Goal: Transaction & Acquisition: Purchase product/service

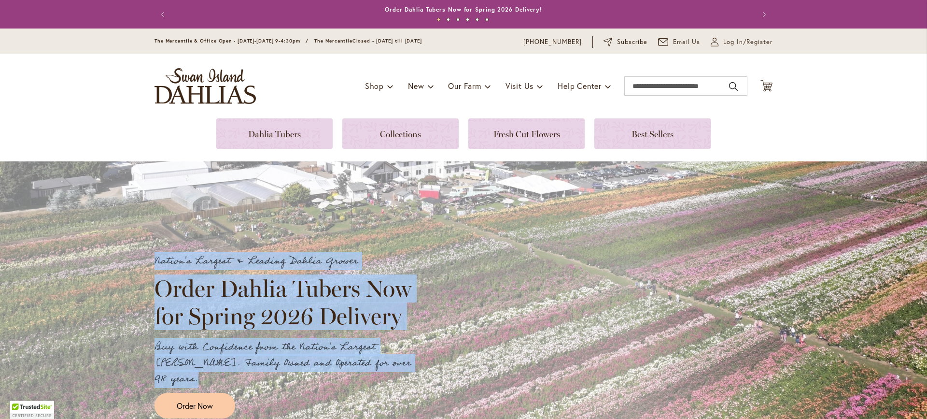
drag, startPoint x: 126, startPoint y: 254, endPoint x: 461, endPoint y: 368, distance: 354.3
click at [461, 368] on div "Nation's Largest & Leading Dahlia Grower Order Dahlia Tubers Now for Spring 202…" at bounding box center [463, 335] width 927 height 348
click at [461, 368] on div "Nation's Largest & Leading Dahlia Grower Order Dahlia Tubers Now for Spring 202…" at bounding box center [464, 335] width 618 height 165
drag, startPoint x: 529, startPoint y: 364, endPoint x: 103, endPoint y: 313, distance: 428.9
click at [104, 313] on div "Nation's Largest & Leading Dahlia Grower Order Dahlia Tubers Now for Spring 202…" at bounding box center [463, 335] width 927 height 348
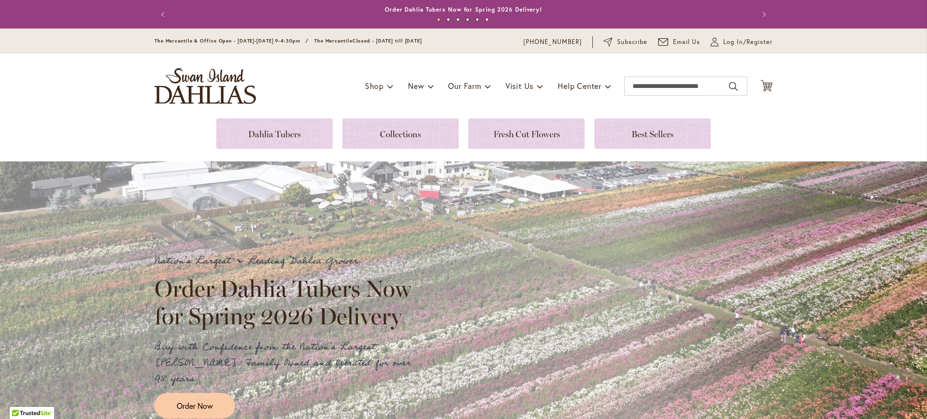
click at [103, 313] on div "Nation's Largest & Leading Dahlia Grower Order Dahlia Tubers Now for Spring 202…" at bounding box center [463, 335] width 927 height 348
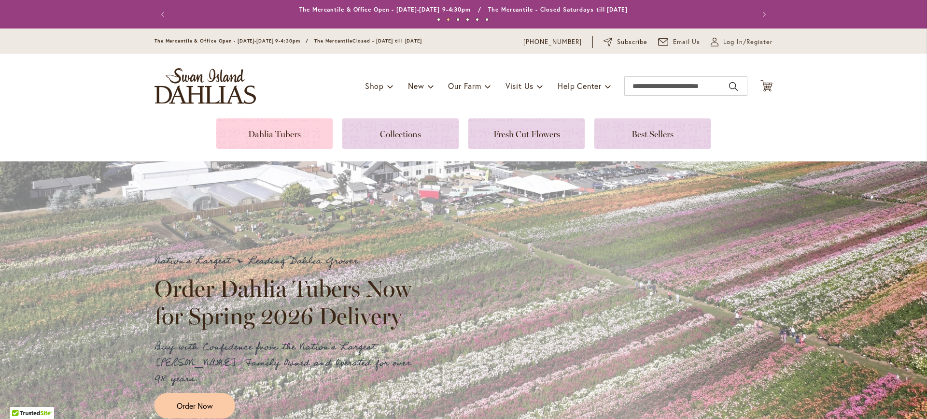
click at [259, 122] on link at bounding box center [274, 133] width 116 height 30
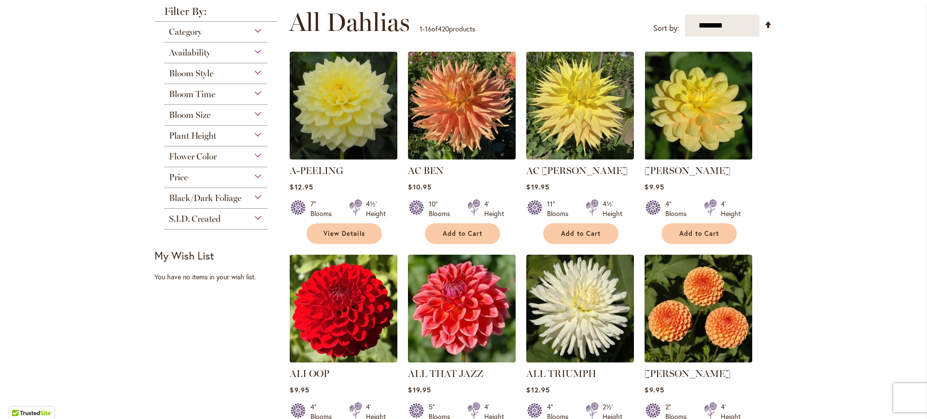
scroll to position [145, 0]
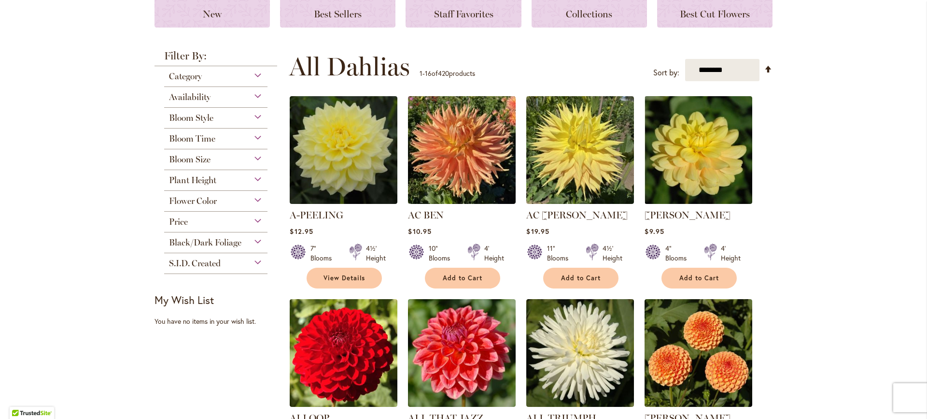
click at [207, 155] on span "Bloom Size" at bounding box center [190, 159] width 42 height 11
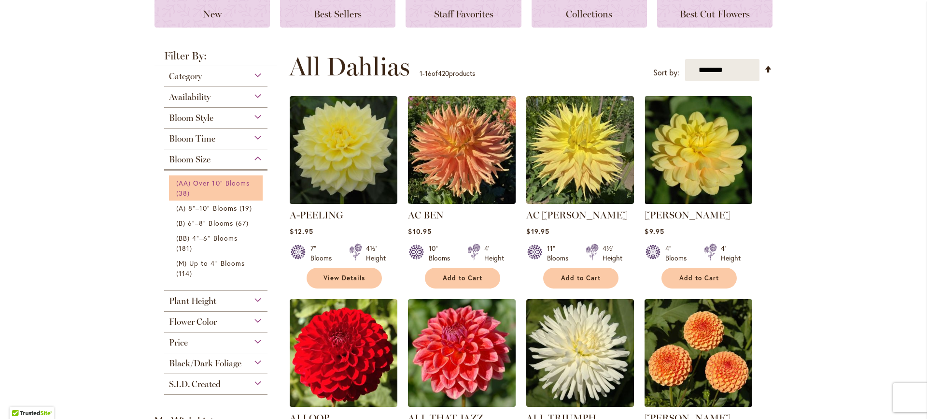
click at [185, 183] on span "(AA) Over 10" Blooms" at bounding box center [212, 182] width 73 height 9
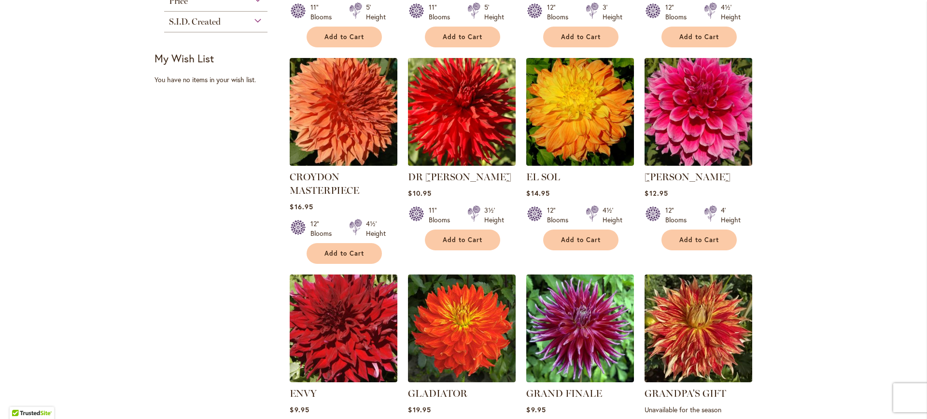
scroll to position [563, 0]
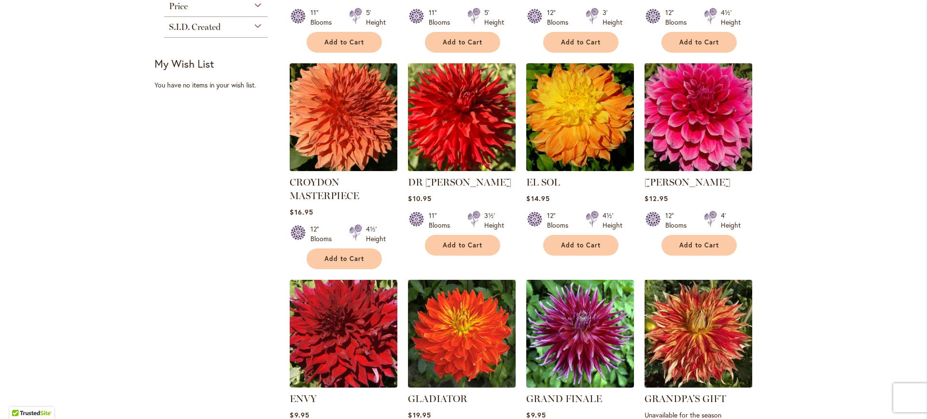
click at [708, 112] on img at bounding box center [698, 116] width 113 height 113
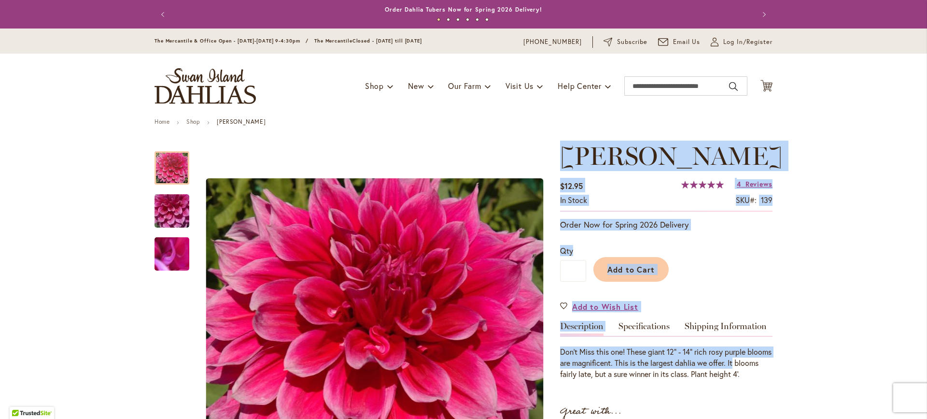
drag, startPoint x: 558, startPoint y: 153, endPoint x: 785, endPoint y: 367, distance: 312.2
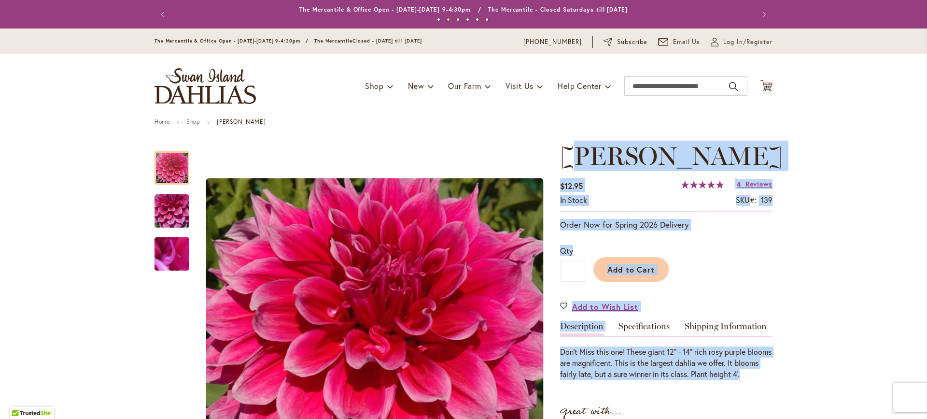
drag, startPoint x: 804, startPoint y: 372, endPoint x: 565, endPoint y: 139, distance: 333.6
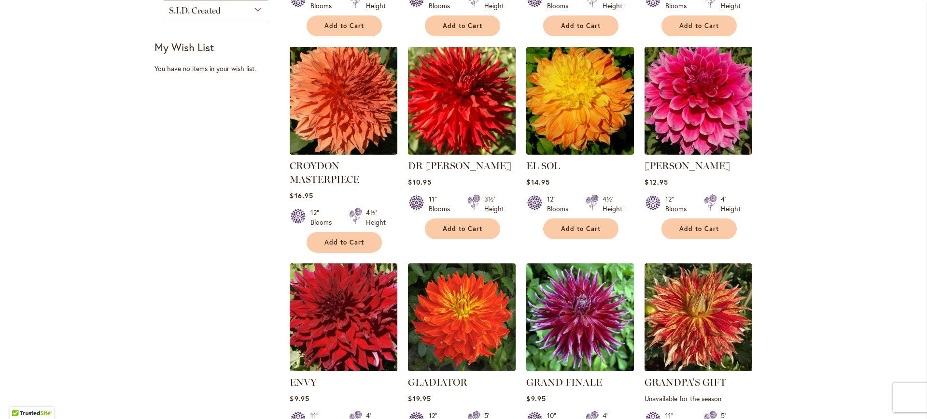
scroll to position [724, 0]
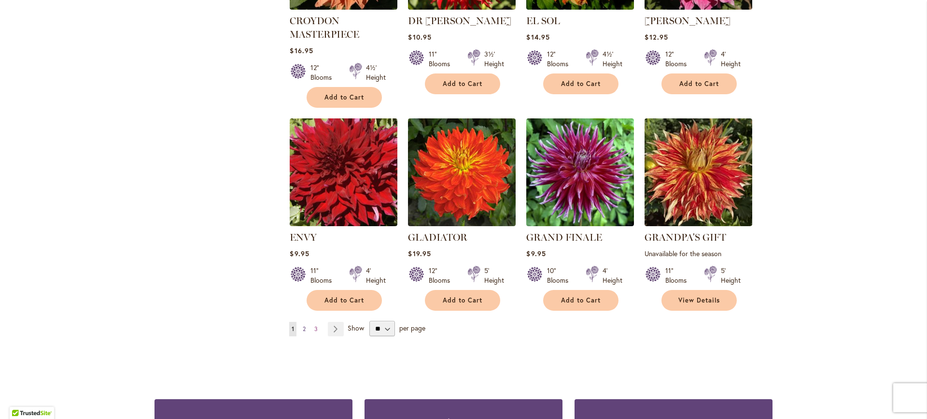
click at [303, 328] on span "2" at bounding box center [304, 328] width 3 height 7
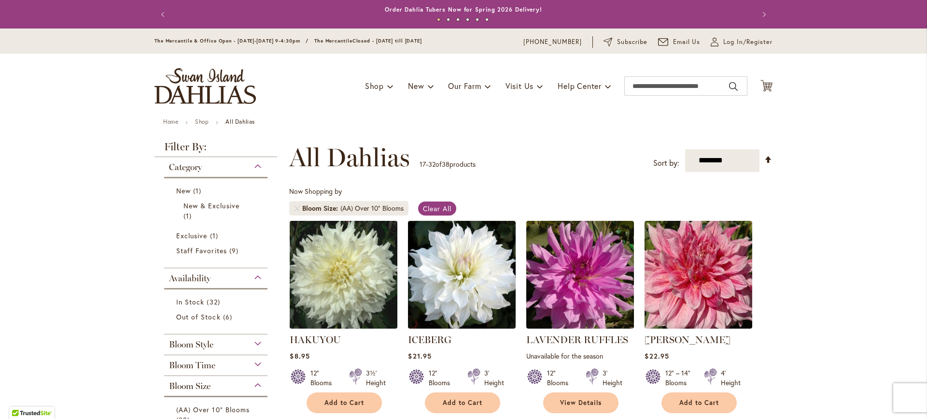
click at [379, 291] on img at bounding box center [343, 274] width 113 height 113
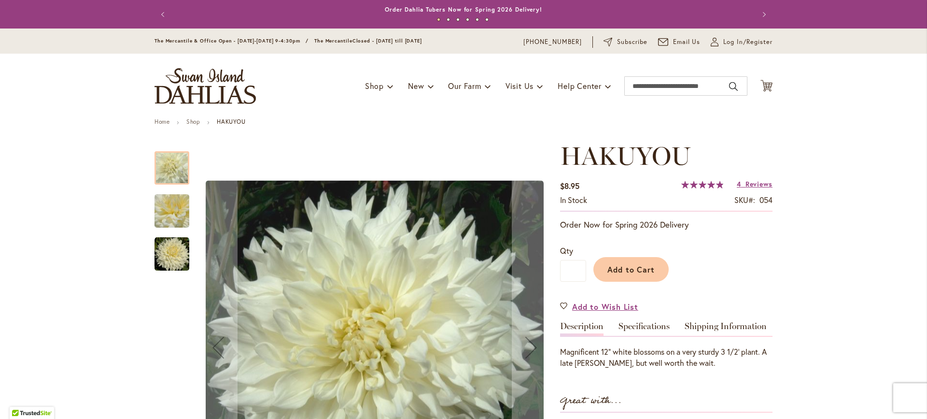
click at [178, 221] on img "Hakuyou" at bounding box center [172, 211] width 35 height 52
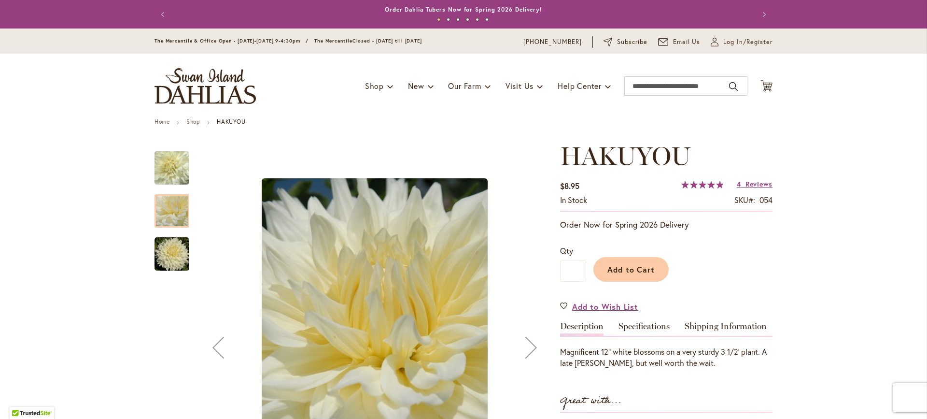
click at [171, 249] on img "Hakuyou" at bounding box center [172, 254] width 35 height 35
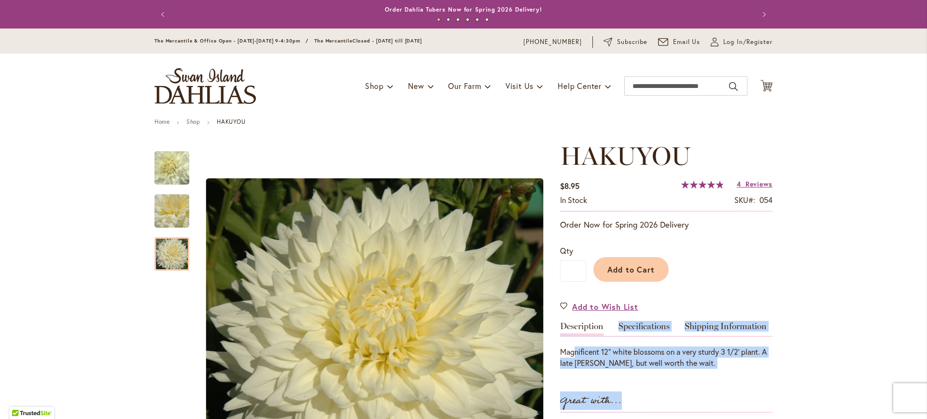
drag, startPoint x: 730, startPoint y: 368, endPoint x: 572, endPoint y: 337, distance: 161.0
click at [572, 337] on div "HAKUYOU $8.95 In stock SKU 054 Rating: 98 % of 100 4 Reviews Add Your Review Or…" at bounding box center [666, 396] width 212 height 510
click at [572, 337] on div "Magnificent 12" white blossoms on a very sturdy 3 1/2' plant. A late bloomer, b…" at bounding box center [666, 352] width 212 height 33
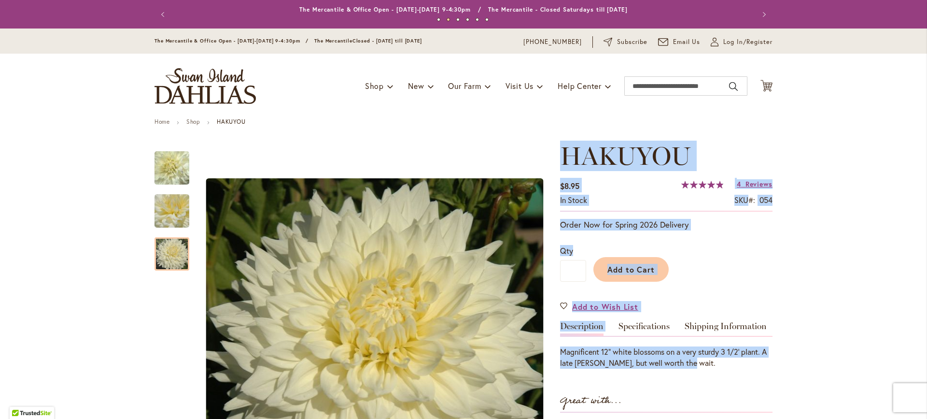
drag, startPoint x: 550, startPoint y: 342, endPoint x: 737, endPoint y: 370, distance: 189.0
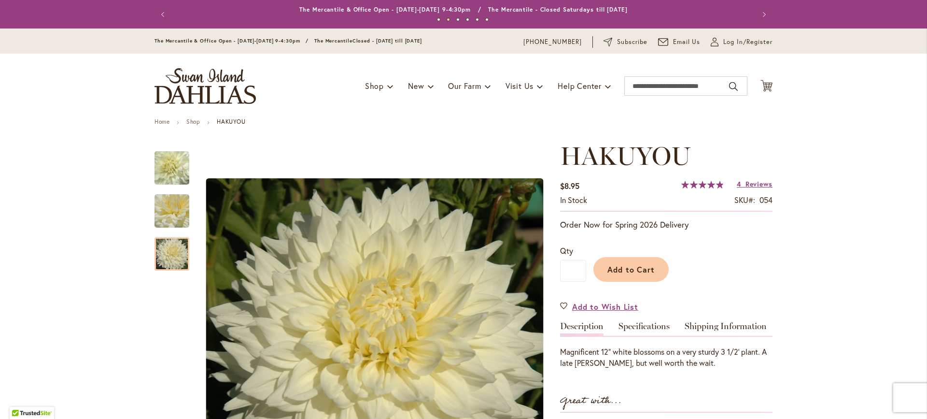
click at [737, 370] on div "HAKUYOU $8.95 In stock SKU 054 Rating: 98 % of 100 4 Reviews Add Your Review Or…" at bounding box center [666, 396] width 212 height 510
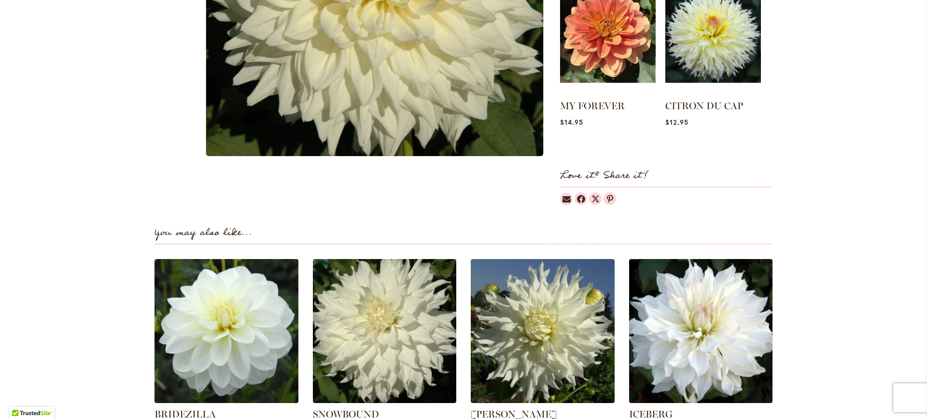
scroll to position [504, 0]
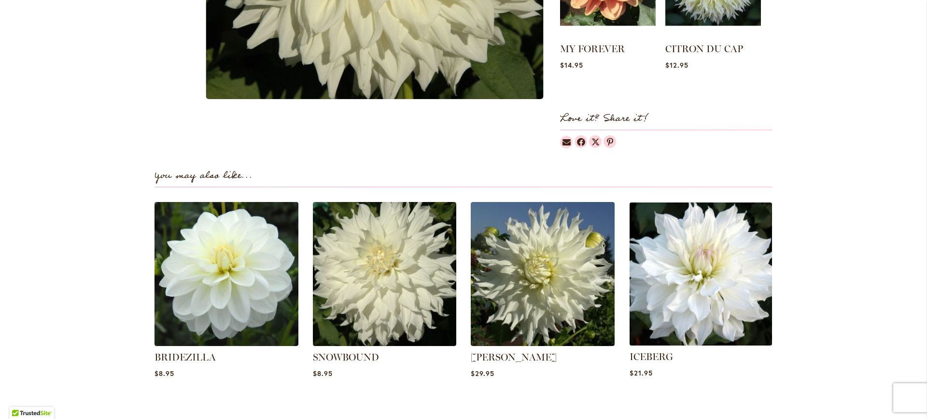
click at [714, 236] on img at bounding box center [701, 274] width 150 height 150
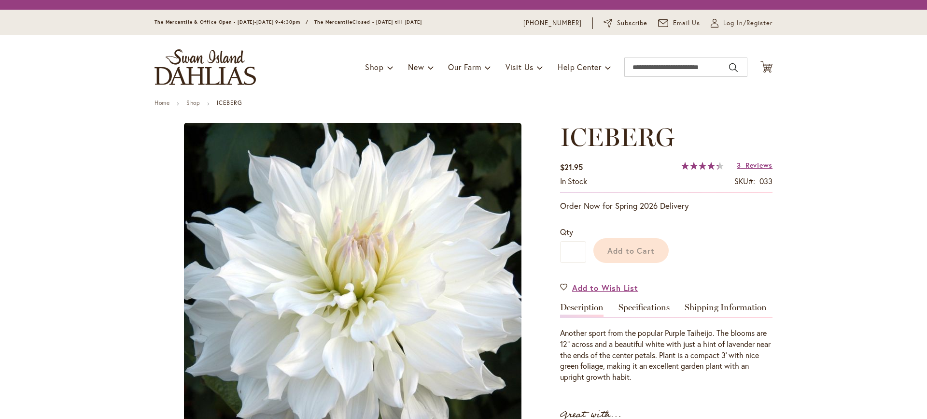
click at [670, 296] on div "ICEBERG $21.95 In stock SKU 033 Rating: 87 % of 100 3 Reviews Add Your Review O…" at bounding box center [666, 395] width 212 height 544
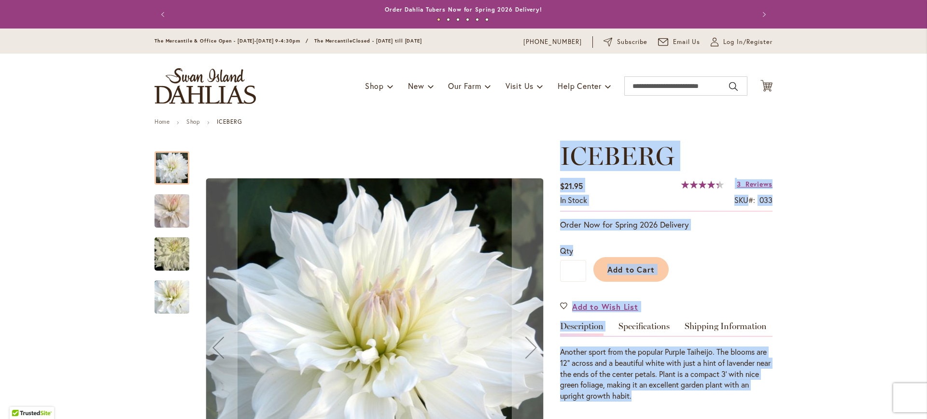
drag, startPoint x: 561, startPoint y: 146, endPoint x: 703, endPoint y: 397, distance: 288.5
click at [703, 397] on div "ICEBERG $21.95 In stock SKU 033 Rating: 87 % of 100 3 Reviews Add Your Review O…" at bounding box center [666, 413] width 212 height 544
click at [703, 397] on div "Another sport from the popular Purple Taiheijo. The blooms are 12" across and a…" at bounding box center [666, 373] width 212 height 55
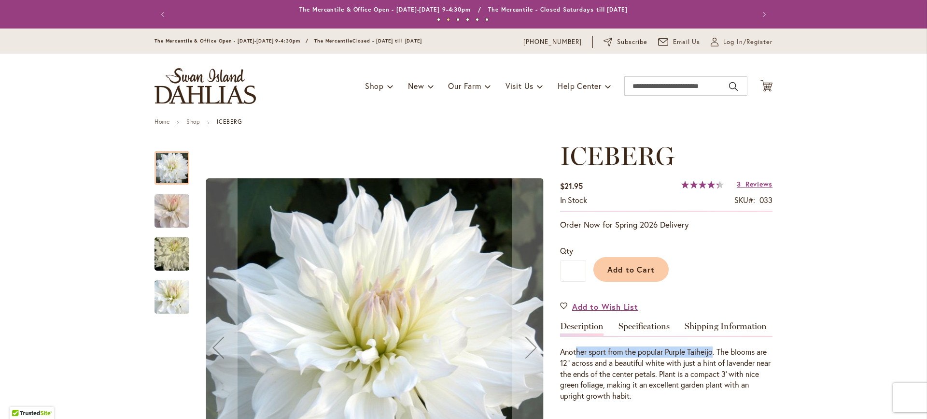
drag, startPoint x: 712, startPoint y: 352, endPoint x: 572, endPoint y: 350, distance: 139.6
click at [572, 350] on div "Another sport from the popular Purple Taiheijo. The blooms are 12" across and a…" at bounding box center [666, 373] width 212 height 55
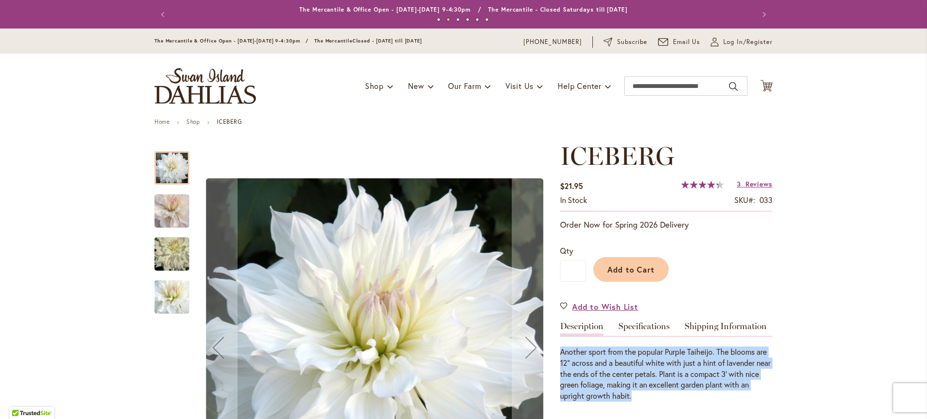
drag, startPoint x: 556, startPoint y: 347, endPoint x: 693, endPoint y: 392, distance: 143.7
click at [693, 392] on div "Another sport from the popular Purple Taiheijo. The blooms are 12" across and a…" at bounding box center [666, 373] width 212 height 55
drag, startPoint x: 704, startPoint y: 391, endPoint x: 555, endPoint y: 345, distance: 155.2
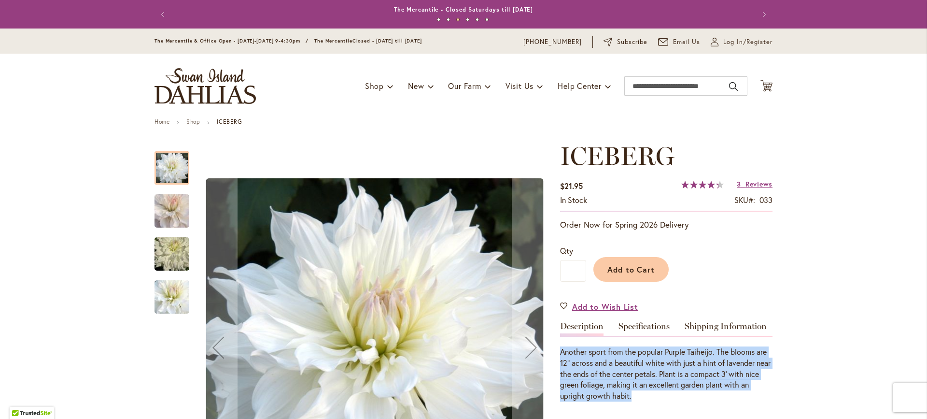
drag, startPoint x: 555, startPoint y: 345, endPoint x: 671, endPoint y: 398, distance: 127.3
click at [671, 398] on div "Another sport from the popular Purple Taiheijo. The blooms are 12" across and a…" at bounding box center [666, 373] width 212 height 55
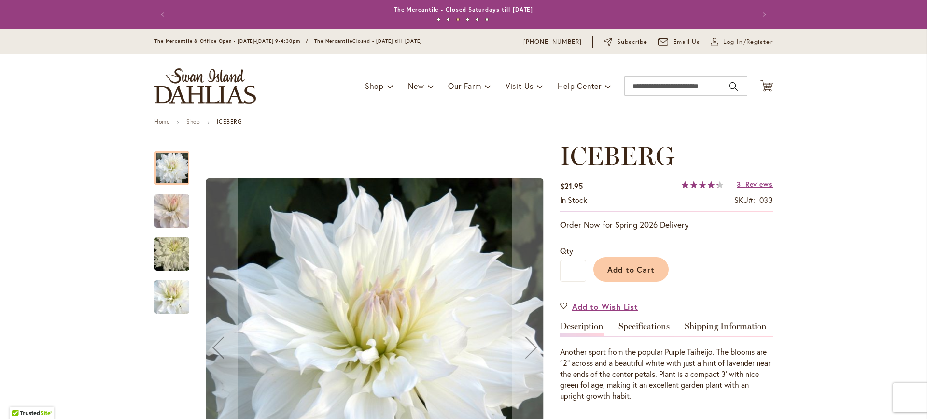
click at [161, 198] on img "ICEBERG" at bounding box center [172, 210] width 70 height 61
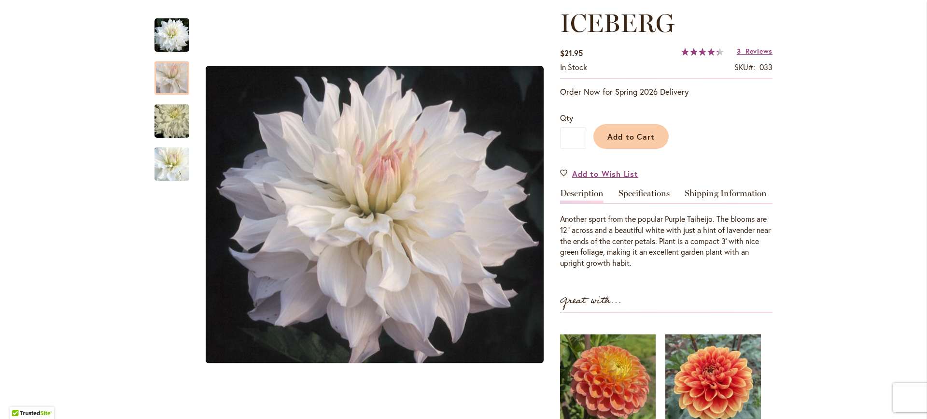
scroll to position [97, 0]
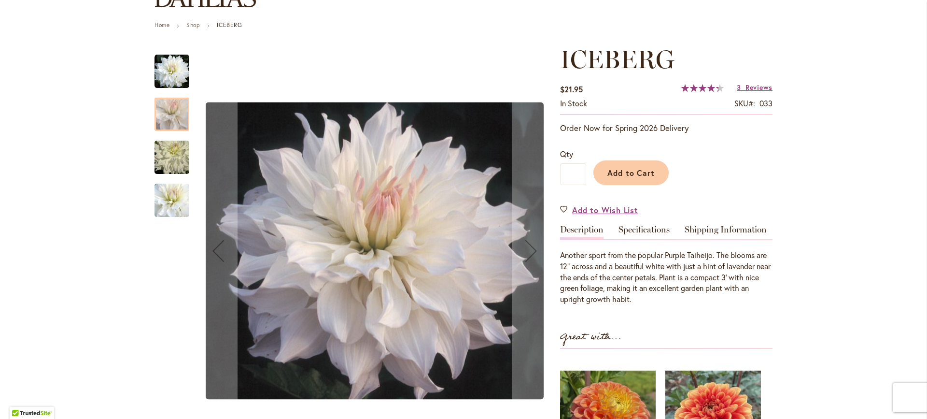
click at [168, 144] on img "ICEBERG" at bounding box center [172, 157] width 70 height 46
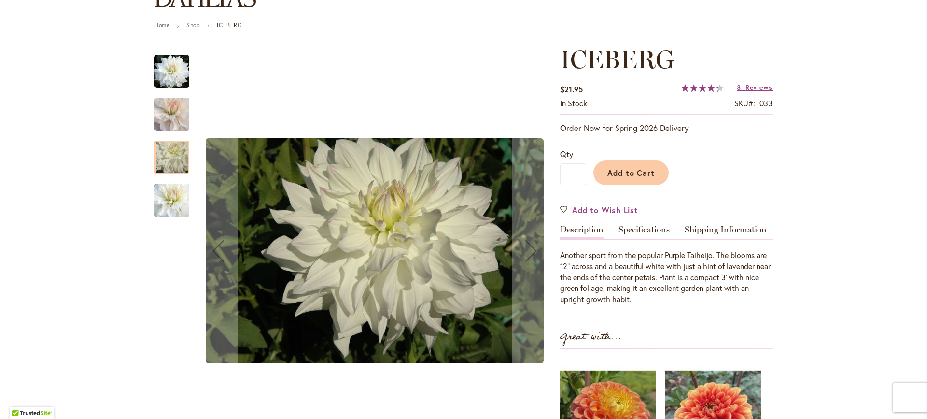
click at [167, 213] on img "ICEBERG" at bounding box center [172, 200] width 70 height 60
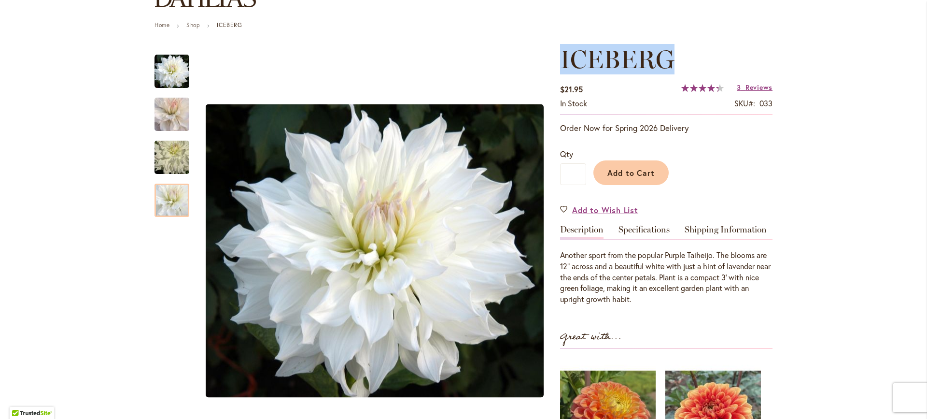
drag, startPoint x: 691, startPoint y: 64, endPoint x: 552, endPoint y: 68, distance: 138.6
copy span "ICEBERG"
click at [616, 69] on span "ICEBERG" at bounding box center [617, 59] width 114 height 30
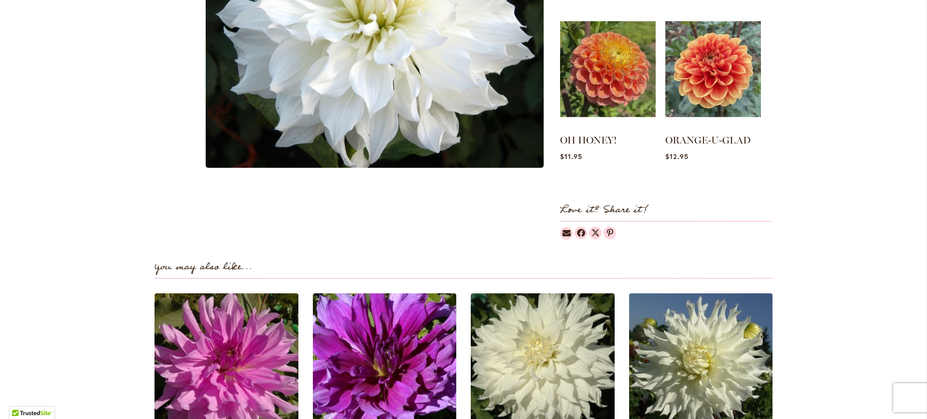
scroll to position [0, 0]
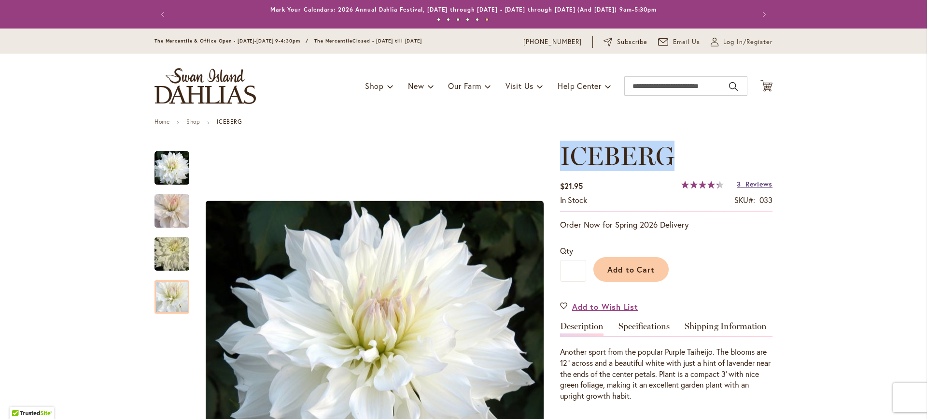
click at [759, 181] on span "Reviews" at bounding box center [759, 183] width 27 height 9
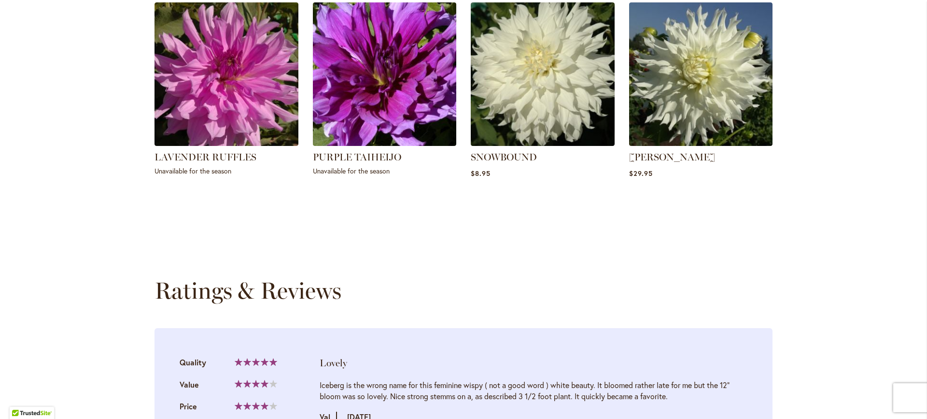
scroll to position [988, 0]
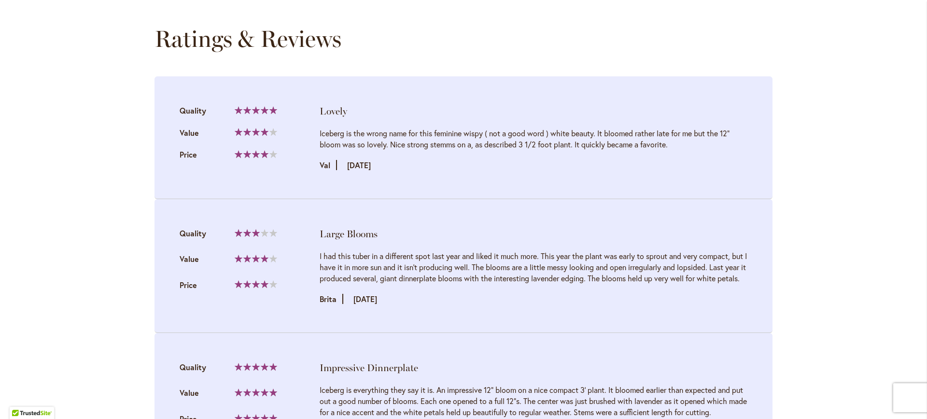
drag, startPoint x: 313, startPoint y: 133, endPoint x: 750, endPoint y: 145, distance: 437.2
click at [750, 145] on li "Lovely Quality 100% Value Price" at bounding box center [464, 137] width 618 height 123
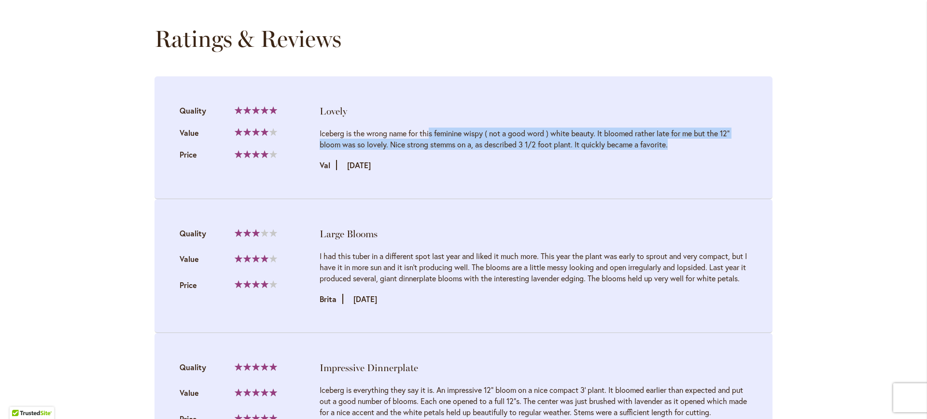
drag, startPoint x: 750, startPoint y: 145, endPoint x: 336, endPoint y: 131, distance: 414.5
click at [336, 131] on li "Lovely Quality 100% Value Price" at bounding box center [464, 137] width 618 height 123
click at [336, 131] on div "Iceberg is the wrong name for this feminine wispy ( not a good word ) white bea…" at bounding box center [534, 138] width 428 height 22
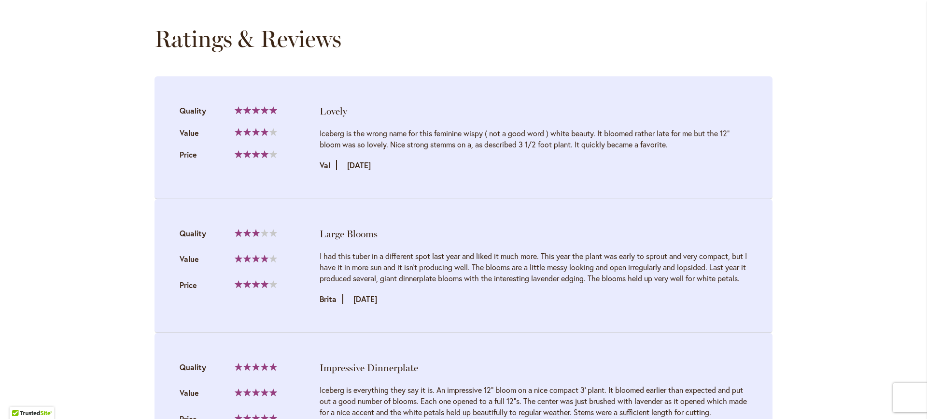
drag, startPoint x: 330, startPoint y: 112, endPoint x: 446, endPoint y: 287, distance: 210.5
click at [446, 287] on ol "Lovely Quality 100% Value Price Quality" at bounding box center [464, 271] width 618 height 390
click at [446, 283] on div "I had this tuber in a different spot last year and liked it much more. This yea…" at bounding box center [534, 266] width 428 height 33
drag, startPoint x: 692, startPoint y: 292, endPoint x: 310, endPoint y: 249, distance: 384.9
click at [310, 249] on li "Large Blooms Quality 60% Value" at bounding box center [464, 266] width 618 height 134
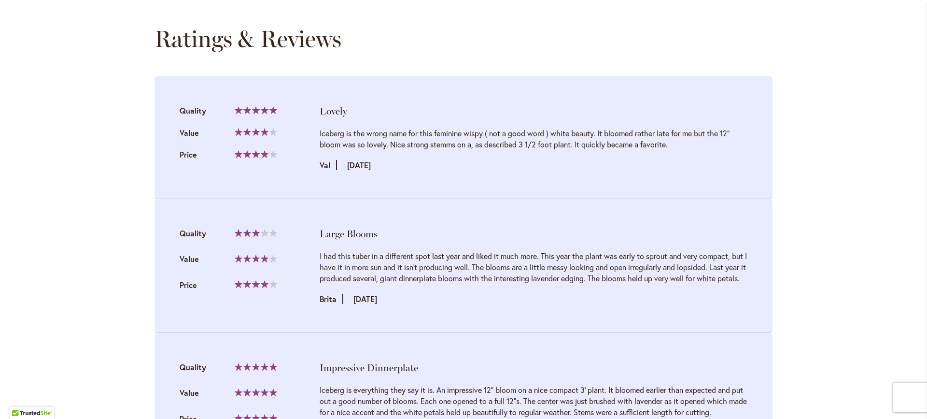
click at [310, 249] on div "Quality 60% Value Price" at bounding box center [247, 265] width 135 height 77
drag, startPoint x: 310, startPoint y: 249, endPoint x: 635, endPoint y: 281, distance: 326.5
click at [635, 281] on li "Large Blooms Quality 60% Value" at bounding box center [464, 266] width 618 height 134
click at [635, 281] on div "I had this tuber in a different spot last year and liked it much more. This yea…" at bounding box center [534, 266] width 428 height 33
drag, startPoint x: 666, startPoint y: 289, endPoint x: 313, endPoint y: 231, distance: 357.7
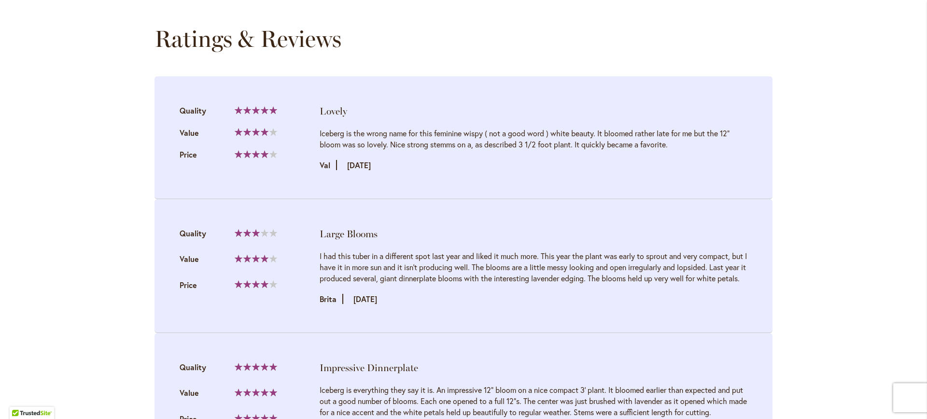
click at [313, 231] on li "Large Blooms Quality 60% Value" at bounding box center [464, 266] width 618 height 134
drag, startPoint x: 313, startPoint y: 231, endPoint x: 593, endPoint y: 297, distance: 288.1
click at [591, 296] on li "Large Blooms Quality 60% Value" at bounding box center [464, 266] width 618 height 134
click at [593, 297] on div "I had this tuber in a different spot last year and liked it much more. This yea…" at bounding box center [534, 277] width 428 height 54
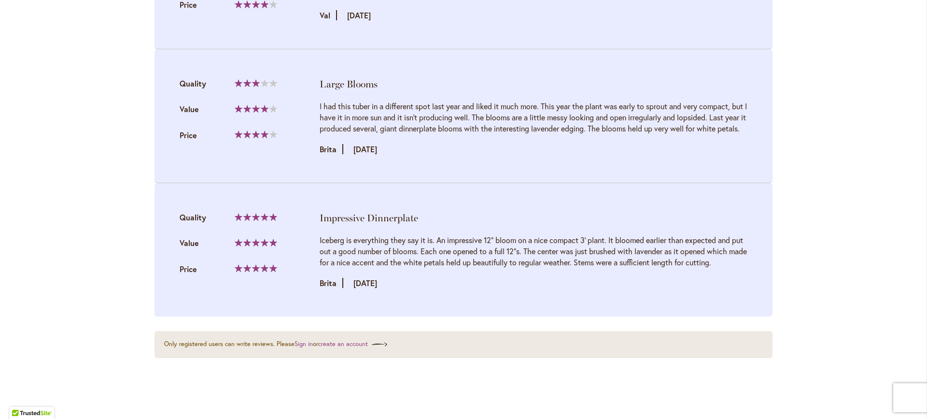
scroll to position [1181, 0]
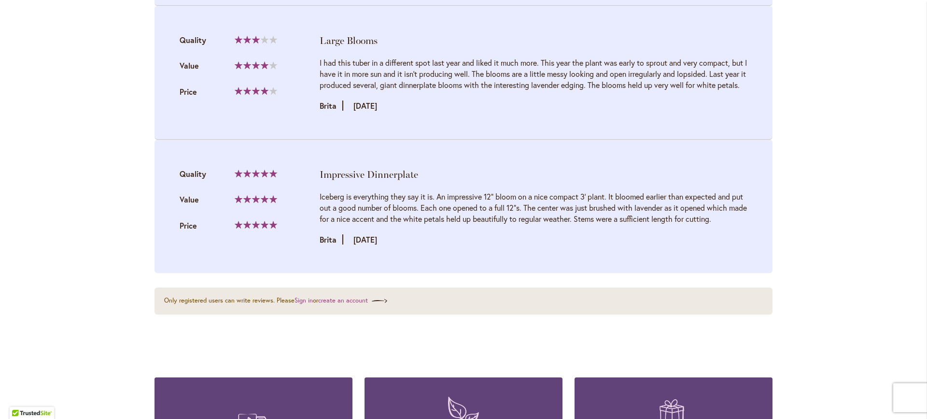
drag, startPoint x: 308, startPoint y: 199, endPoint x: 446, endPoint y: 243, distance: 145.4
click at [446, 243] on li "Impressive Dinnerplate Quality 100% Value" at bounding box center [464, 206] width 618 height 133
click at [446, 224] on div "Iceberg is everything they say it is. An impressive 12" bloom on a nice compact…" at bounding box center [534, 207] width 428 height 33
drag, startPoint x: 755, startPoint y: 263, endPoint x: 322, endPoint y: 186, distance: 440.3
click at [322, 186] on li "Impressive Dinnerplate Quality 100% Value" at bounding box center [464, 206] width 618 height 133
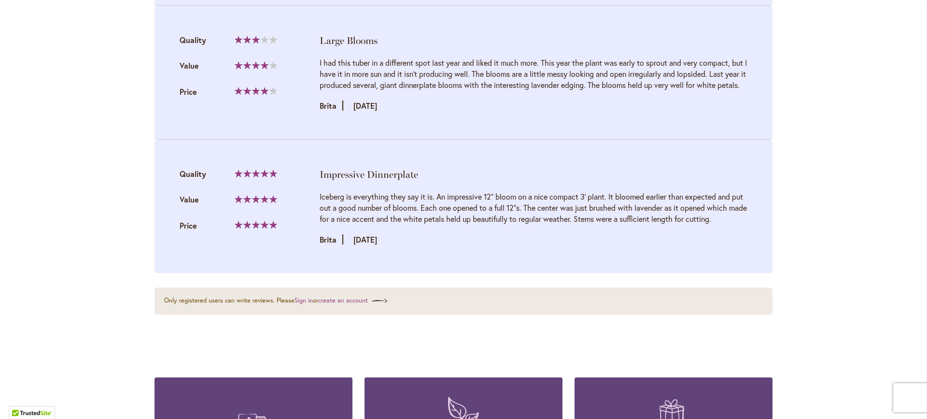
click at [322, 181] on div "Impressive Dinnerplate" at bounding box center [534, 175] width 428 height 14
drag, startPoint x: 322, startPoint y: 186, endPoint x: 739, endPoint y: 248, distance: 422.3
click at [739, 248] on li "Impressive Dinnerplate Quality 100% Value" at bounding box center [464, 206] width 618 height 133
click at [739, 245] on div "Iceberg is everything they say it is. An impressive 12" bloom on a nice compact…" at bounding box center [534, 218] width 428 height 54
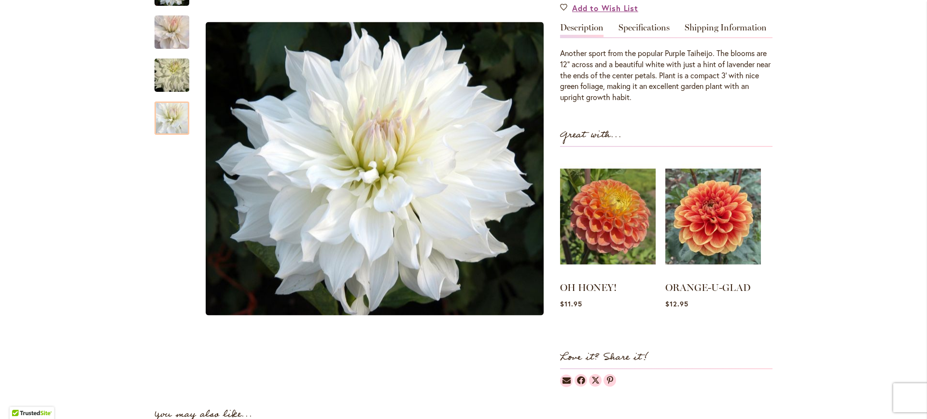
scroll to position [184, 0]
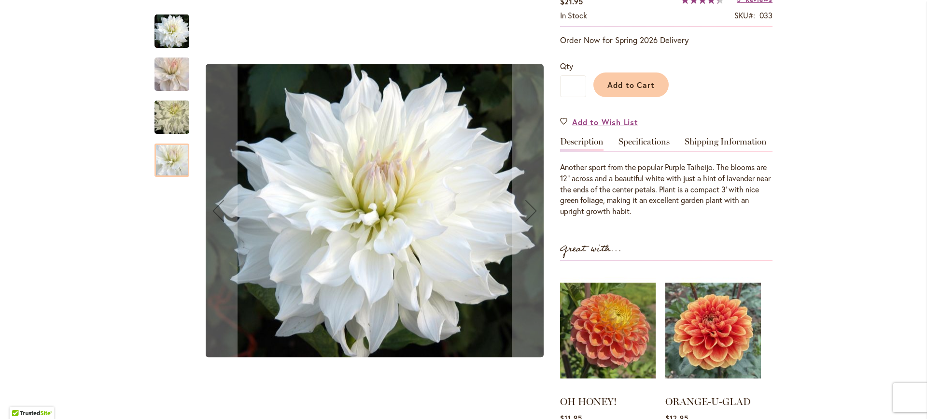
click at [167, 126] on img "ICEBERG" at bounding box center [172, 117] width 70 height 46
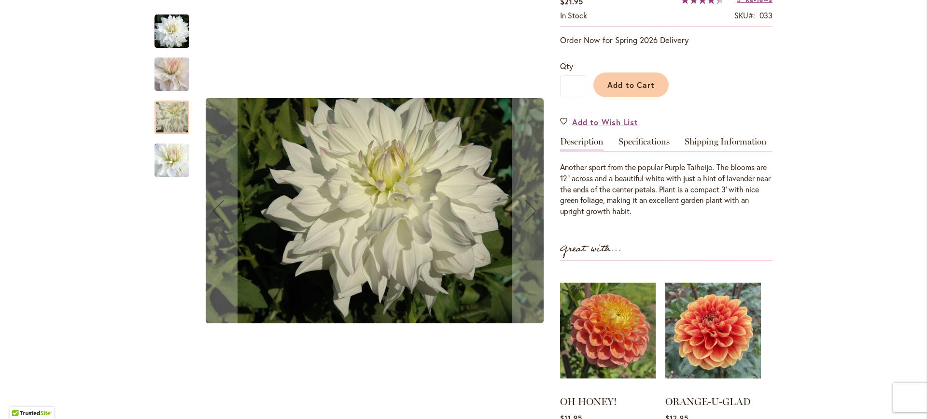
click at [169, 68] on img "ICEBERG" at bounding box center [172, 73] width 70 height 61
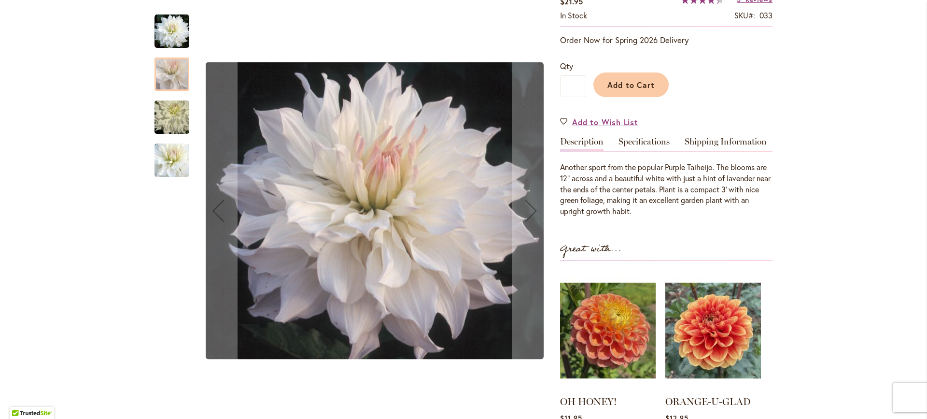
click at [165, 35] on img "ICEBERG" at bounding box center [172, 31] width 35 height 35
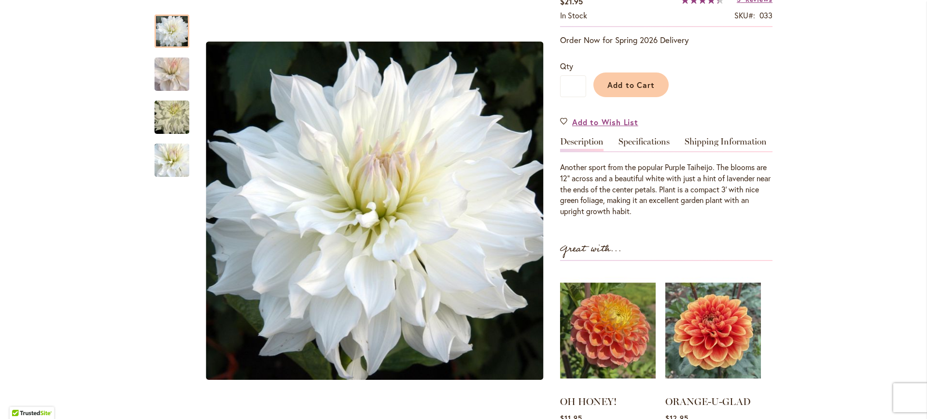
scroll to position [0, 0]
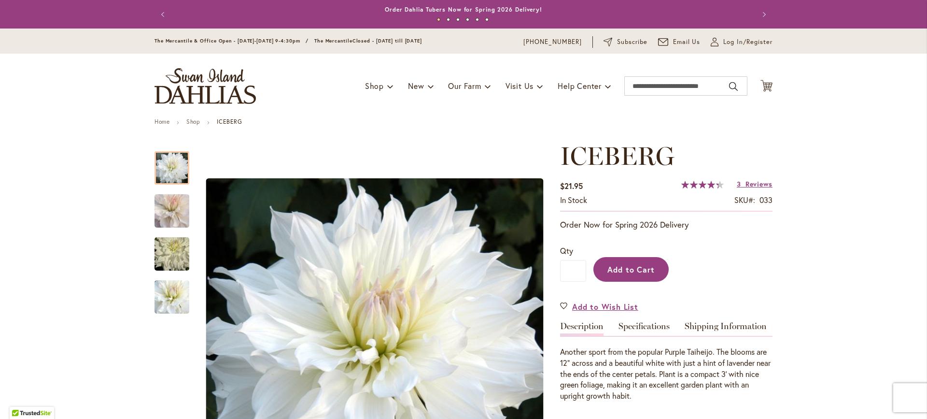
click at [613, 271] on span "Add to Cart" at bounding box center [631, 269] width 48 height 10
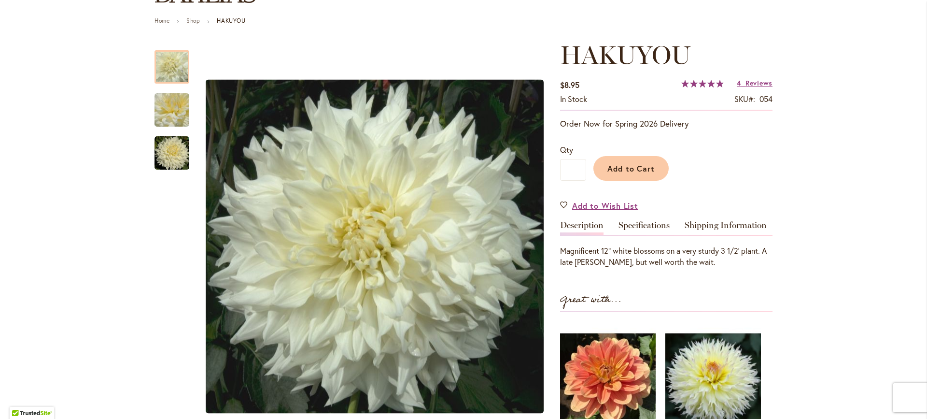
scroll to position [102, 0]
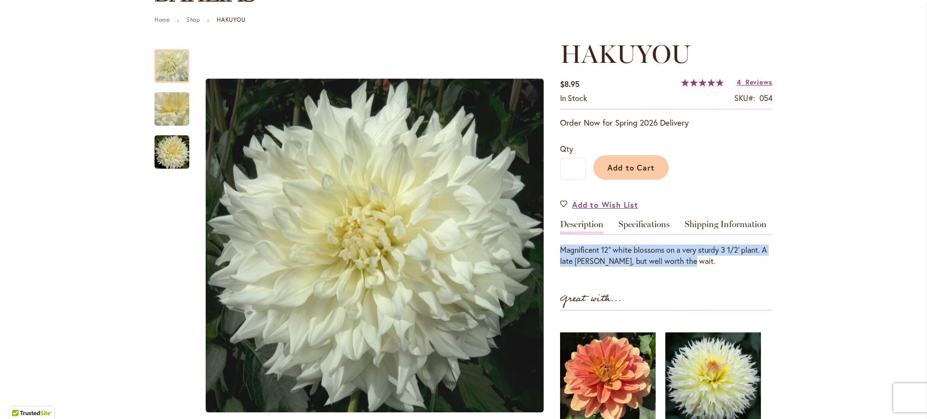
drag, startPoint x: 556, startPoint y: 252, endPoint x: 760, endPoint y: 261, distance: 203.5
click at [760, 261] on div "Magnificent 12" white blossoms on a very sturdy 3 1/2' plant. A late bloomer, b…" at bounding box center [666, 255] width 212 height 22
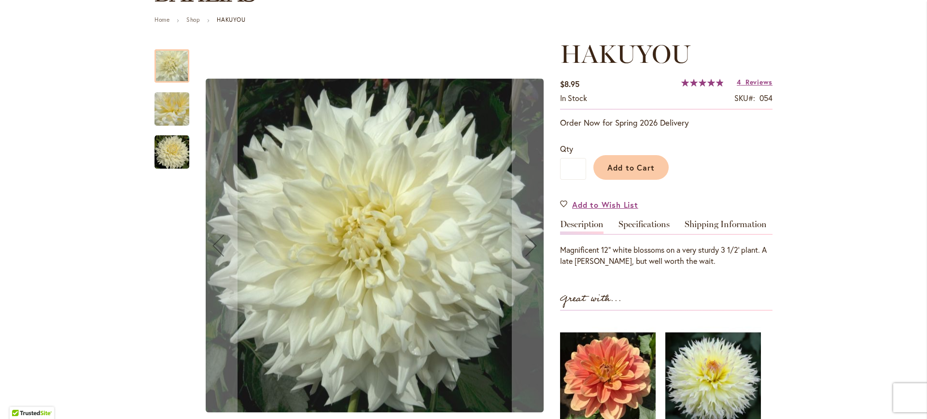
click at [173, 118] on img "Hakuyou" at bounding box center [172, 109] width 35 height 52
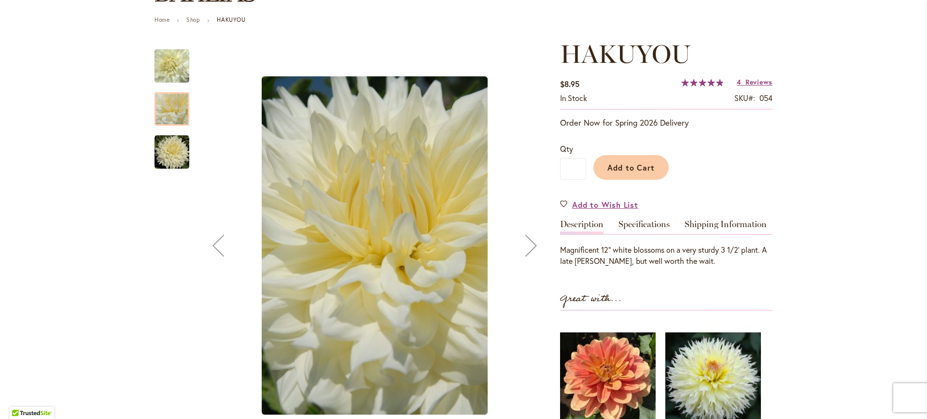
click at [170, 153] on img "Hakuyou" at bounding box center [172, 152] width 35 height 35
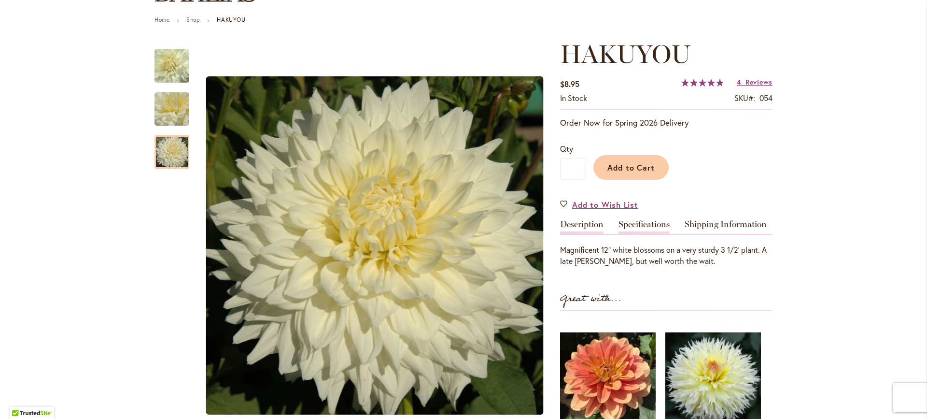
click at [631, 223] on link "Specifications" at bounding box center [644, 227] width 51 height 14
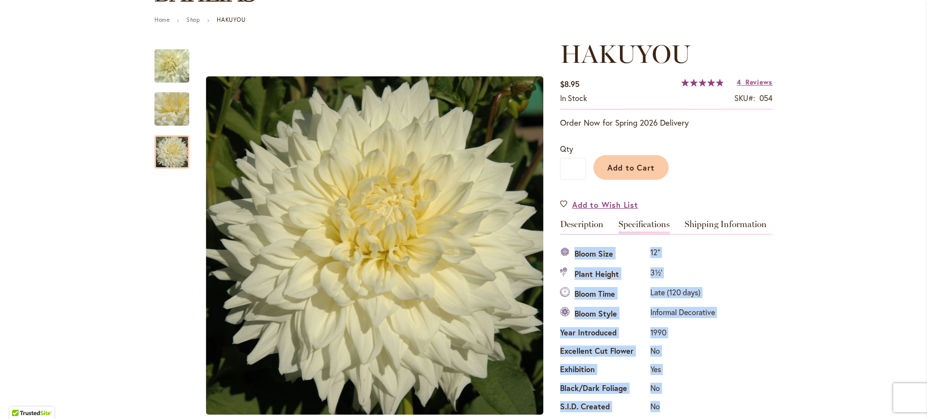
drag, startPoint x: 704, startPoint y: 398, endPoint x: 552, endPoint y: 243, distance: 217.2
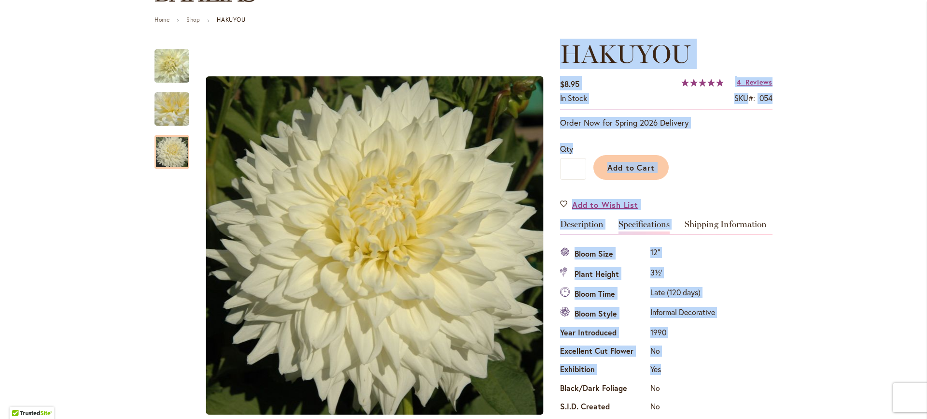
drag, startPoint x: 549, startPoint y: 239, endPoint x: 694, endPoint y: 379, distance: 201.8
click at [694, 379] on td "Yes" at bounding box center [683, 370] width 70 height 18
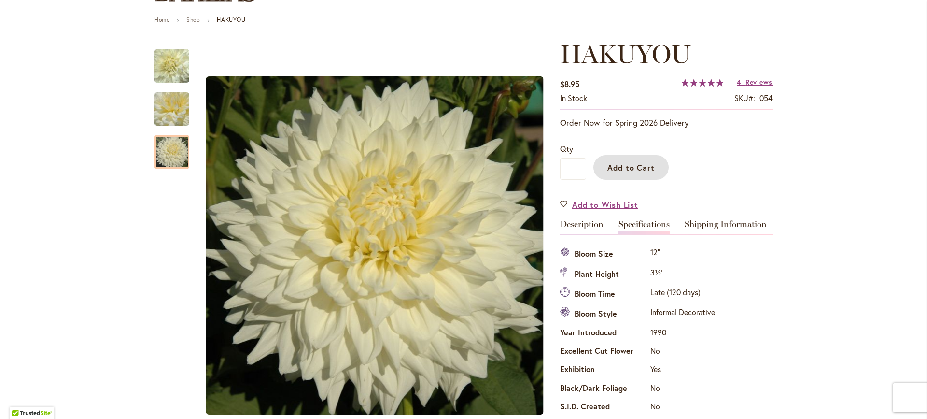
click at [630, 160] on button "Add to Cart" at bounding box center [630, 167] width 75 height 25
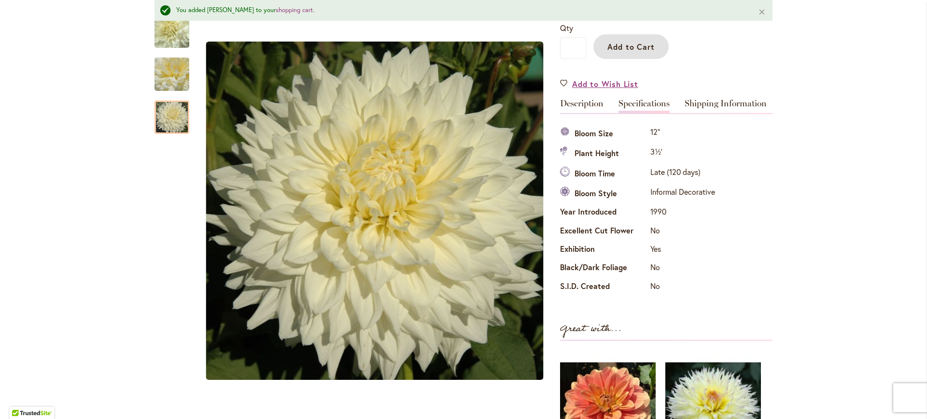
scroll to position [0, 0]
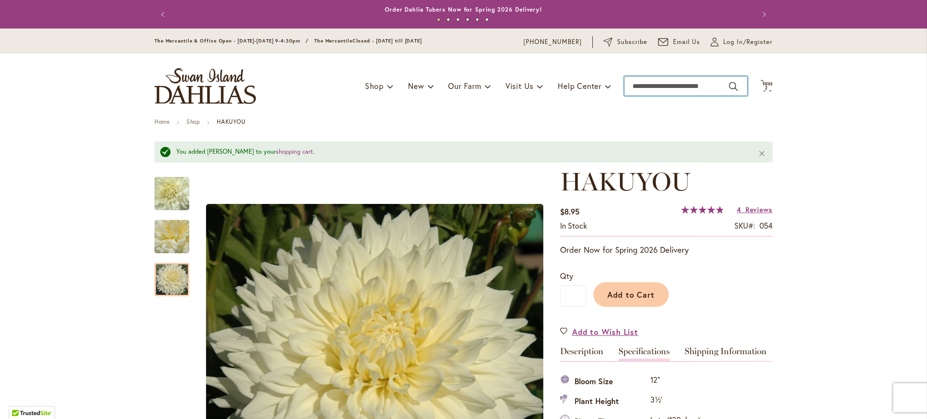
click at [674, 84] on input "Search" at bounding box center [685, 85] width 123 height 19
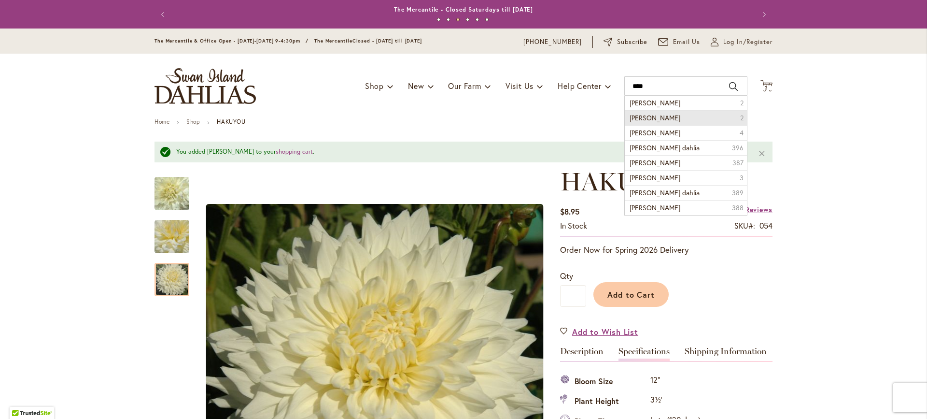
click at [664, 117] on li "Paul emory 2" at bounding box center [686, 117] width 122 height 15
type input "**********"
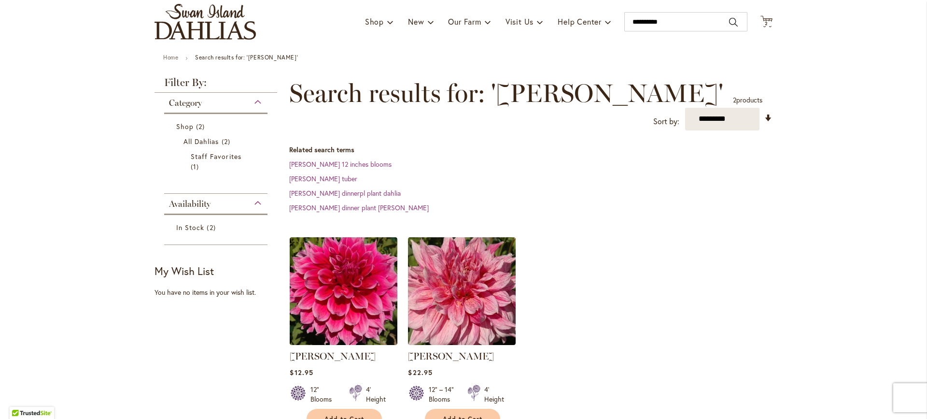
scroll to position [133, 0]
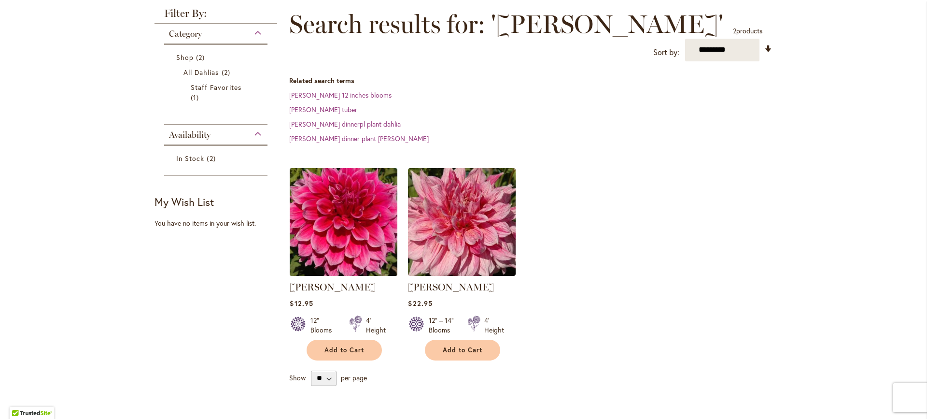
click at [361, 208] on img at bounding box center [343, 221] width 113 height 113
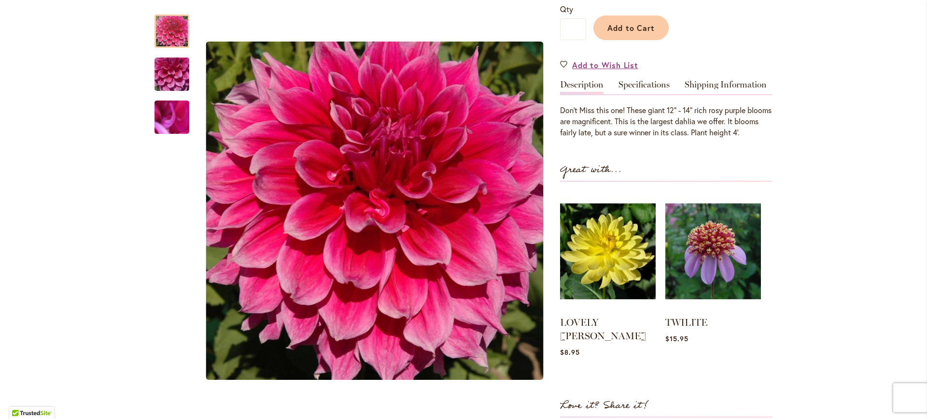
scroll to position [113, 0]
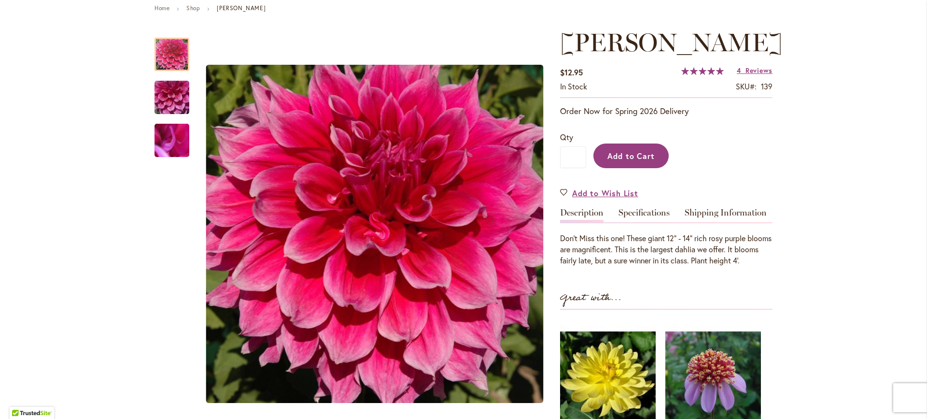
click at [651, 152] on button "Add to Cart" at bounding box center [630, 155] width 75 height 25
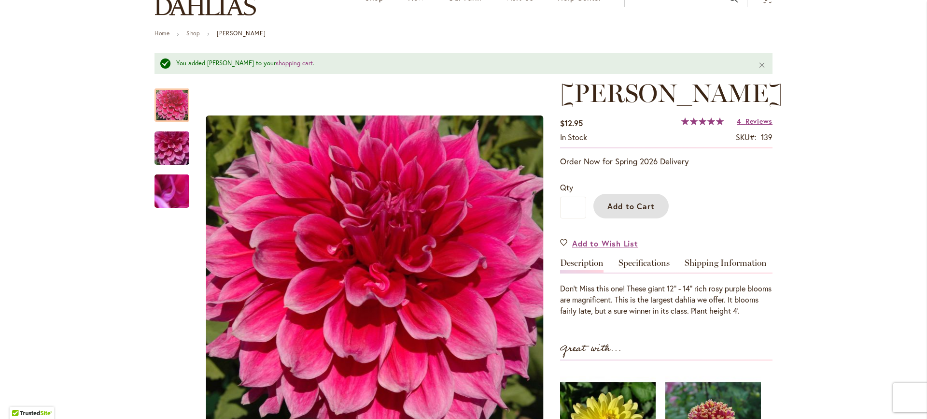
scroll to position [29, 0]
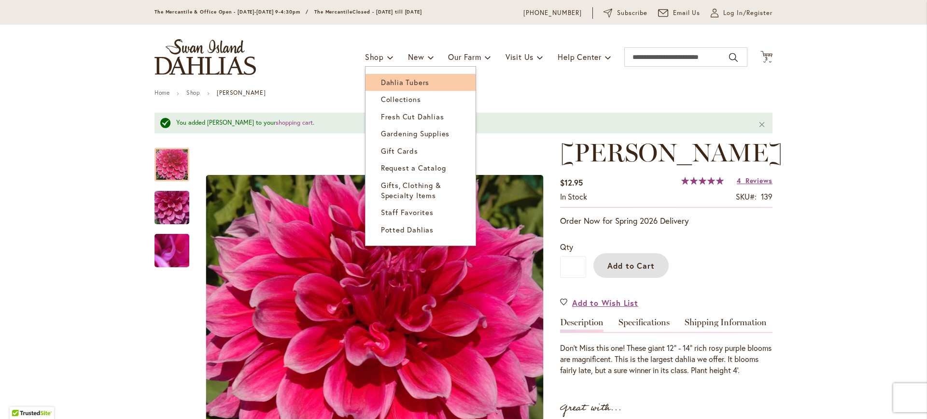
click at [395, 80] on span "Dahlia Tubers" at bounding box center [405, 82] width 48 height 10
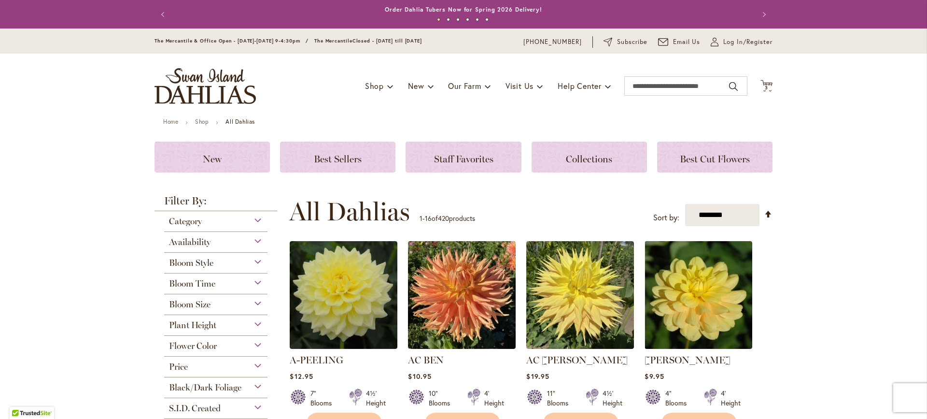
click at [198, 300] on span "Bloom Size" at bounding box center [190, 304] width 42 height 11
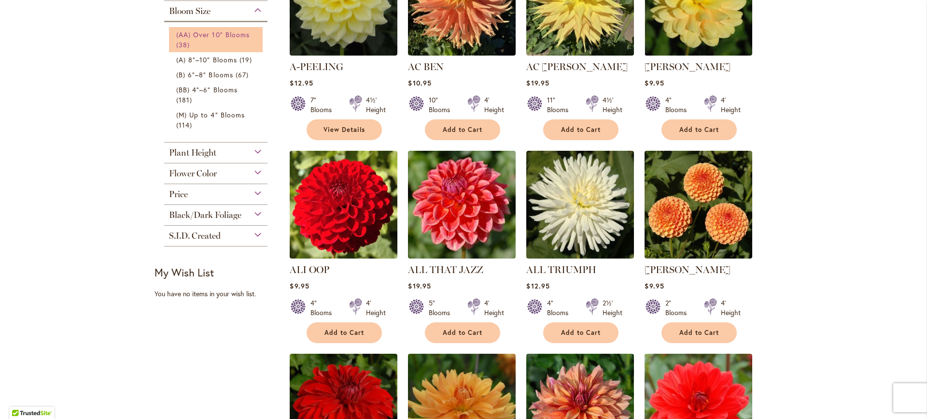
click at [211, 29] on link "(AA) Over 10" Blooms 38 items" at bounding box center [217, 39] width 82 height 20
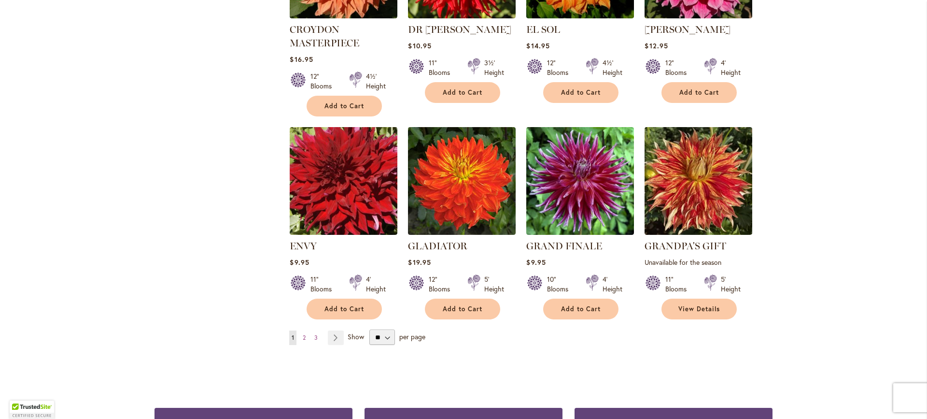
scroll to position [764, 0]
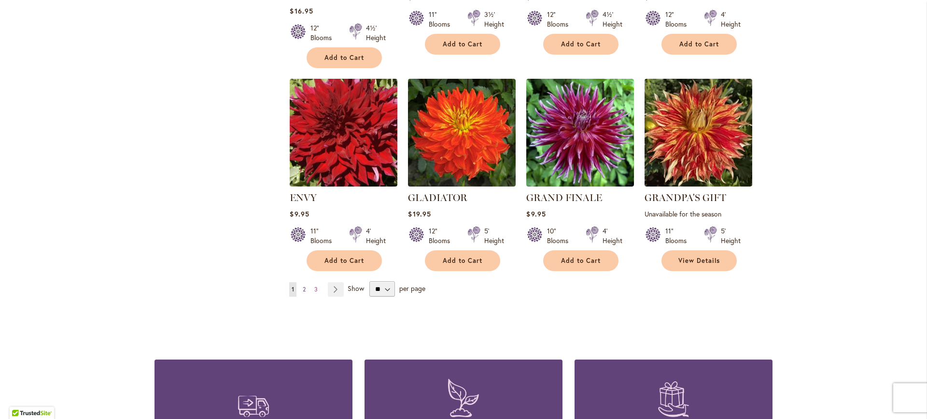
click at [303, 287] on link "Page 2" at bounding box center [304, 289] width 8 height 14
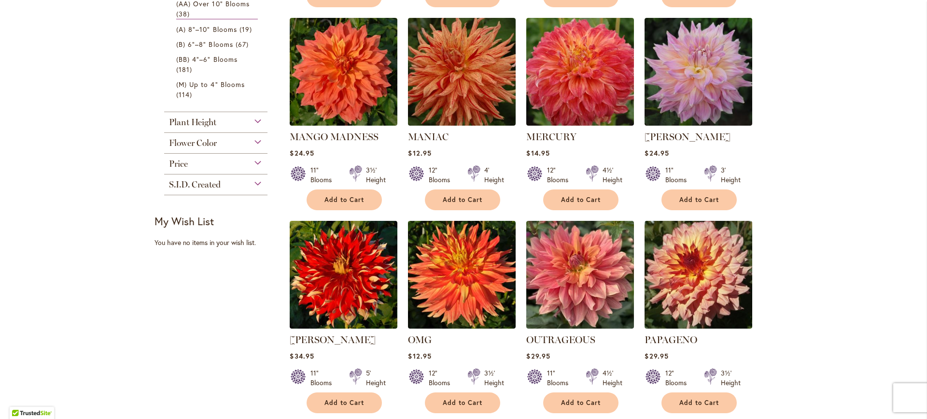
scroll to position [387, 0]
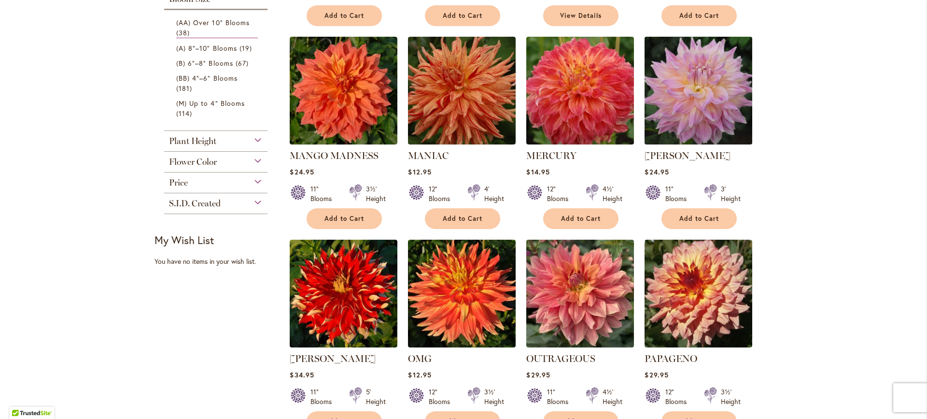
click at [692, 96] on img at bounding box center [698, 90] width 113 height 113
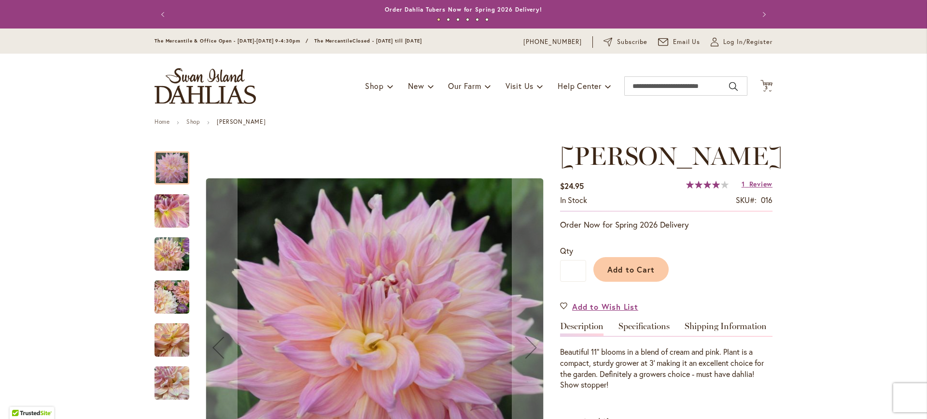
click at [181, 215] on img "Mingus Philip Sr" at bounding box center [172, 211] width 35 height 35
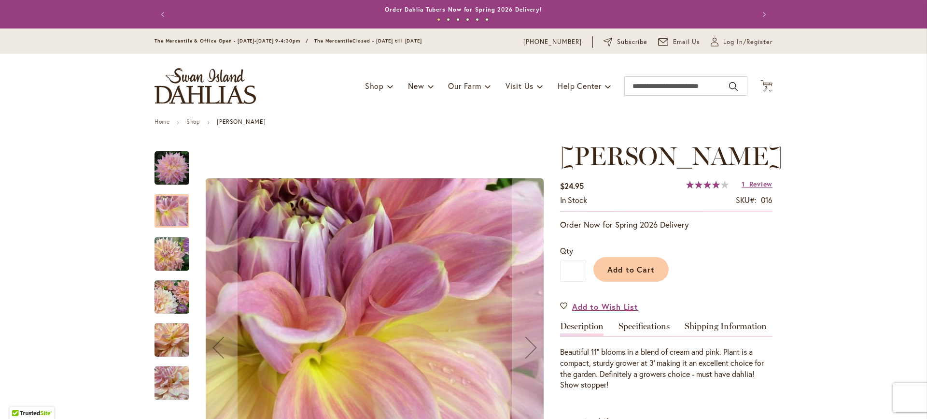
click at [163, 253] on img "Mingus Philip Sr" at bounding box center [172, 254] width 35 height 35
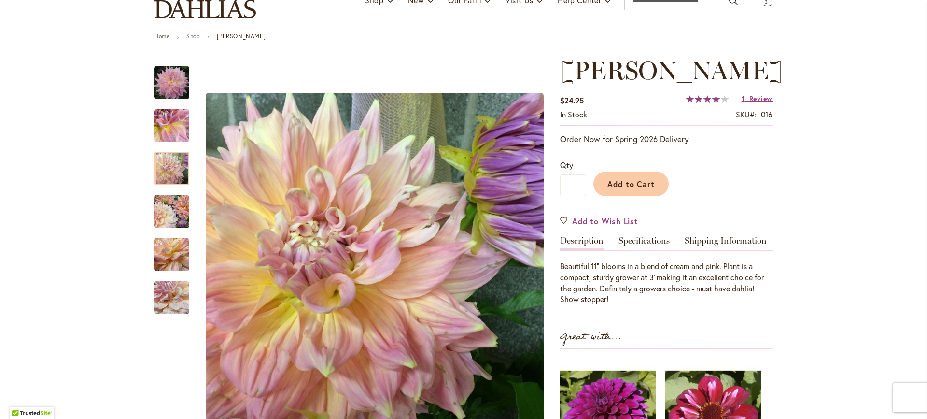
scroll to position [97, 0]
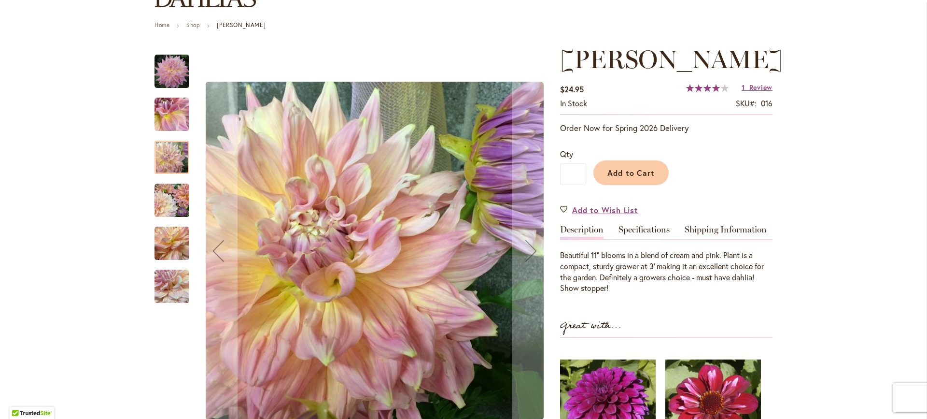
click at [162, 186] on img "Mingus Philip Sr" at bounding box center [172, 200] width 35 height 35
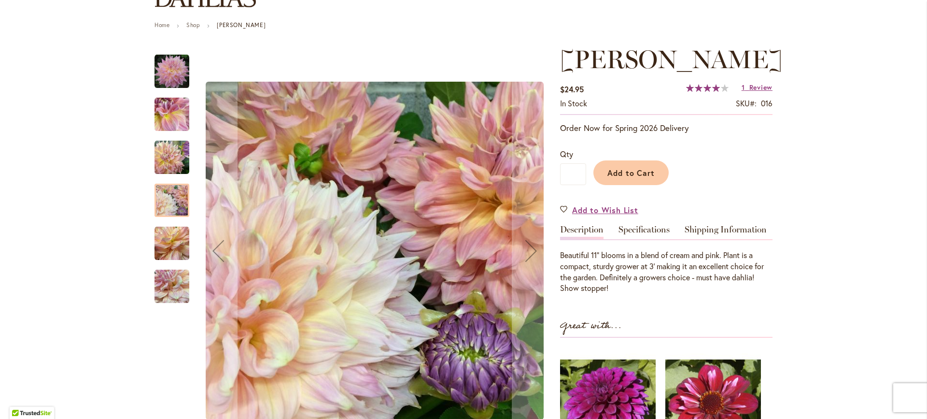
click at [178, 235] on img "Mingus Philip Sr" at bounding box center [172, 243] width 35 height 35
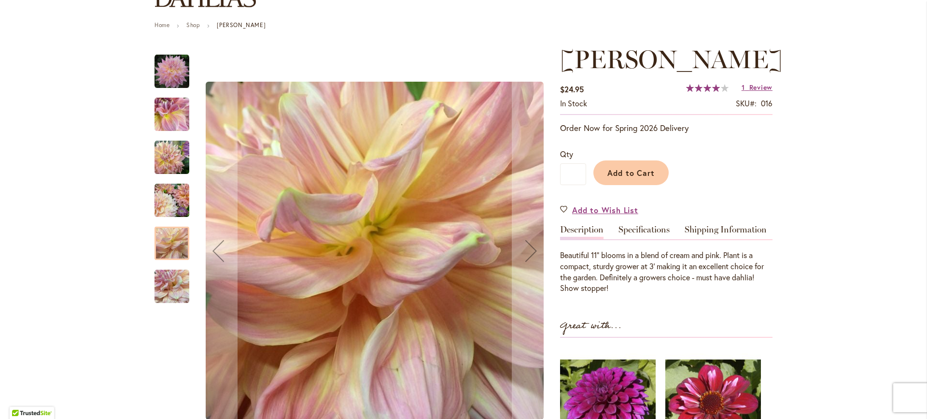
click at [161, 286] on img "Mingus Philip Sr" at bounding box center [172, 286] width 35 height 35
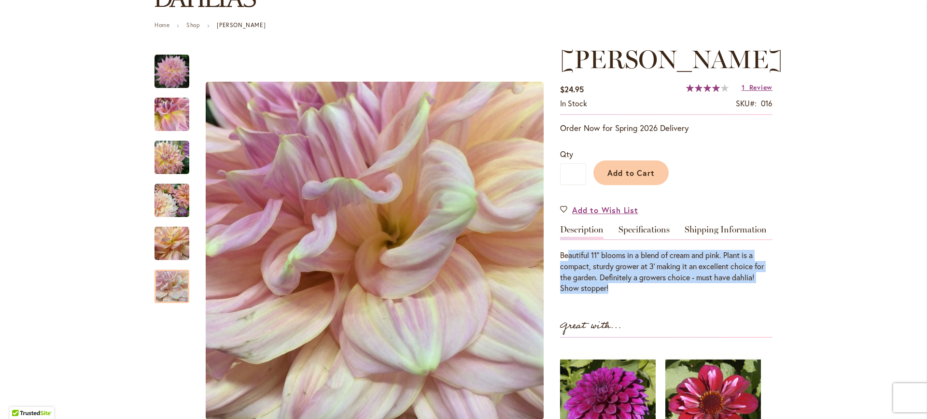
drag, startPoint x: 759, startPoint y: 318, endPoint x: 565, endPoint y: 287, distance: 196.6
click at [565, 287] on div "Beautiful 11" blooms in a blend of cream and pink. Plant is a compact, sturdy g…" at bounding box center [666, 272] width 212 height 44
drag, startPoint x: 561, startPoint y: 281, endPoint x: 770, endPoint y: 325, distance: 213.3
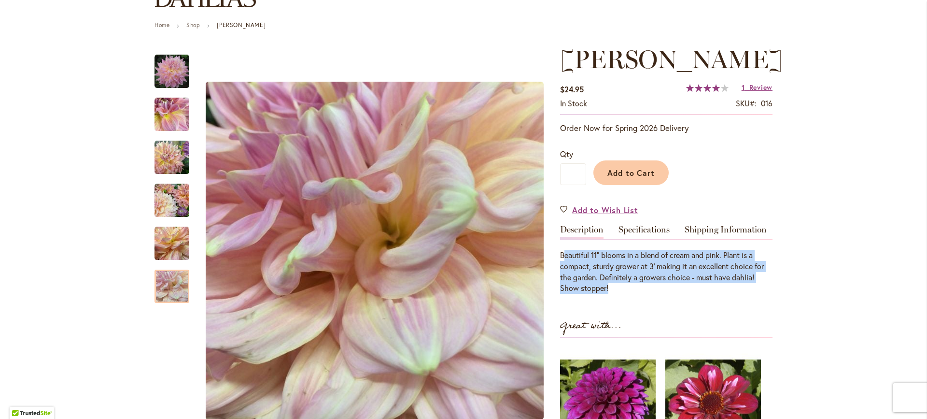
drag, startPoint x: 795, startPoint y: 318, endPoint x: 560, endPoint y: 285, distance: 237.5
click at [560, 285] on div "Beautiful 11" blooms in a blend of cream and pink. Plant is a compact, sturdy g…" at bounding box center [666, 272] width 212 height 44
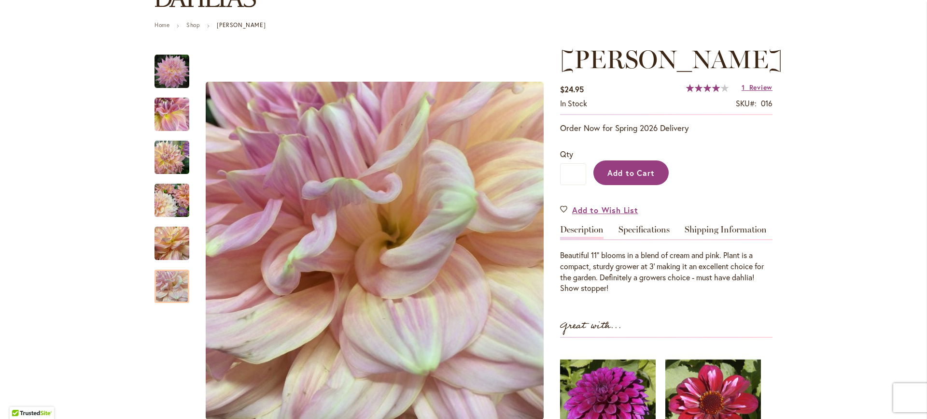
click at [621, 178] on span "Add to Cart" at bounding box center [631, 173] width 48 height 10
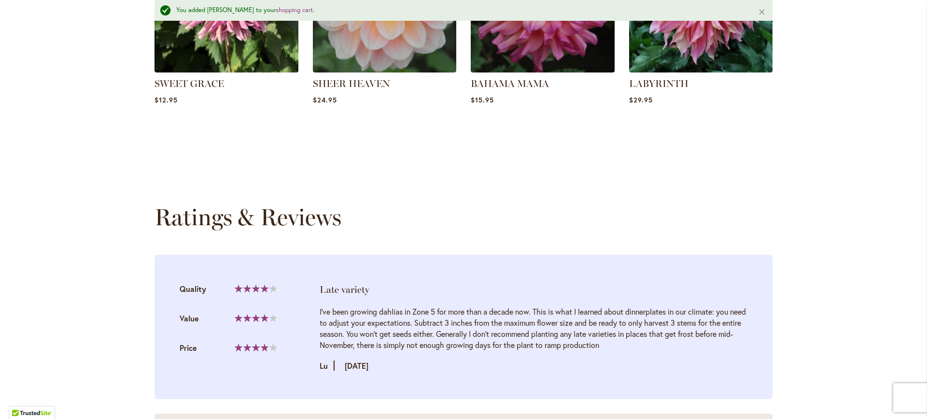
scroll to position [846, 0]
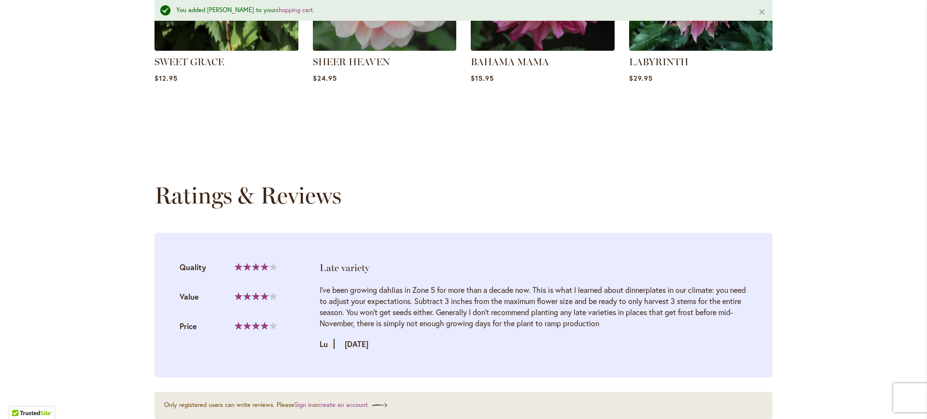
drag, startPoint x: 670, startPoint y: 382, endPoint x: 311, endPoint y: 289, distance: 371.0
click at [311, 289] on li "Late variety Quality 80% Value" at bounding box center [464, 305] width 618 height 144
drag, startPoint x: 322, startPoint y: 295, endPoint x: 695, endPoint y: 377, distance: 382.8
click at [695, 377] on li "Late variety Quality 80% Value" at bounding box center [464, 305] width 618 height 144
click at [695, 349] on div "Review by Lu Posted on 9/20/22" at bounding box center [534, 343] width 428 height 11
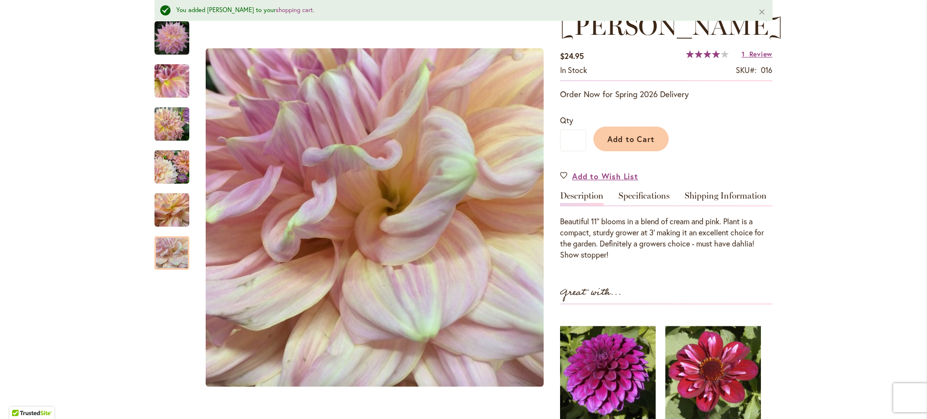
scroll to position [0, 0]
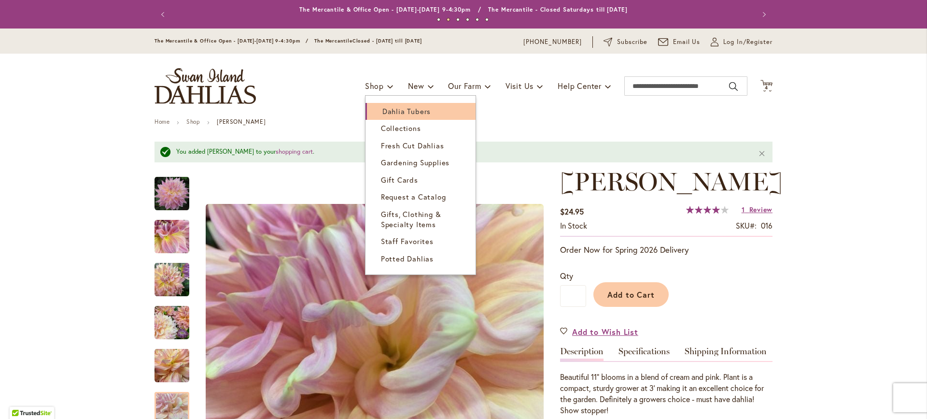
click at [373, 114] on link "Dahlia Tubers" at bounding box center [421, 111] width 110 height 17
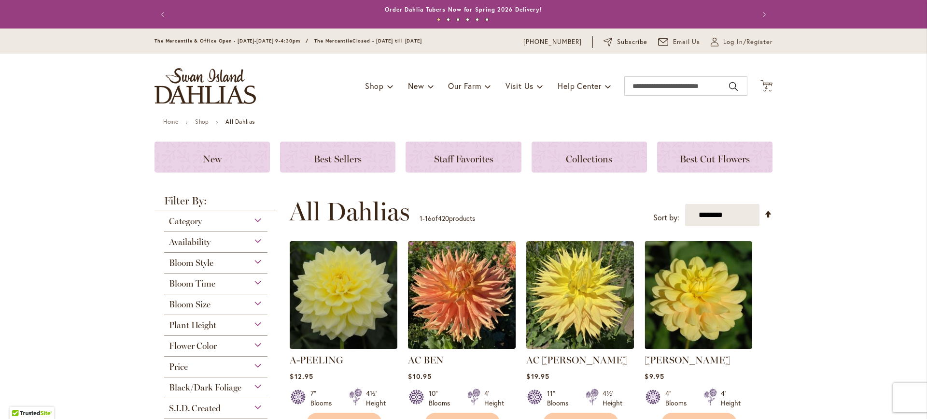
click at [207, 266] on span "Bloom Style" at bounding box center [191, 262] width 44 height 11
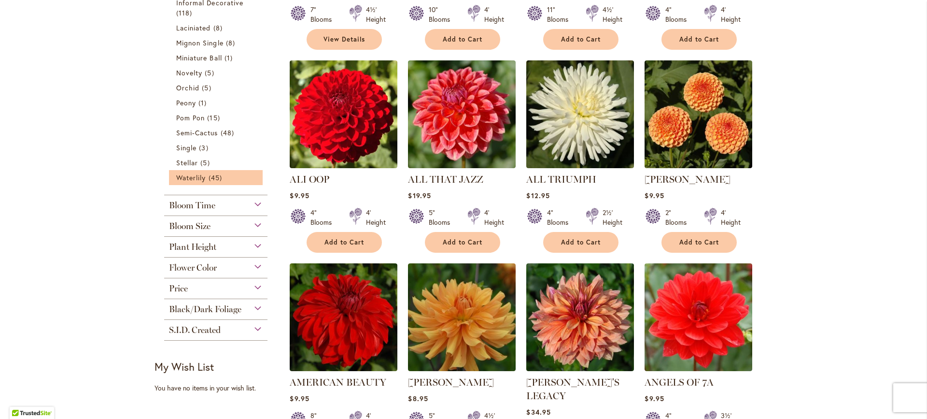
scroll to position [397, 0]
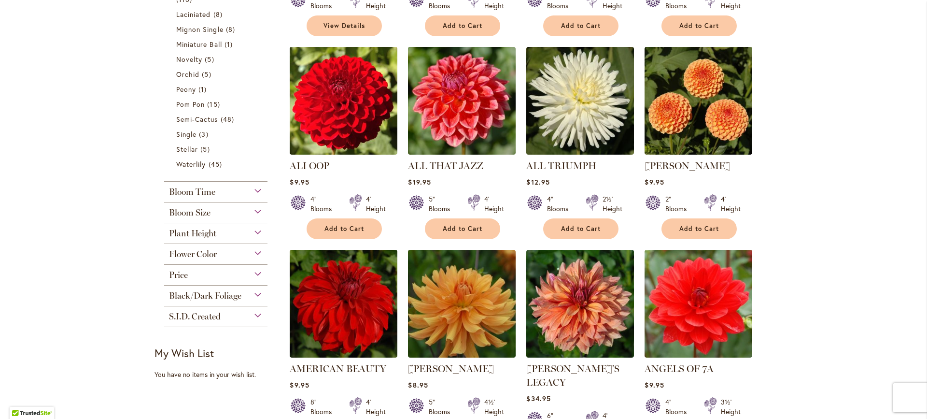
click at [195, 209] on span "Bloom Size" at bounding box center [190, 212] width 42 height 11
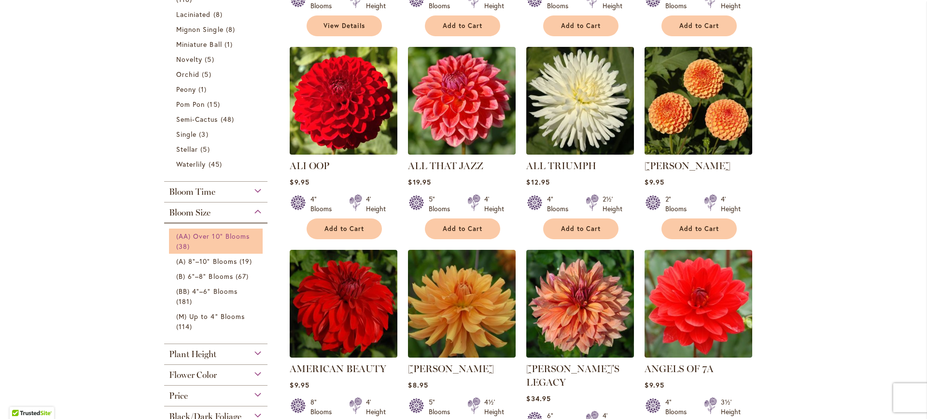
click at [201, 233] on span "(AA) Over 10" Blooms" at bounding box center [212, 235] width 73 height 9
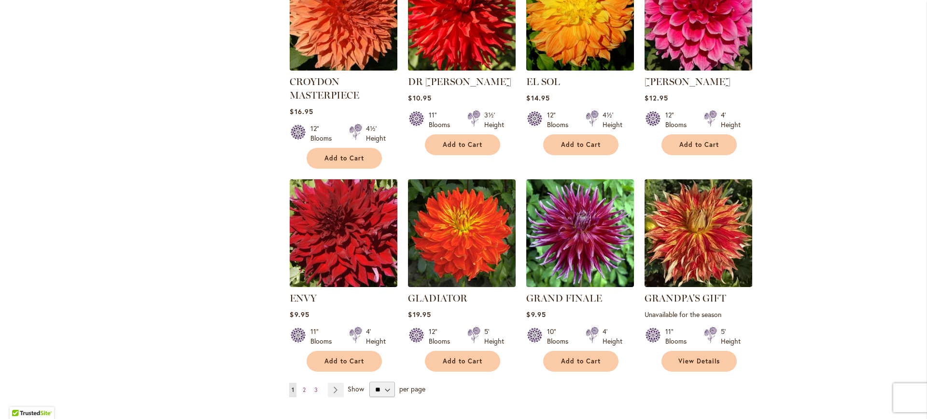
scroll to position [805, 0]
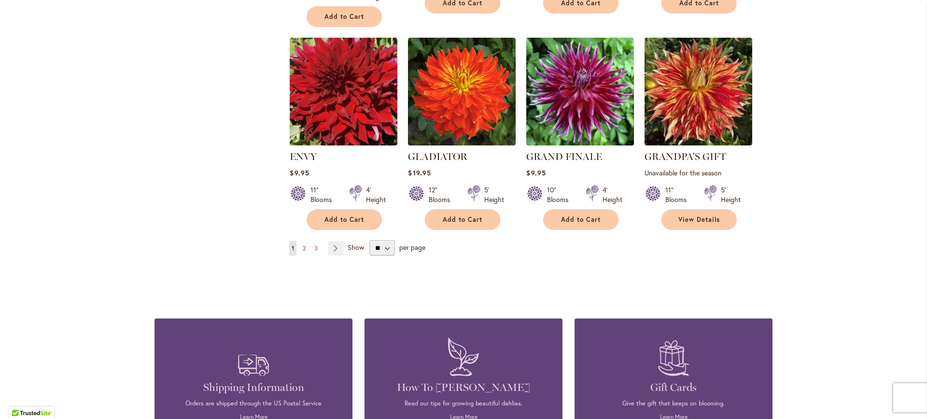
click at [303, 246] on span "2" at bounding box center [304, 247] width 3 height 7
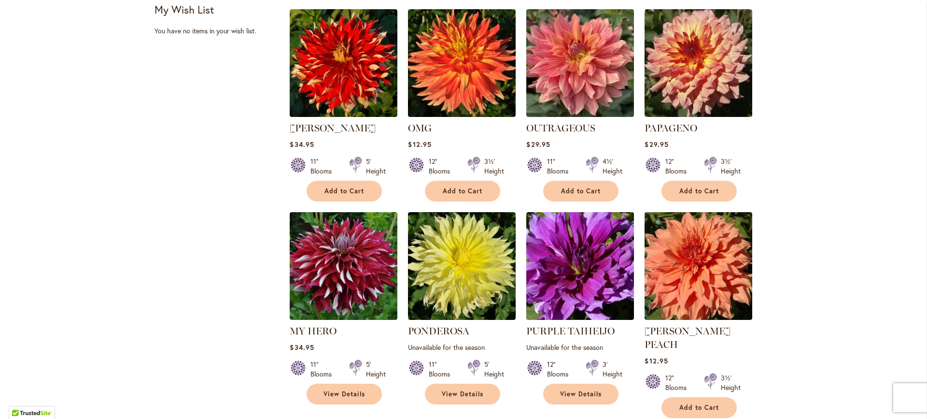
scroll to position [722, 0]
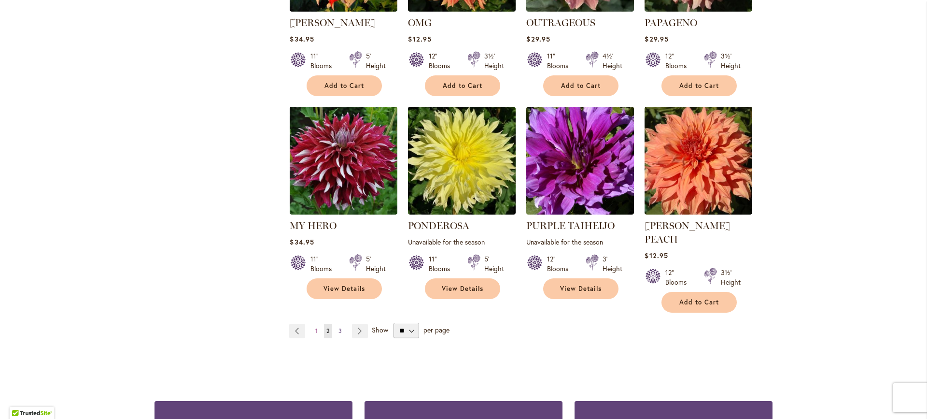
click at [339, 327] on span "3" at bounding box center [340, 330] width 3 height 7
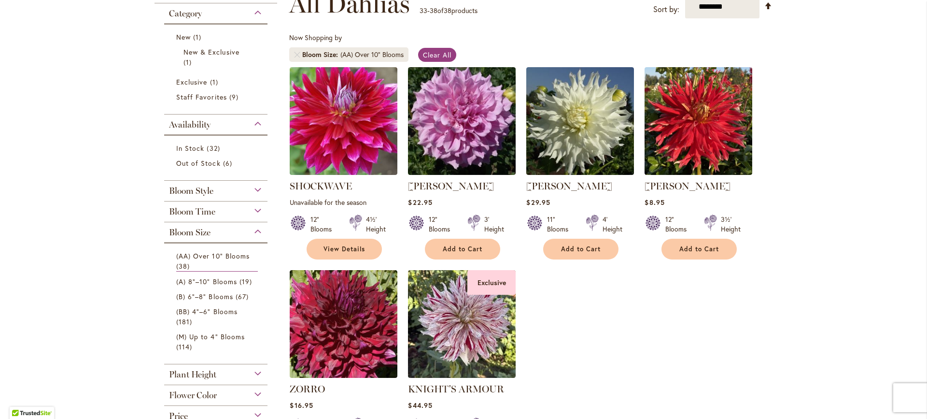
scroll to position [187, 0]
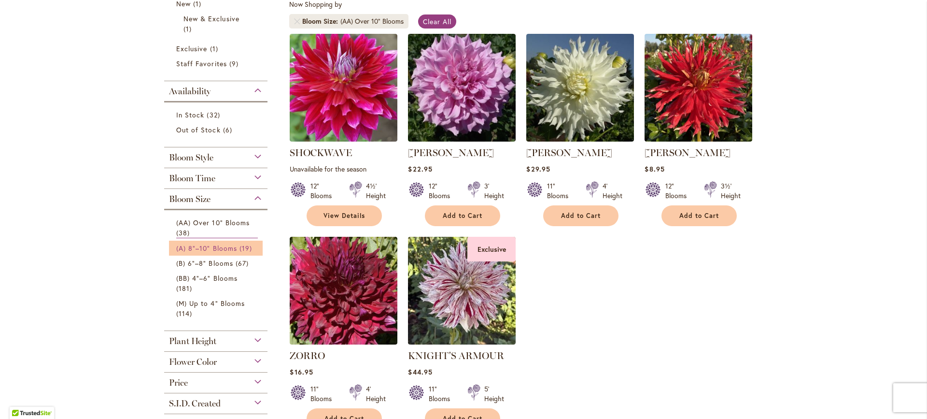
click at [214, 244] on span "(A) 8"–10" Blooms" at bounding box center [206, 247] width 61 height 9
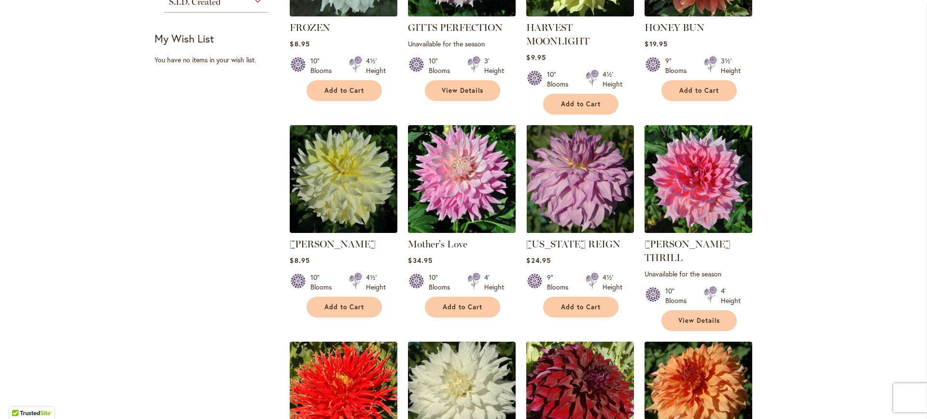
scroll to position [588, 0]
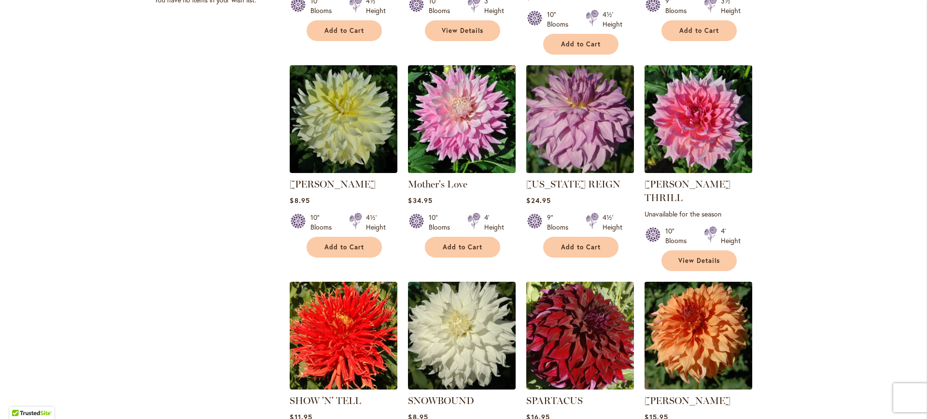
click at [557, 117] on img at bounding box center [580, 118] width 113 height 113
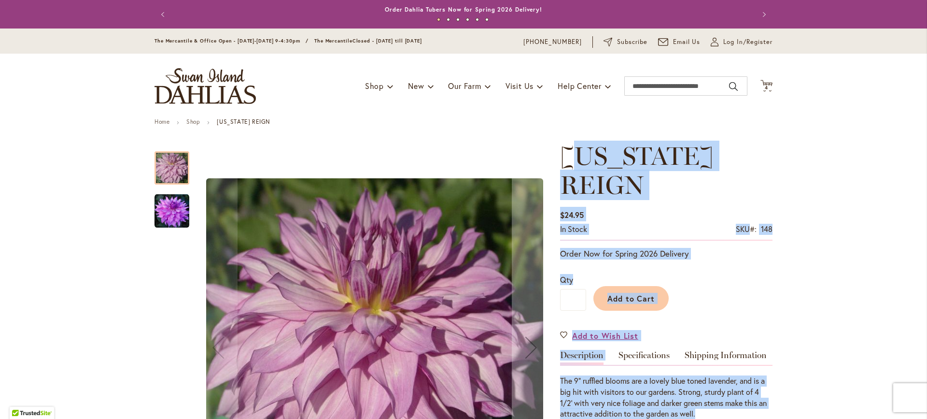
drag, startPoint x: 569, startPoint y: 145, endPoint x: 755, endPoint y: 385, distance: 303.9
click at [755, 385] on div "OREGON REIGN $24.95 In stock SKU 148 Be the first to review this product Order …" at bounding box center [666, 422] width 212 height 562
click at [755, 385] on div "The 9" ruffled blooms are a lovely blue toned lavender, and is a big hit with v…" at bounding box center [666, 397] width 212 height 44
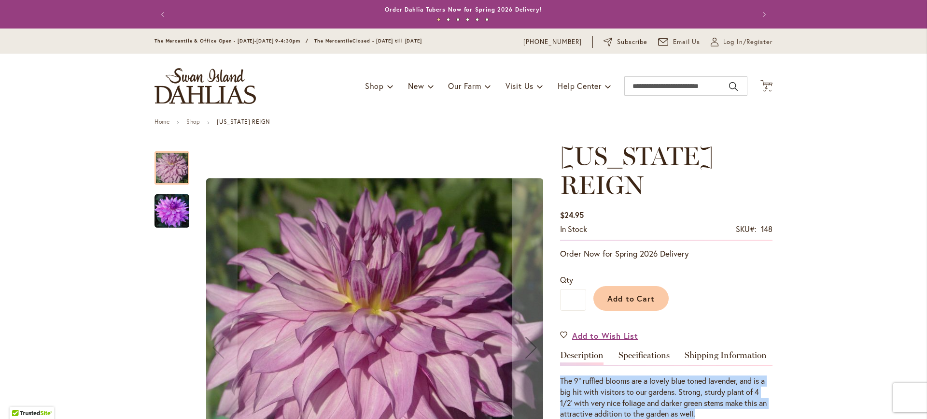
drag, startPoint x: 788, startPoint y: 389, endPoint x: 554, endPoint y: 349, distance: 236.6
drag, startPoint x: 554, startPoint y: 349, endPoint x: 729, endPoint y: 387, distance: 178.5
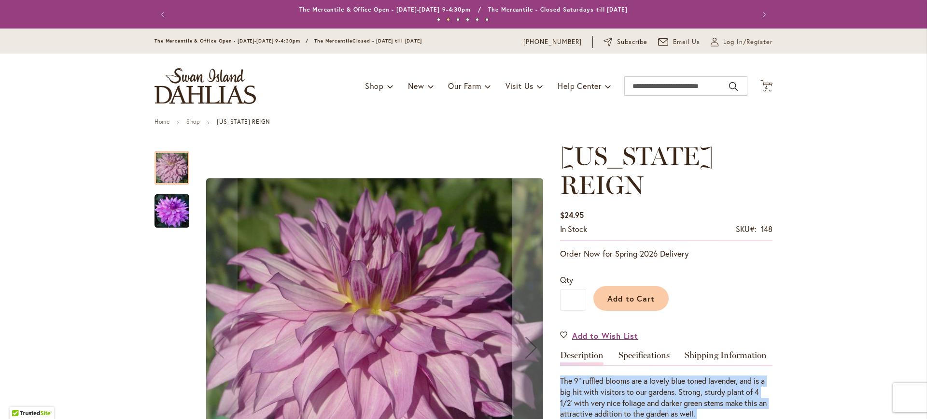
click at [729, 387] on div "The 9" ruffled blooms are a lovely blue toned lavender, and is a big hit with v…" at bounding box center [666, 397] width 212 height 44
drag, startPoint x: 782, startPoint y: 381, endPoint x: 571, endPoint y: 352, distance: 213.0
click at [571, 375] on div "The 9" ruffled blooms are a lovely blue toned lavender, and is a big hit with v…" at bounding box center [666, 397] width 212 height 44
drag, startPoint x: 571, startPoint y: 352, endPoint x: 710, endPoint y: 383, distance: 142.6
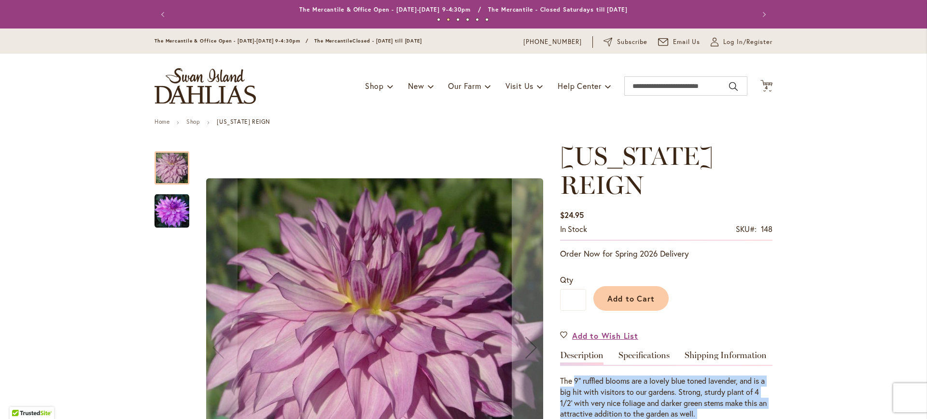
click at [710, 383] on div "The 9" ruffled blooms are a lovely blue toned lavender, and is a big hit with v…" at bounding box center [666, 397] width 212 height 44
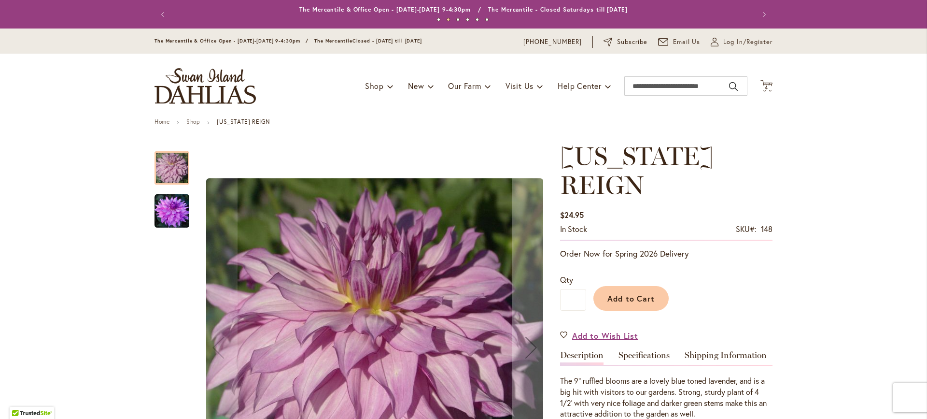
click at [676, 351] on div "Description The 9" ruffled blooms are a lovely blue toned lavender, and is a bi…" at bounding box center [666, 385] width 212 height 69
click at [655, 351] on link "Specifications" at bounding box center [644, 358] width 51 height 14
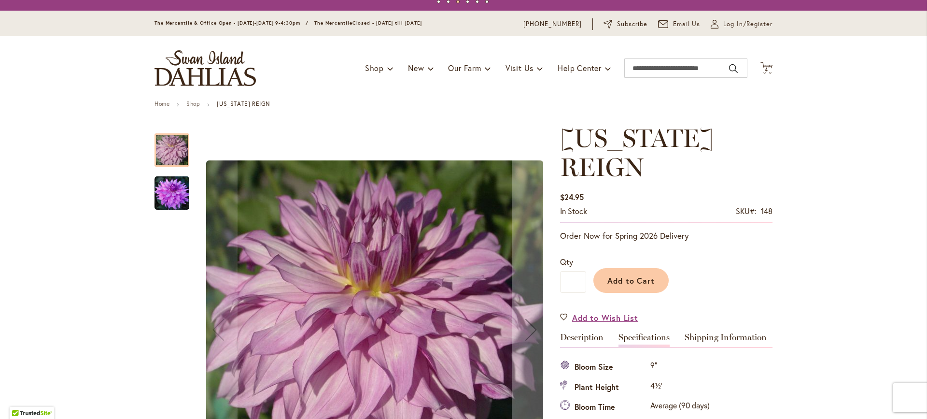
scroll to position [18, 0]
click at [177, 205] on img "OREGON REIGN" at bounding box center [172, 193] width 35 height 35
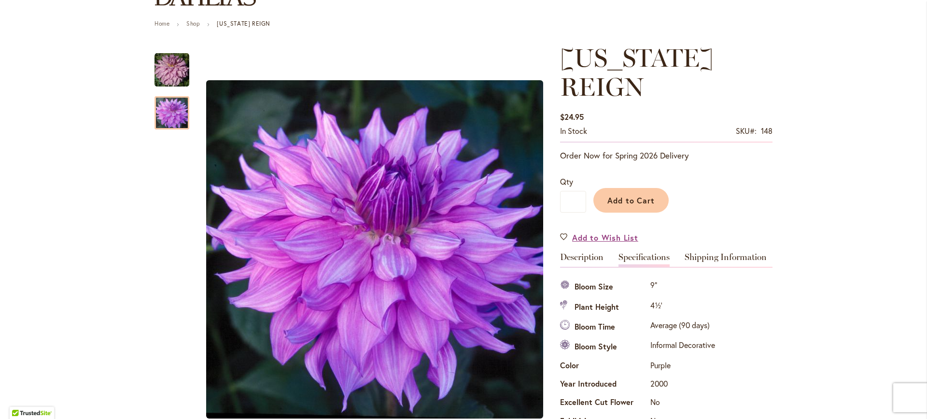
scroll to position [47, 0]
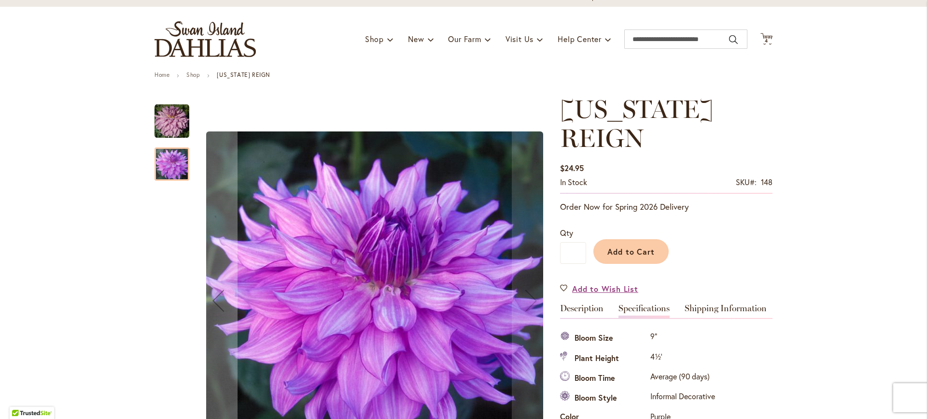
click at [178, 120] on img "OREGON REIGN" at bounding box center [172, 121] width 35 height 35
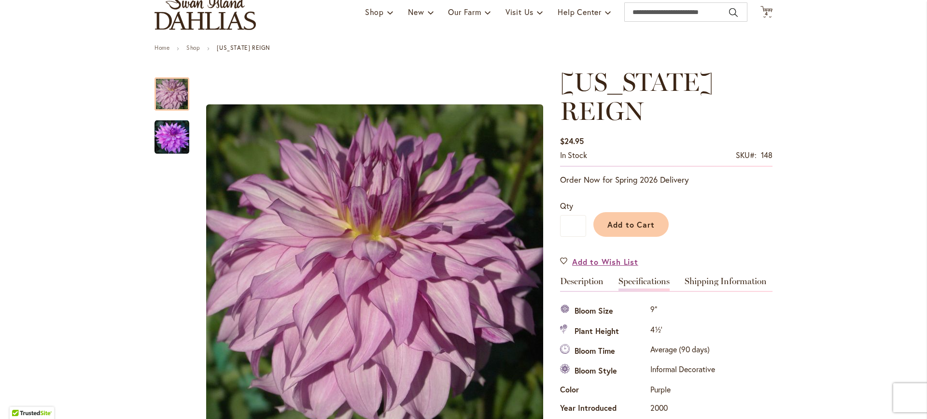
scroll to position [21, 0]
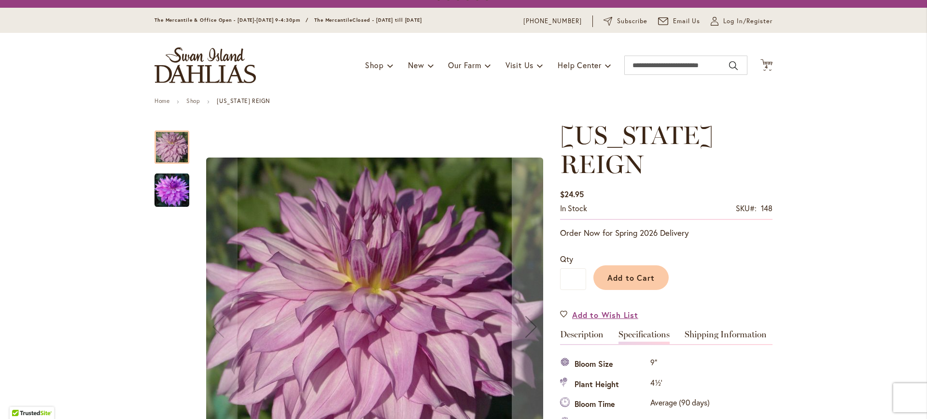
click at [155, 186] on img "OREGON REIGN" at bounding box center [172, 190] width 35 height 35
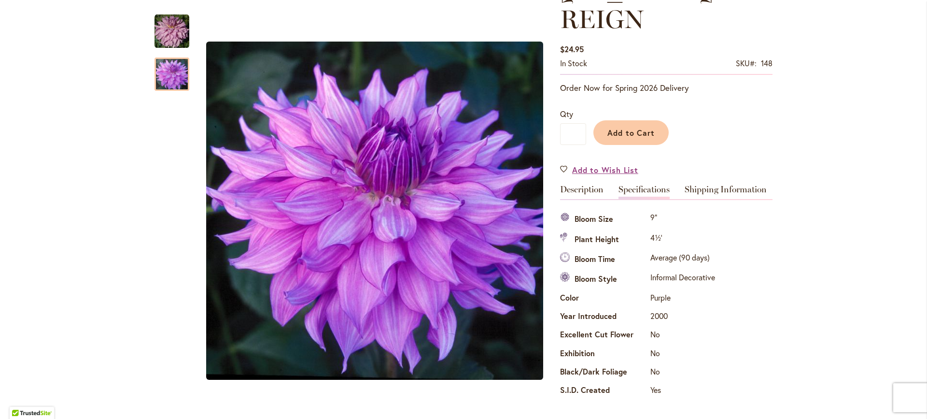
scroll to position [69, 0]
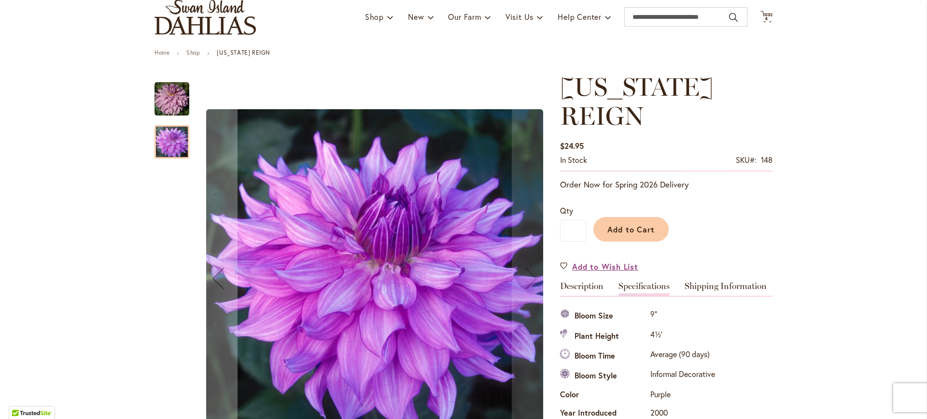
click at [155, 102] on img "OREGON REIGN" at bounding box center [172, 99] width 35 height 35
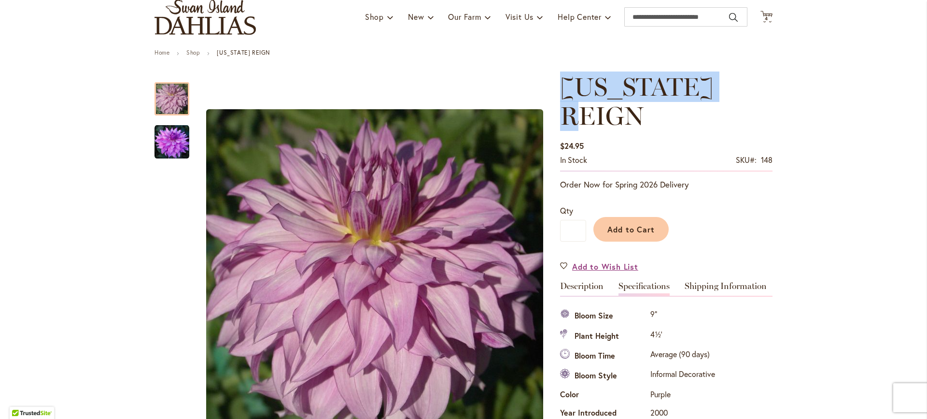
drag, startPoint x: 774, startPoint y: 88, endPoint x: 561, endPoint y: 84, distance: 213.0
copy span "OREGON REIGN"
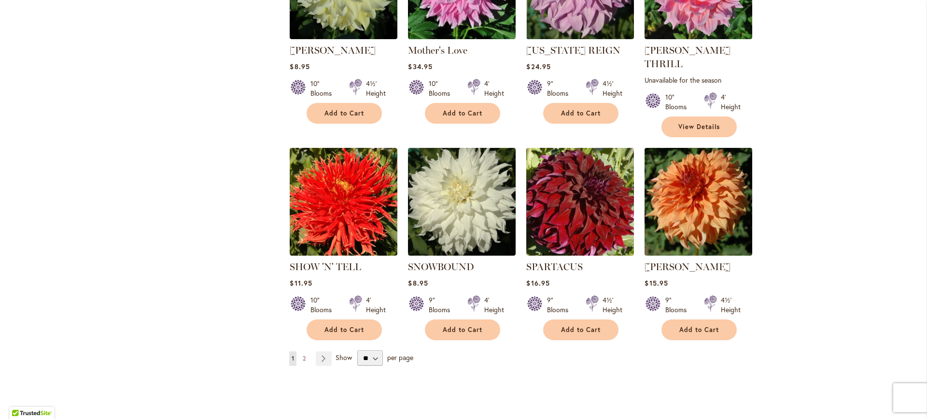
scroll to position [734, 0]
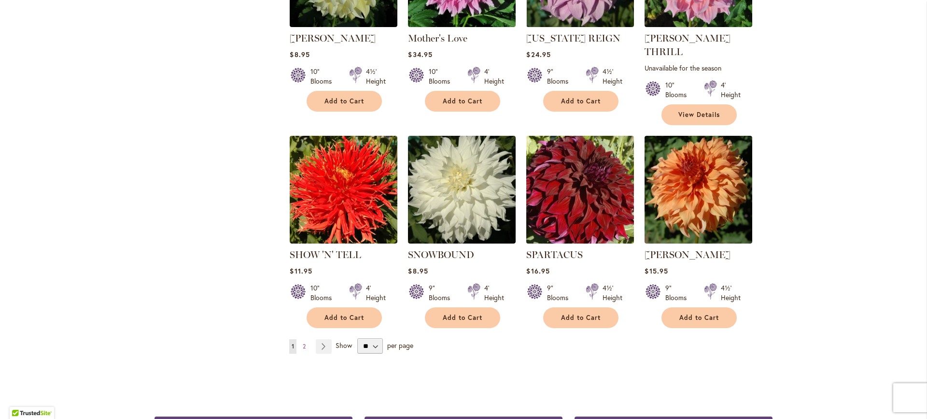
click at [604, 185] on img at bounding box center [580, 189] width 113 height 113
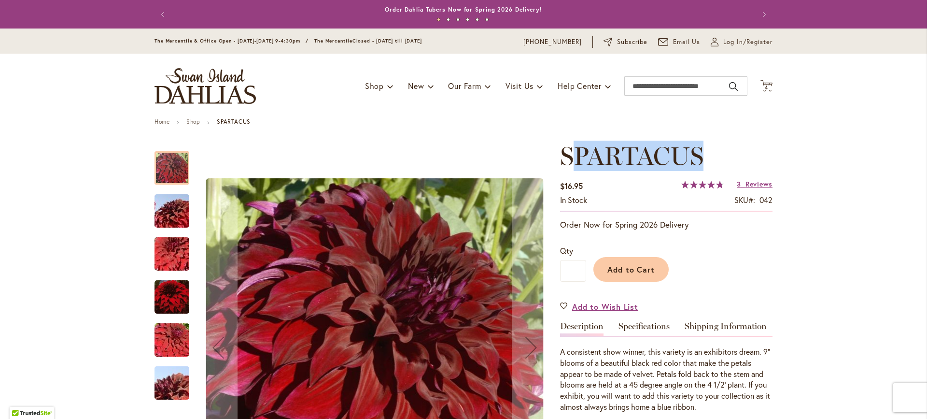
drag, startPoint x: 567, startPoint y: 154, endPoint x: 754, endPoint y: 167, distance: 187.3
click at [754, 167] on h1 "SPARTACUS" at bounding box center [666, 155] width 212 height 29
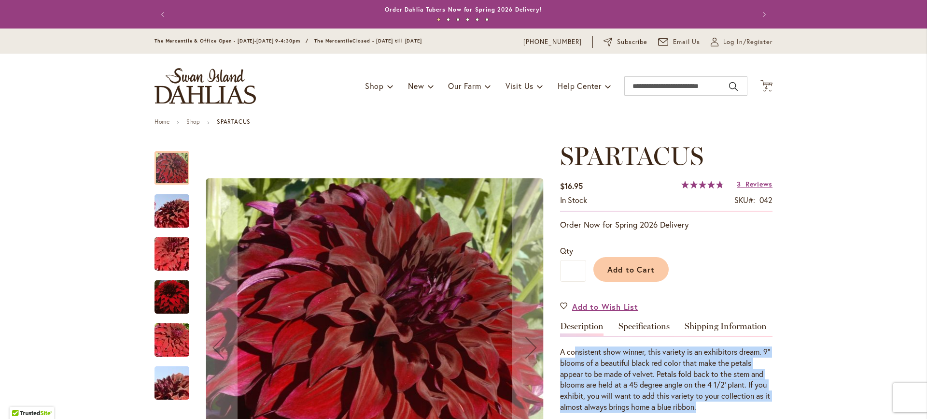
drag, startPoint x: 736, startPoint y: 410, endPoint x: 569, endPoint y: 354, distance: 176.2
click at [569, 354] on div "A consistent show winner, this variety is an exhibitors dream. 9" blooms of a b…" at bounding box center [666, 379] width 212 height 66
drag, startPoint x: 562, startPoint y: 337, endPoint x: 748, endPoint y: 407, distance: 199.3
click at [748, 407] on div "A consistent show winner, this variety is an exhibitors dream. 9" blooms of a b…" at bounding box center [666, 374] width 212 height 77
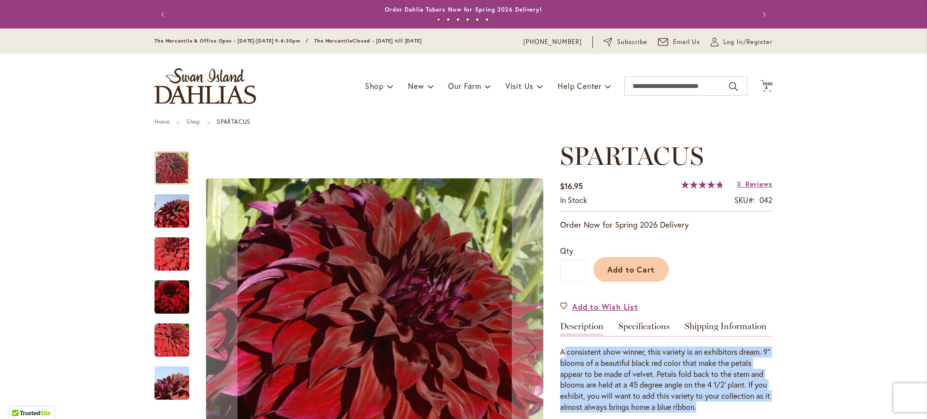
click at [748, 407] on div "A consistent show winner, this variety is an exhibitors dream. 9" blooms of a b…" at bounding box center [666, 379] width 212 height 66
drag, startPoint x: 772, startPoint y: 409, endPoint x: 577, endPoint y: 343, distance: 205.8
click at [576, 343] on div "A consistent show winner, this variety is an exhibitors dream. 9" blooms of a b…" at bounding box center [666, 374] width 212 height 77
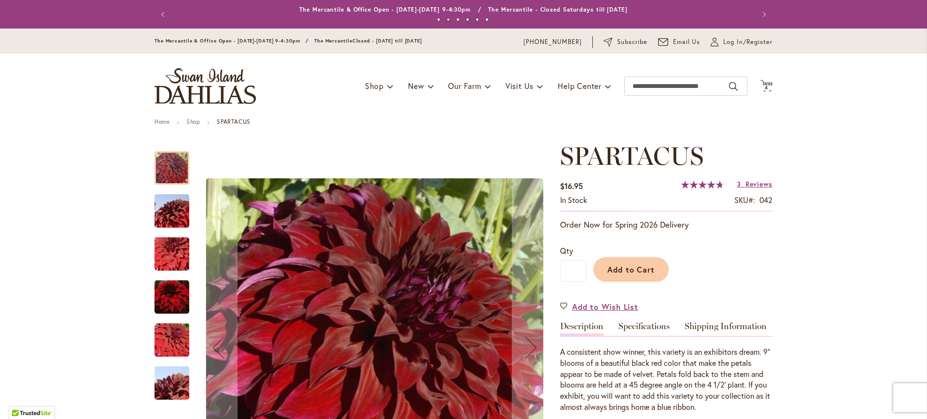
click at [164, 211] on img "Spartacus" at bounding box center [172, 211] width 70 height 46
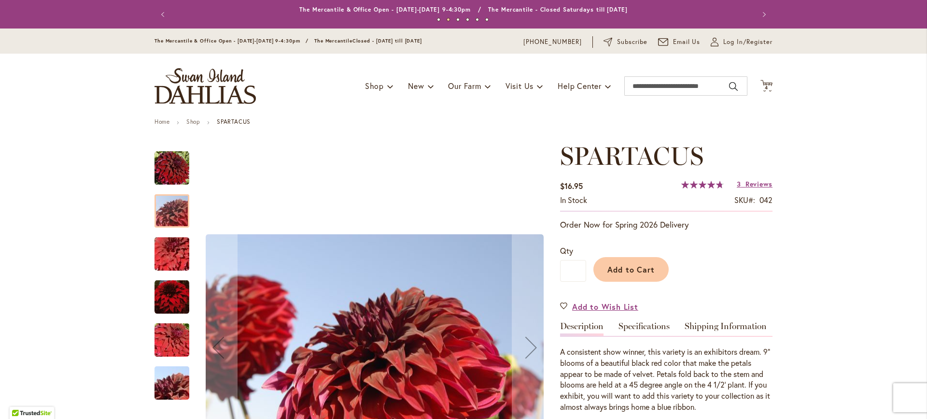
click at [164, 251] on img "Spartacus" at bounding box center [172, 254] width 70 height 46
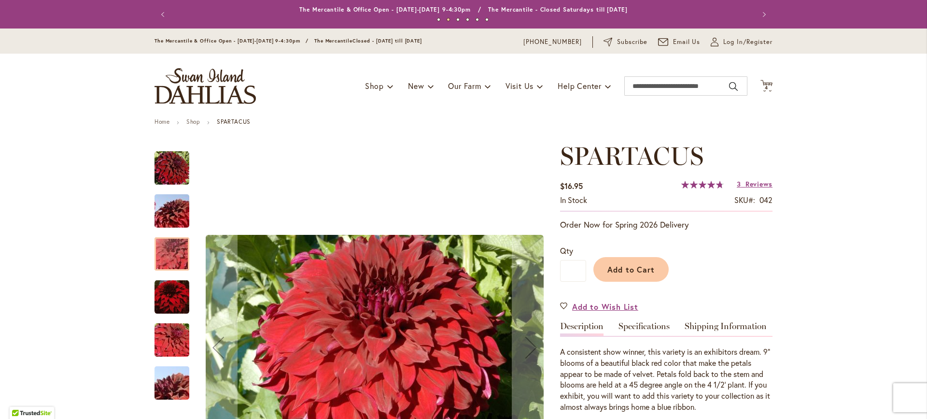
click at [169, 208] on img "Spartacus" at bounding box center [172, 211] width 70 height 46
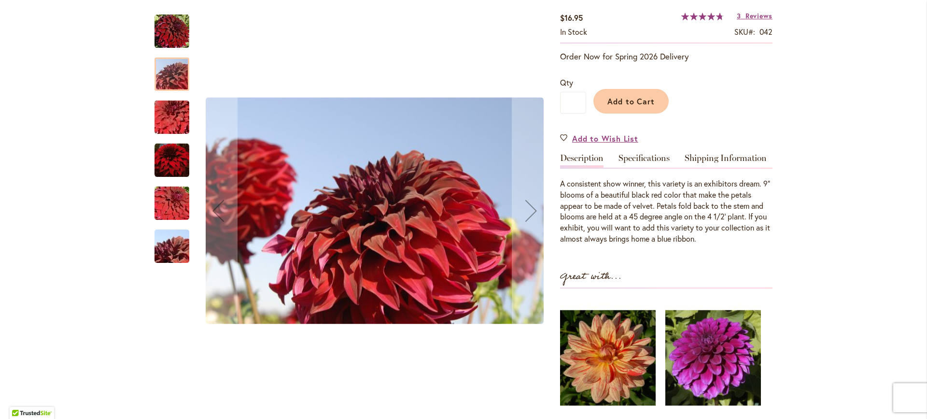
scroll to position [97, 0]
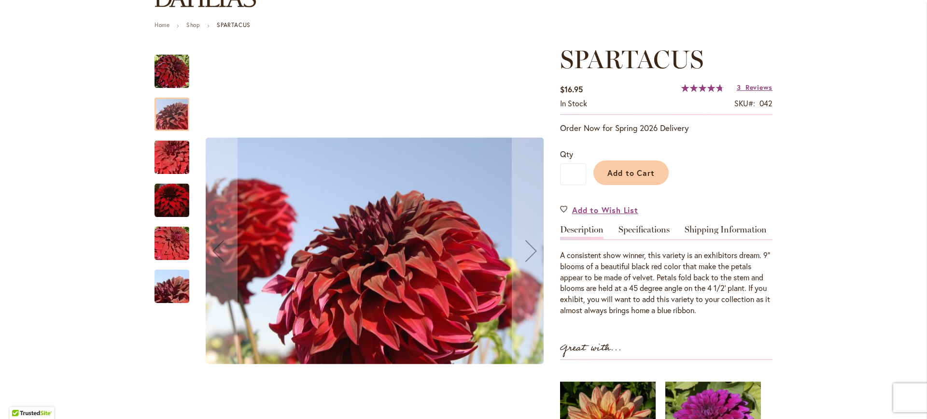
click at [164, 169] on img "Spartacus" at bounding box center [172, 157] width 70 height 46
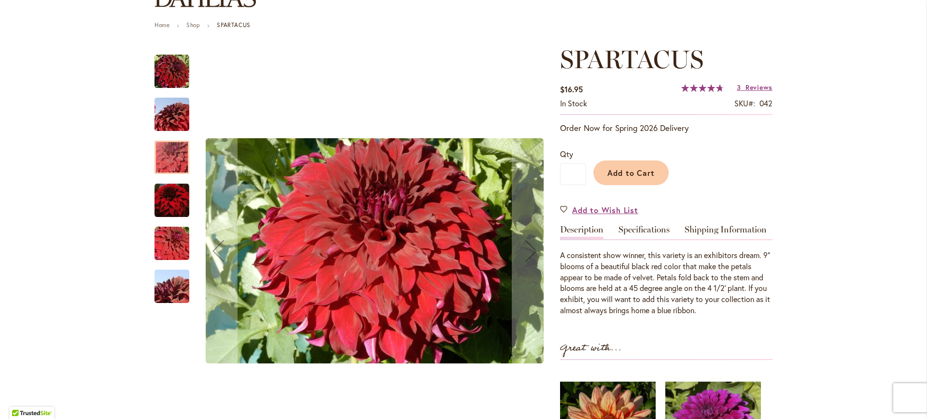
click at [167, 189] on img "Spartacus" at bounding box center [172, 200] width 35 height 35
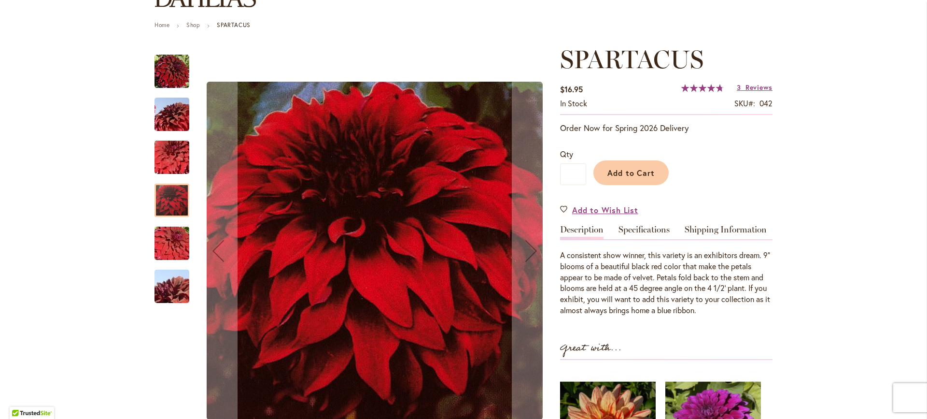
click at [168, 232] on img "Spartacus" at bounding box center [172, 243] width 70 height 46
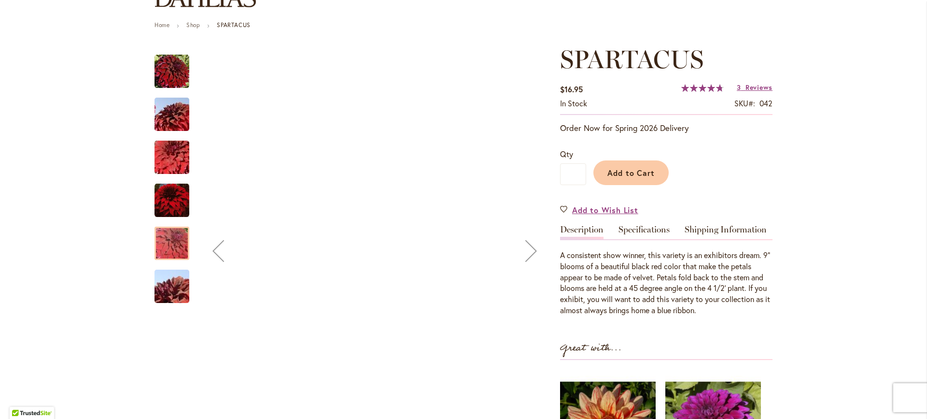
click at [172, 289] on img "Spartacus" at bounding box center [172, 286] width 70 height 46
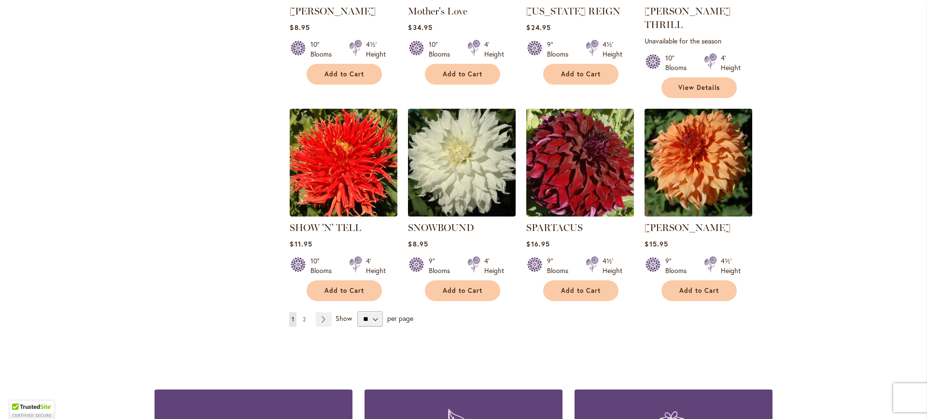
scroll to position [766, 0]
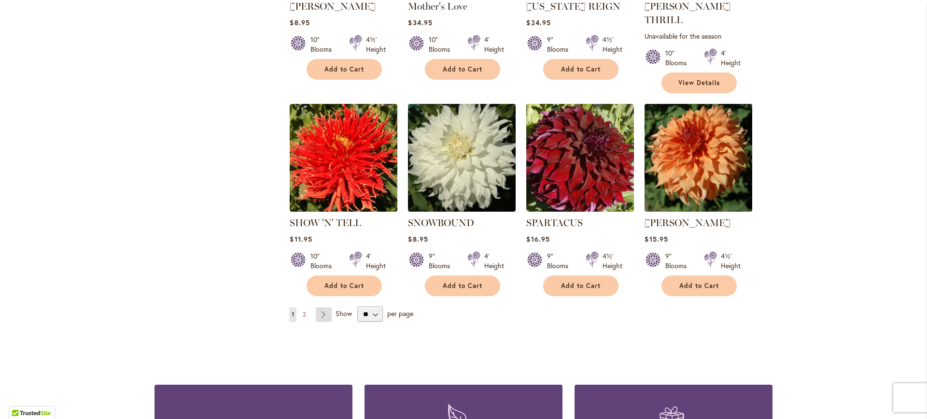
click at [325, 307] on link "Page Next" at bounding box center [324, 314] width 16 height 14
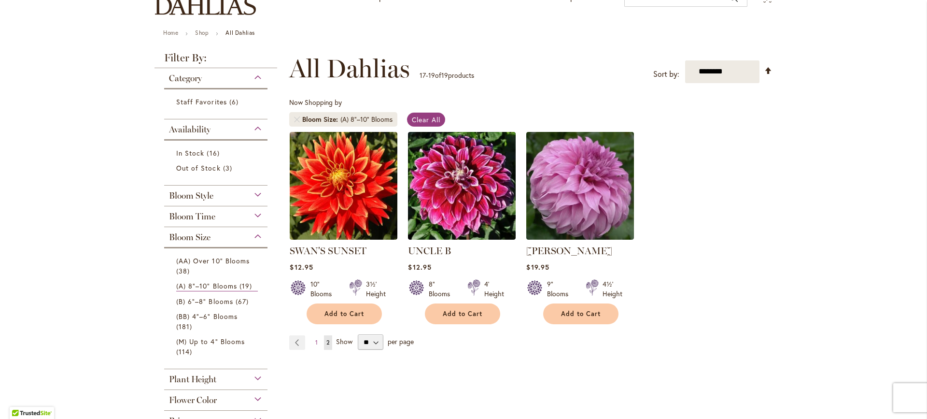
scroll to position [88, 0]
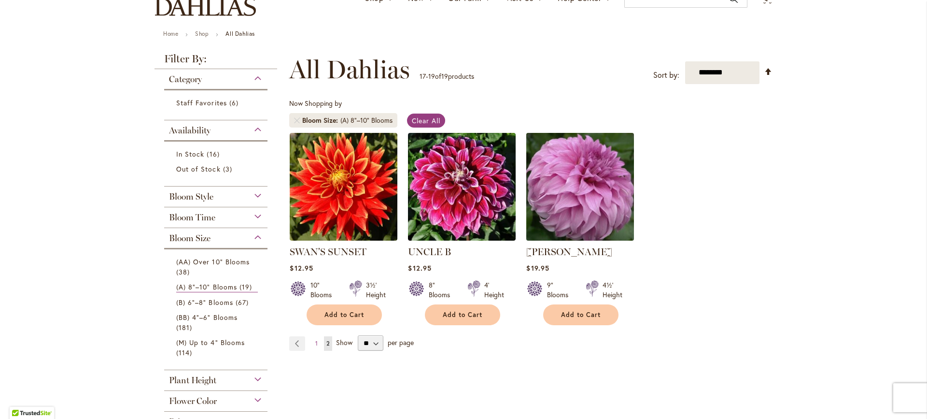
click at [582, 205] on img at bounding box center [580, 186] width 113 height 113
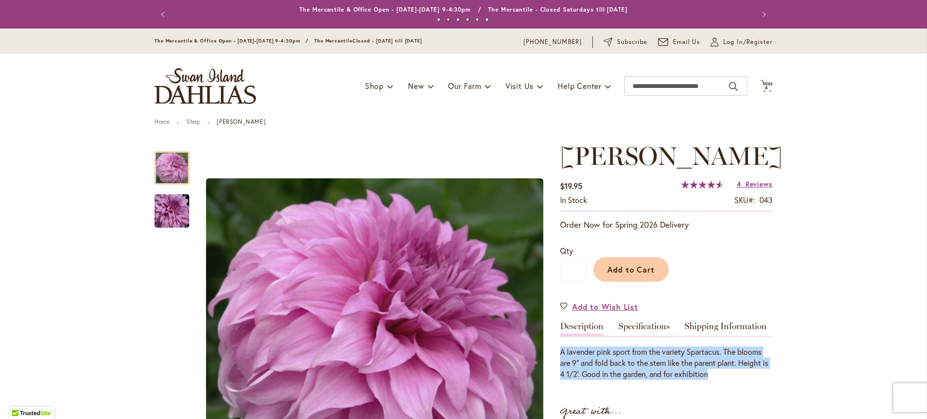
drag, startPoint x: 772, startPoint y: 379, endPoint x: 558, endPoint y: 350, distance: 215.9
click at [560, 350] on div "A lavender pink sport from the variety Spartacus. The blooms are 9" and fold ba…" at bounding box center [666, 362] width 212 height 33
drag, startPoint x: 558, startPoint y: 350, endPoint x: 746, endPoint y: 370, distance: 189.5
click at [746, 370] on div "A lavender pink sport from the variety Spartacus. The blooms are 9" and fold ba…" at bounding box center [666, 362] width 212 height 33
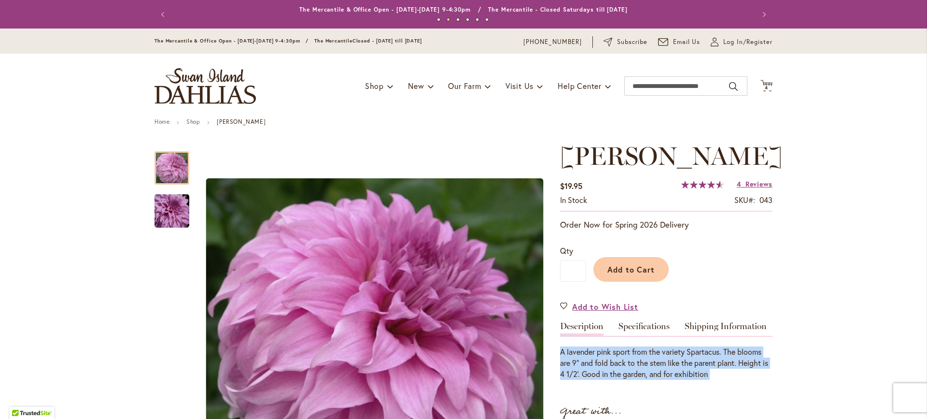
click at [746, 370] on div "A lavender pink sport from the variety Spartacus. The blooms are 9" and fold ba…" at bounding box center [666, 362] width 212 height 33
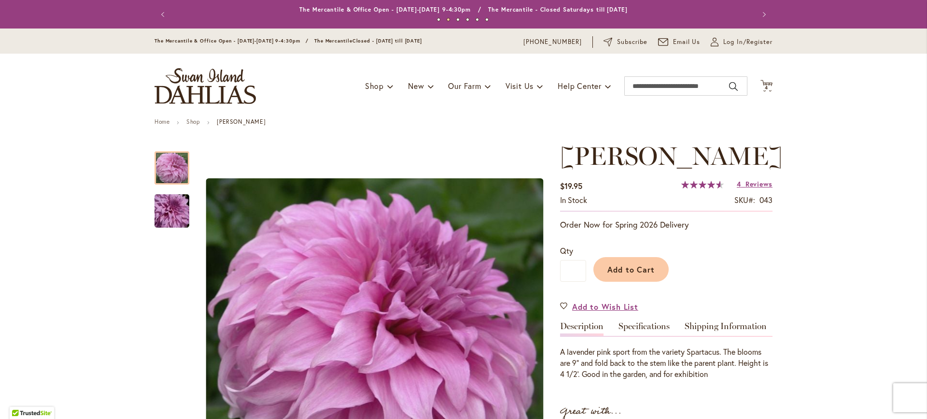
scroll to position [145, 0]
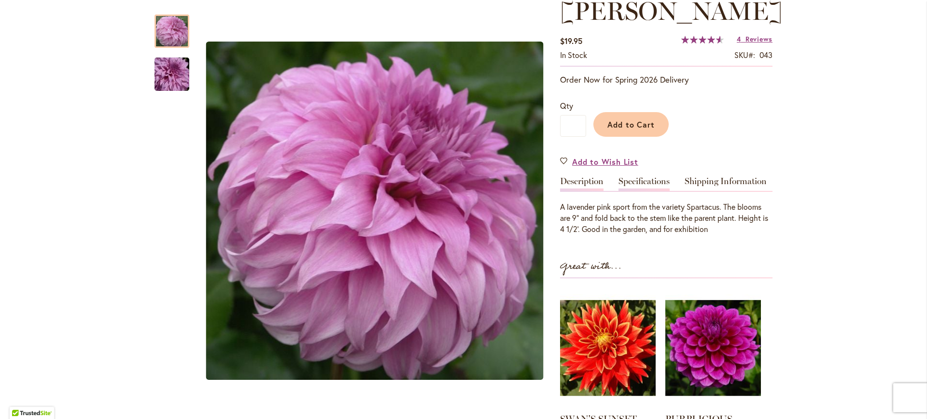
click at [649, 187] on link "Specifications" at bounding box center [644, 184] width 51 height 14
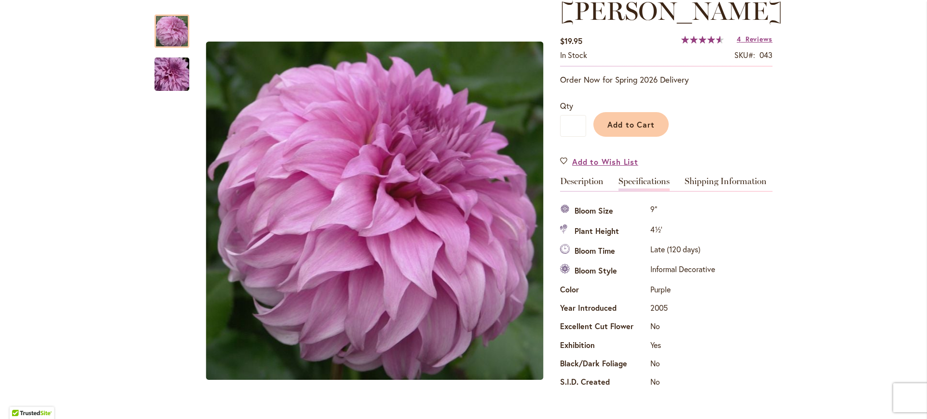
drag, startPoint x: 688, startPoint y: 382, endPoint x: 552, endPoint y: 180, distance: 244.3
drag, startPoint x: 552, startPoint y: 180, endPoint x: 693, endPoint y: 396, distance: 258.2
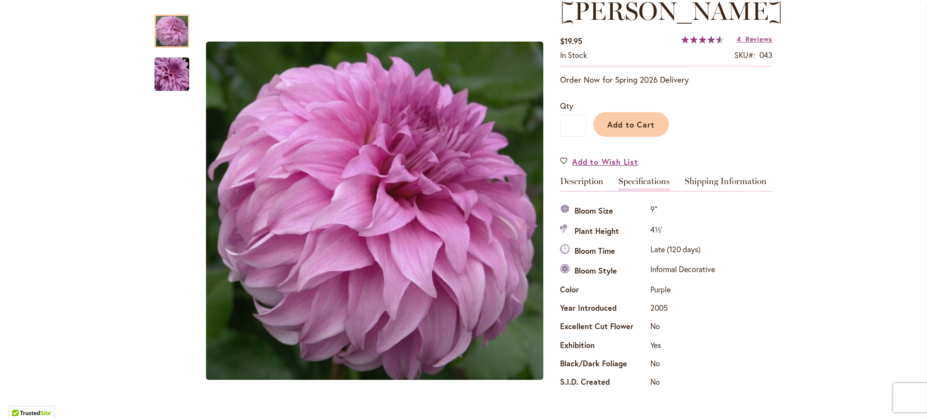
click at [693, 396] on div "[PERSON_NAME] $19.95 In stock SKU 043 Rating: 92 % of 100 4 Reviews Add Your Re…" at bounding box center [666, 336] width 212 height 679
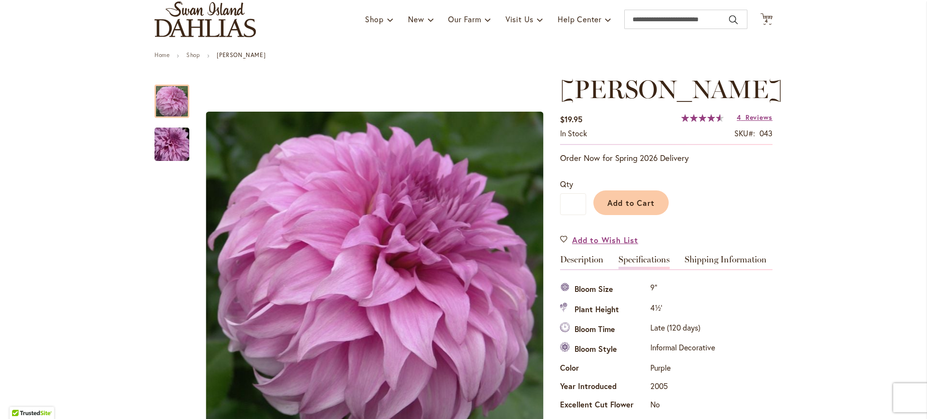
scroll to position [0, 0]
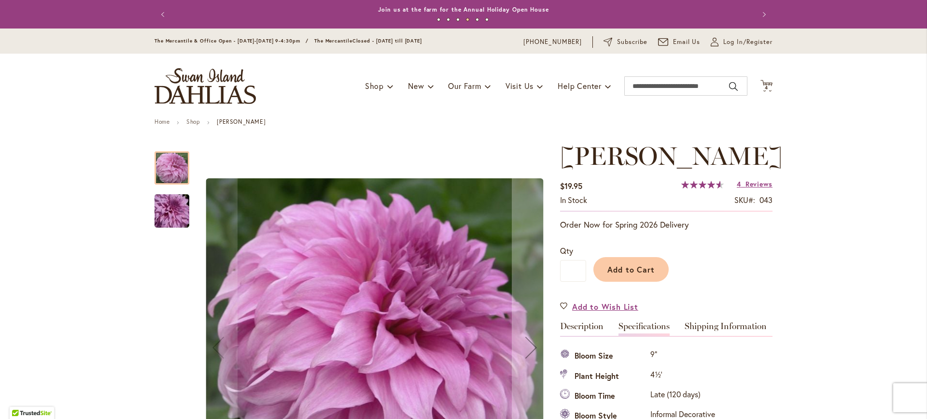
click at [156, 203] on img "Vassio Meggos" at bounding box center [172, 211] width 70 height 46
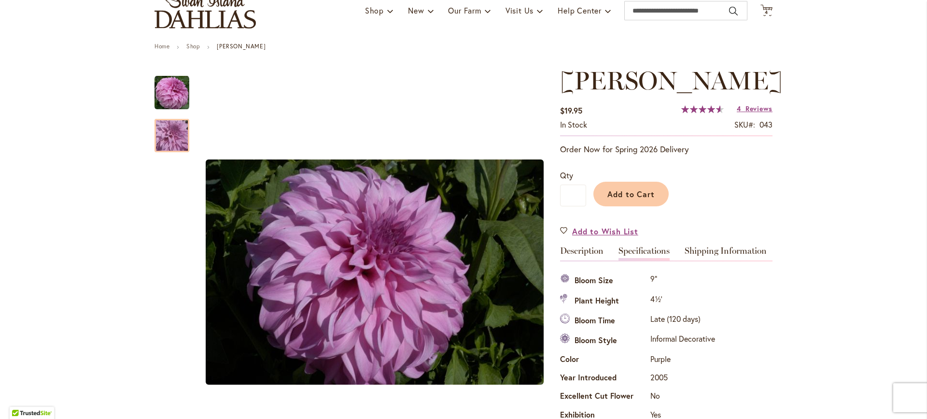
scroll to position [53, 0]
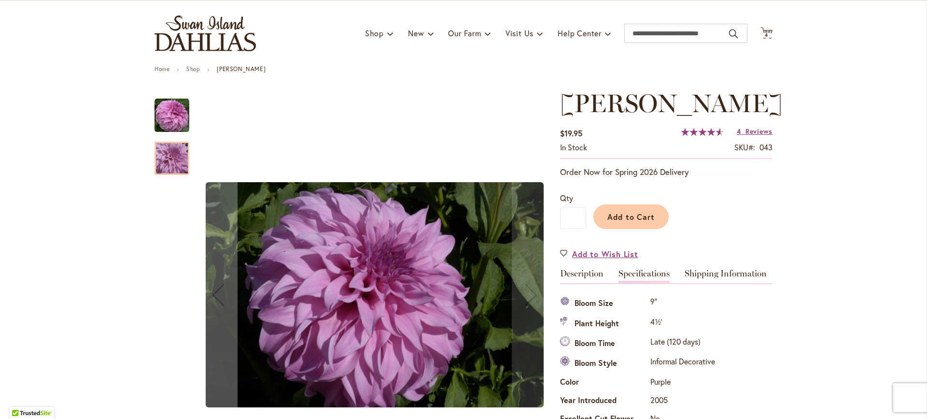
click at [174, 117] on img "Vassio Meggos" at bounding box center [172, 115] width 35 height 35
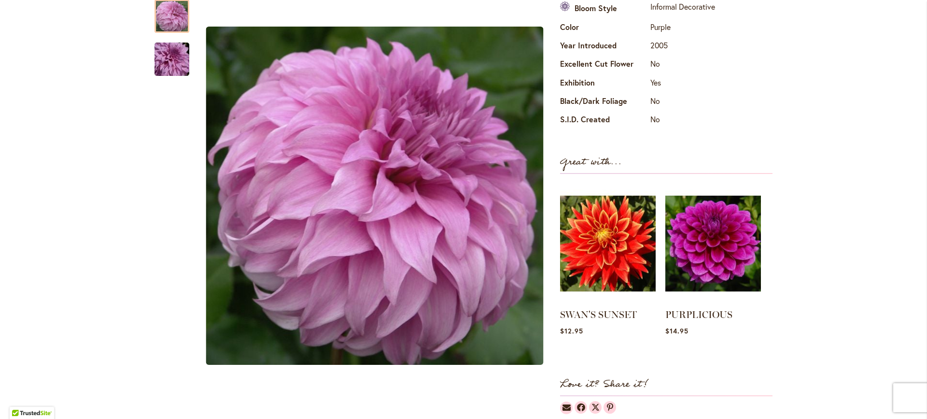
scroll to position [183, 0]
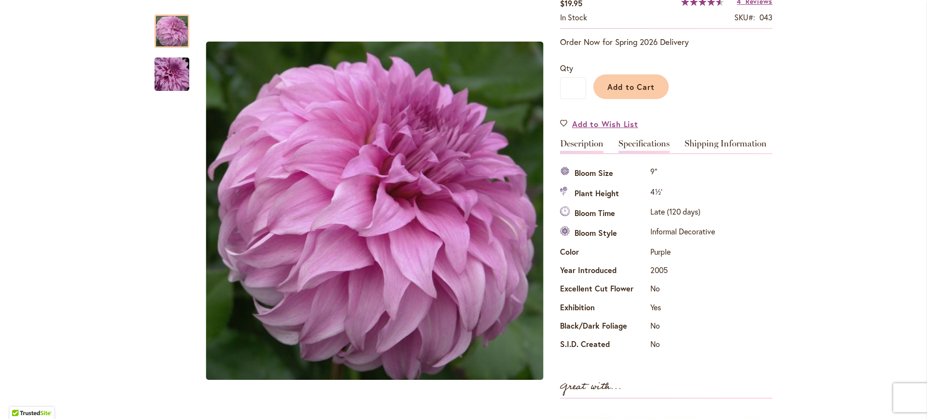
click at [600, 150] on link "Description" at bounding box center [581, 146] width 43 height 14
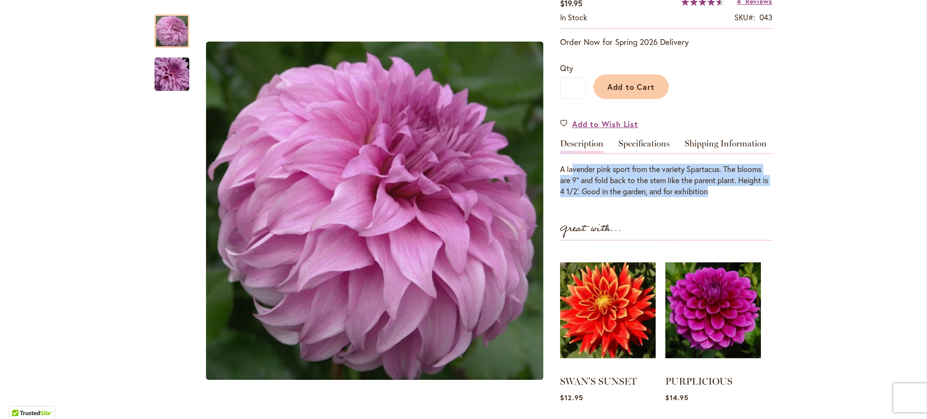
drag, startPoint x: 776, startPoint y: 195, endPoint x: 569, endPoint y: 169, distance: 208.7
click at [569, 169] on div "A lavender pink sport from the variety Spartacus. The blooms are 9" and fold ba…" at bounding box center [666, 180] width 212 height 33
drag, startPoint x: 554, startPoint y: 168, endPoint x: 808, endPoint y: 200, distance: 255.6
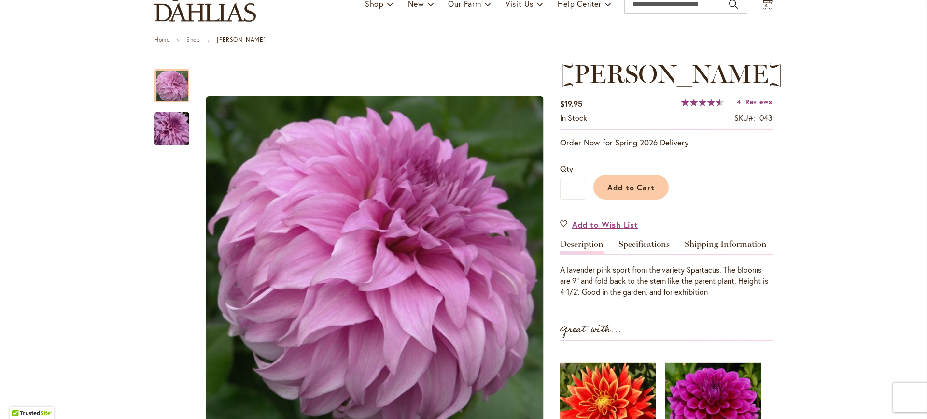
scroll to position [35, 0]
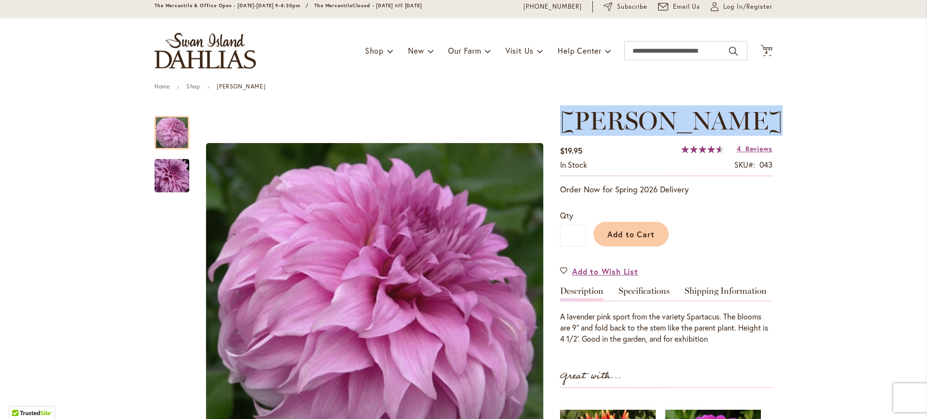
drag, startPoint x: 796, startPoint y: 118, endPoint x: 556, endPoint y: 131, distance: 239.9
copy span "[PERSON_NAME]"
click at [643, 231] on span "Add to Cart" at bounding box center [631, 234] width 48 height 10
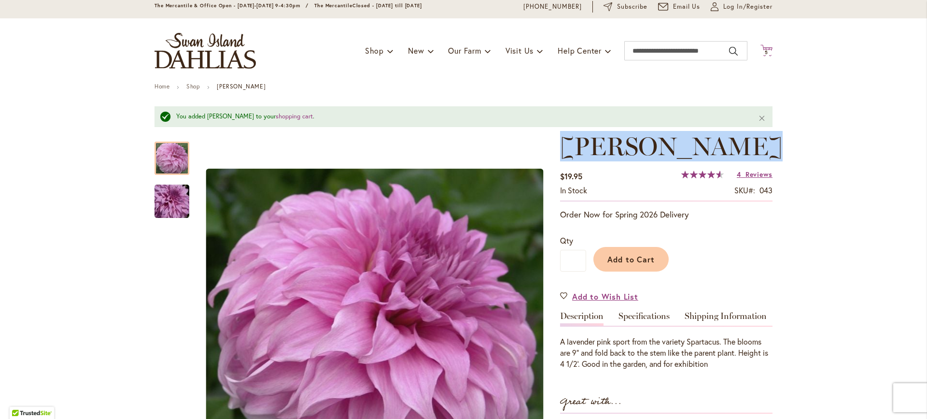
click at [767, 52] on span "5 5 items" at bounding box center [767, 52] width 10 height 5
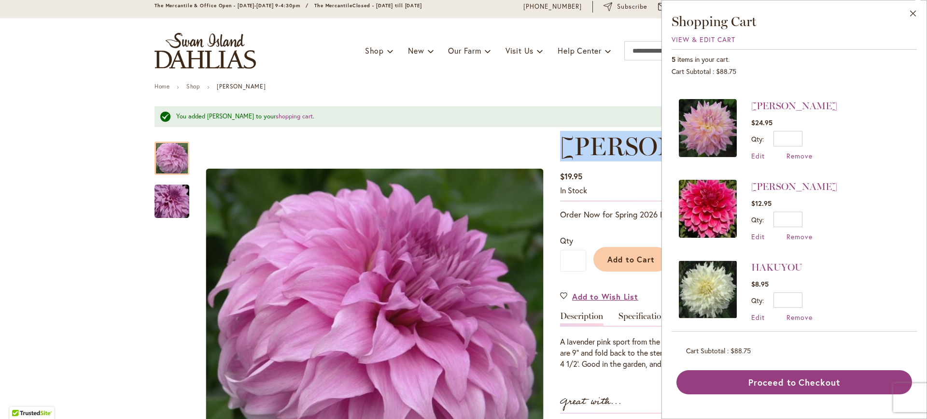
scroll to position [0, 0]
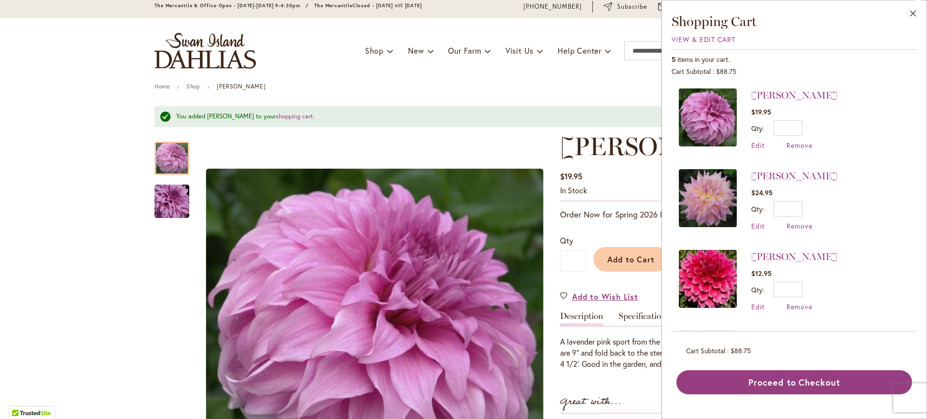
click at [593, 79] on div "Toggle Nav Shop Dahlia Tubers Collections Fresh Cut Dahlias Gardening Supplies …" at bounding box center [463, 50] width 637 height 65
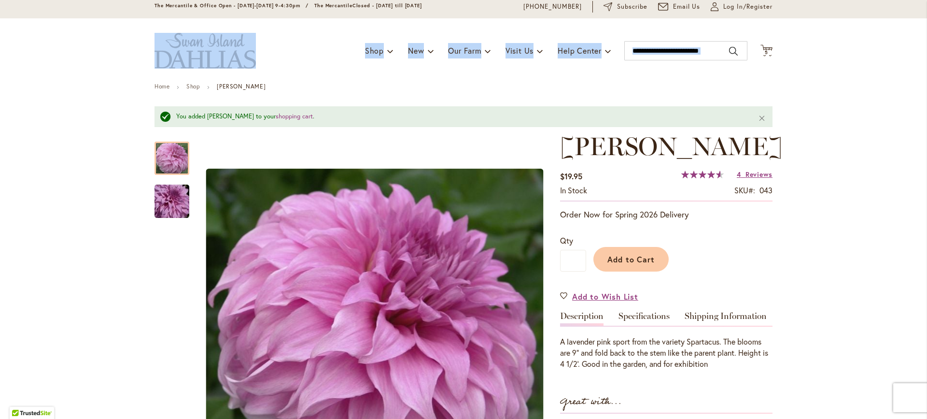
drag, startPoint x: 919, startPoint y: 60, endPoint x: 927, endPoint y: 14, distance: 47.4
click at [927, 14] on body "Skip to Accessibility Information The store will not work correctly in the case…" at bounding box center [463, 209] width 927 height 419
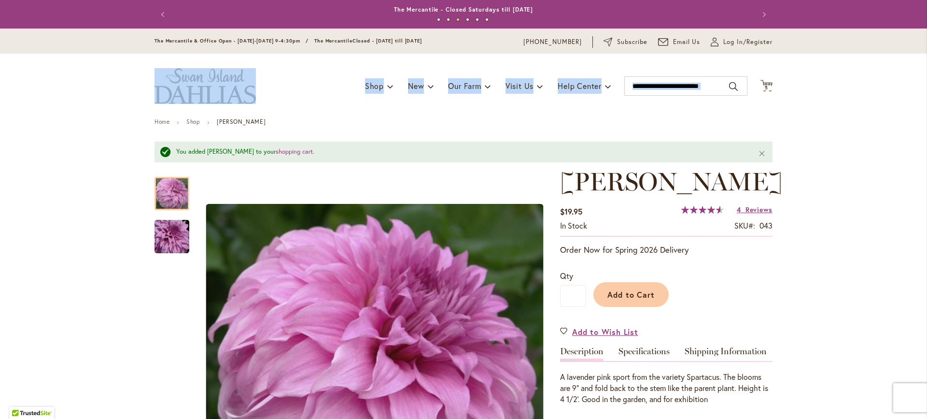
click at [278, 105] on div "Toggle Nav Shop Dahlia Tubers Collections Fresh Cut Dahlias Gardening Supplies …" at bounding box center [463, 86] width 637 height 65
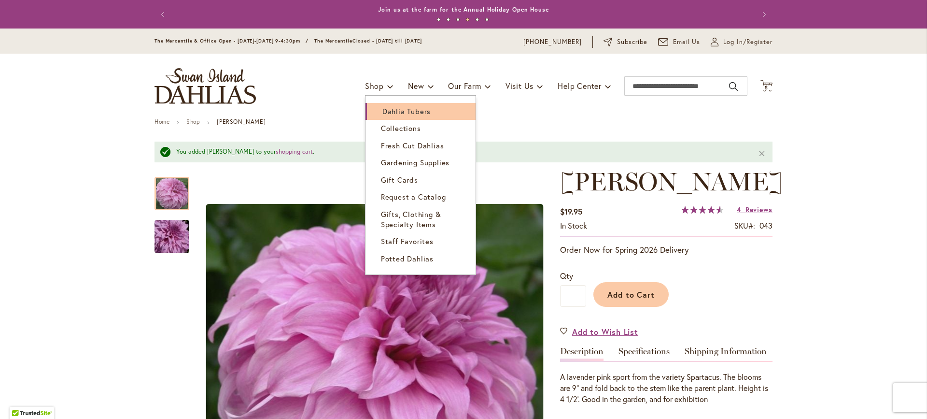
click at [384, 105] on link "Dahlia Tubers" at bounding box center [421, 111] width 110 height 17
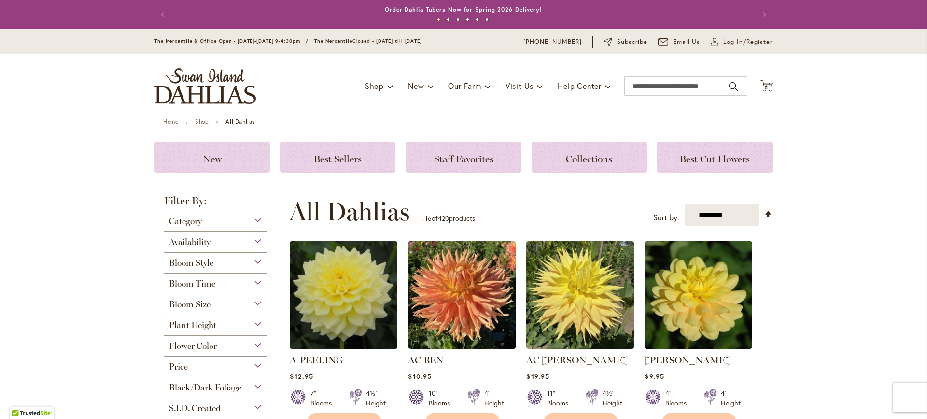
click at [210, 259] on span "Bloom Style" at bounding box center [191, 262] width 44 height 11
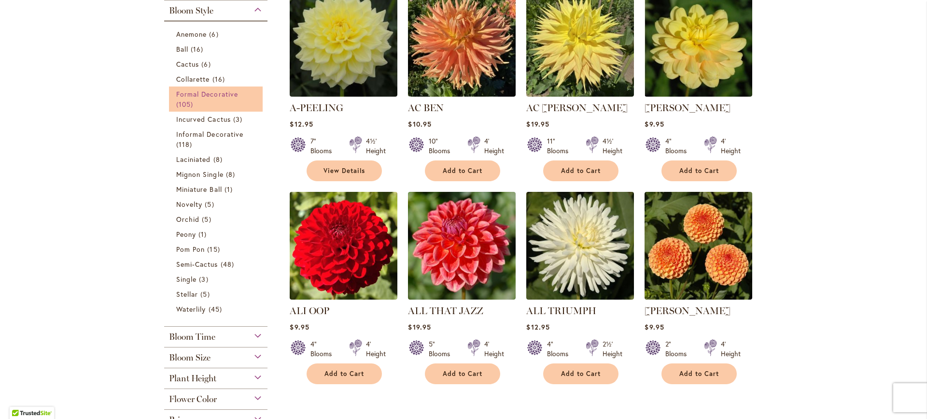
click at [216, 102] on link "Formal Decorative 105 items" at bounding box center [217, 99] width 82 height 20
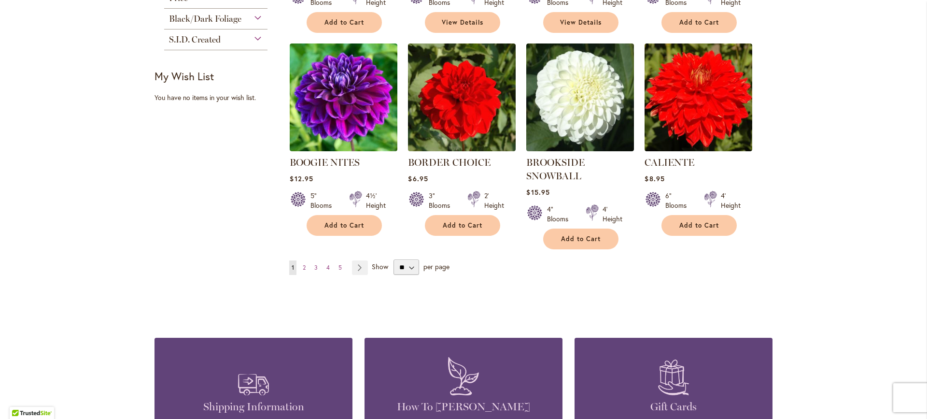
scroll to position [790, 0]
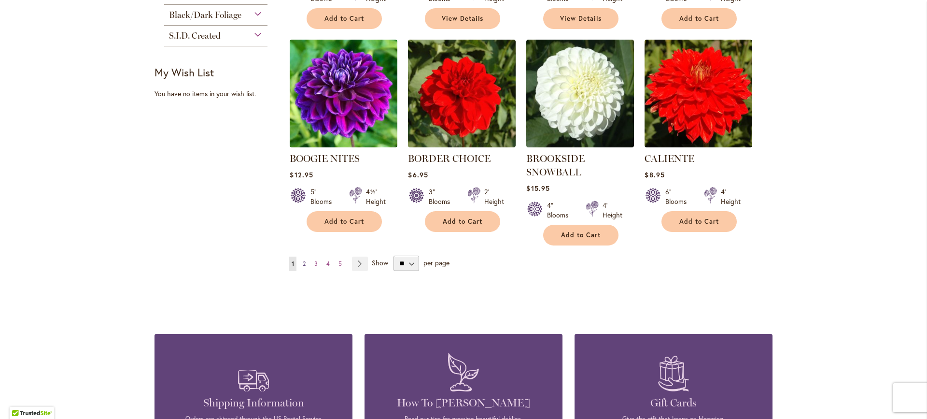
click at [304, 262] on link "Page 2" at bounding box center [304, 263] width 8 height 14
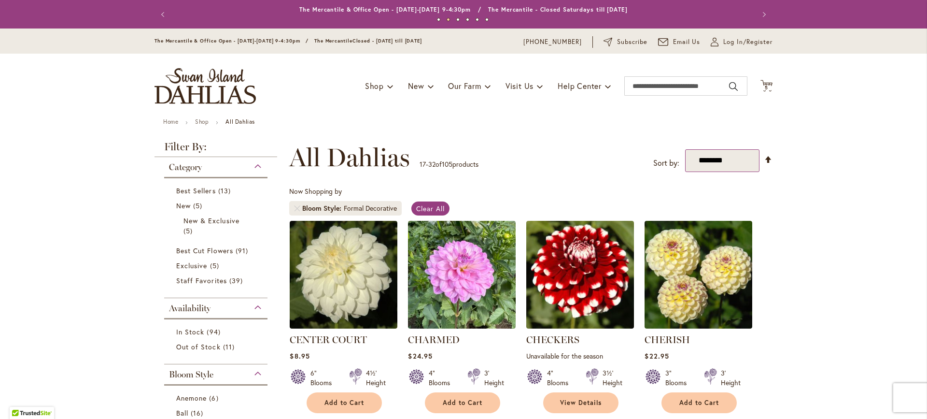
click at [728, 167] on select "**********" at bounding box center [722, 160] width 75 height 23
select select "*****"
click at [685, 149] on select "**********" at bounding box center [722, 160] width 75 height 23
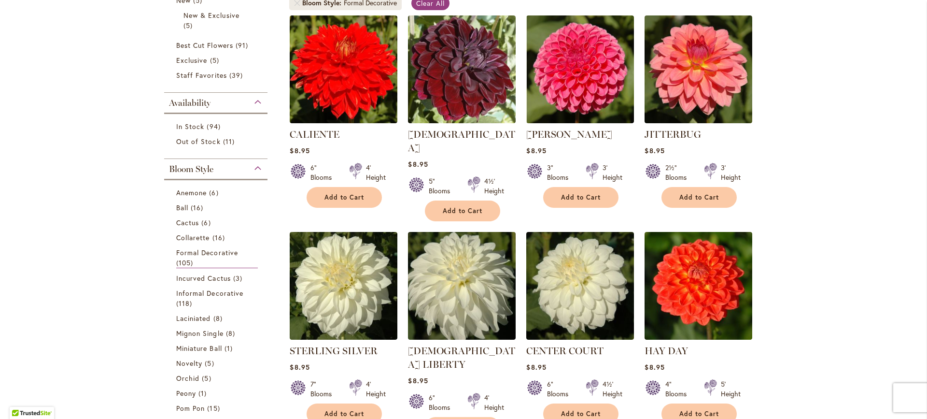
scroll to position [179, 0]
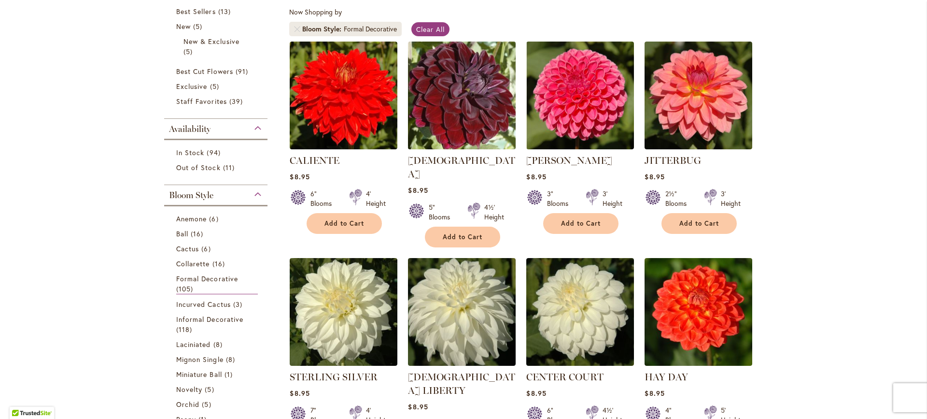
click at [469, 106] on img at bounding box center [462, 95] width 113 height 113
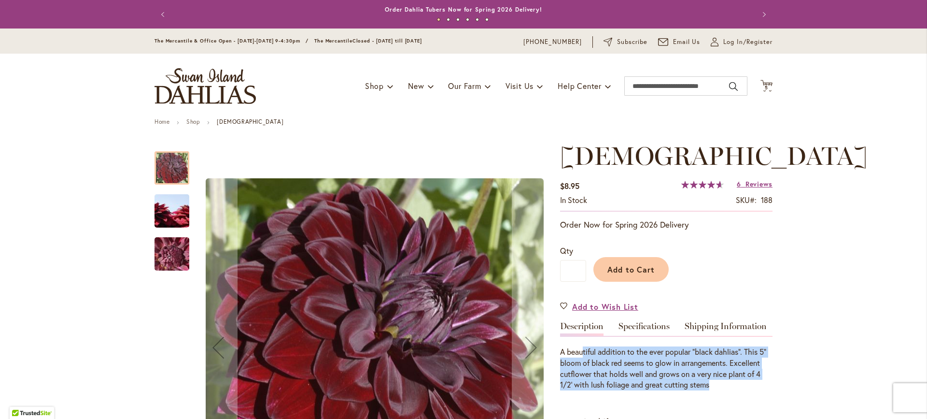
drag, startPoint x: 748, startPoint y: 385, endPoint x: 580, endPoint y: 340, distance: 173.4
click at [580, 340] on div "A beautiful addition to the ever popular "black dahlias". This 5" bloom of blac…" at bounding box center [666, 363] width 212 height 55
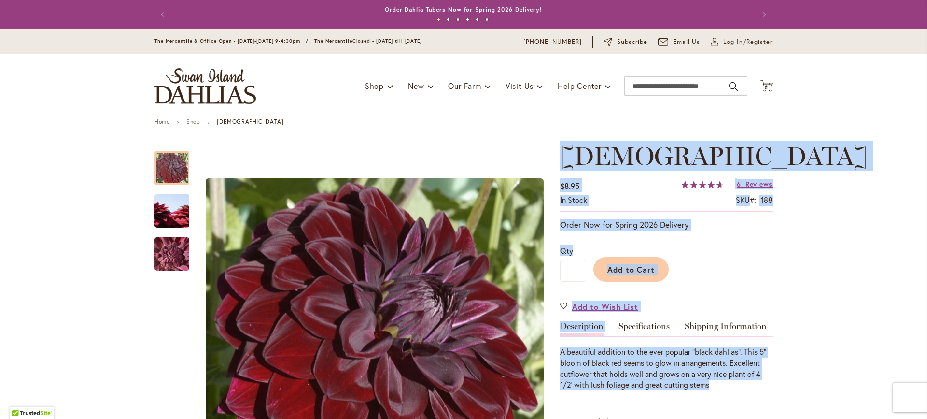
drag, startPoint x: 547, startPoint y: 341, endPoint x: 745, endPoint y: 382, distance: 201.6
click at [745, 382] on div "A beautiful addition to the ever popular "black dahlias". This 5" bloom of blac…" at bounding box center [666, 368] width 212 height 44
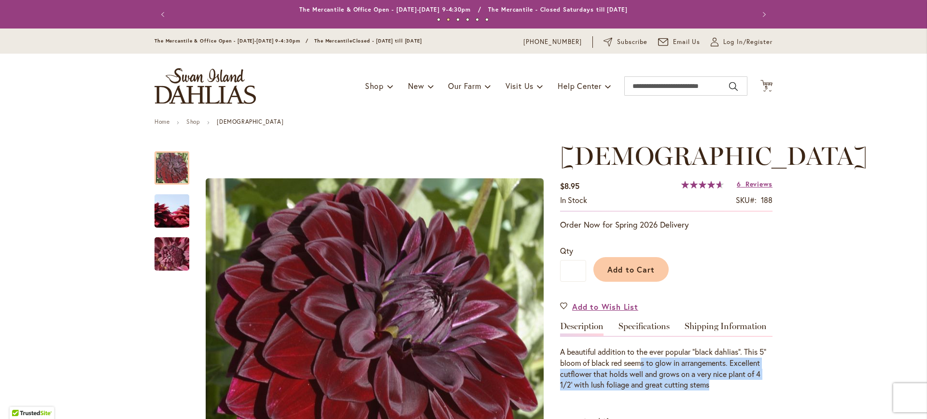
drag, startPoint x: 770, startPoint y: 382, endPoint x: 629, endPoint y: 364, distance: 142.7
click at [629, 364] on div "A beautiful addition to the ever popular "black dahlias". This 5" bloom of blac…" at bounding box center [666, 368] width 212 height 44
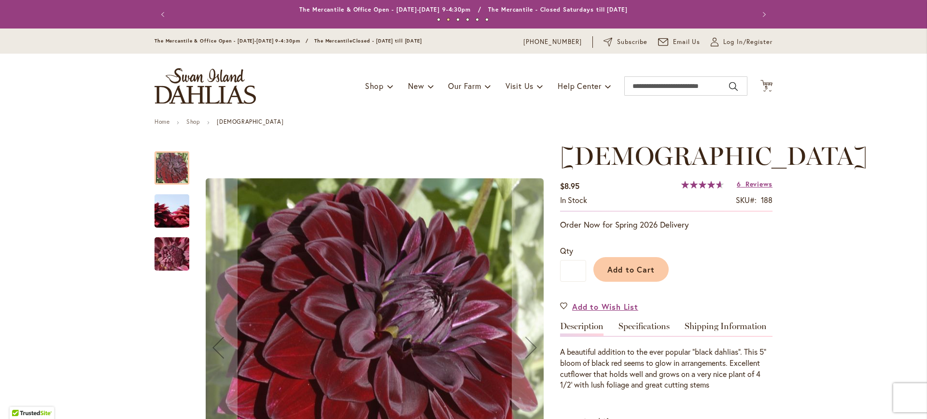
click at [158, 206] on img "VOODOO" at bounding box center [172, 211] width 70 height 46
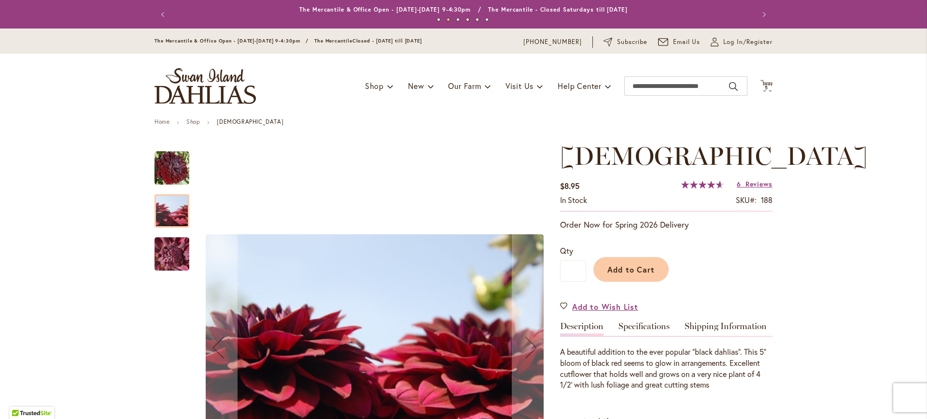
click at [165, 255] on img "VOODOO" at bounding box center [172, 254] width 70 height 52
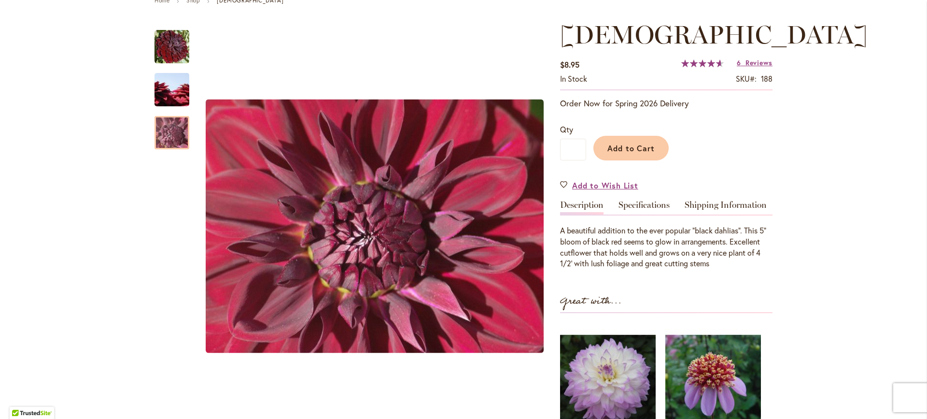
scroll to position [193, 0]
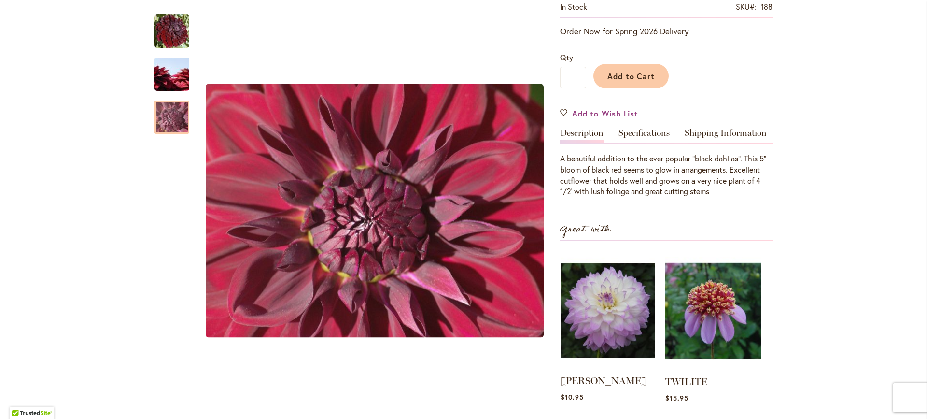
click at [601, 311] on img at bounding box center [608, 310] width 95 height 118
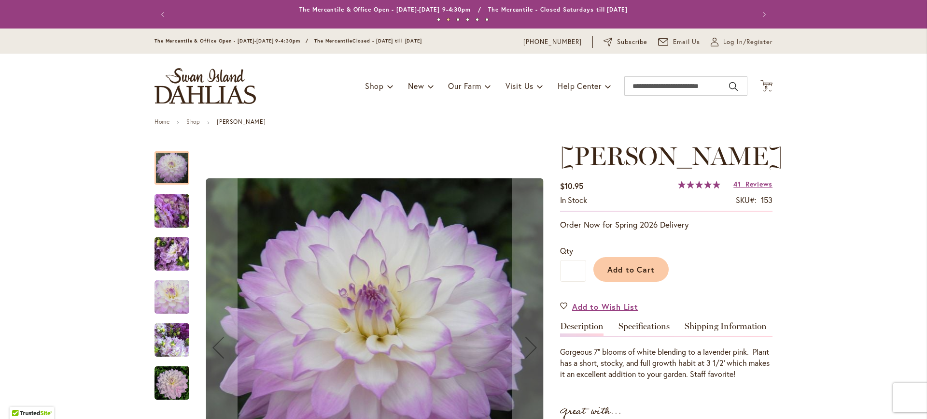
scroll to position [241, 0]
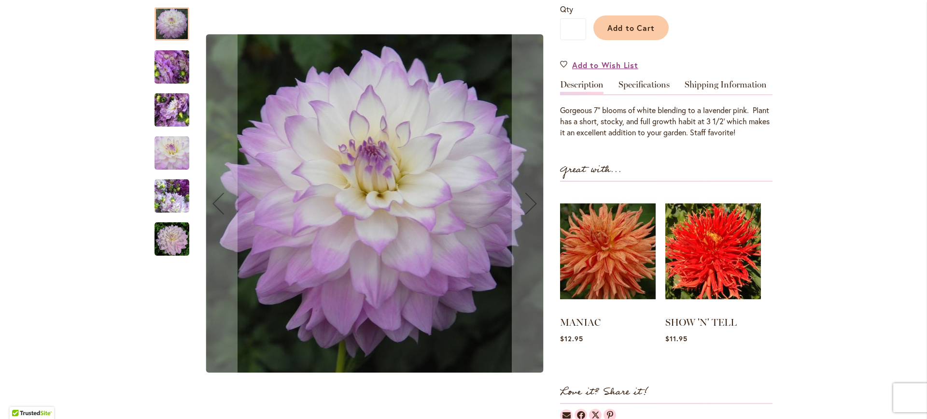
click at [169, 244] on img "MIKAYLA MIRANDA" at bounding box center [172, 239] width 35 height 35
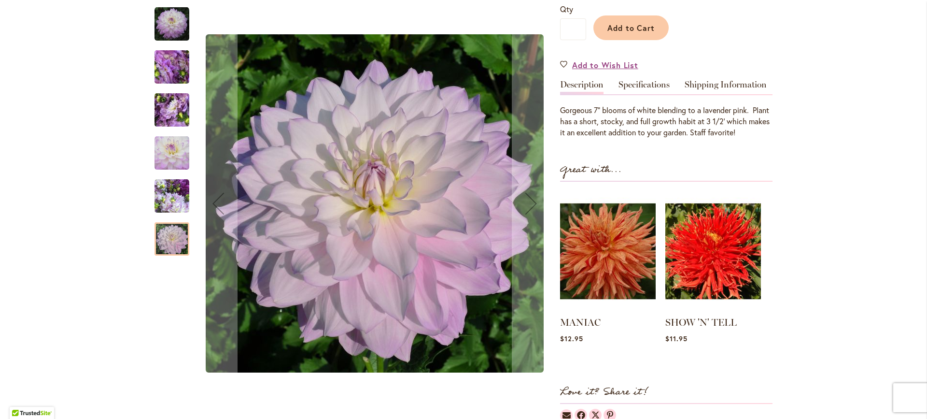
click at [168, 213] on img "MIKAYLA MIRANDA" at bounding box center [172, 196] width 35 height 35
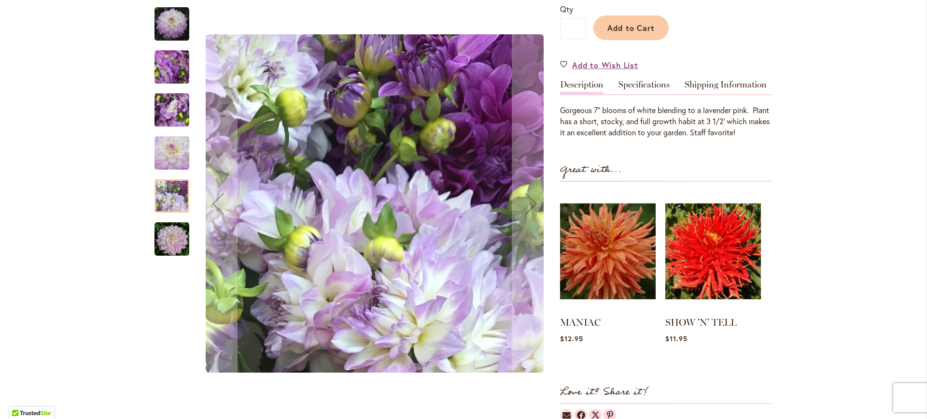
click at [166, 159] on img "MIKAYLA MIRANDA" at bounding box center [172, 153] width 35 height 35
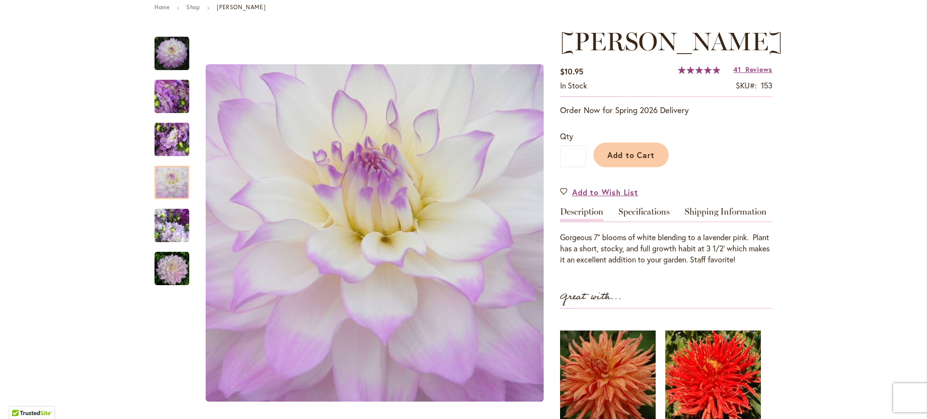
scroll to position [123, 0]
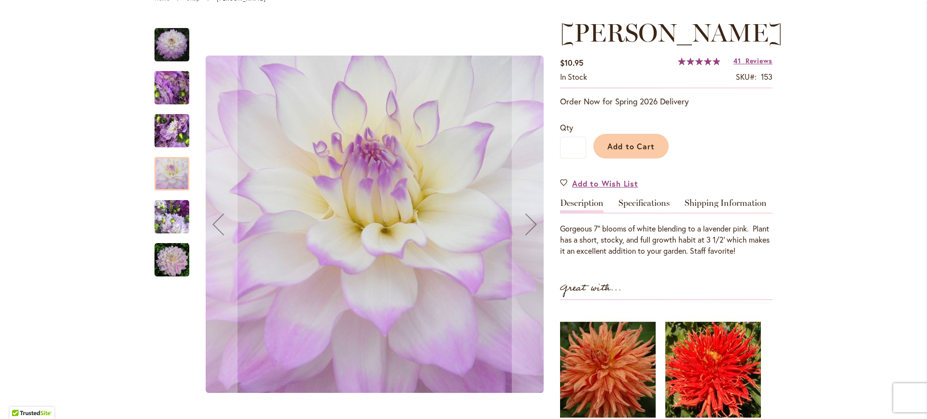
click at [188, 144] on div at bounding box center [353, 224] width 396 height 412
click at [181, 137] on img "MIKAYLA MIRANDA" at bounding box center [172, 131] width 70 height 52
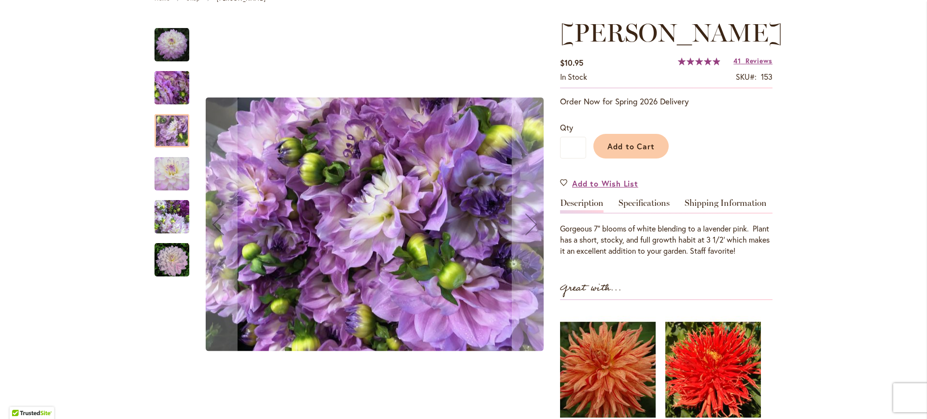
click at [178, 95] on img "MIKAYLA MIRANDA" at bounding box center [172, 88] width 70 height 52
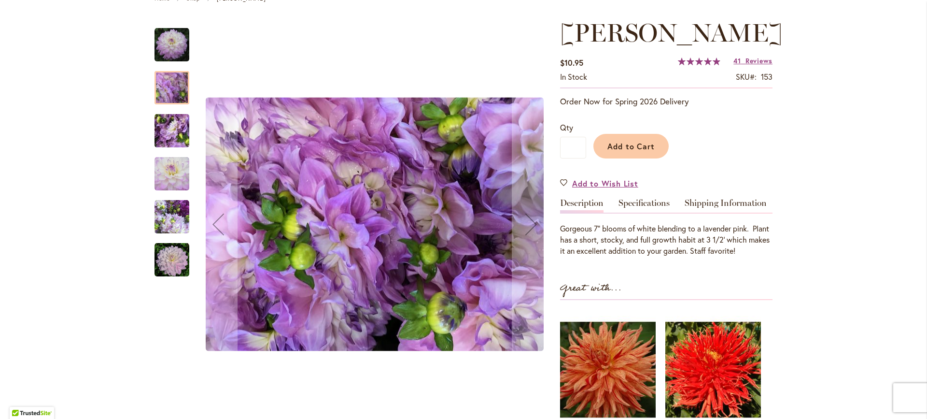
click at [177, 55] on img "MIKAYLA MIRANDA" at bounding box center [172, 45] width 35 height 35
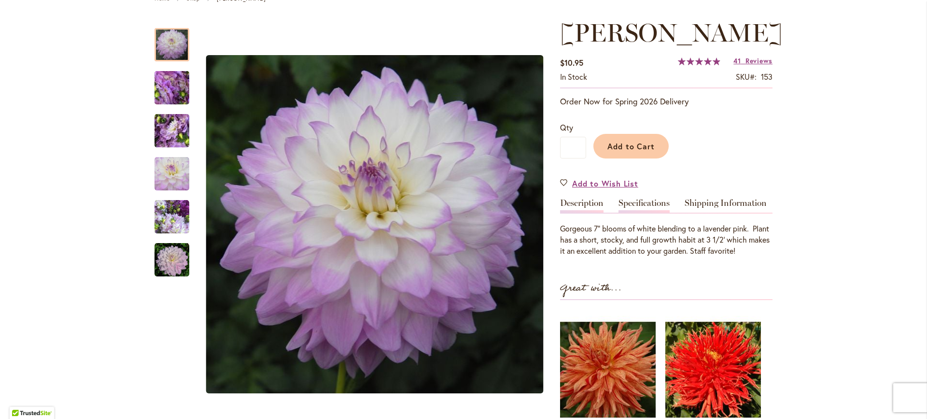
click at [657, 212] on link "Specifications" at bounding box center [644, 205] width 51 height 14
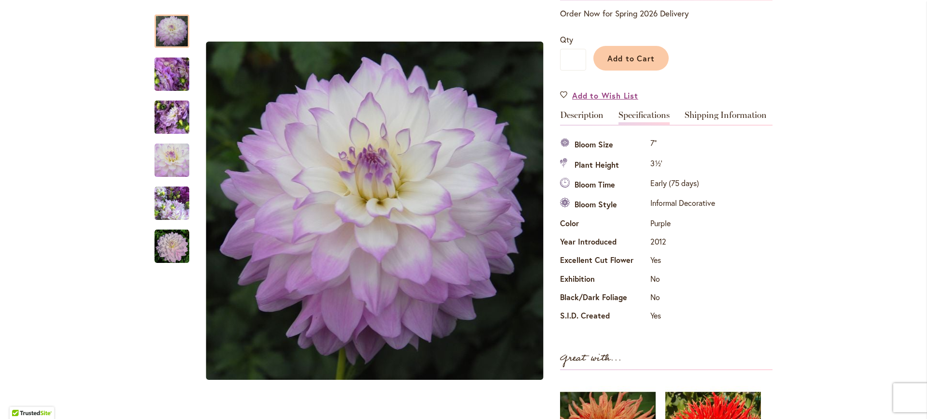
scroll to position [157, 0]
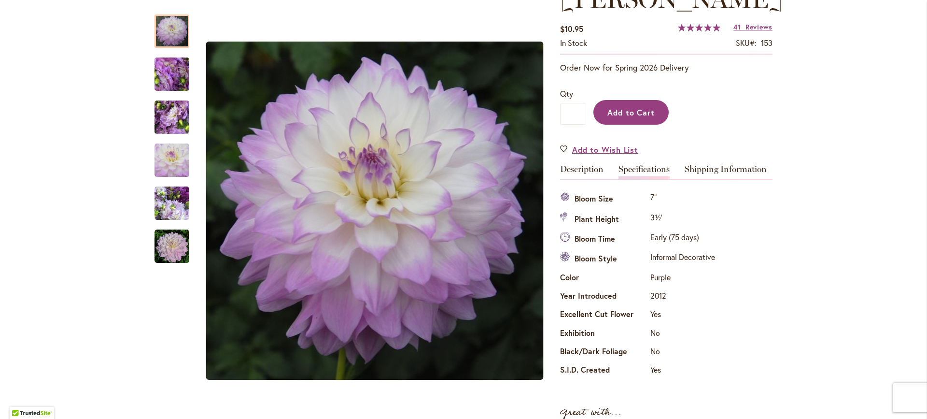
click at [644, 117] on span "Add to Cart" at bounding box center [631, 112] width 48 height 10
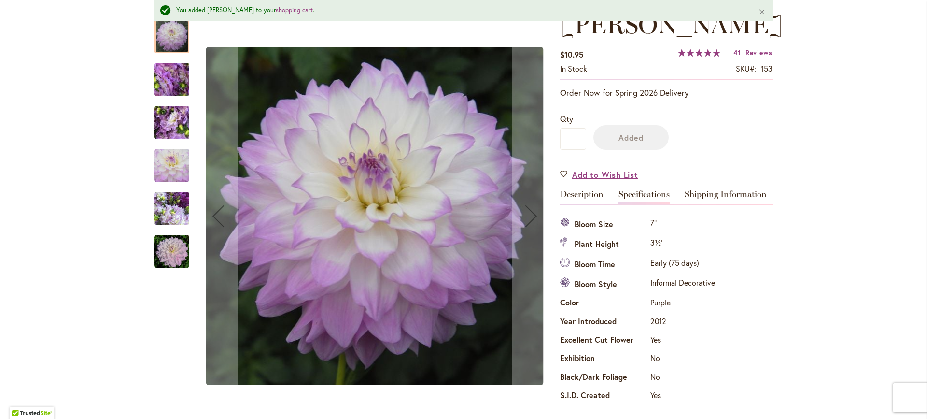
scroll to position [183, 0]
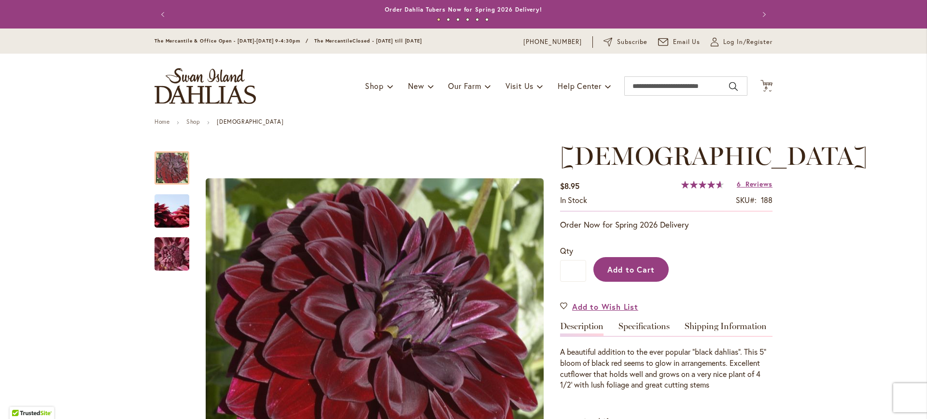
click at [636, 273] on span "Add to Cart" at bounding box center [631, 269] width 48 height 10
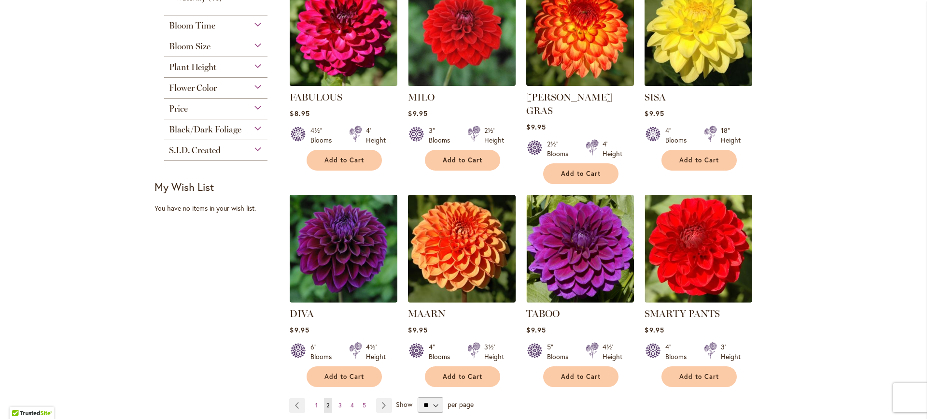
scroll to position [680, 0]
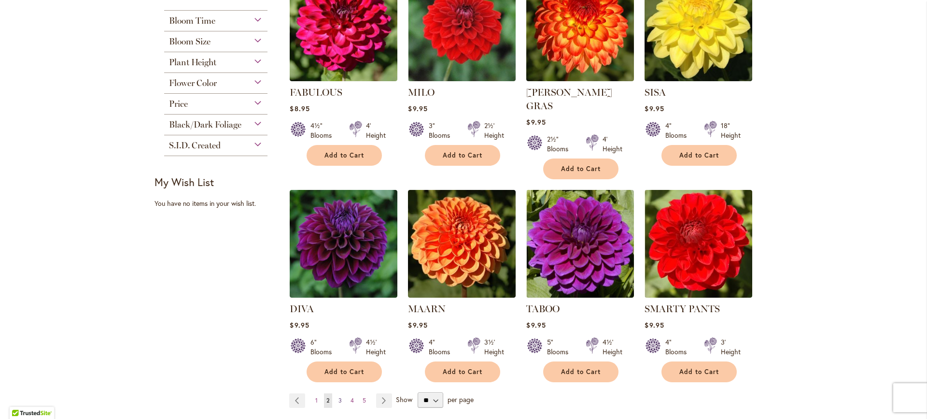
click at [339, 396] on span "3" at bounding box center [340, 399] width 3 height 7
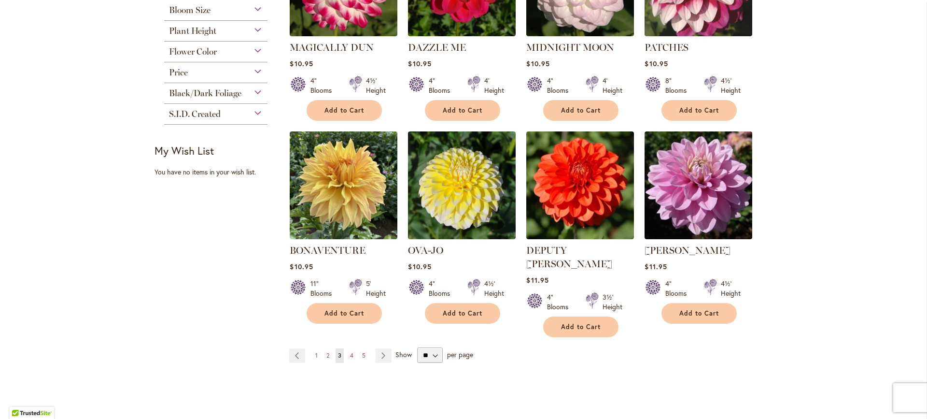
scroll to position [714, 0]
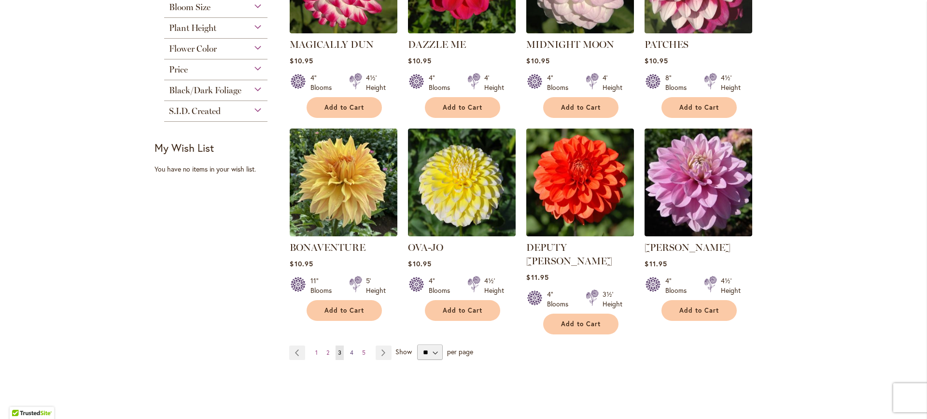
click at [350, 349] on span "4" at bounding box center [351, 352] width 3 height 7
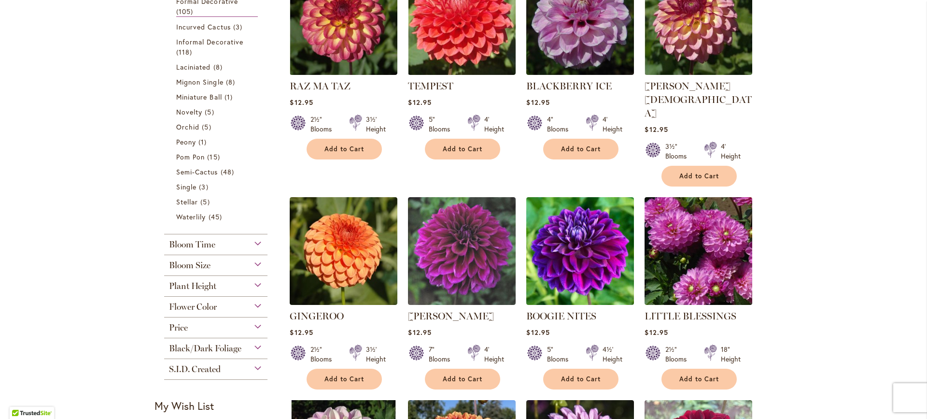
scroll to position [738, 0]
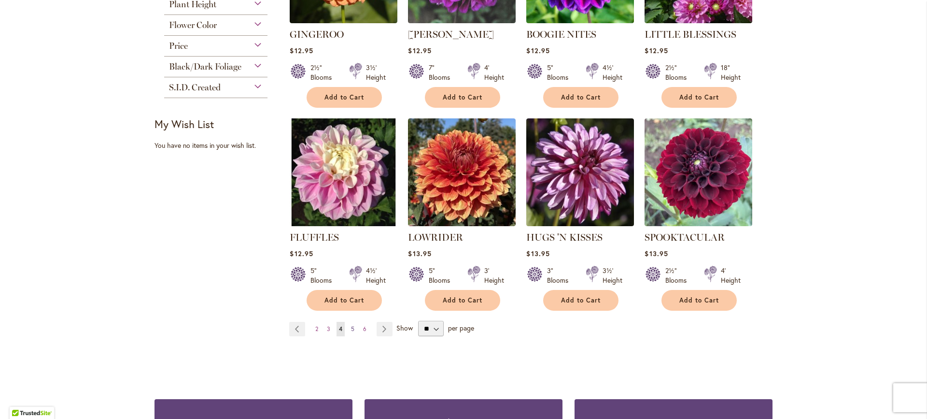
click at [351, 325] on span "5" at bounding box center [352, 328] width 3 height 7
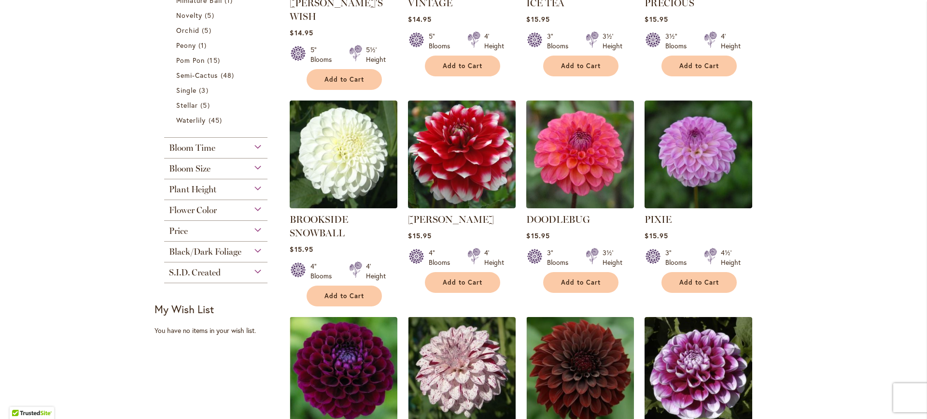
scroll to position [666, 0]
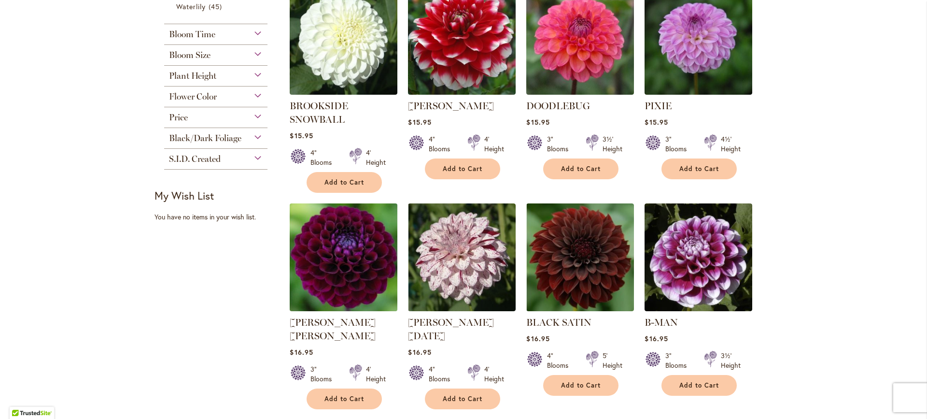
click at [372, 236] on img at bounding box center [343, 256] width 113 height 113
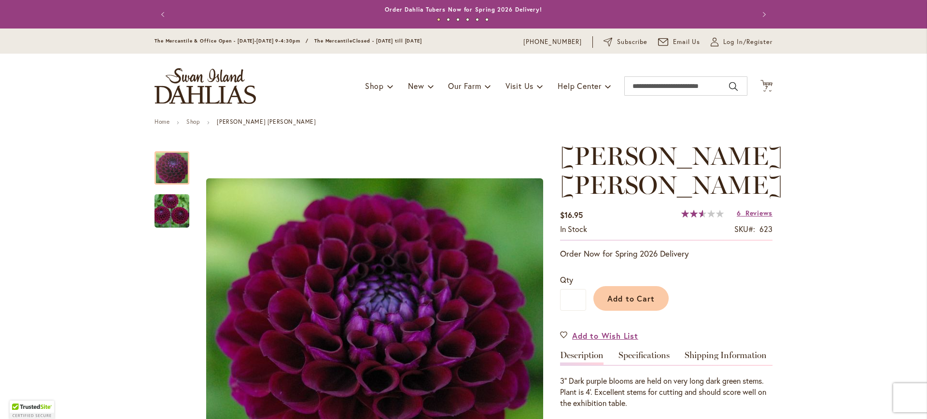
scroll to position [97, 0]
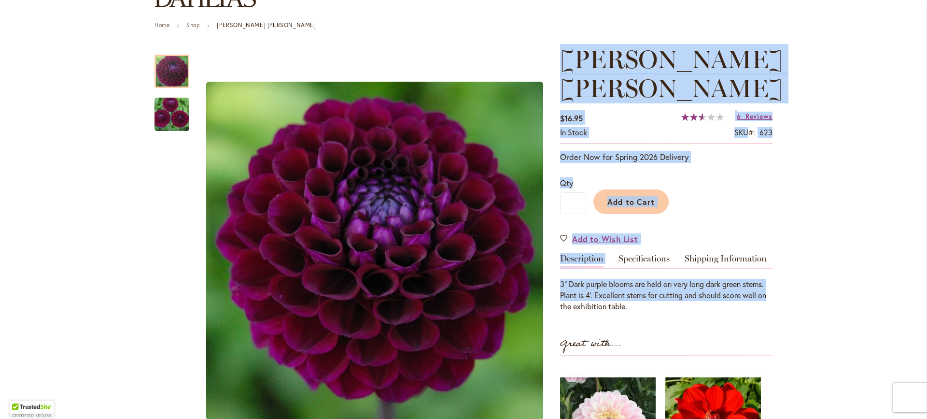
drag, startPoint x: 770, startPoint y: 298, endPoint x: 550, endPoint y: 285, distance: 220.6
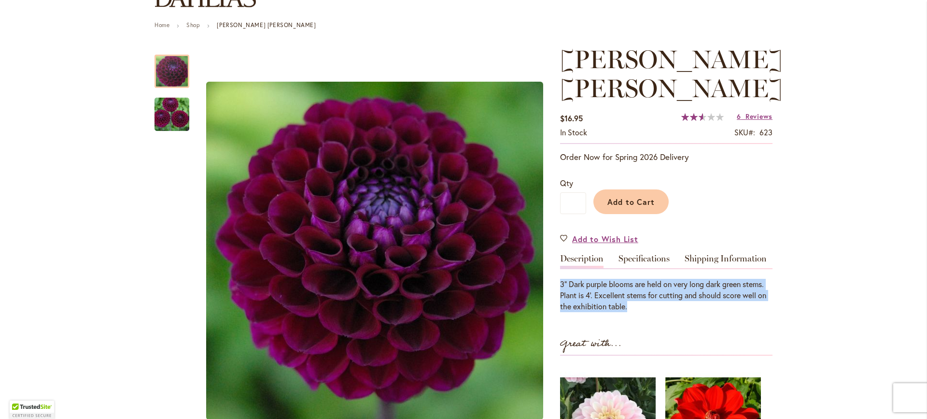
drag, startPoint x: 551, startPoint y: 278, endPoint x: 705, endPoint y: 308, distance: 156.5
click at [705, 308] on div "3” Dark purple blooms are held on very long dark green stems. Plant is 4’. Exce…" at bounding box center [666, 295] width 212 height 33
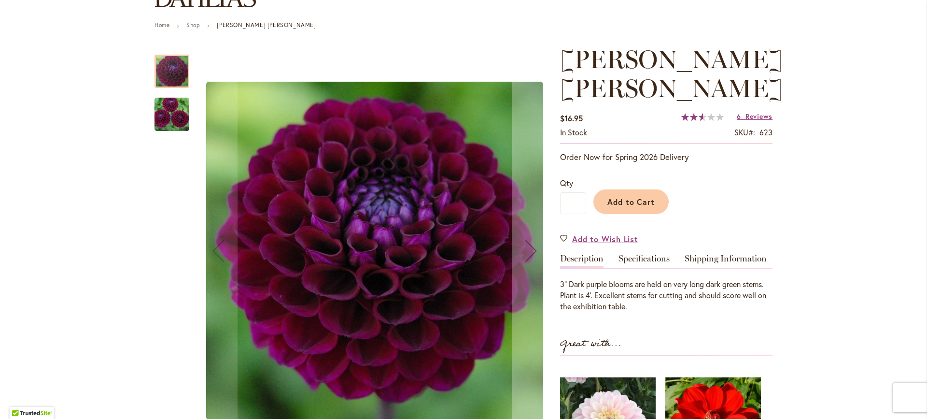
click at [170, 118] on img "JASON MATTHEW" at bounding box center [172, 114] width 70 height 46
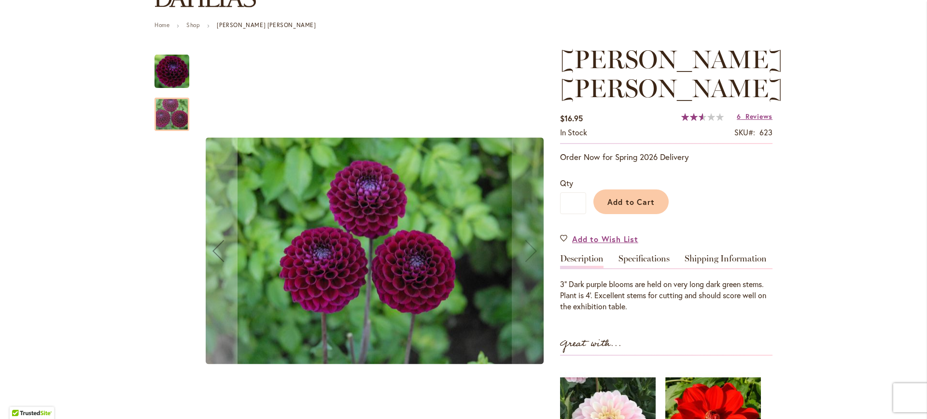
click at [170, 83] on img "JASON MATTHEW" at bounding box center [172, 71] width 35 height 35
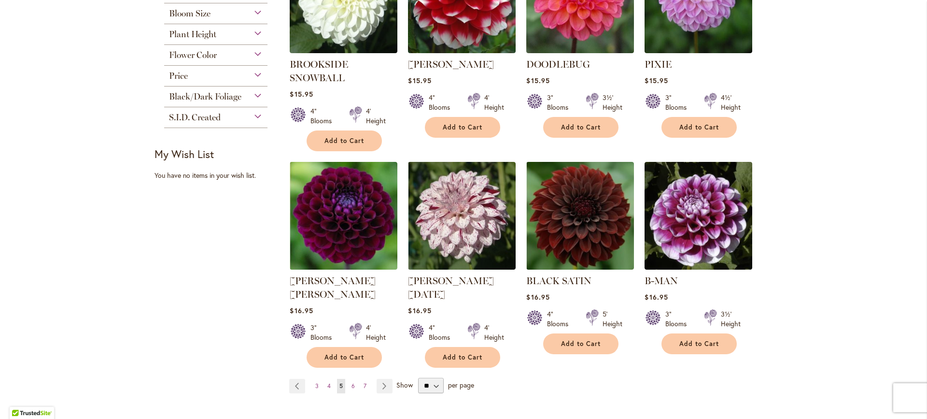
scroll to position [706, 0]
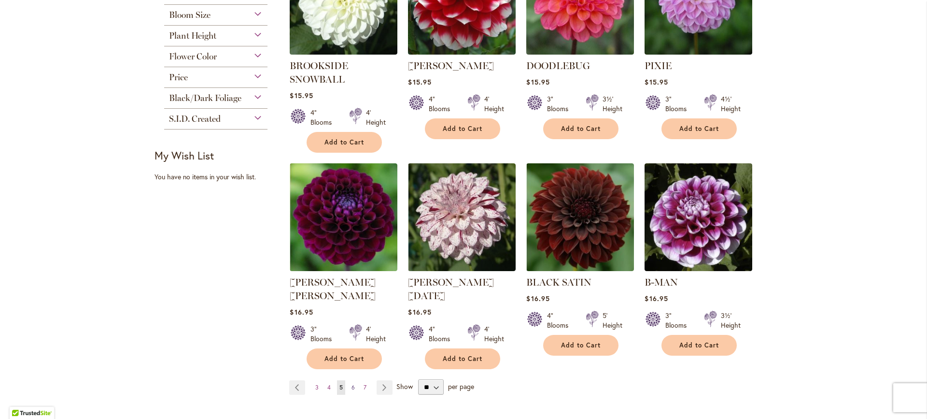
click at [351, 380] on link "Page 6" at bounding box center [353, 387] width 8 height 14
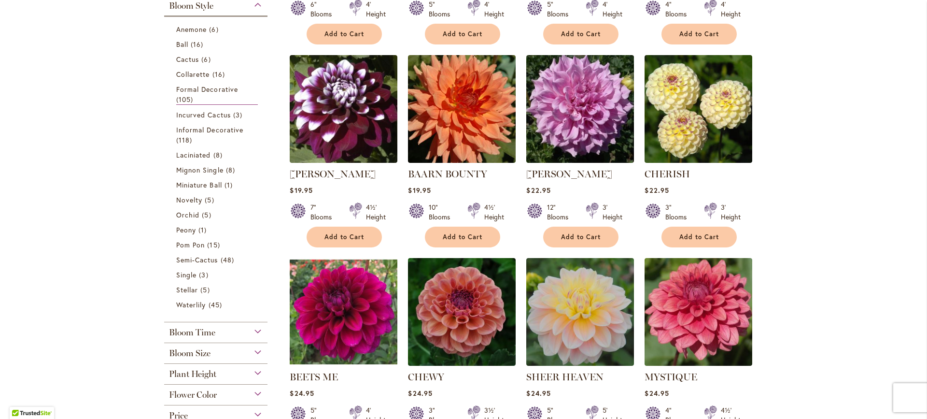
scroll to position [370, 0]
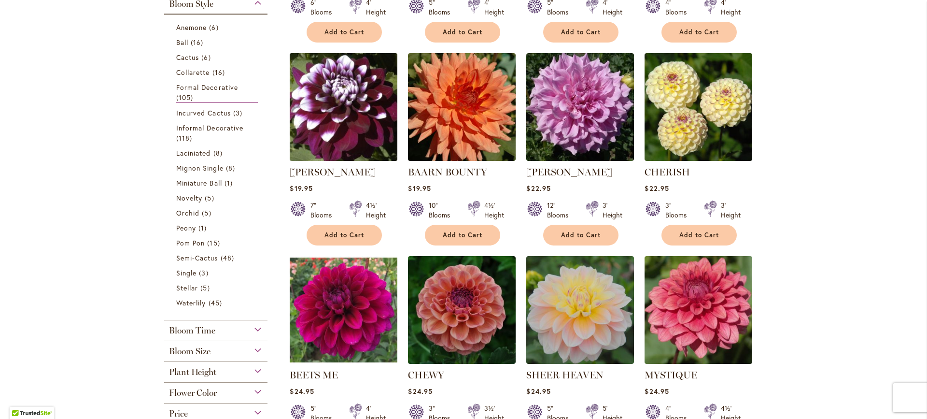
click at [379, 113] on img at bounding box center [343, 106] width 113 height 113
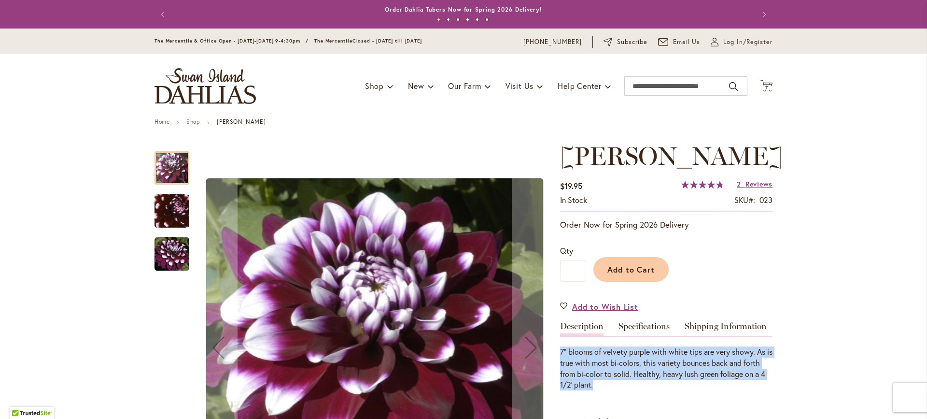
drag, startPoint x: 558, startPoint y: 348, endPoint x: 733, endPoint y: 381, distance: 178.3
click at [733, 381] on div "7" blooms of velvety purple with white tips are very showy. As is true with mos…" at bounding box center [666, 368] width 212 height 44
drag, startPoint x: 762, startPoint y: 385, endPoint x: 573, endPoint y: 352, distance: 191.6
click at [573, 352] on div "7" blooms of velvety purple with white tips are very showy. As is true with mos…" at bounding box center [666, 368] width 212 height 44
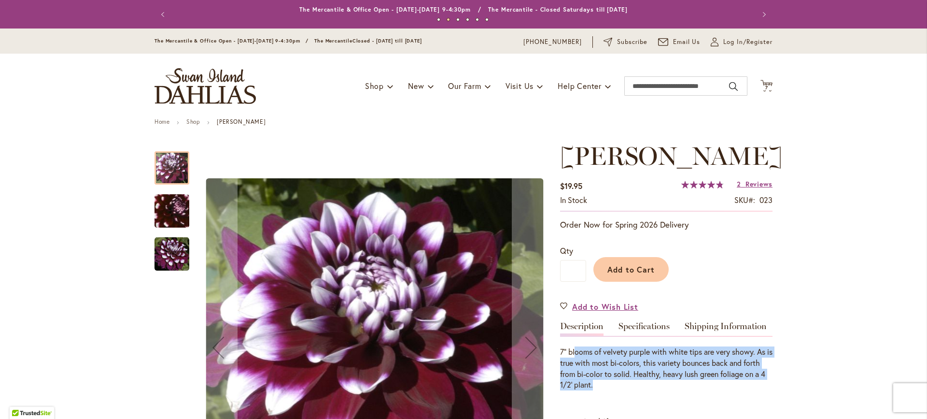
click at [573, 352] on div "7" blooms of velvety purple with white tips are very showy. As is true with mos…" at bounding box center [666, 368] width 212 height 44
drag, startPoint x: 562, startPoint y: 349, endPoint x: 754, endPoint y: 383, distance: 195.7
click at [754, 383] on div "7" blooms of velvety purple with white tips are very showy. As is true with mos…" at bounding box center [666, 368] width 212 height 44
drag, startPoint x: 776, startPoint y: 385, endPoint x: 575, endPoint y: 350, distance: 203.9
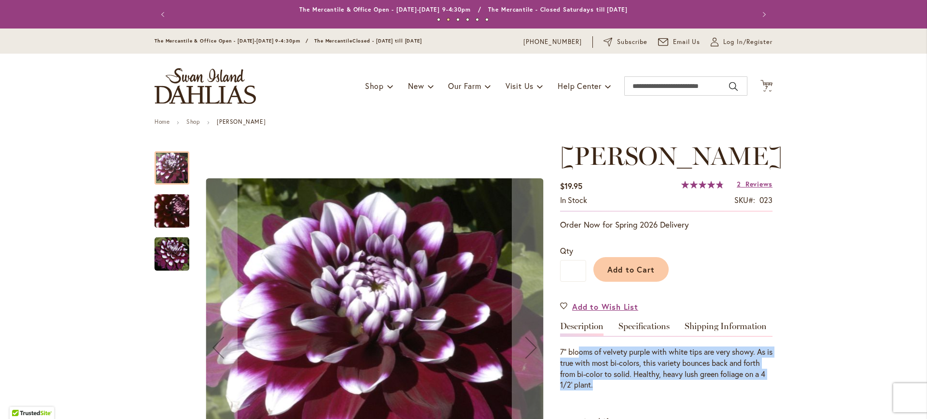
click at [575, 350] on div "7" blooms of velvety purple with white tips are very showy. As is true with mos…" at bounding box center [666, 368] width 212 height 44
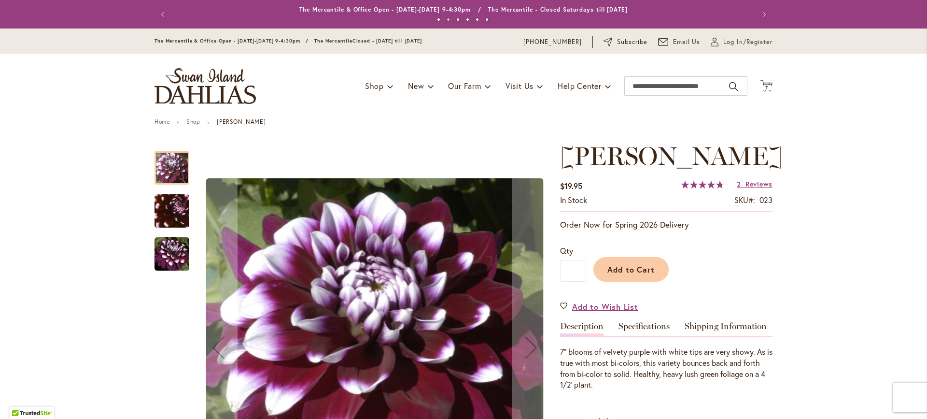
click at [155, 210] on img "Ryan C" at bounding box center [172, 211] width 68 height 67
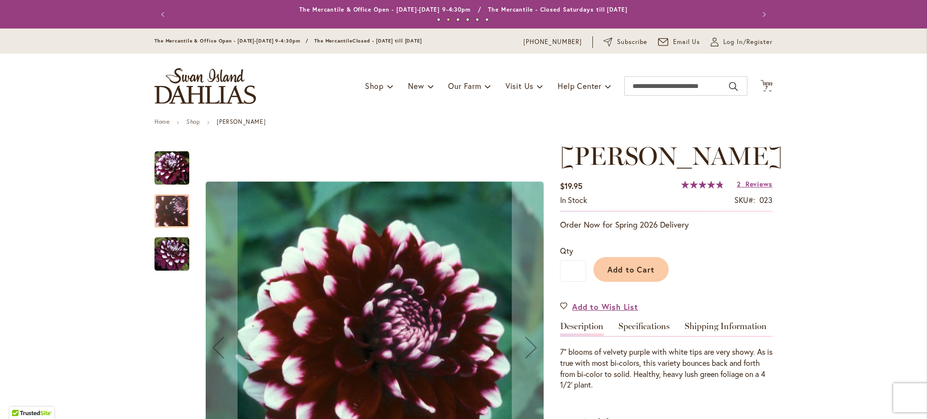
scroll to position [145, 0]
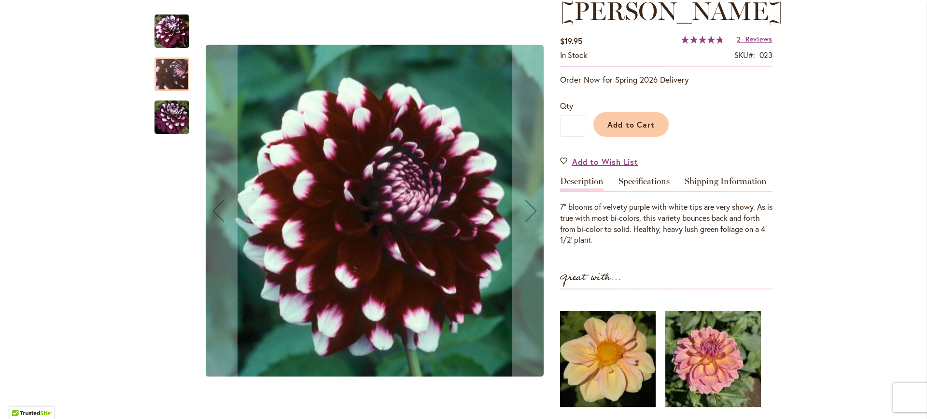
click at [193, 124] on div at bounding box center [353, 211] width 396 height 412
click at [175, 129] on img "Ryan C" at bounding box center [172, 117] width 35 height 35
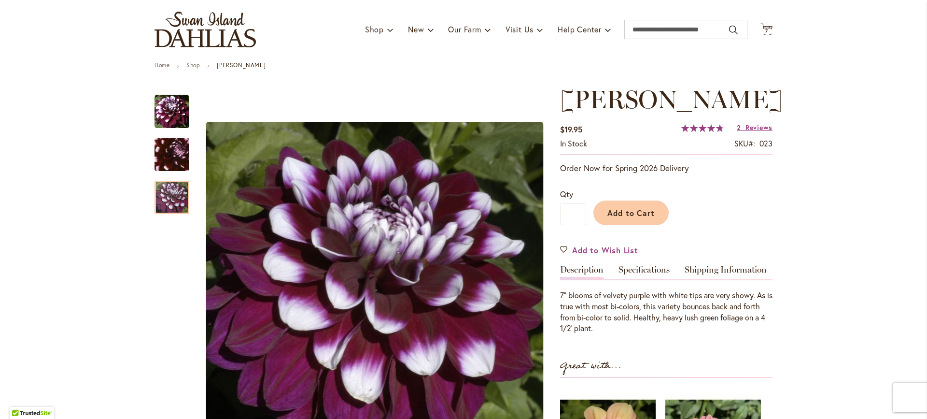
scroll to position [95, 0]
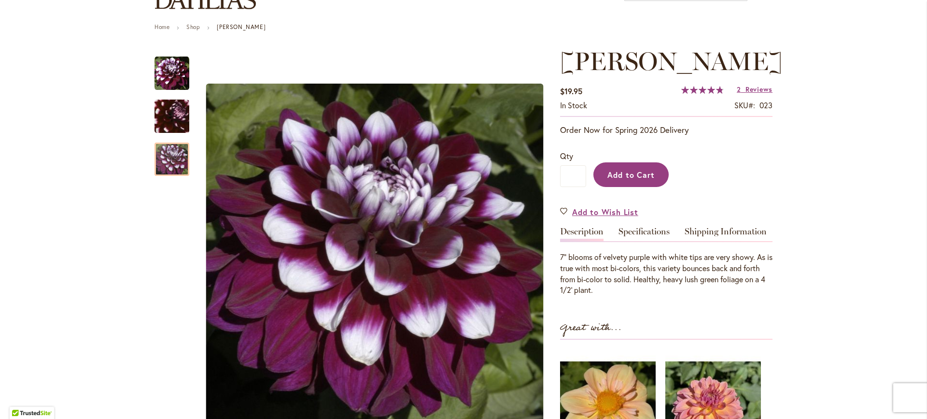
click at [618, 169] on span "Add to Cart" at bounding box center [631, 174] width 48 height 10
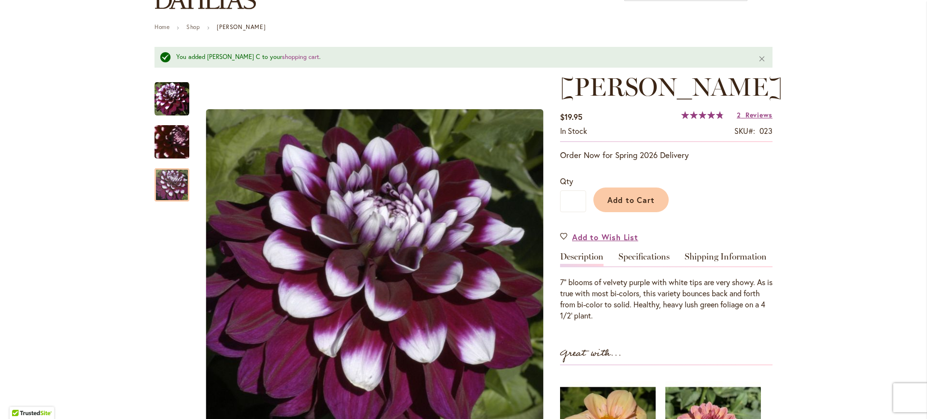
click at [652, 262] on link "Specifications" at bounding box center [644, 259] width 51 height 14
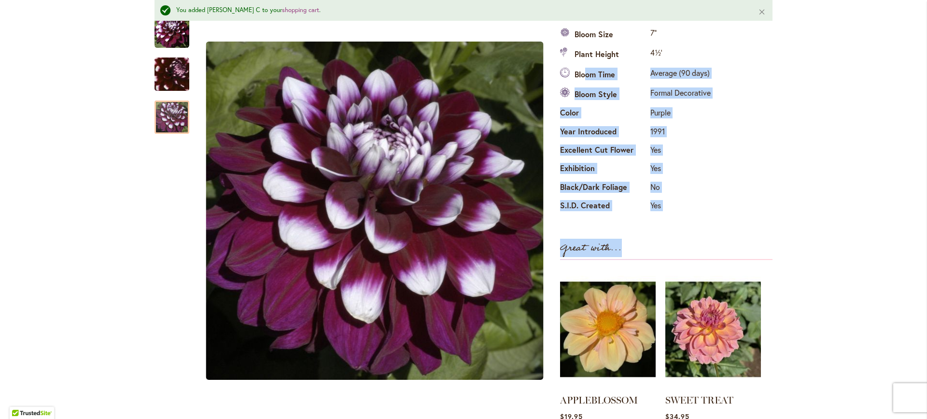
drag, startPoint x: 668, startPoint y: 233, endPoint x: 582, endPoint y: 83, distance: 172.6
click at [582, 84] on div "RYAN C $19.95 In stock SKU 023 Rating: 97 % of 100 2 Reviews Add Your Review Or…" at bounding box center [666, 159] width 212 height 679
click at [582, 83] on th "Bloom Time" at bounding box center [604, 75] width 88 height 20
drag, startPoint x: 578, startPoint y: 70, endPoint x: 678, endPoint y: 203, distance: 166.5
click at [678, 203] on tbody "Bloom Size 7" Plant Height 4½' Bloom Time Average (90 days) Bloom Style Formal …" at bounding box center [636, 120] width 153 height 191
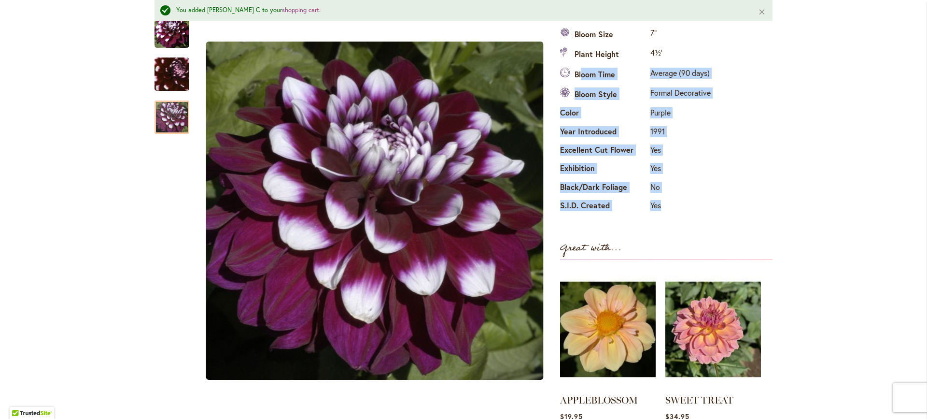
click at [678, 203] on td "Yes" at bounding box center [680, 207] width 65 height 18
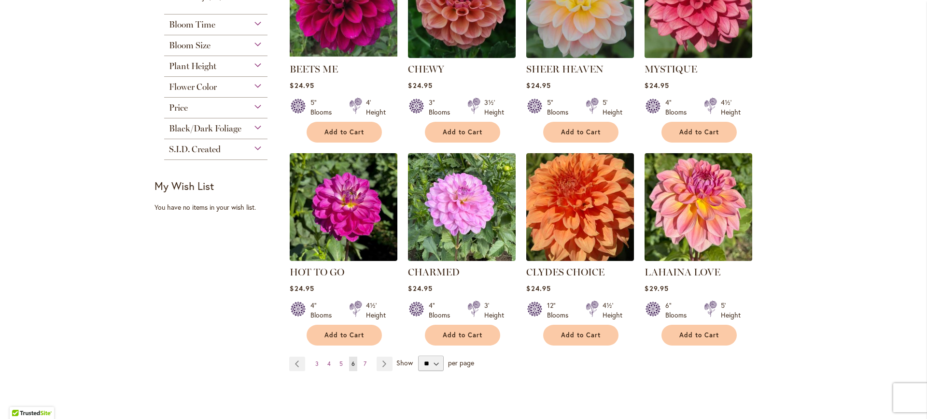
scroll to position [734, 0]
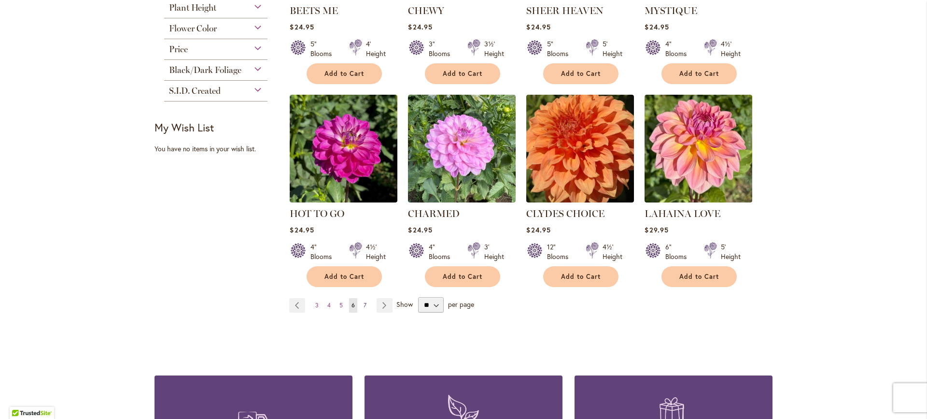
click at [364, 304] on span "7" at bounding box center [365, 304] width 3 height 7
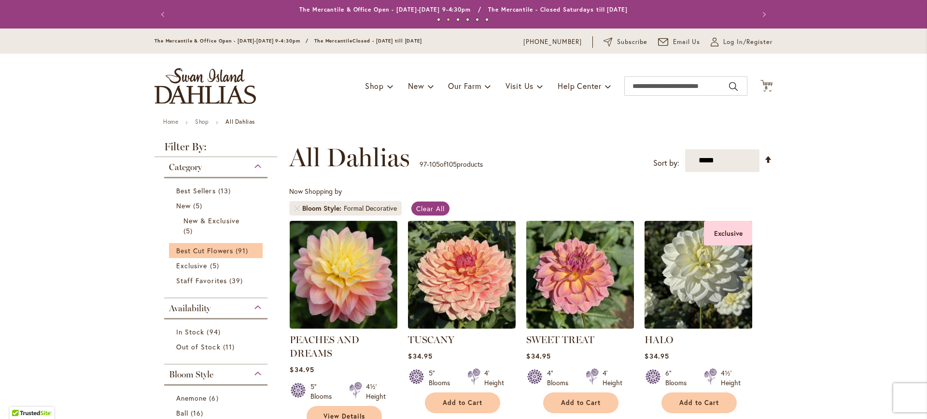
scroll to position [241, 0]
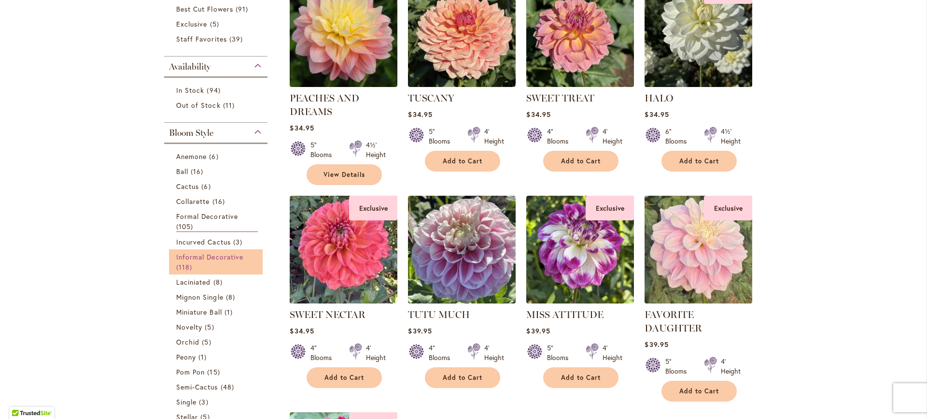
click at [227, 255] on span "Informal Decorative" at bounding box center [209, 256] width 67 height 9
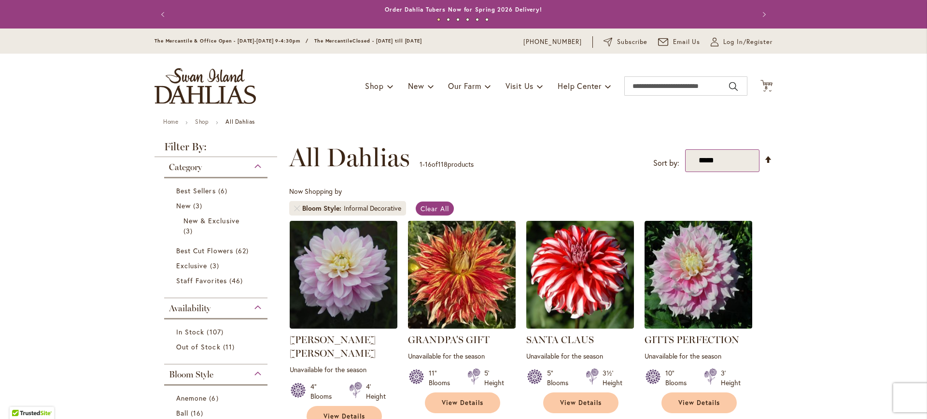
click at [712, 159] on select "**********" at bounding box center [722, 160] width 75 height 23
click at [685, 149] on select "**********" at bounding box center [722, 160] width 75 height 23
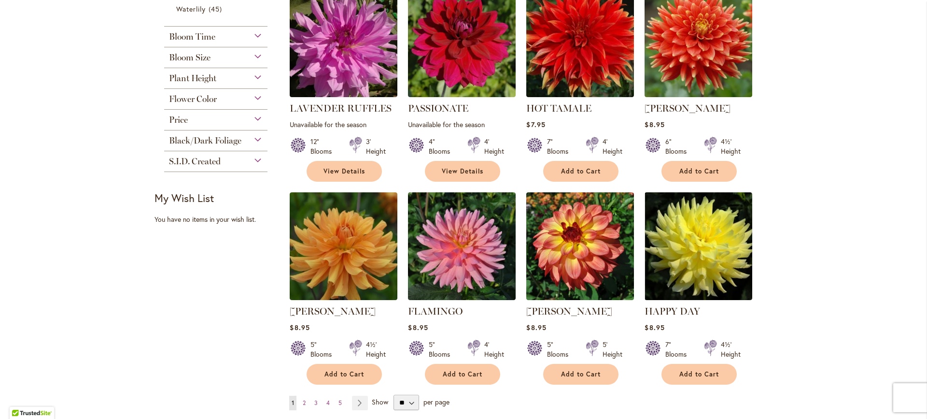
scroll to position [674, 0]
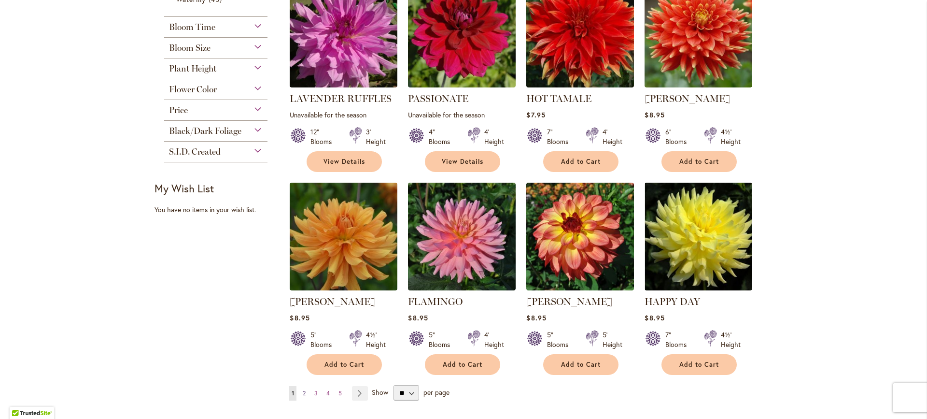
click at [303, 386] on link "Page 2" at bounding box center [304, 393] width 8 height 14
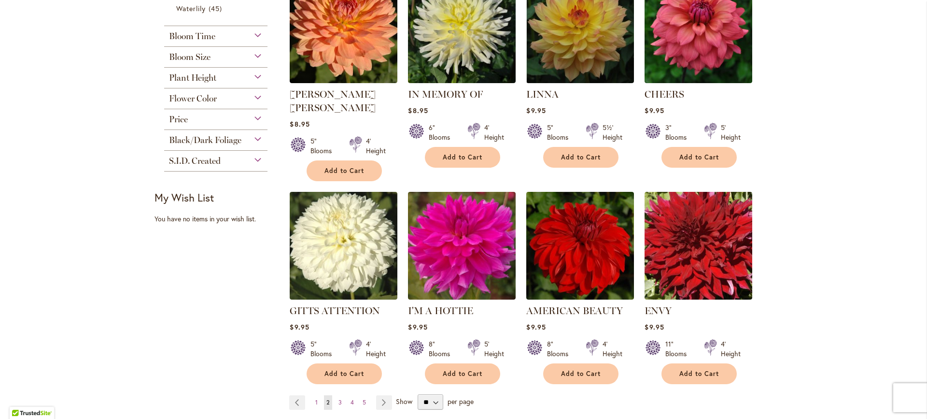
scroll to position [738, 0]
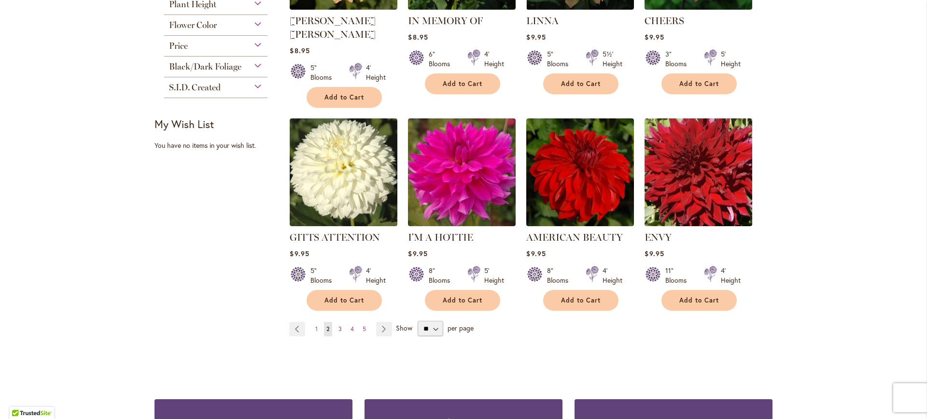
click at [339, 325] on span "3" at bounding box center [340, 328] width 3 height 7
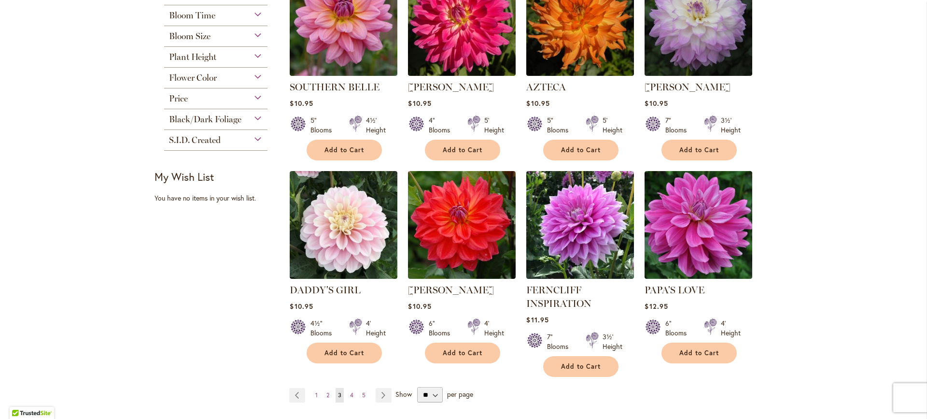
scroll to position [727, 0]
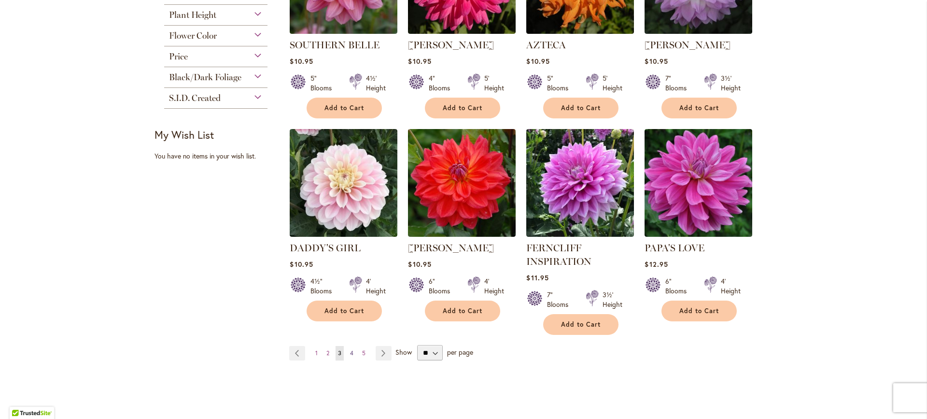
click at [350, 349] on span "4" at bounding box center [351, 352] width 3 height 7
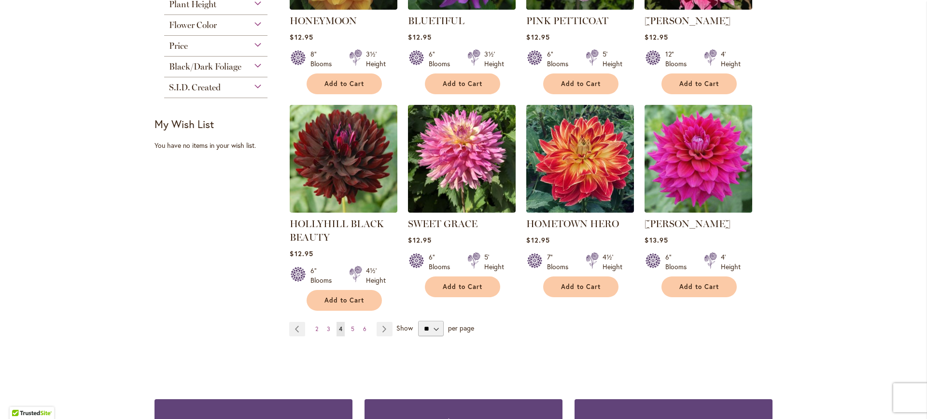
scroll to position [747, 0]
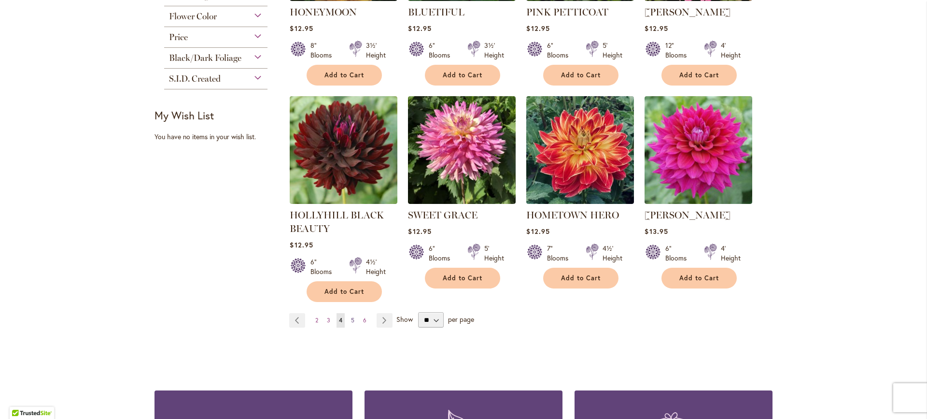
click at [351, 316] on span "5" at bounding box center [352, 319] width 3 height 7
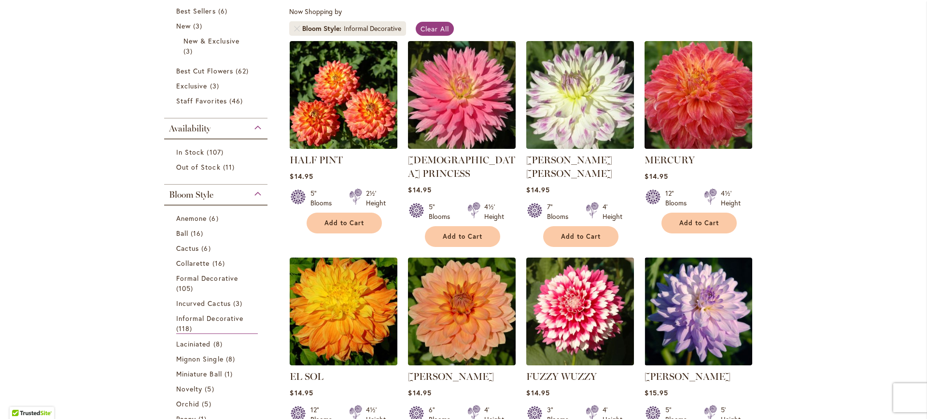
scroll to position [146, 0]
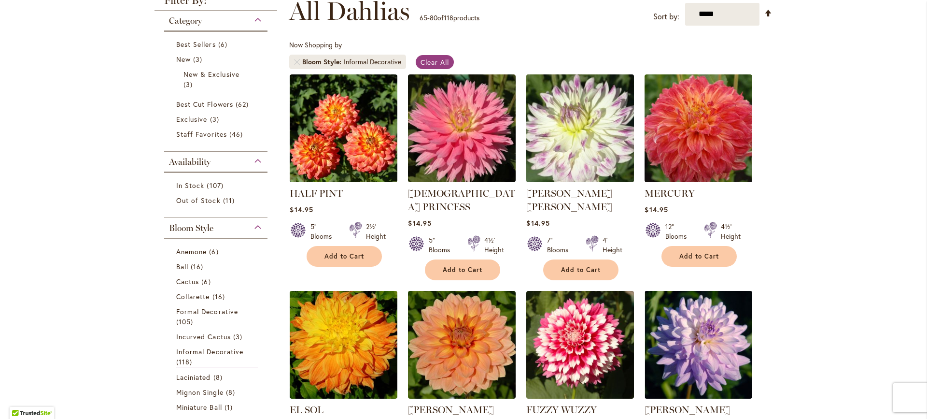
click at [611, 148] on img at bounding box center [580, 127] width 113 height 113
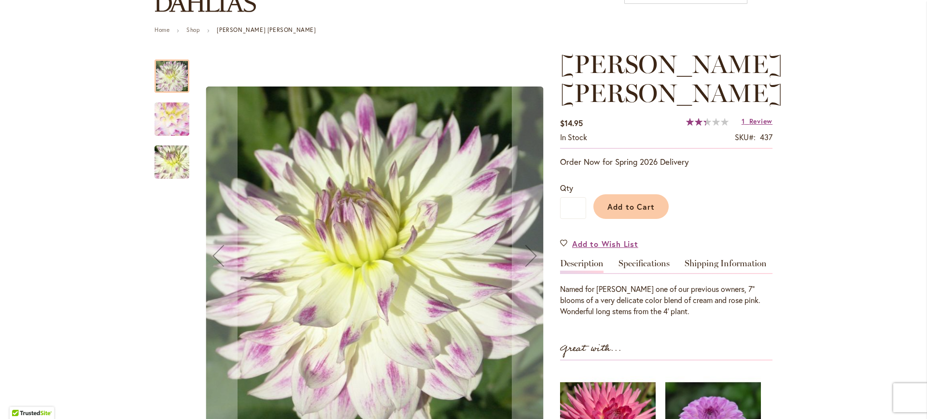
scroll to position [97, 0]
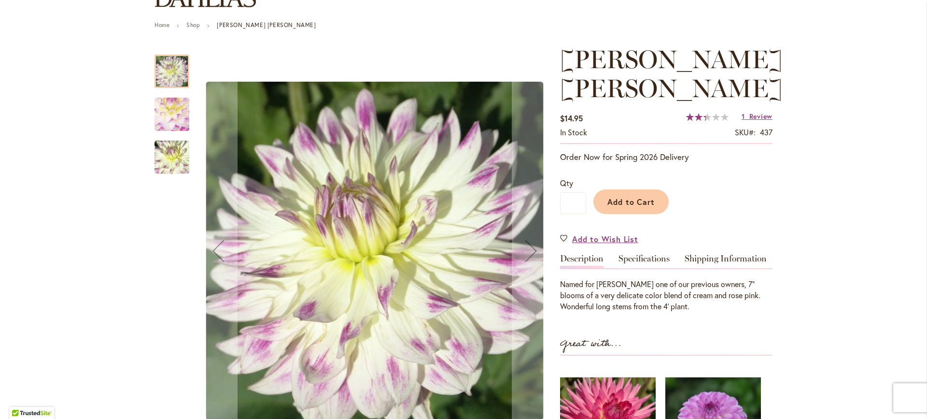
drag, startPoint x: 736, startPoint y: 310, endPoint x: 574, endPoint y: 288, distance: 163.7
click at [574, 288] on div "Named for Margaret Gitts one of our previous owners, 7" blooms of a very delica…" at bounding box center [666, 295] width 212 height 33
drag, startPoint x: 562, startPoint y: 286, endPoint x: 701, endPoint y: 303, distance: 140.2
click at [701, 303] on div "Named for Margaret Gitts one of our previous owners, 7" blooms of a very delica…" at bounding box center [666, 295] width 212 height 33
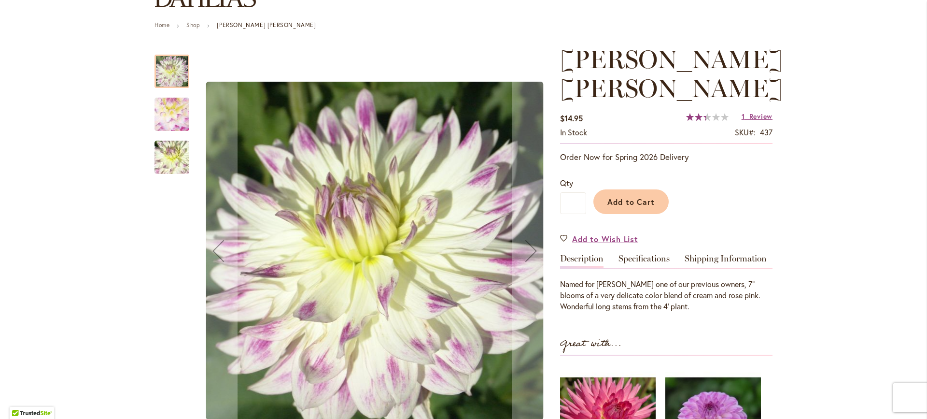
click at [701, 303] on div "Named for Margaret Gitts one of our previous owners, 7" blooms of a very delica…" at bounding box center [666, 295] width 212 height 33
drag, startPoint x: 738, startPoint y: 304, endPoint x: 562, endPoint y: 284, distance: 177.4
click at [562, 284] on div "Named for Margaret Gitts one of our previous owners, 7" blooms of a very delica…" at bounding box center [666, 295] width 212 height 33
click at [637, 262] on link "Specifications" at bounding box center [644, 261] width 51 height 14
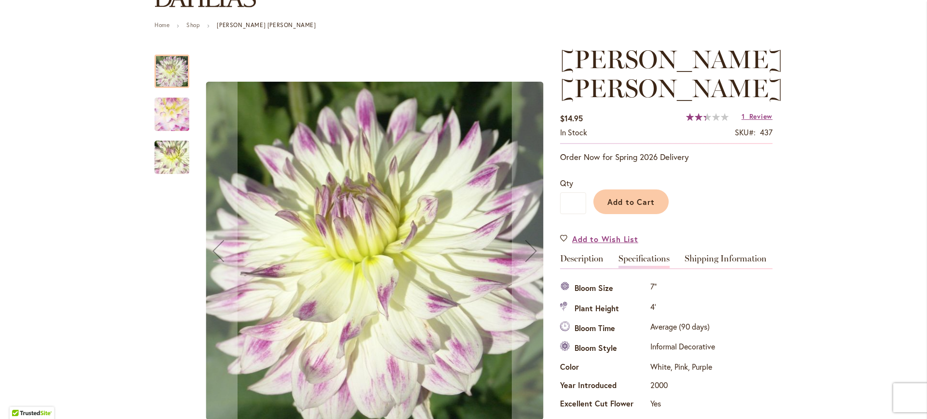
scroll to position [350, 0]
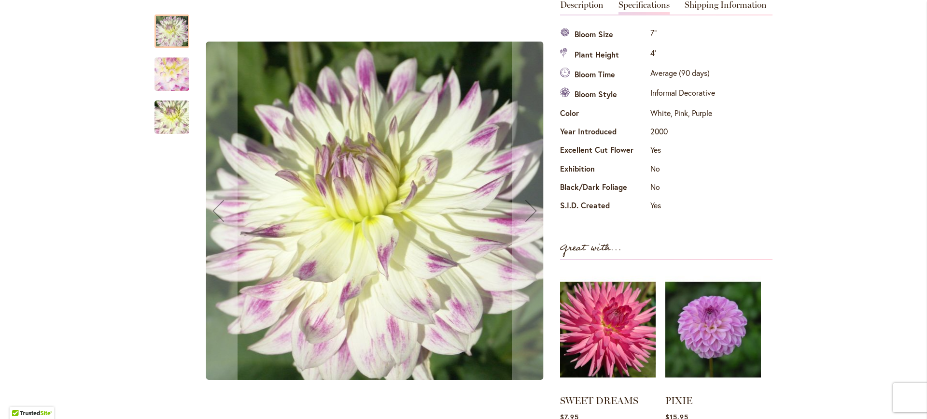
click at [177, 72] on img "MARGARET ELLEN" at bounding box center [172, 74] width 68 height 67
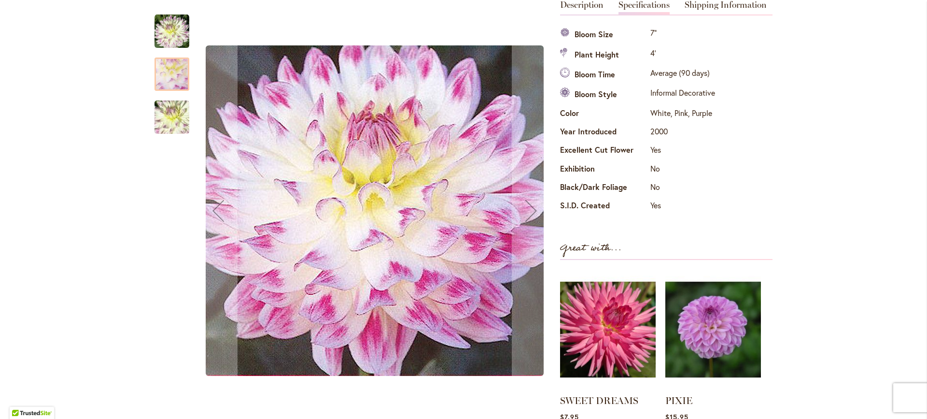
click at [167, 107] on img "MARGARET ELLEN" at bounding box center [172, 117] width 70 height 52
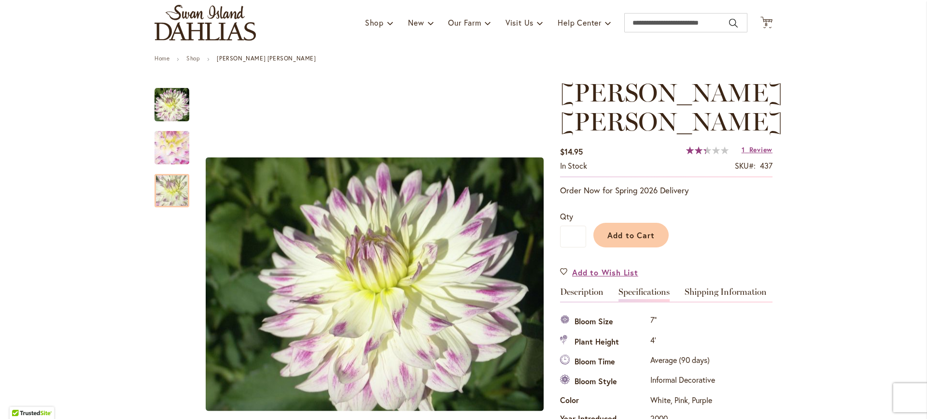
scroll to position [60, 0]
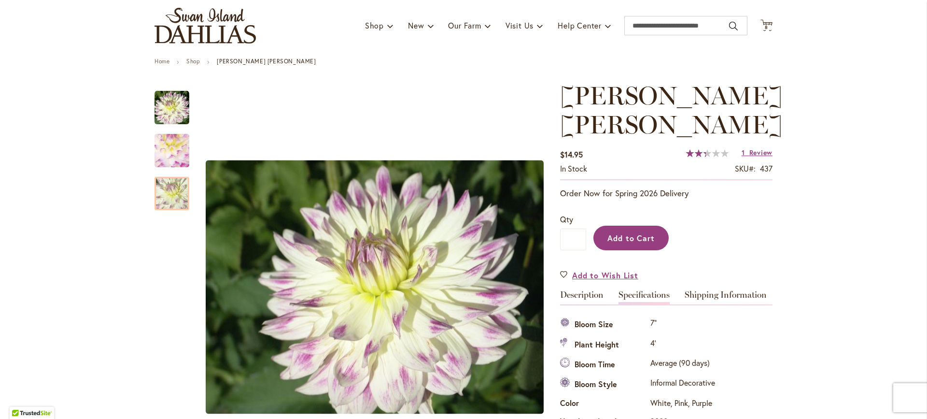
click at [631, 233] on span "Add to Cart" at bounding box center [631, 238] width 48 height 10
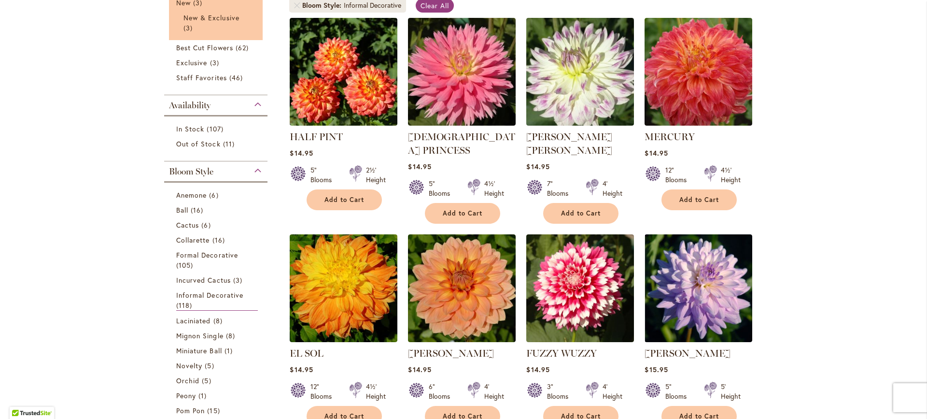
scroll to position [241, 0]
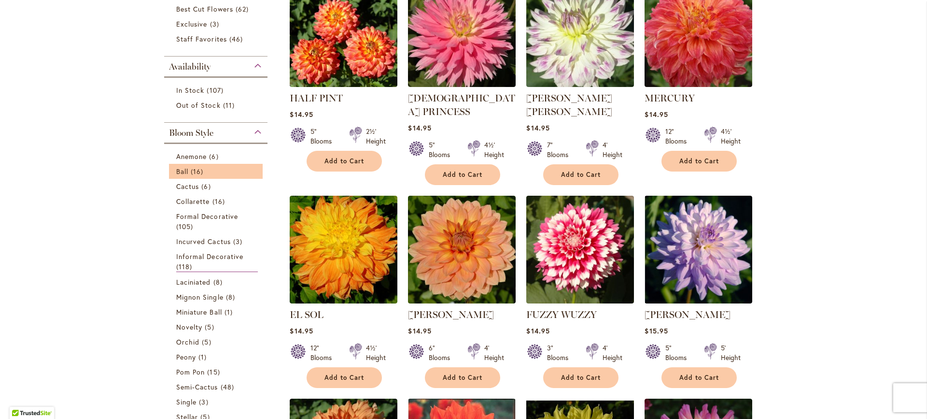
click at [190, 164] on li "Ball 16 items" at bounding box center [216, 171] width 94 height 15
click at [207, 166] on link "Ball 16 items" at bounding box center [217, 171] width 82 height 11
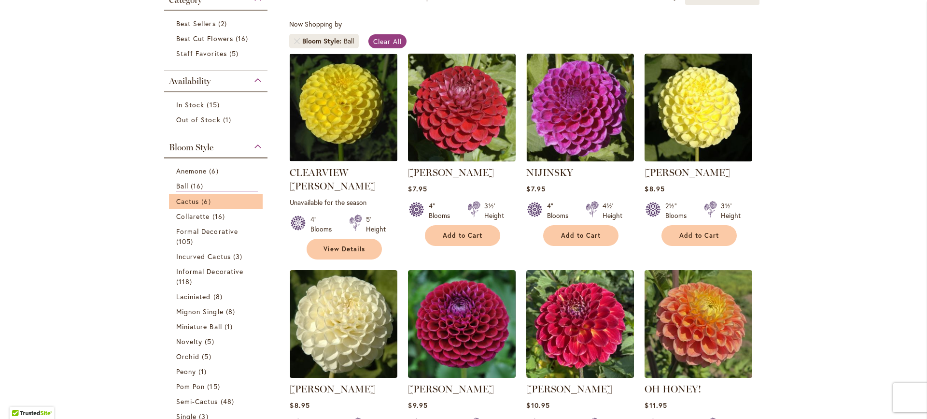
scroll to position [247, 0]
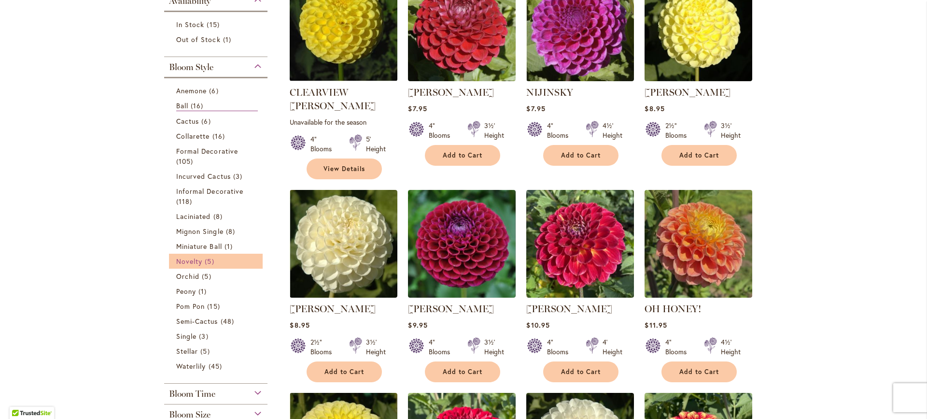
click at [205, 262] on span "5 items" at bounding box center [211, 261] width 12 height 10
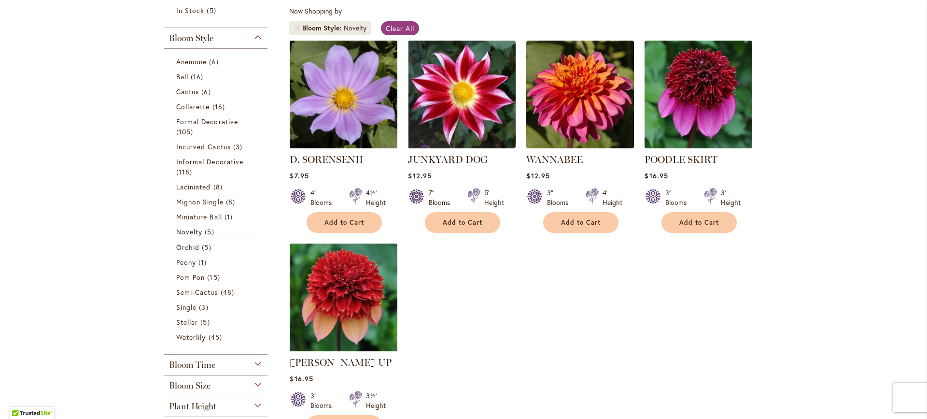
scroll to position [164, 0]
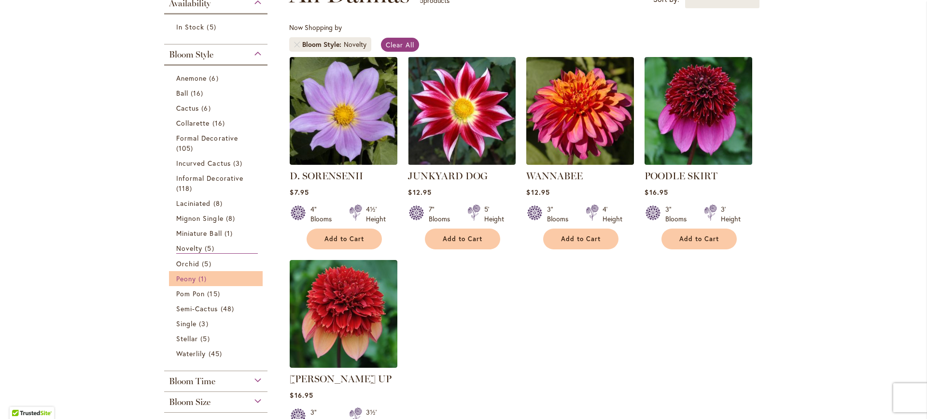
click at [198, 275] on span "1 item" at bounding box center [203, 278] width 11 height 10
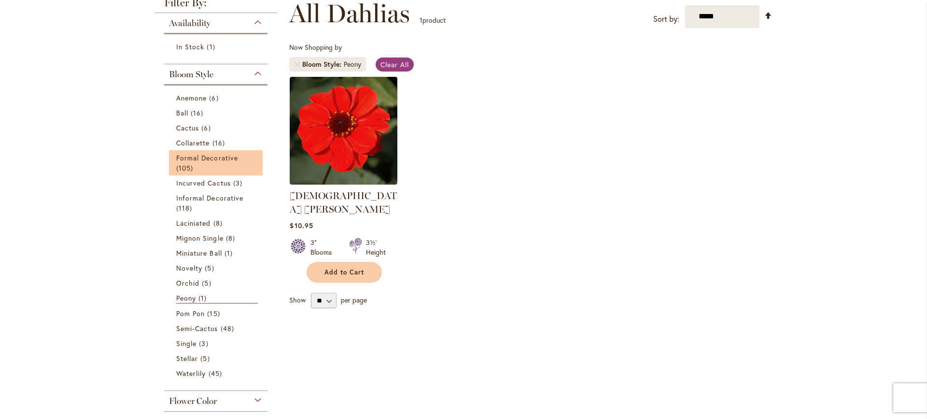
scroll to position [193, 0]
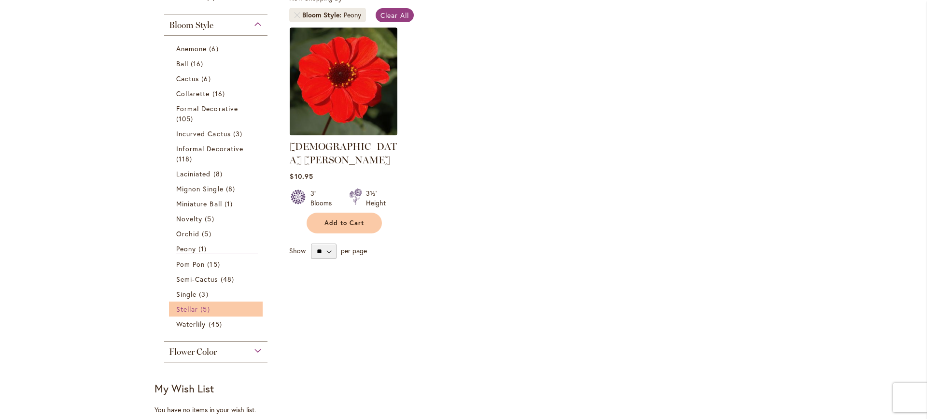
click at [200, 304] on span "5 items" at bounding box center [206, 309] width 12 height 10
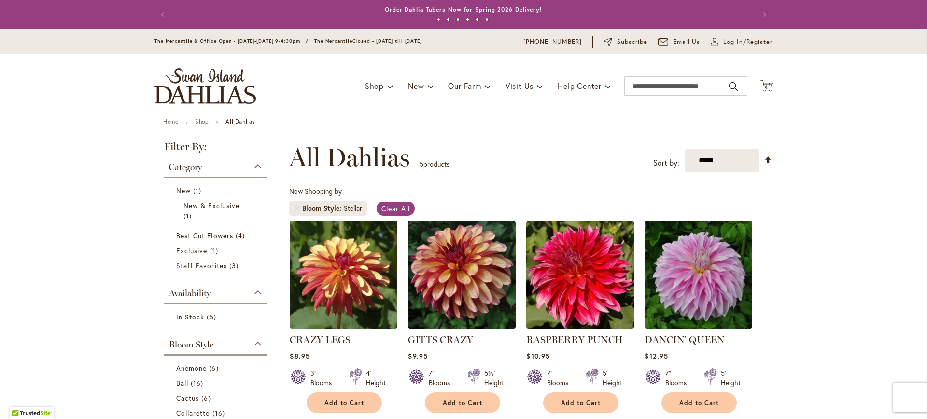
scroll to position [145, 0]
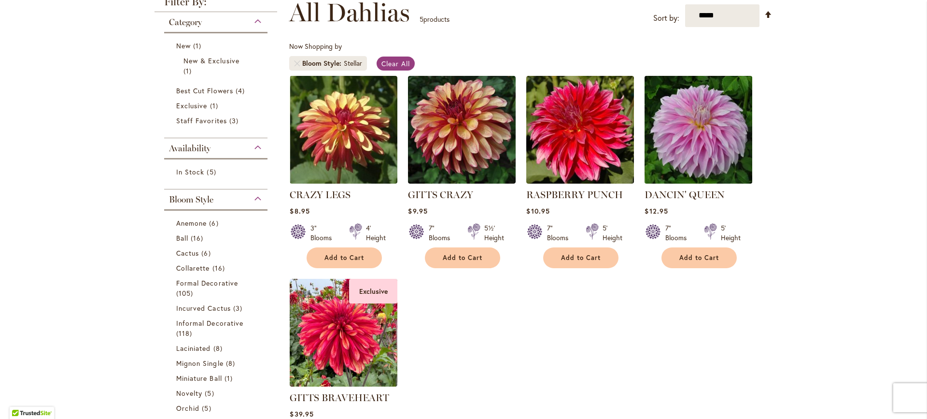
click at [715, 155] on img at bounding box center [698, 129] width 113 height 113
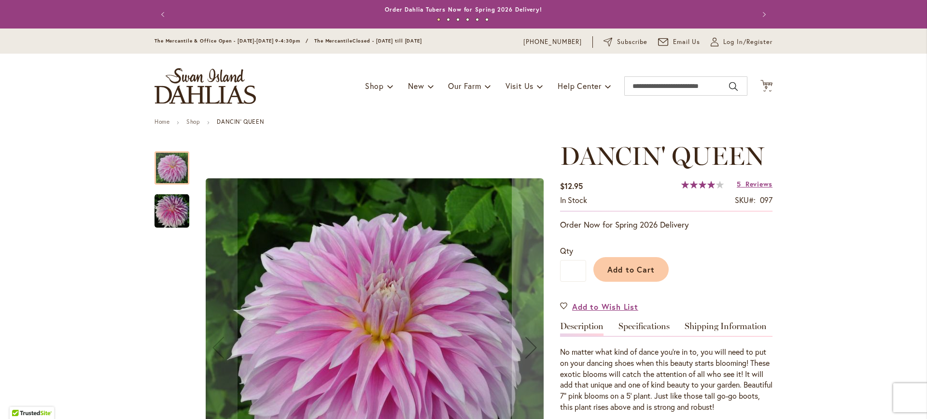
scroll to position [134, 0]
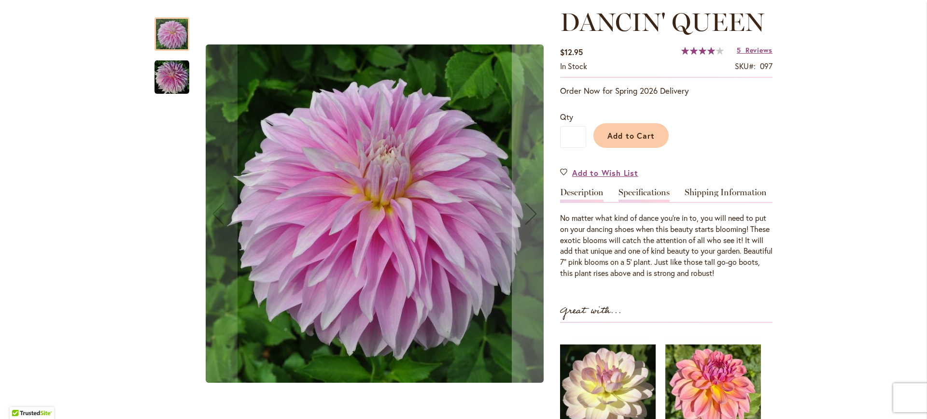
click at [654, 193] on link "Specifications" at bounding box center [644, 195] width 51 height 14
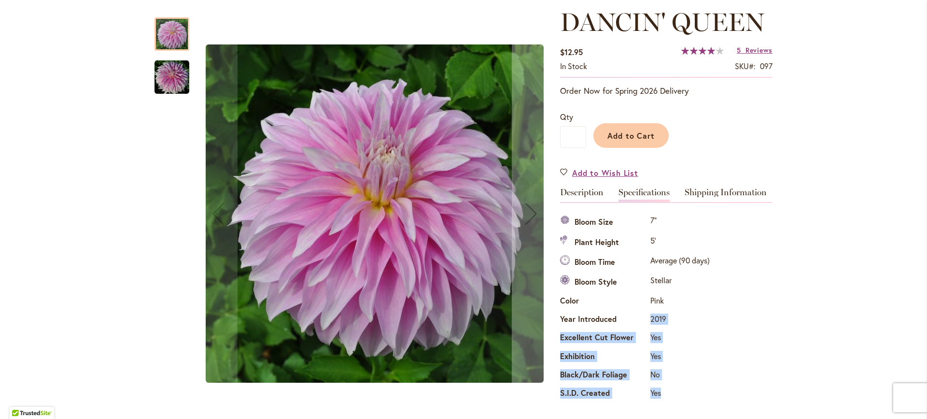
drag, startPoint x: 702, startPoint y: 399, endPoint x: 636, endPoint y: 326, distance: 97.8
click at [636, 326] on tbody "Bloom Size 7" Plant Height 5' Bloom Time Average (90 days) Bloom Style Stellar …" at bounding box center [636, 307] width 152 height 191
click at [636, 326] on th "Year Introduced" at bounding box center [604, 320] width 88 height 18
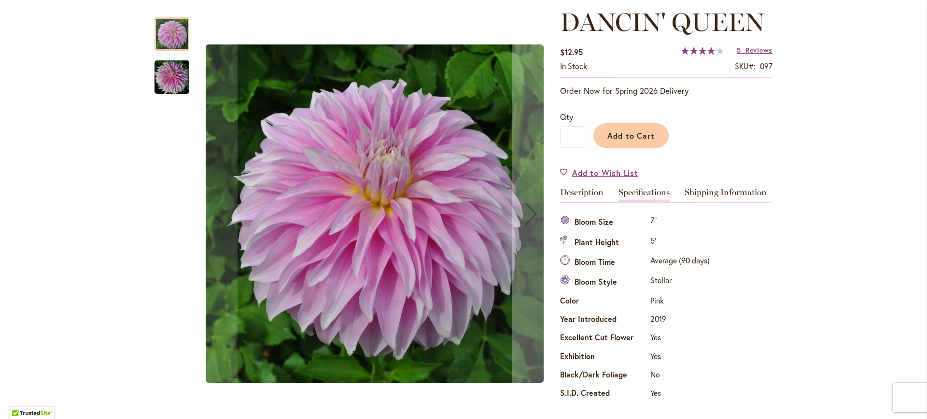
click at [171, 76] on img "Dancin' Queen" at bounding box center [172, 77] width 35 height 35
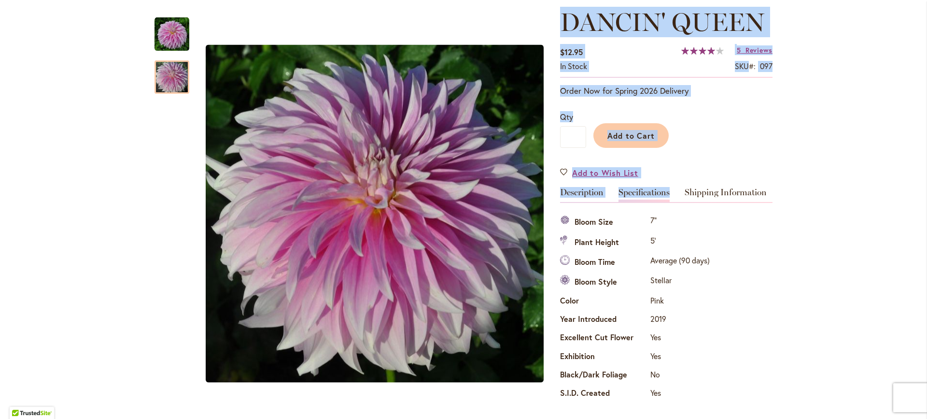
drag, startPoint x: 550, startPoint y: 23, endPoint x: 718, endPoint y: 401, distance: 413.8
click at [718, 401] on div "Specifications Bloom Size 7" Plant Height 5' Bloom Time Average (90 days) Bloom…" at bounding box center [666, 307] width 212 height 191
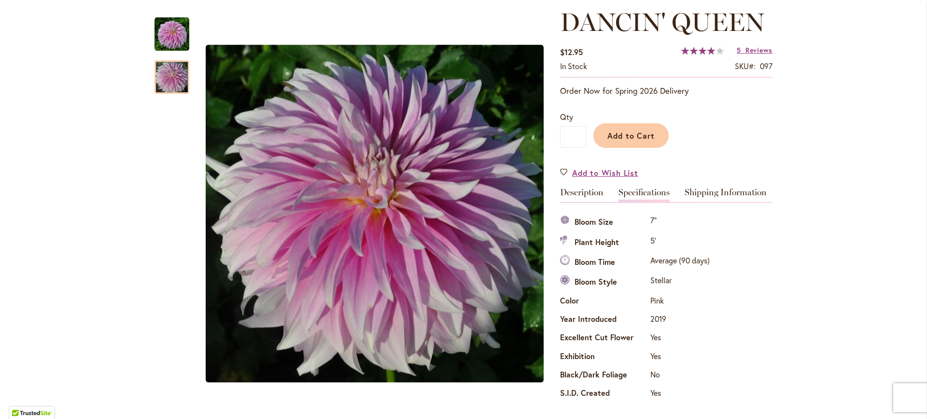
drag, startPoint x: 762, startPoint y: 402, endPoint x: 567, endPoint y: 224, distance: 263.5
click at [567, 224] on div "Specifications Bloom Size 7" Plant Height 5' Bloom Time Average (90 days) Bloom…" at bounding box center [666, 307] width 212 height 191
click at [567, 224] on th "Bloom Size" at bounding box center [604, 222] width 88 height 20
click at [576, 194] on link "Description" at bounding box center [581, 195] width 43 height 14
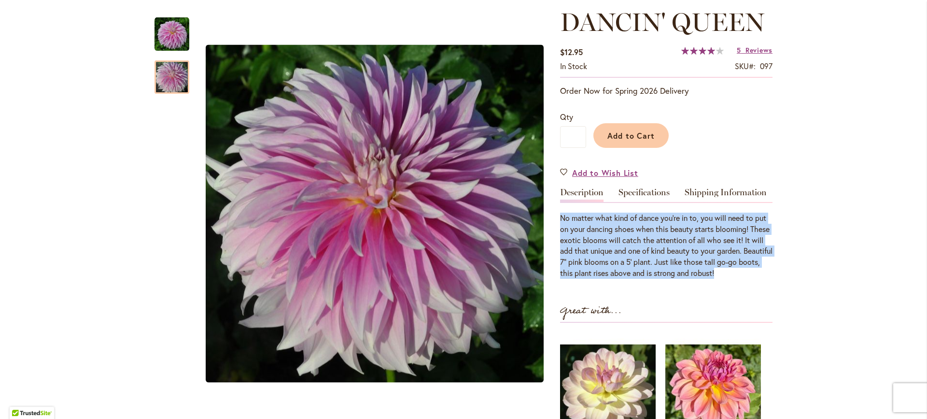
drag, startPoint x: 556, startPoint y: 214, endPoint x: 763, endPoint y: 275, distance: 216.4
click at [763, 275] on div "No matter what kind of dance you’re in to, you will need to put on your dancing…" at bounding box center [666, 245] width 212 height 66
drag, startPoint x: 799, startPoint y: 278, endPoint x: 562, endPoint y: 225, distance: 243.0
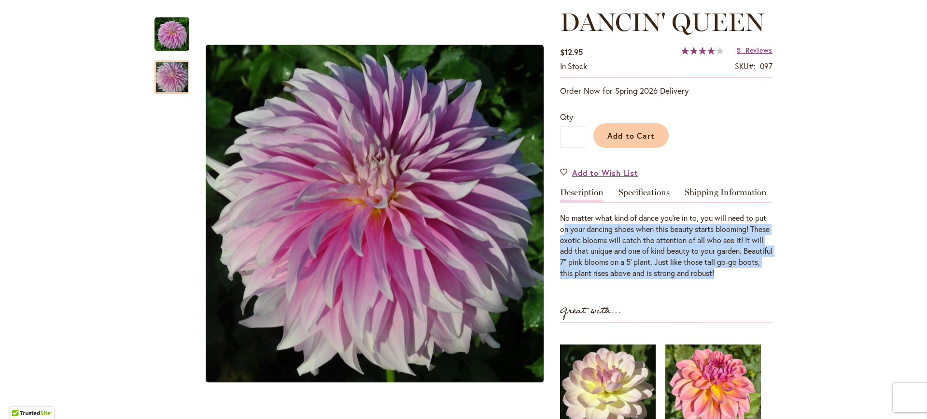
click at [562, 225] on div "No matter what kind of dance you’re in to, you will need to put on your dancing…" at bounding box center [666, 245] width 212 height 66
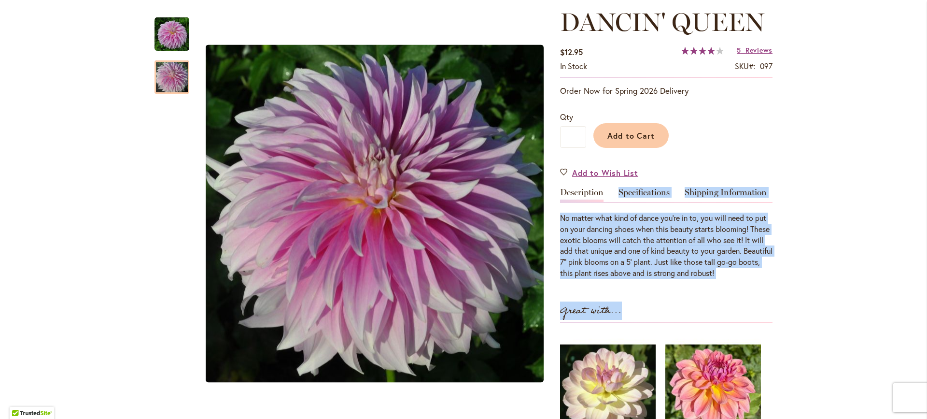
drag, startPoint x: 556, startPoint y: 214, endPoint x: 795, endPoint y: 280, distance: 247.8
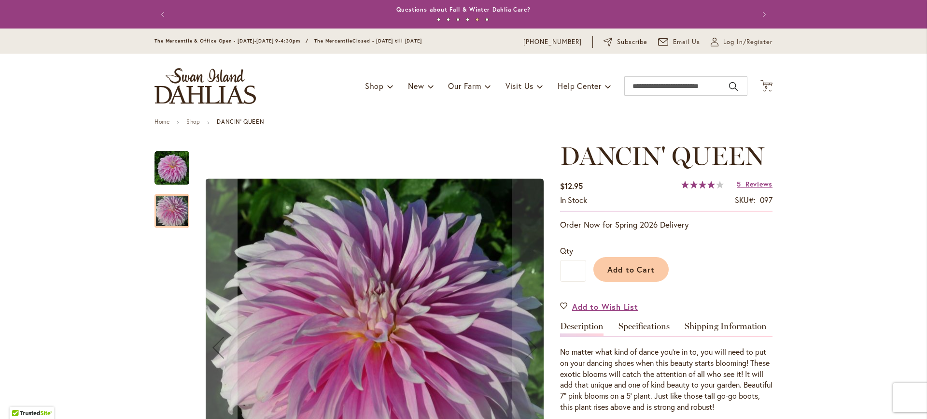
click at [172, 169] on img "Dancin' Queen" at bounding box center [172, 168] width 35 height 35
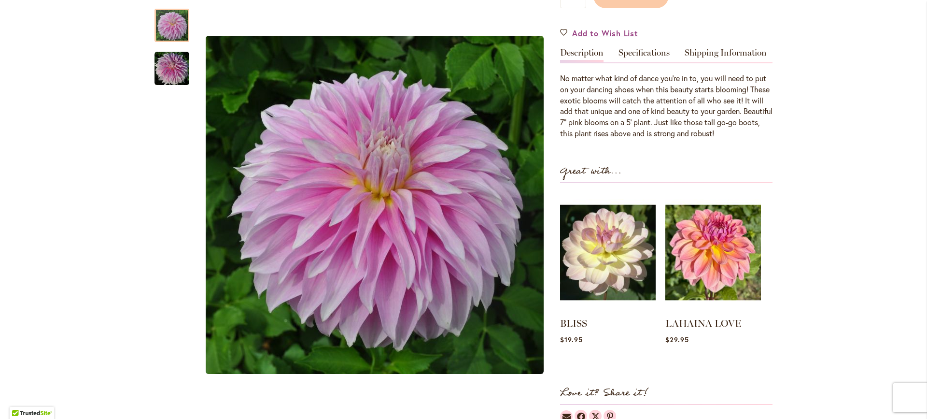
scroll to position [125, 0]
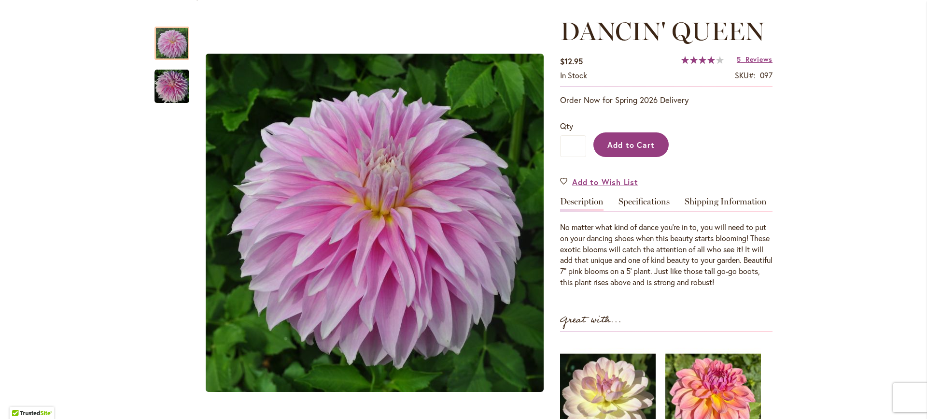
click at [649, 140] on span "Add to Cart" at bounding box center [631, 145] width 48 height 10
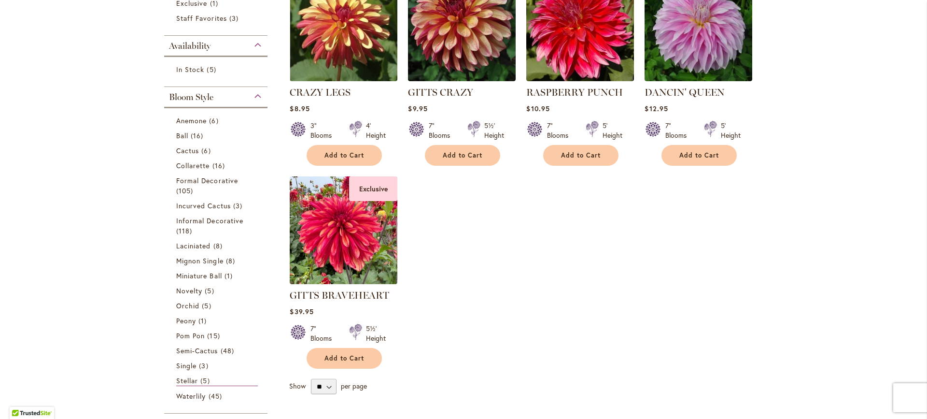
scroll to position [338, 0]
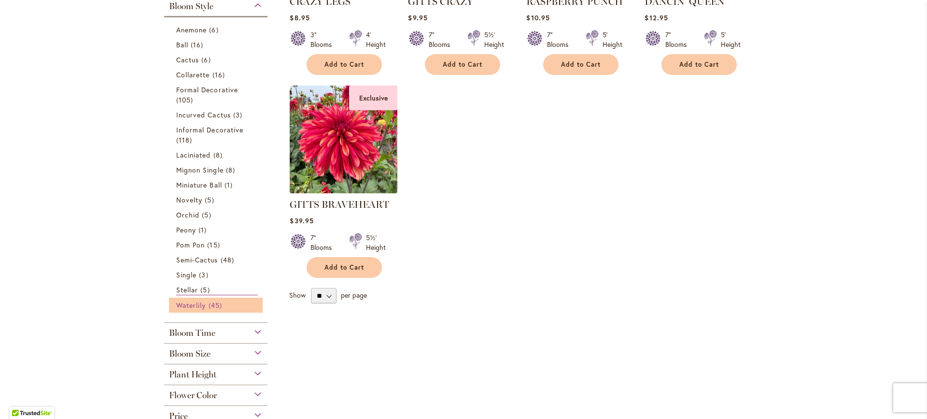
click at [198, 303] on span "Waterlily" at bounding box center [190, 304] width 29 height 9
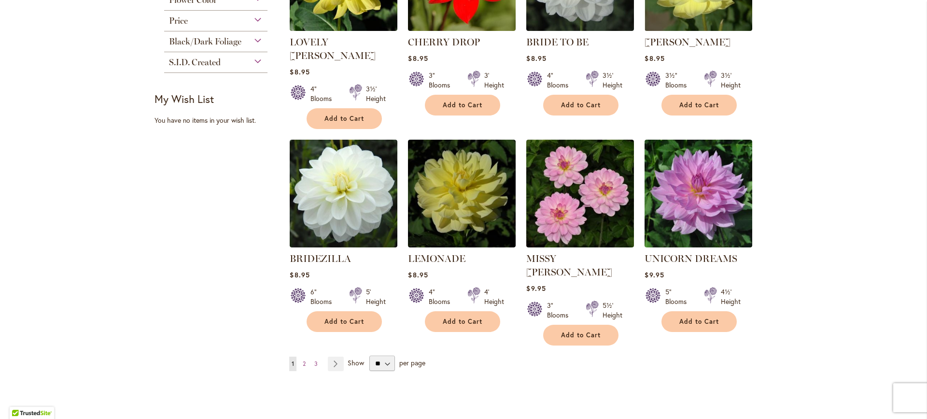
scroll to position [706, 0]
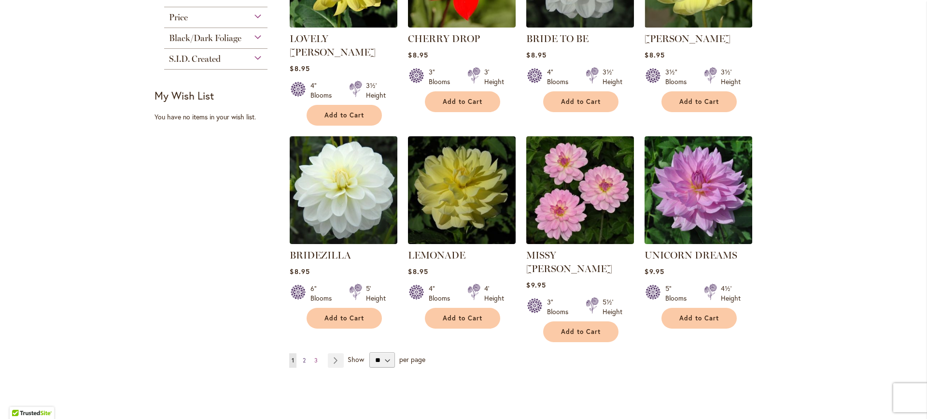
click at [303, 356] on span "2" at bounding box center [304, 359] width 3 height 7
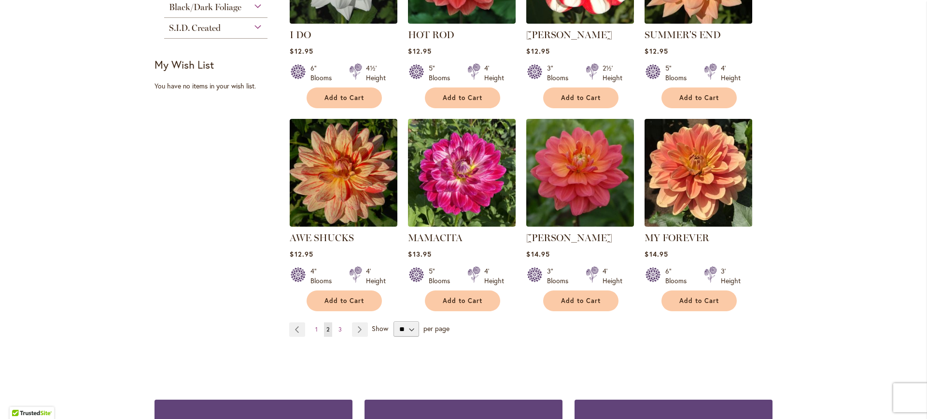
scroll to position [738, 0]
click at [339, 325] on span "3" at bounding box center [340, 328] width 3 height 7
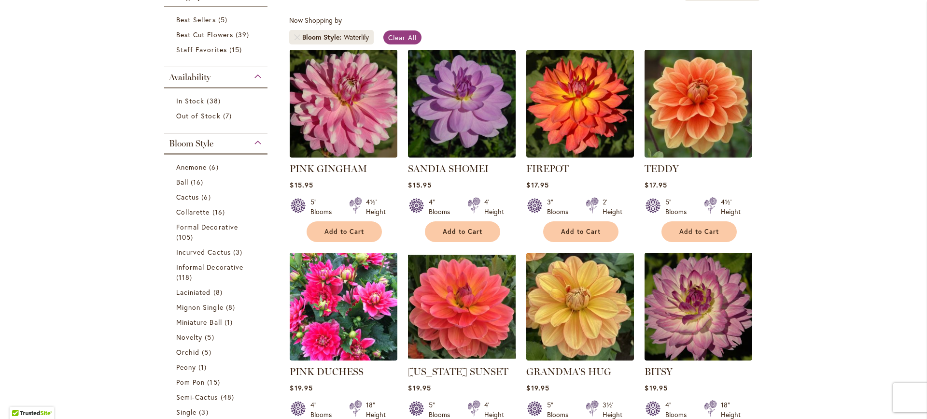
scroll to position [170, 0]
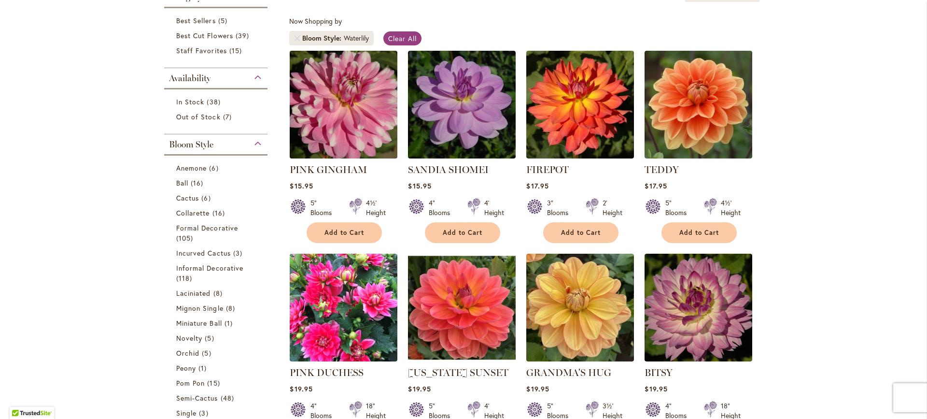
click at [357, 115] on img at bounding box center [343, 104] width 113 height 113
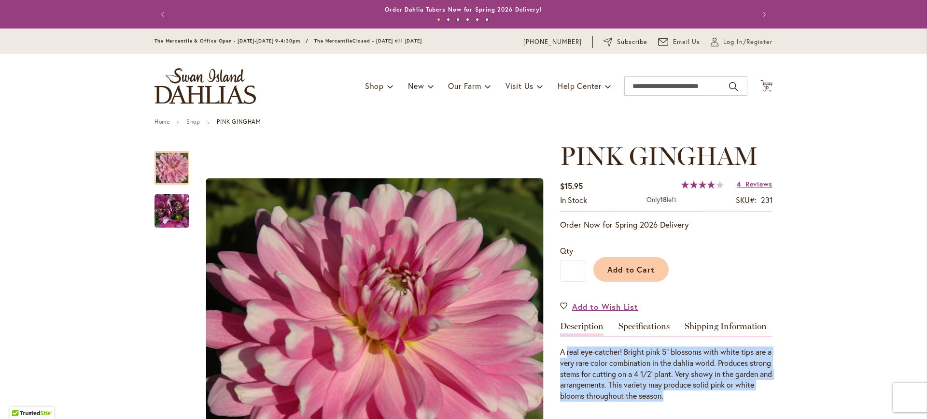
drag, startPoint x: 766, startPoint y: 398, endPoint x: 565, endPoint y: 345, distance: 208.7
click at [565, 345] on div "A real eye-catcher! Bright pink 5" blossoms with white tips are a very rare col…" at bounding box center [666, 369] width 212 height 66
drag, startPoint x: 556, startPoint y: 340, endPoint x: 728, endPoint y: 403, distance: 183.0
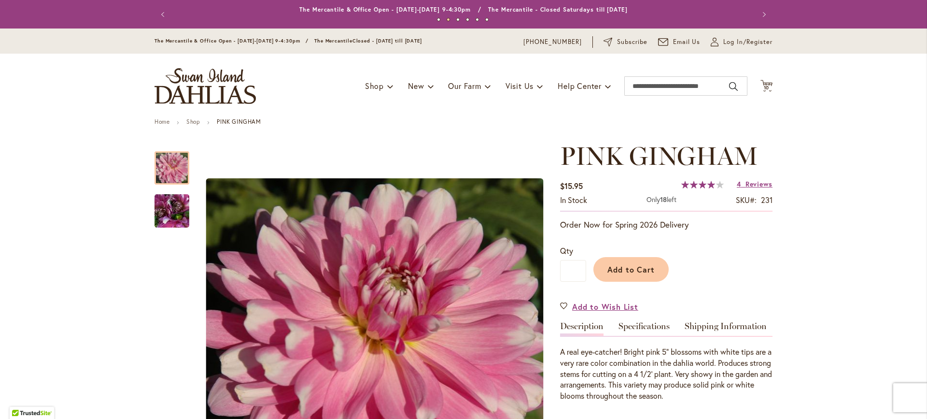
click at [728, 403] on div "PINK GINGHAM $15.95 In stock Only 18 left SKU 231 Rating: 80 % of 100 4 Reviews…" at bounding box center [666, 413] width 212 height 544
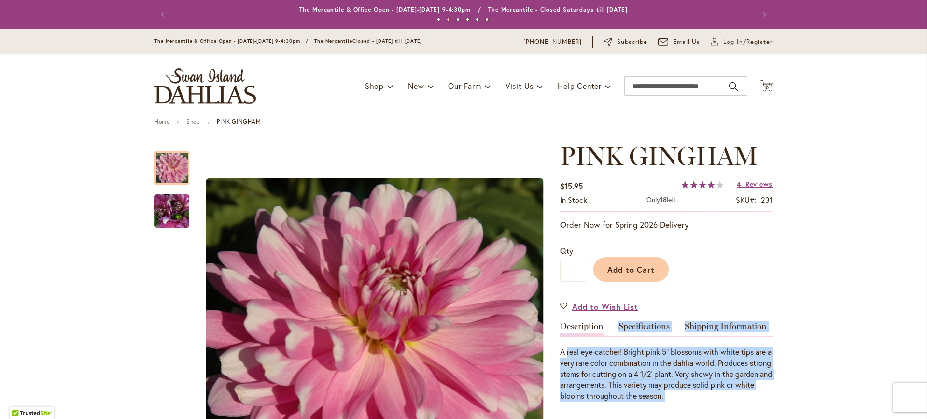
drag, startPoint x: 750, startPoint y: 403, endPoint x: 564, endPoint y: 354, distance: 192.6
click at [564, 354] on div "PINK GINGHAM $15.95 In stock Only 18 left SKU 231 Rating: 80 % of 100 4 Reviews…" at bounding box center [666, 413] width 212 height 544
click at [564, 354] on div "A real eye-catcher! Bright pink 5" blossoms with white tips are a very rare col…" at bounding box center [666, 373] width 212 height 55
drag, startPoint x: 557, startPoint y: 346, endPoint x: 752, endPoint y: 406, distance: 203.6
click at [752, 406] on div "PINK GINGHAM $15.95 In stock Only 18 left SKU 231 Rating: 80 % of 100 4 Reviews…" at bounding box center [666, 413] width 212 height 544
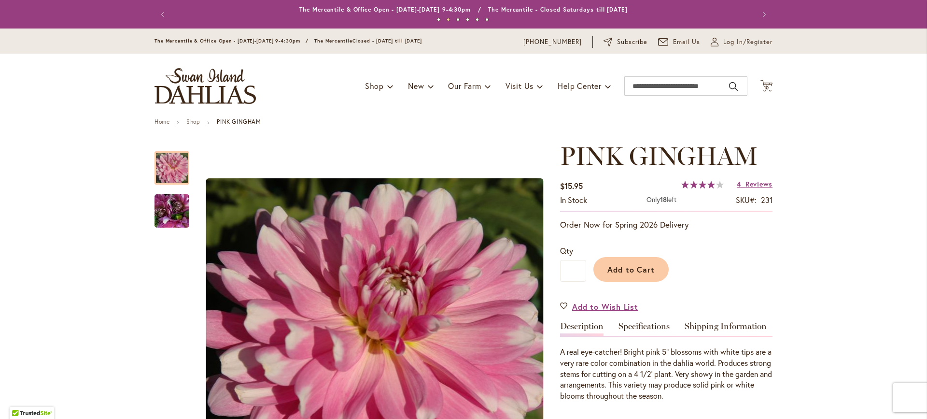
click at [752, 406] on div "PINK GINGHAM $15.95 In stock Only 18 left SKU 231 Rating: 80 % of 100 4 Reviews…" at bounding box center [666, 413] width 212 height 544
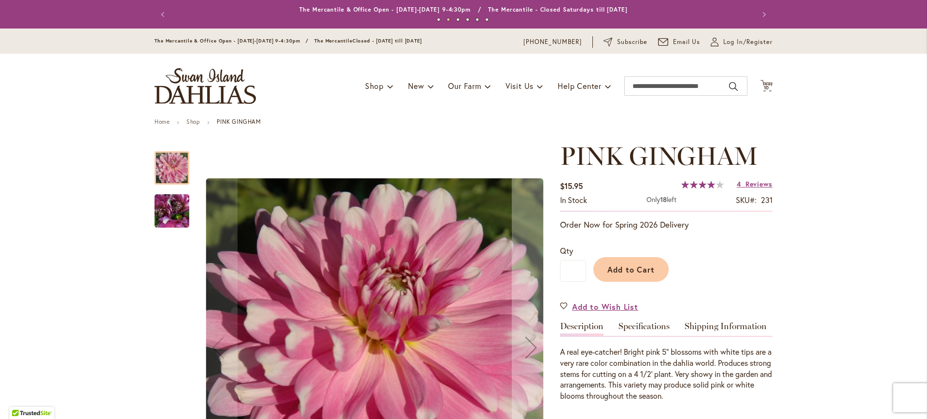
click at [173, 201] on img "PINK GINGHAM" at bounding box center [172, 211] width 70 height 52
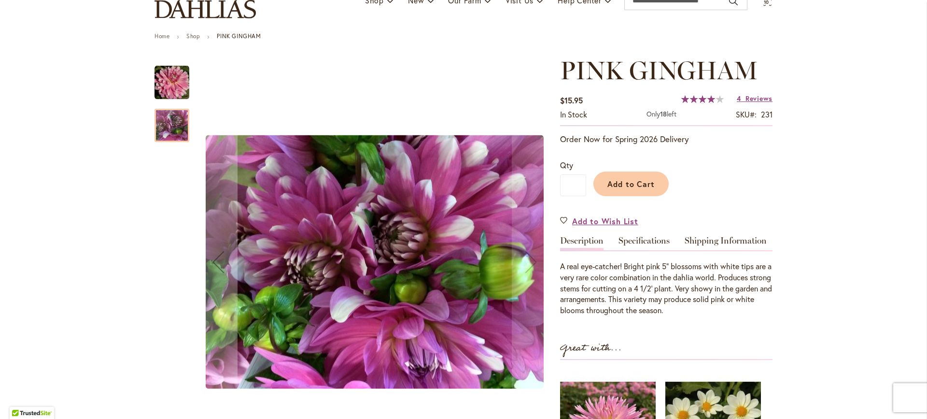
scroll to position [193, 0]
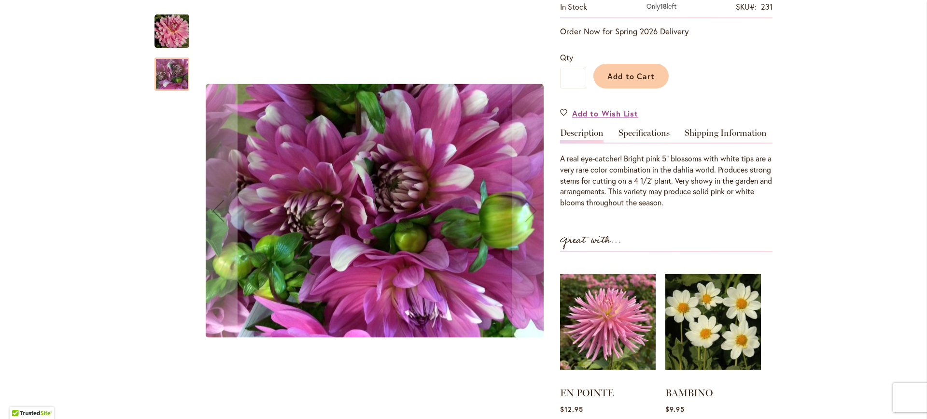
click at [163, 31] on img "PINK GINGHAM" at bounding box center [172, 31] width 35 height 35
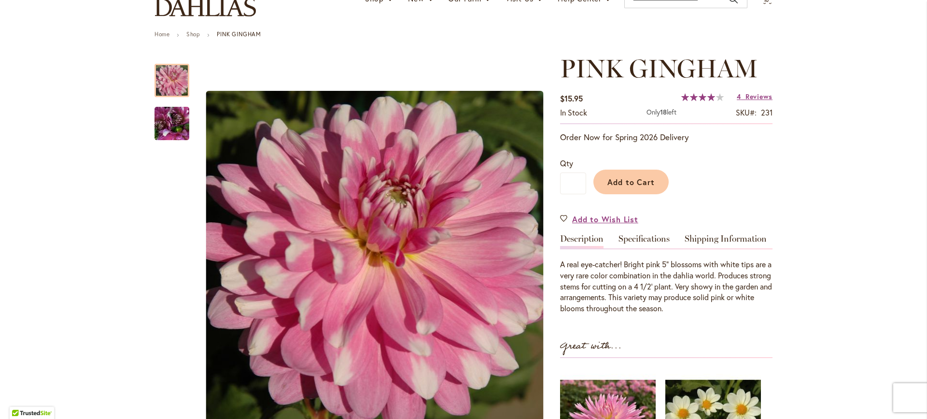
scroll to position [0, 0]
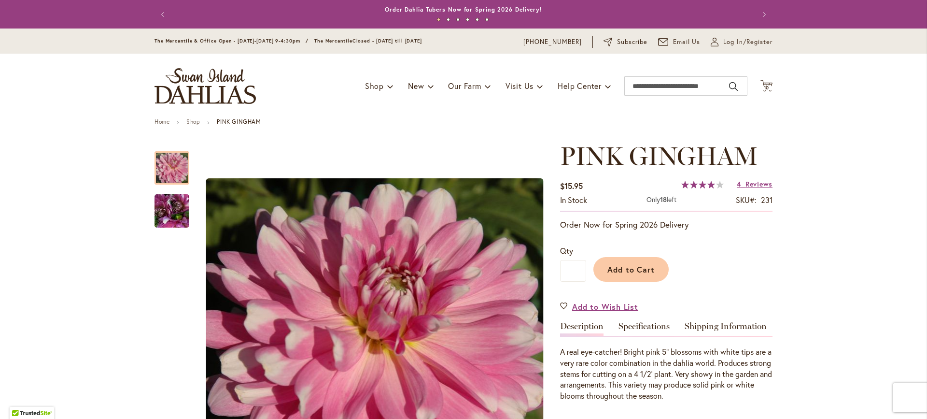
click at [769, 85] on div "Toggle Nav Shop Dahlia Tubers Collections Fresh Cut Dahlias Gardening Supplies …" at bounding box center [463, 86] width 637 height 65
click at [761, 84] on icon at bounding box center [767, 86] width 12 height 12
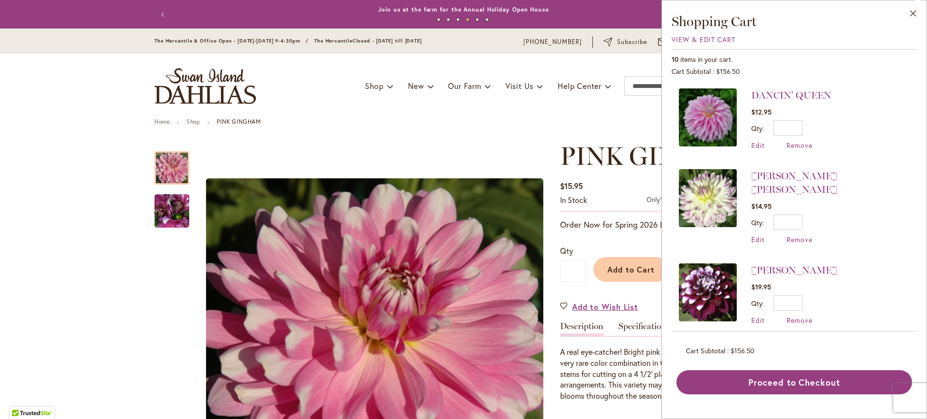
click at [112, 83] on header "Skip to Content The Mercantile & Office Open - Monday-Friday 9-4:30pm / The Mer…" at bounding box center [463, 73] width 927 height 90
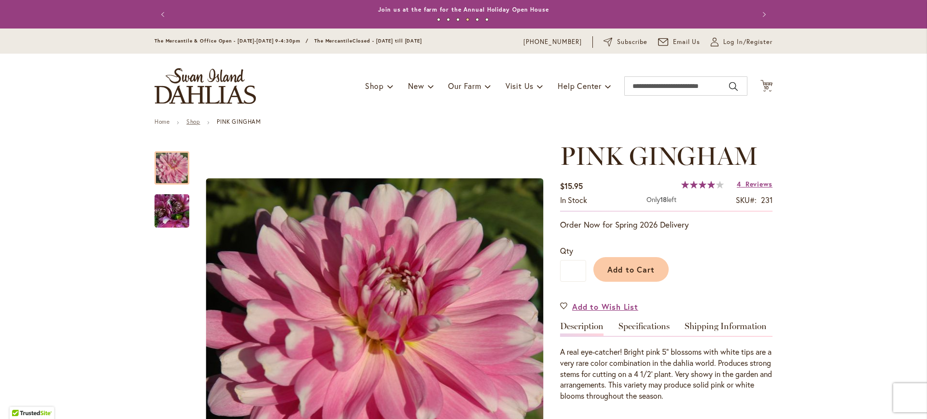
click at [194, 119] on link "Shop" at bounding box center [193, 121] width 14 height 7
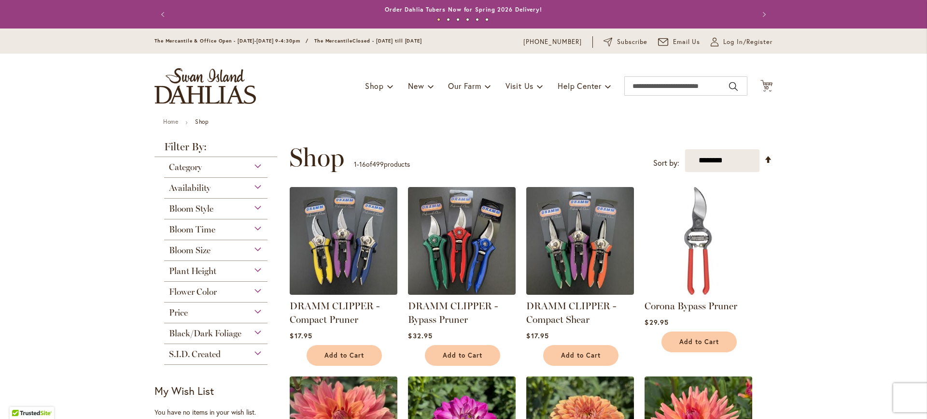
click at [185, 209] on span "Bloom Style" at bounding box center [191, 208] width 44 height 11
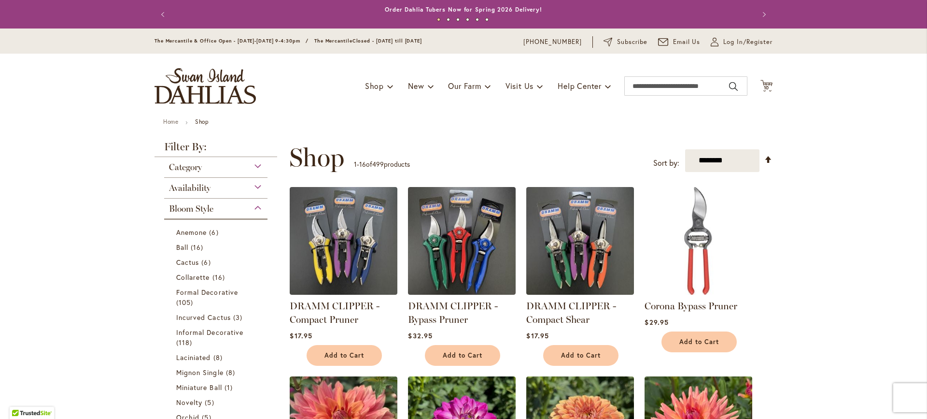
scroll to position [198, 0]
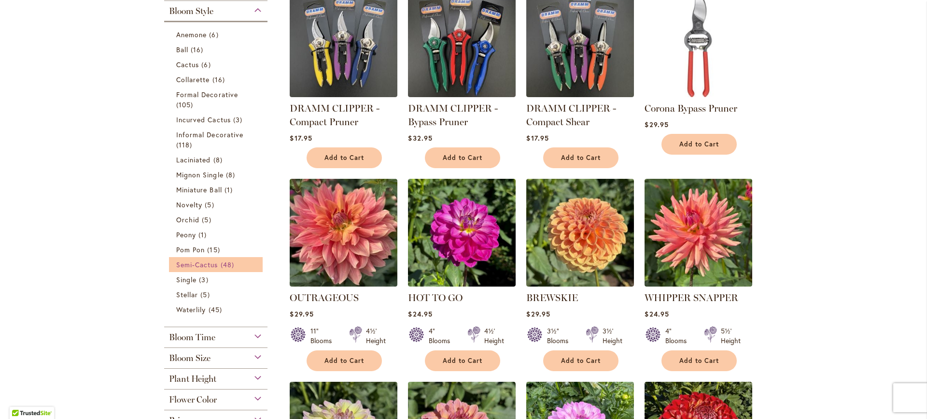
click at [197, 262] on span "Semi-Cactus" at bounding box center [197, 264] width 42 height 9
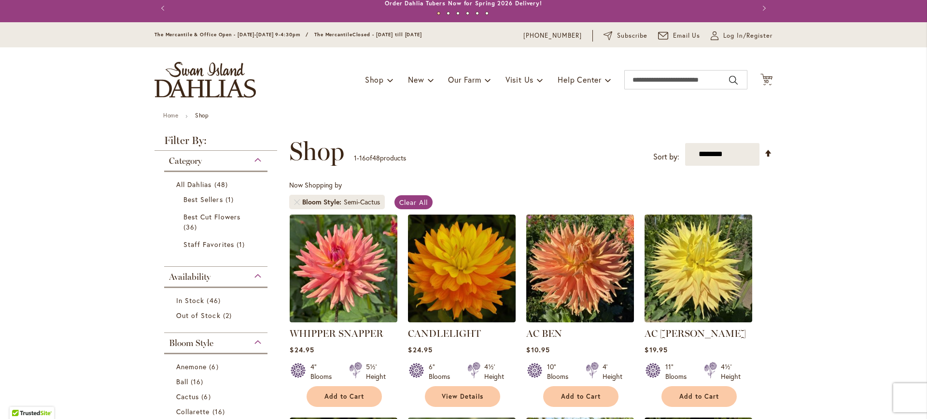
scroll to position [38, 0]
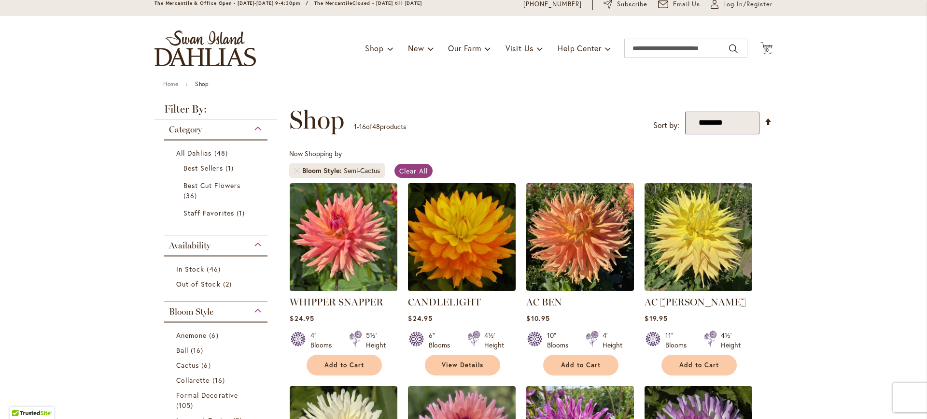
click at [722, 123] on select "**********" at bounding box center [722, 123] width 75 height 23
select select "*****"
click at [685, 112] on select "**********" at bounding box center [722, 123] width 75 height 23
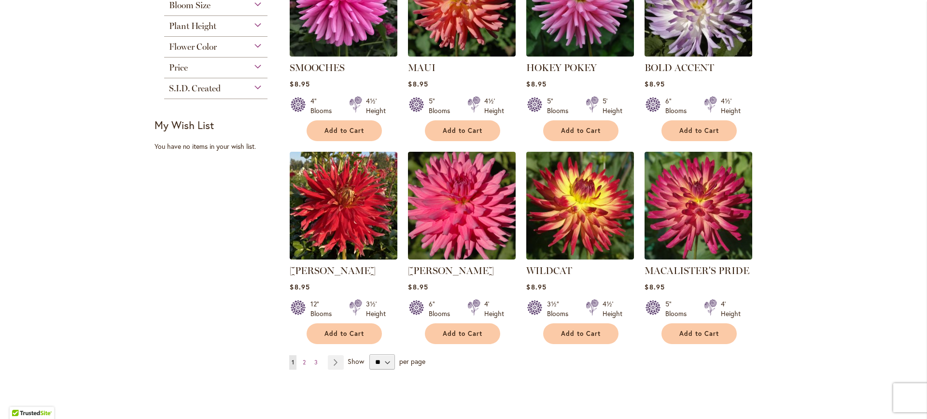
scroll to position [357, 0]
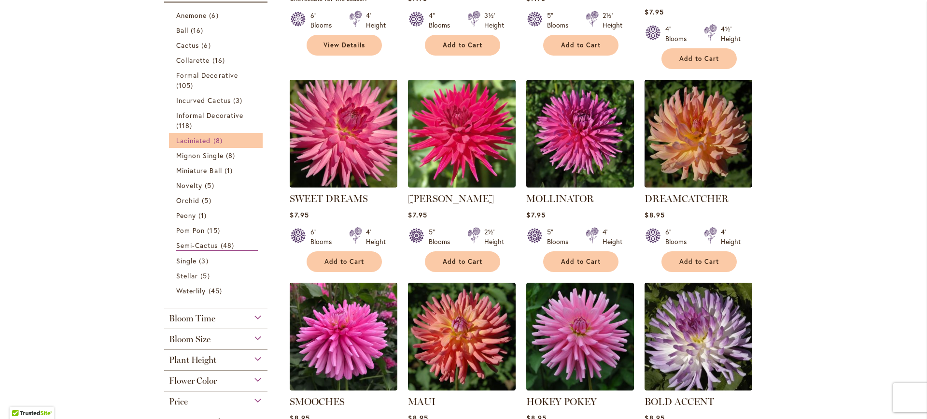
click at [201, 140] on span "Laciniated" at bounding box center [193, 140] width 35 height 9
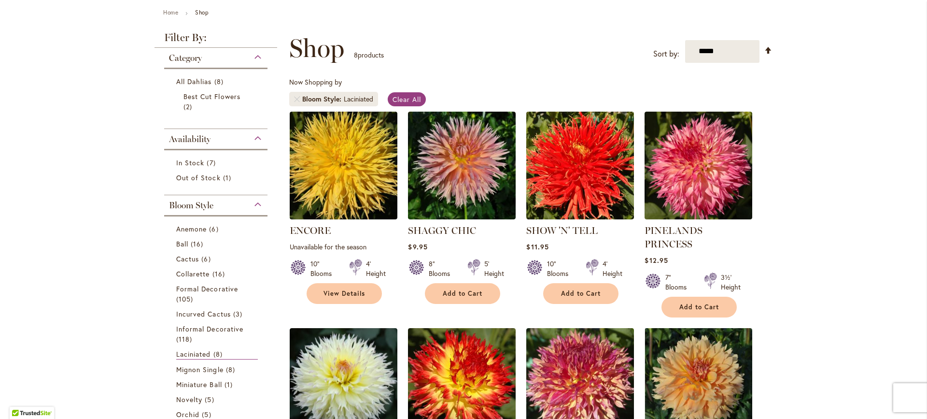
scroll to position [79, 0]
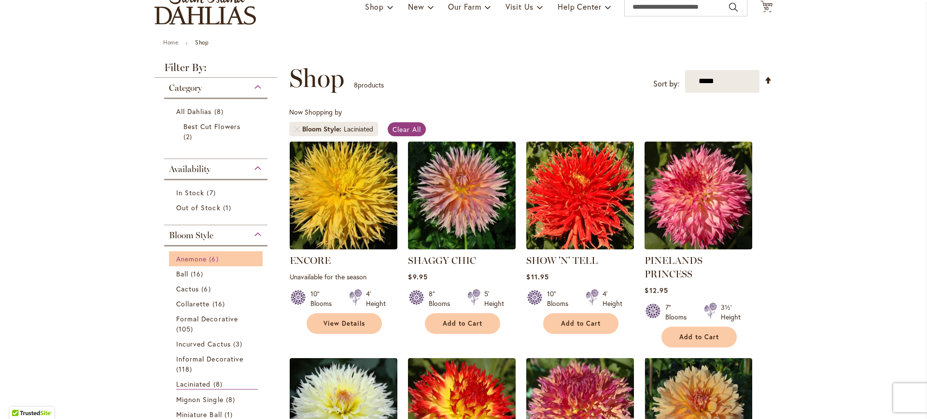
click at [202, 258] on span "Anemone" at bounding box center [191, 258] width 30 height 9
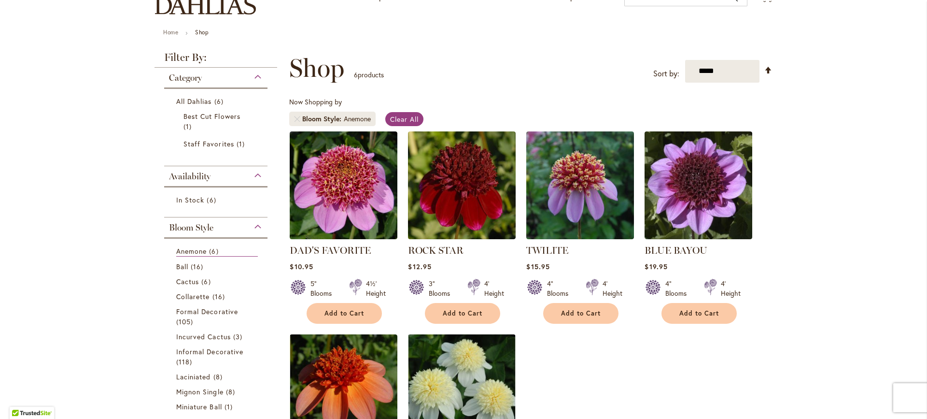
scroll to position [170, 0]
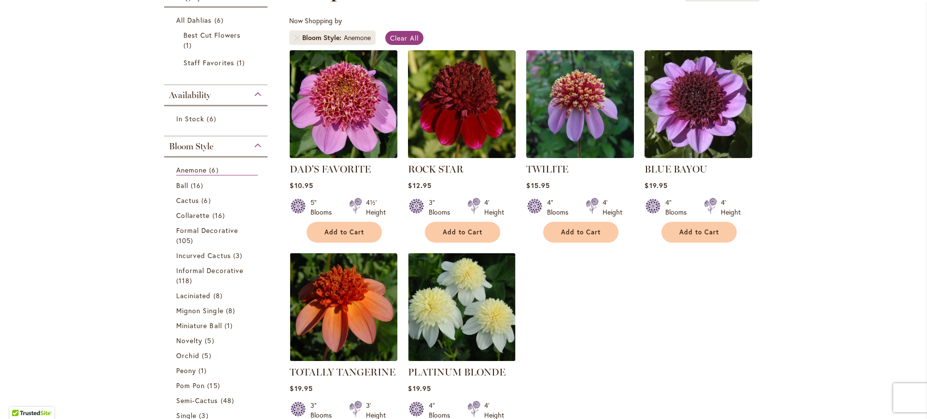
click at [342, 85] on img at bounding box center [343, 103] width 113 height 113
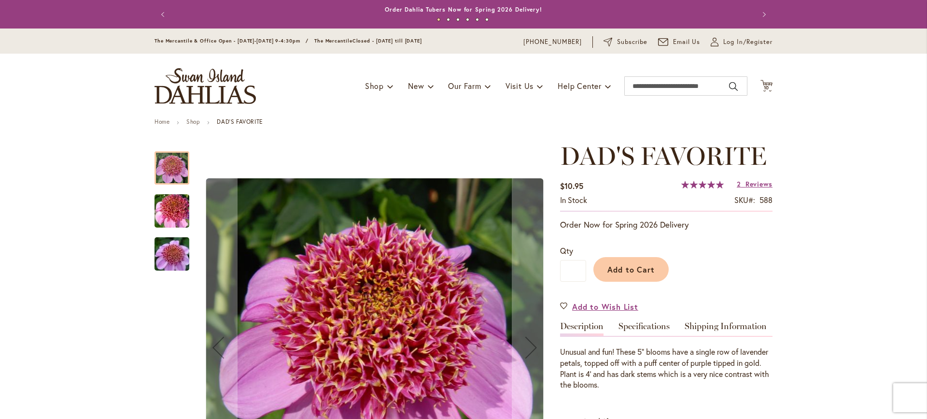
click at [168, 209] on img "DAD'S FAVORITE" at bounding box center [172, 211] width 70 height 46
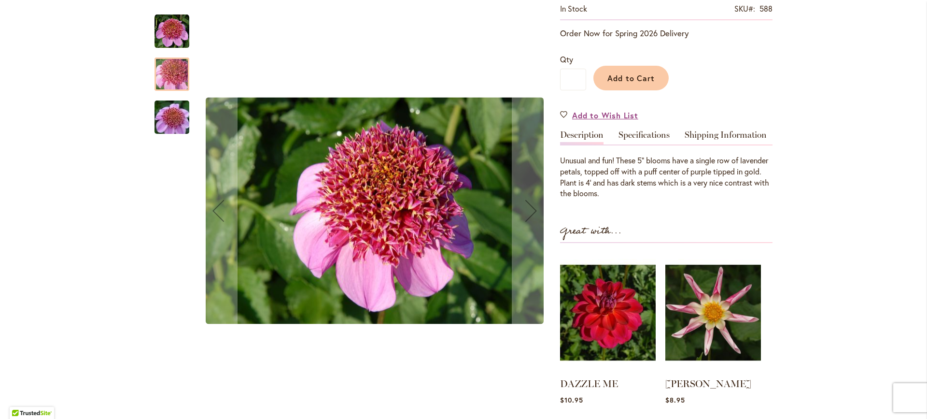
scroll to position [193, 0]
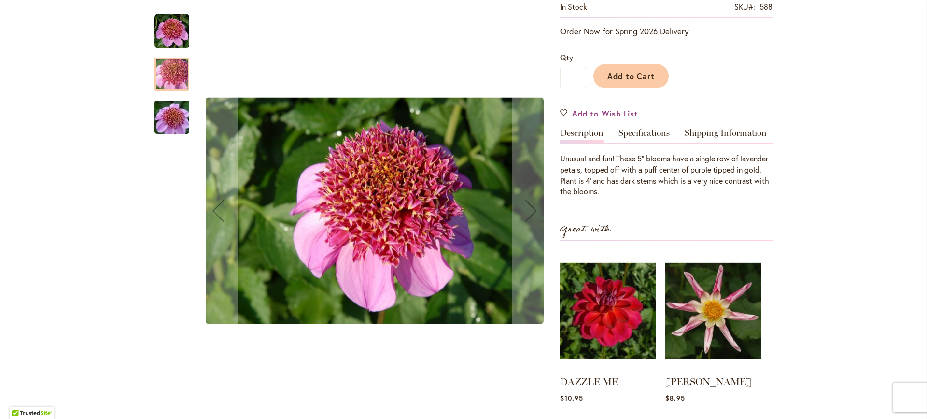
click at [169, 115] on img "DAD'S FAVORITE" at bounding box center [172, 117] width 70 height 46
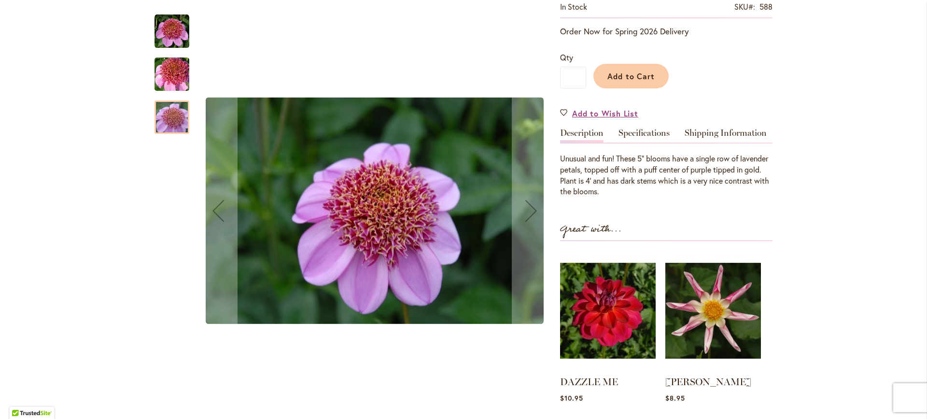
click at [170, 77] on img "DAD'S FAVORITE" at bounding box center [172, 74] width 70 height 46
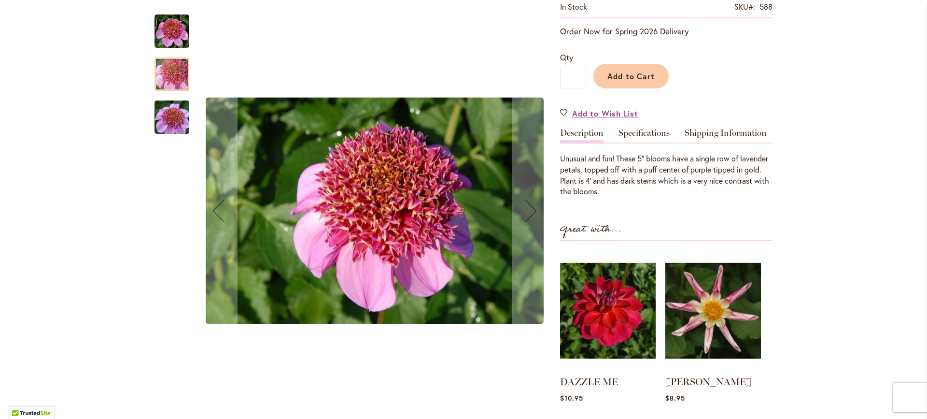
click at [168, 28] on img "DAD'S FAVORITE" at bounding box center [172, 31] width 35 height 35
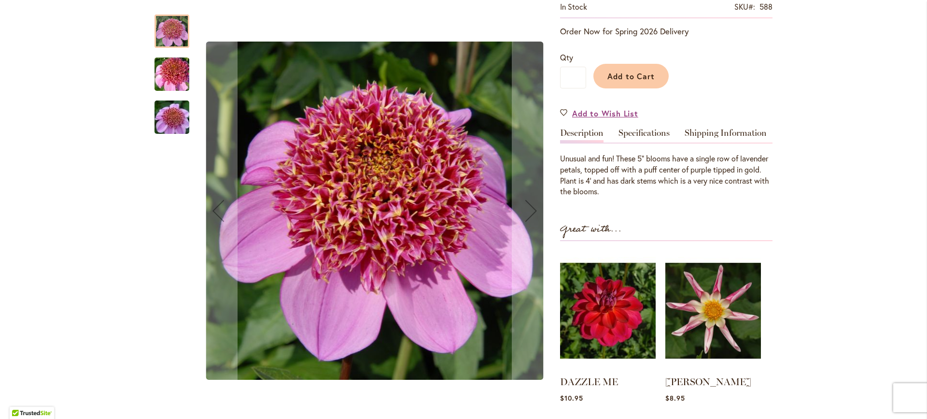
click at [169, 83] on img "DAD'S FAVORITE" at bounding box center [172, 74] width 70 height 46
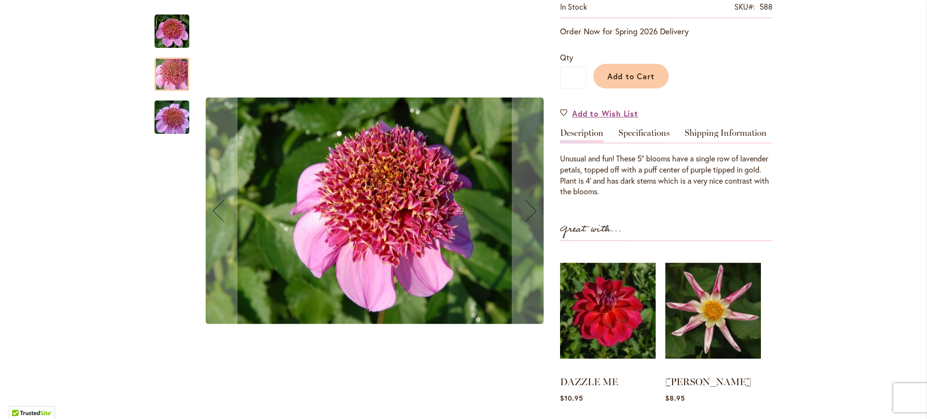
click at [172, 113] on img "DAD'S FAVORITE" at bounding box center [172, 117] width 70 height 46
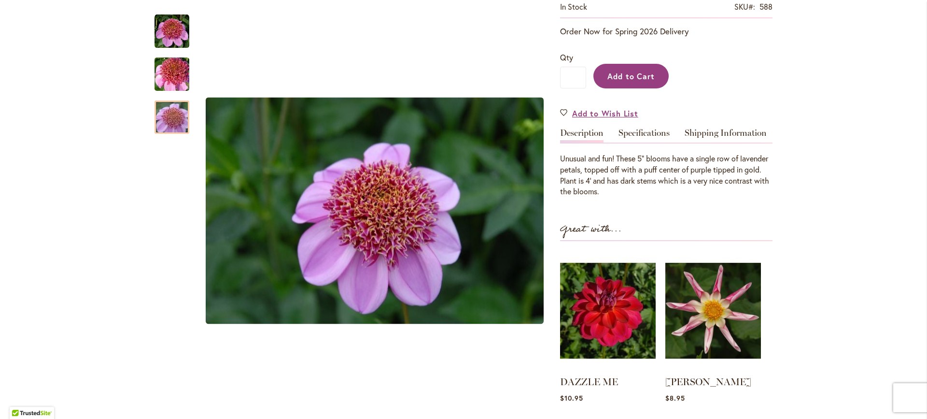
click at [661, 75] on button "Add to Cart" at bounding box center [630, 76] width 75 height 25
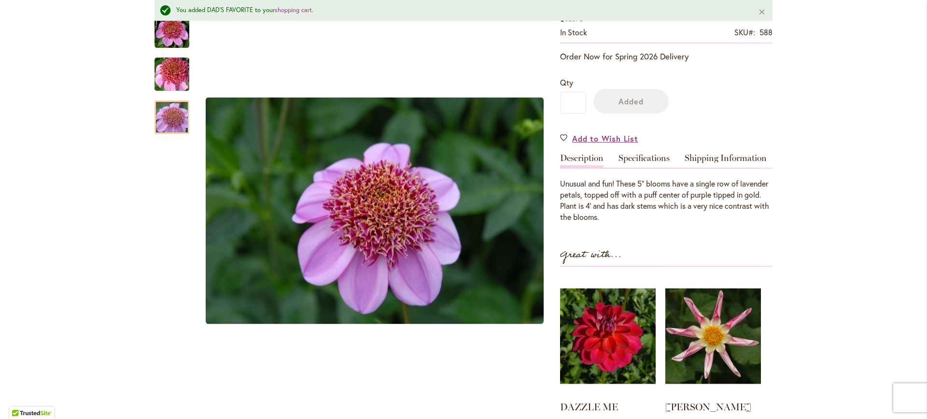
scroll to position [0, 0]
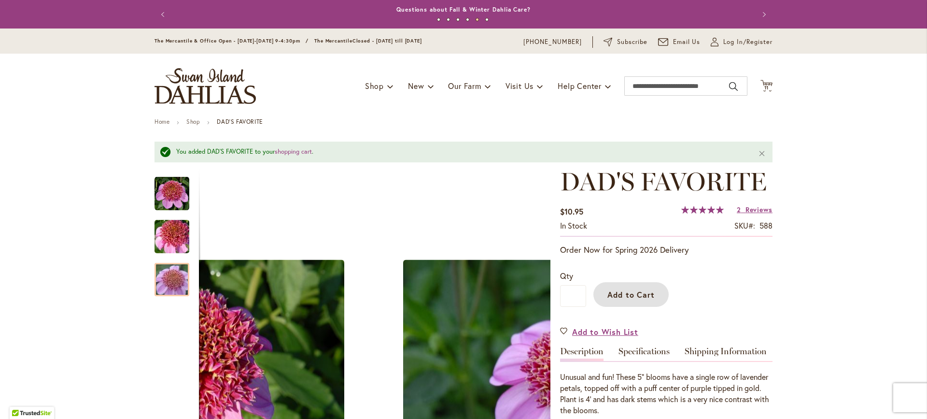
drag, startPoint x: 524, startPoint y: 177, endPoint x: 824, endPoint y: 175, distance: 299.4
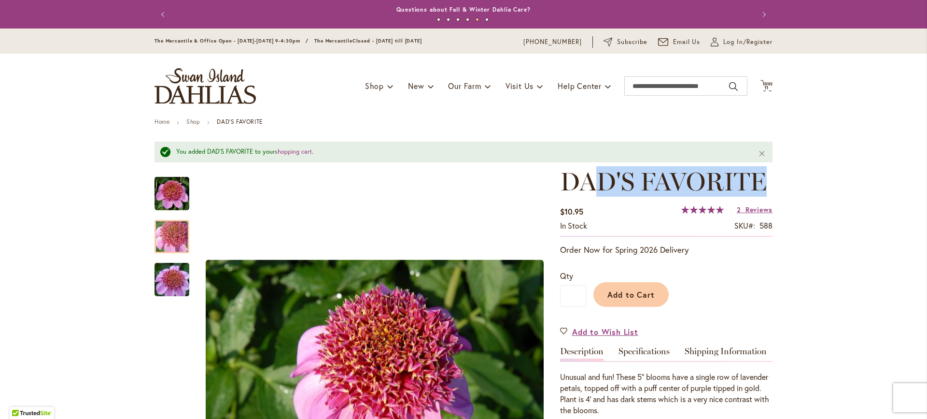
drag, startPoint x: 824, startPoint y: 175, endPoint x: 586, endPoint y: 182, distance: 237.7
click at [586, 182] on span "DAD'S FAVORITE" at bounding box center [663, 181] width 207 height 30
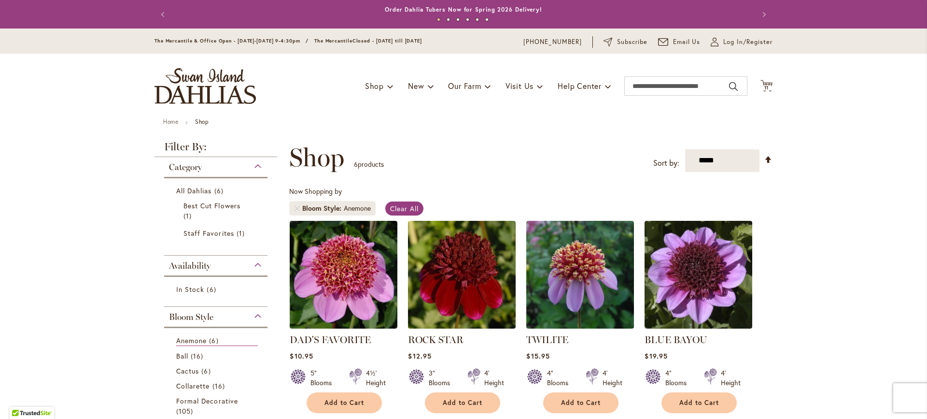
click at [631, 300] on li "TWILITE Rating: 100% 1 Review $15.95 4" Blooms 4' Height Add to Cart" at bounding box center [580, 316] width 109 height 193
click at [607, 282] on img at bounding box center [580, 274] width 113 height 113
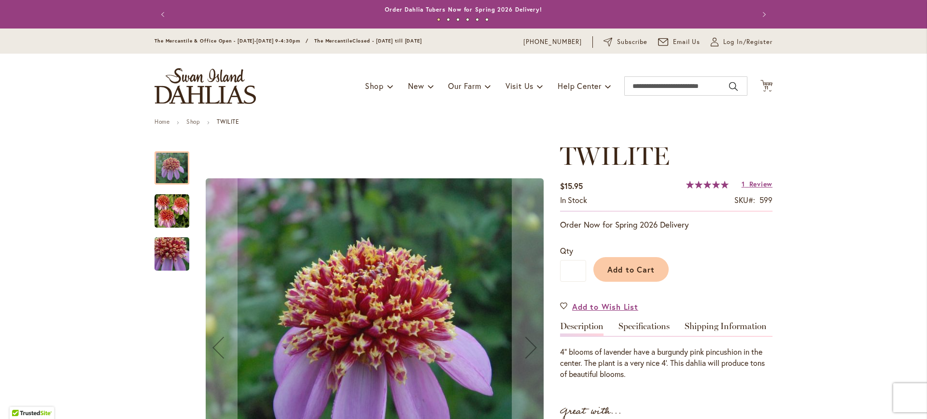
click at [161, 213] on img "TWILITE" at bounding box center [172, 211] width 35 height 35
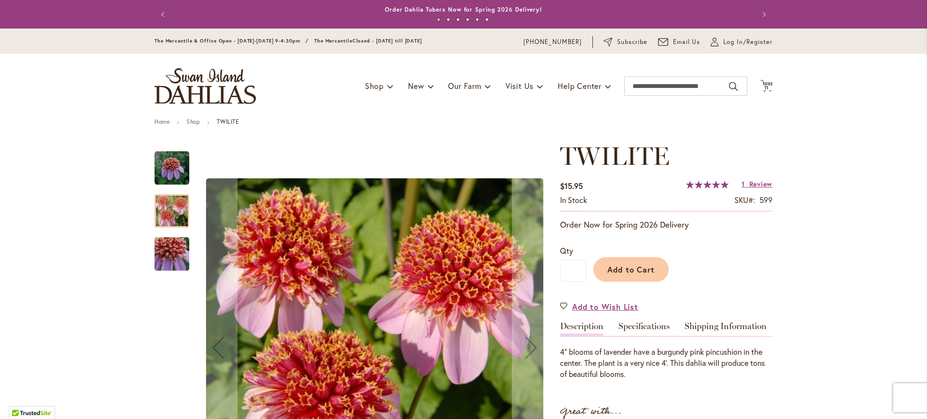
click at [169, 254] on img "TWILITE" at bounding box center [172, 254] width 70 height 66
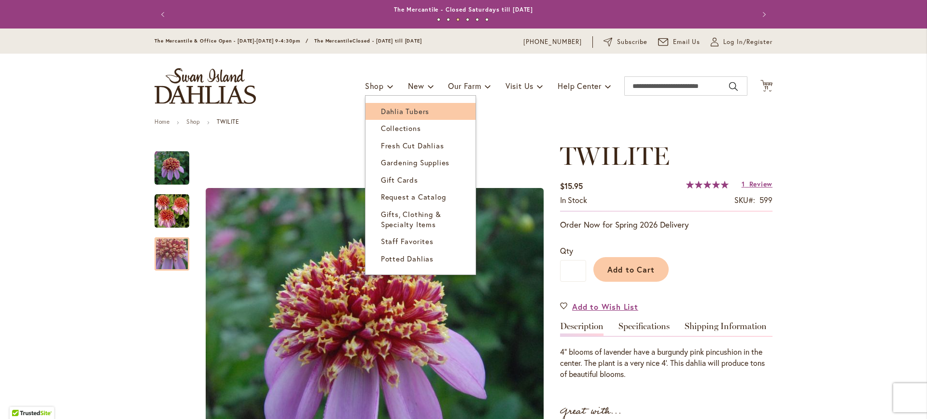
click at [384, 111] on span "Dahlia Tubers" at bounding box center [405, 111] width 48 height 10
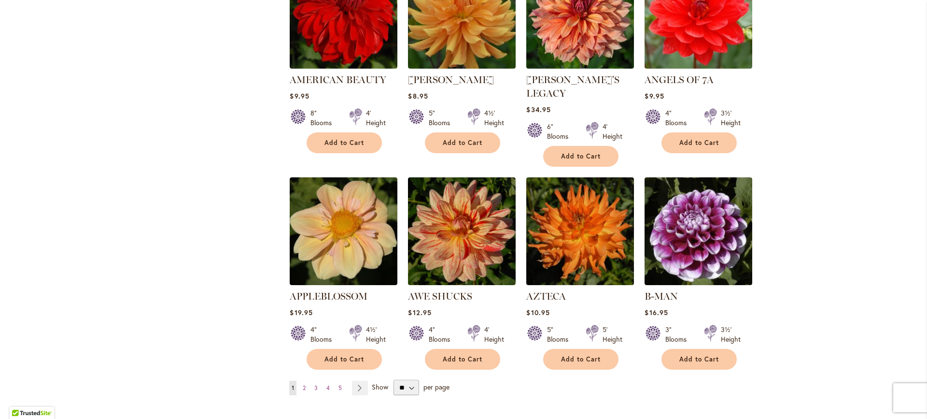
scroll to position [121, 0]
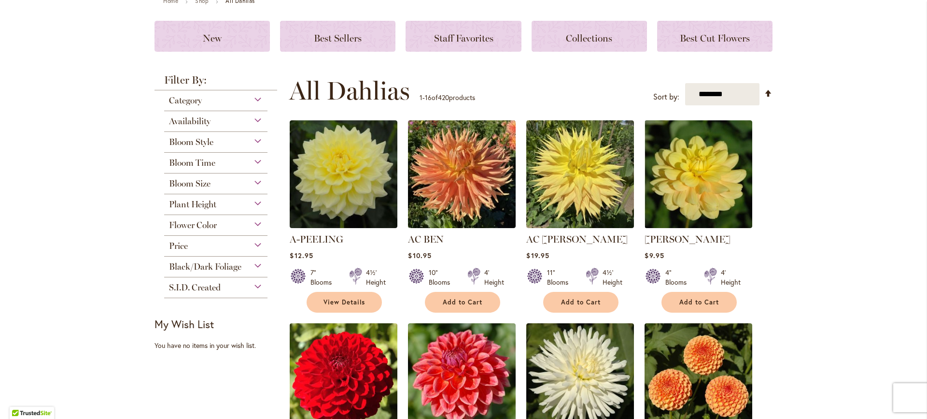
click at [192, 180] on span "Bloom Size" at bounding box center [190, 183] width 42 height 11
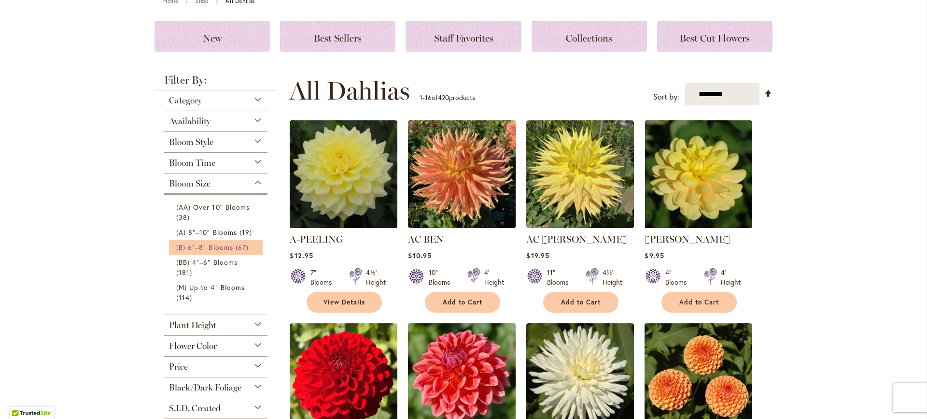
click at [214, 244] on span "(B) 6"–8" Blooms" at bounding box center [204, 246] width 57 height 9
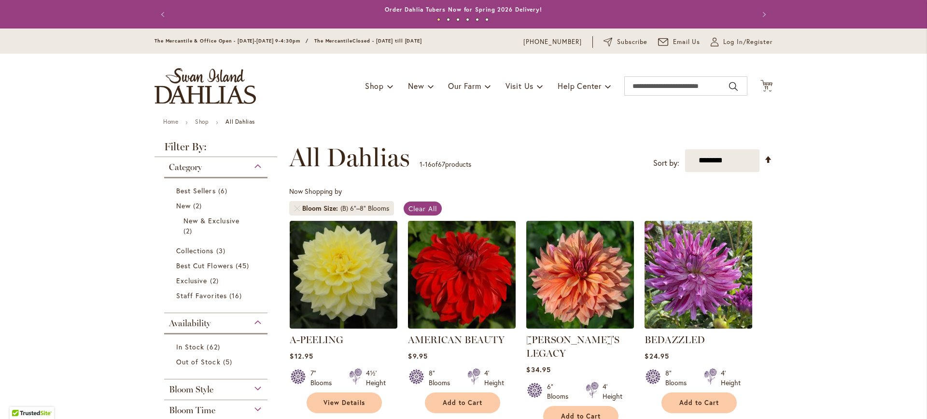
click at [710, 148] on div "**********" at bounding box center [530, 157] width 483 height 29
click at [714, 159] on select "**********" at bounding box center [722, 160] width 75 height 23
select select "*****"
click at [685, 149] on select "**********" at bounding box center [722, 160] width 75 height 23
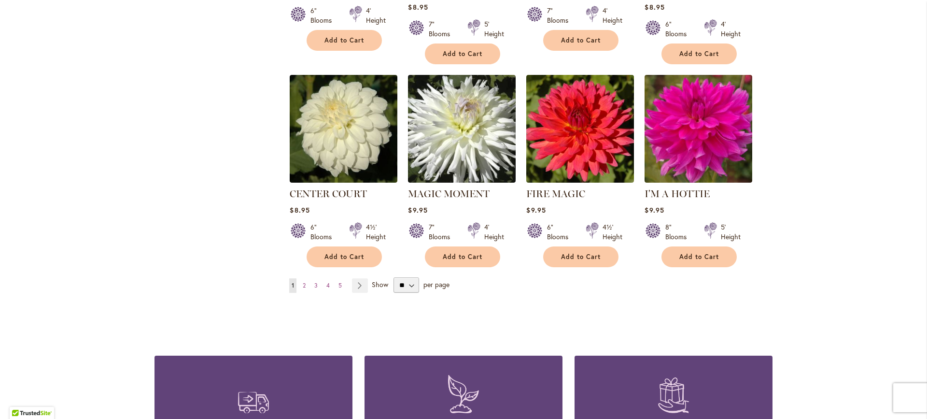
scroll to position [790, 0]
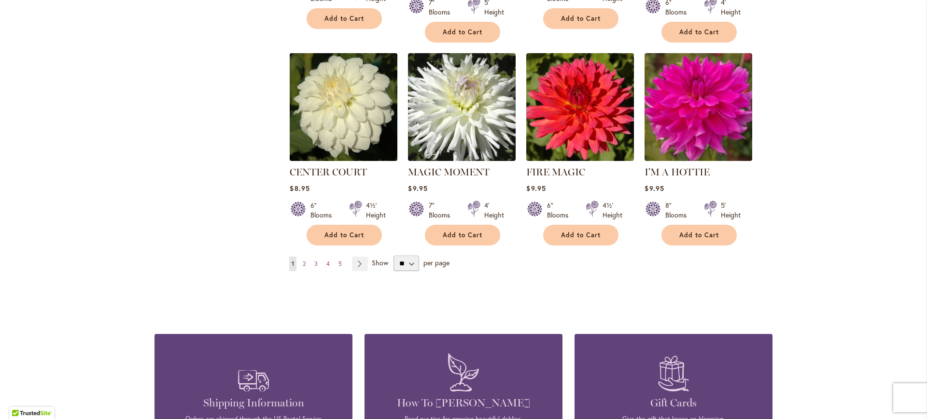
click at [313, 91] on img at bounding box center [343, 106] width 113 height 113
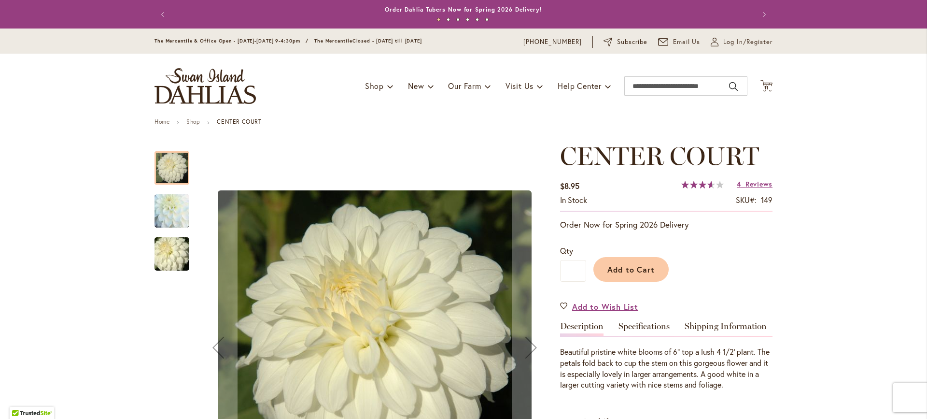
click at [168, 203] on img "CENTER COURT" at bounding box center [172, 211] width 70 height 67
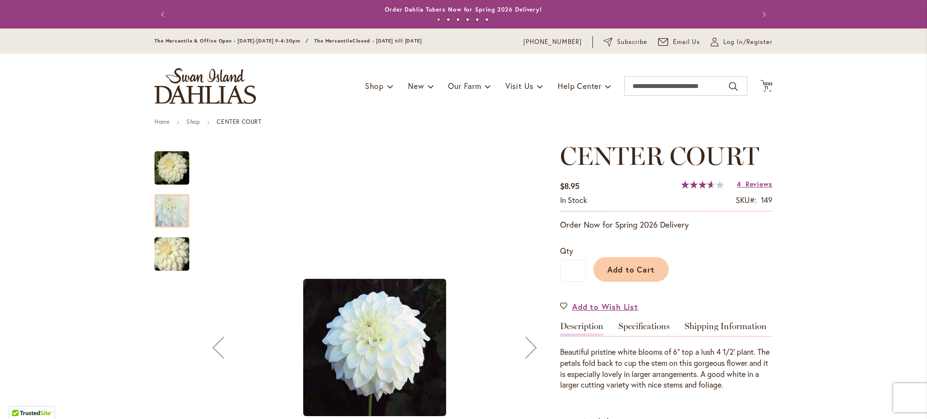
click at [161, 249] on img "CENTER COURT" at bounding box center [172, 254] width 70 height 46
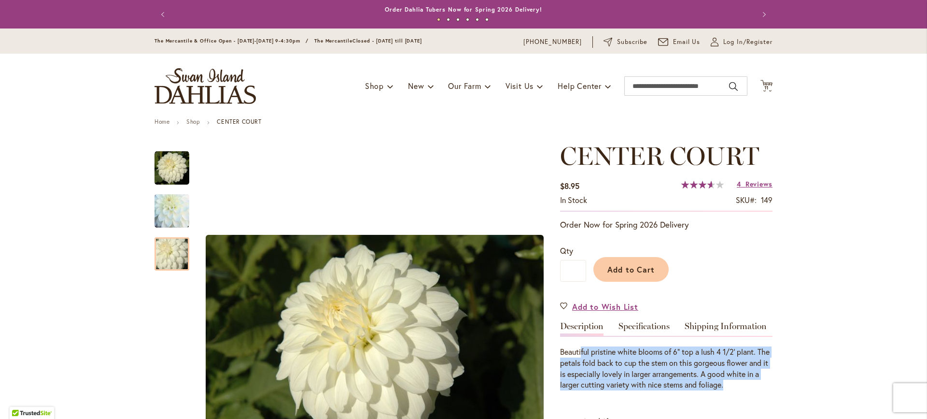
drag, startPoint x: 762, startPoint y: 390, endPoint x: 577, endPoint y: 352, distance: 188.8
click at [577, 352] on p "Beautiful pristine white blooms of 6" top a lush 4 1/2' plant. The petals fold …" at bounding box center [666, 368] width 212 height 44
drag, startPoint x: 566, startPoint y: 351, endPoint x: 764, endPoint y: 386, distance: 201.6
click at [764, 386] on p "Beautiful pristine white blooms of 6" top a lush 4 1/2' plant. The petals fold …" at bounding box center [666, 368] width 212 height 44
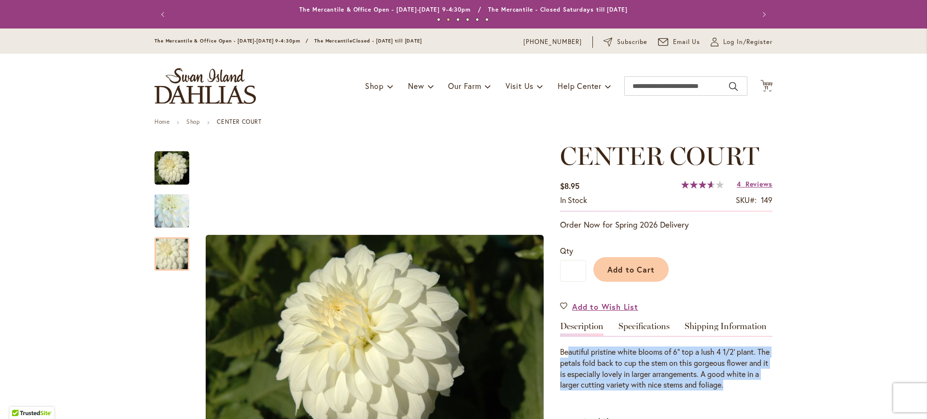
click at [764, 386] on p "Beautiful pristine white blooms of 6" top a lush 4 1/2' plant. The petals fold …" at bounding box center [666, 368] width 212 height 44
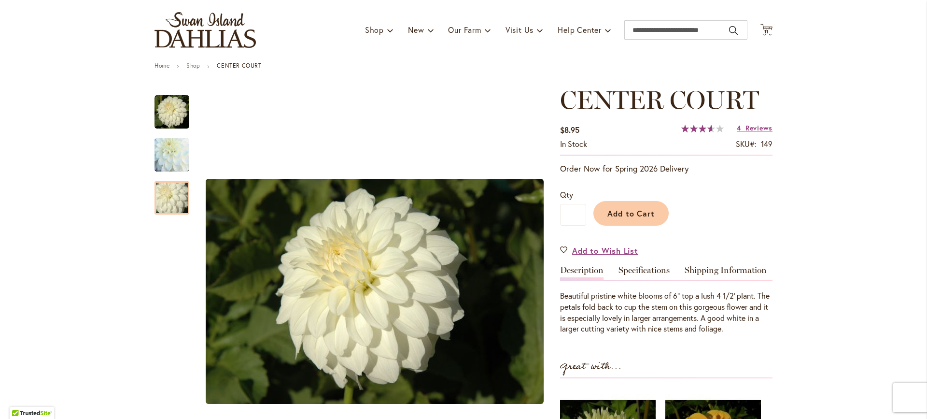
scroll to position [145, 0]
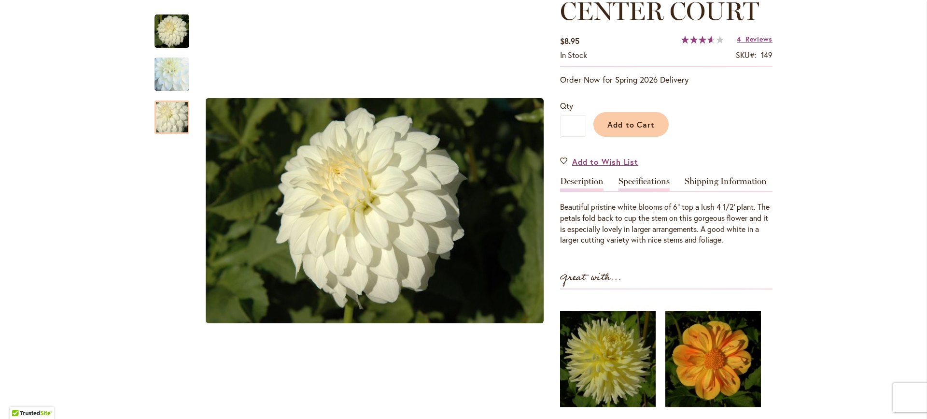
click at [649, 184] on link "Specifications" at bounding box center [644, 184] width 51 height 14
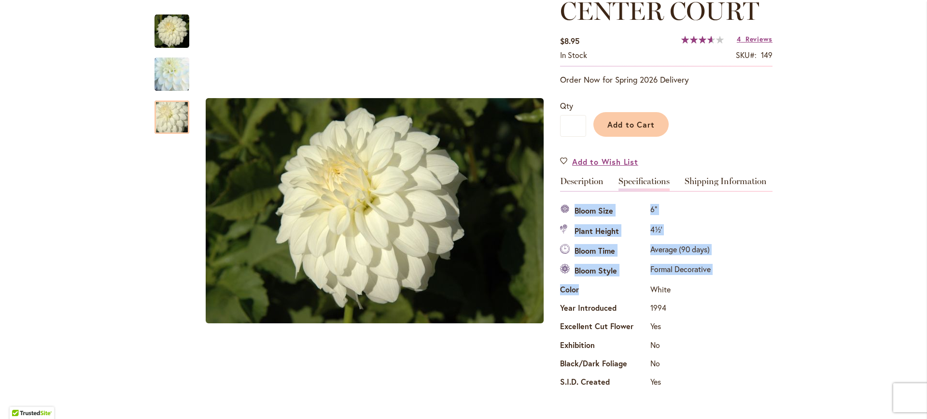
drag, startPoint x: 753, startPoint y: 387, endPoint x: 600, endPoint y: 282, distance: 185.6
click at [600, 282] on div "Specifications Bloom Size 6" Plant Height 4½' Bloom Time Average (90 days) Bloo…" at bounding box center [666, 296] width 212 height 191
click at [600, 282] on th "Color" at bounding box center [604, 290] width 88 height 18
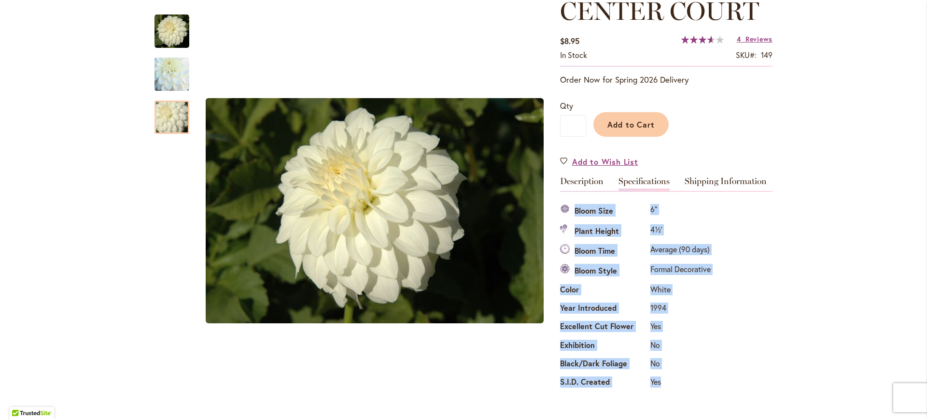
drag, startPoint x: 562, startPoint y: 200, endPoint x: 698, endPoint y: 382, distance: 227.7
click at [698, 382] on div "Specifications Bloom Size 6" Plant Height 4½' Bloom Time Average (90 days) Bloo…" at bounding box center [666, 291] width 212 height 201
click at [698, 382] on td "Yes" at bounding box center [680, 383] width 65 height 18
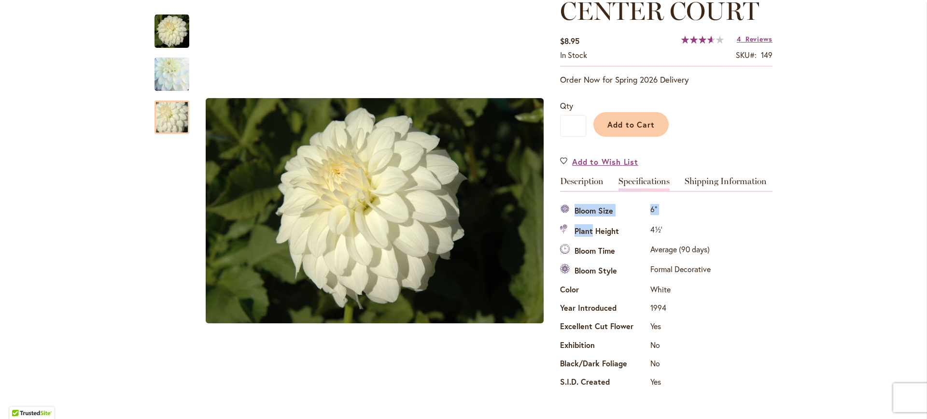
drag, startPoint x: 758, startPoint y: 383, endPoint x: 584, endPoint y: 217, distance: 240.1
click at [585, 218] on div "Specifications Bloom Size 6" Plant Height 4½' Bloom Time Average (90 days) Bloo…" at bounding box center [666, 296] width 212 height 191
click at [584, 217] on th "Bloom Size" at bounding box center [604, 211] width 88 height 20
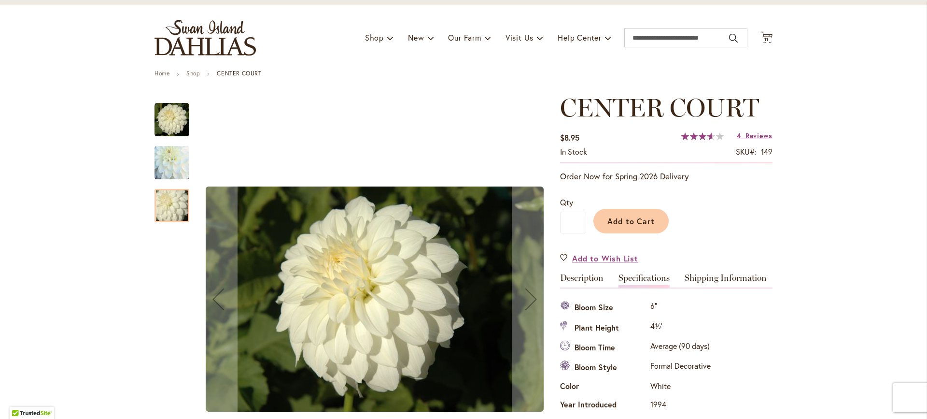
click at [169, 158] on img "CENTER COURT" at bounding box center [172, 162] width 70 height 67
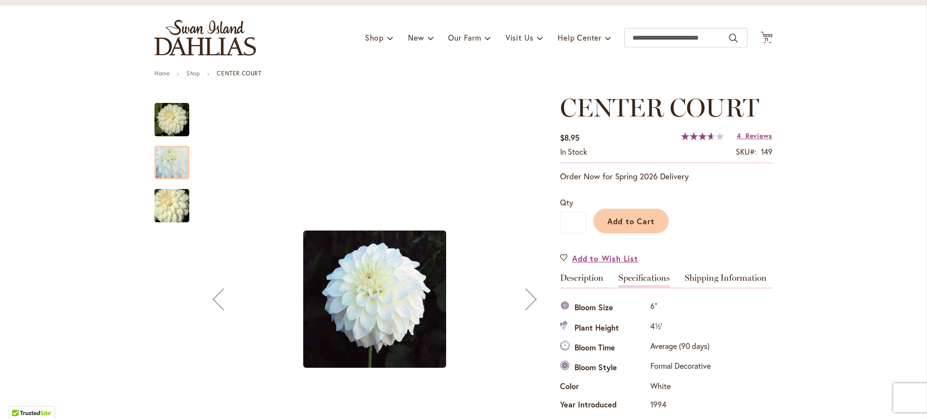
click at [174, 117] on img "CENTER COURT" at bounding box center [172, 119] width 35 height 35
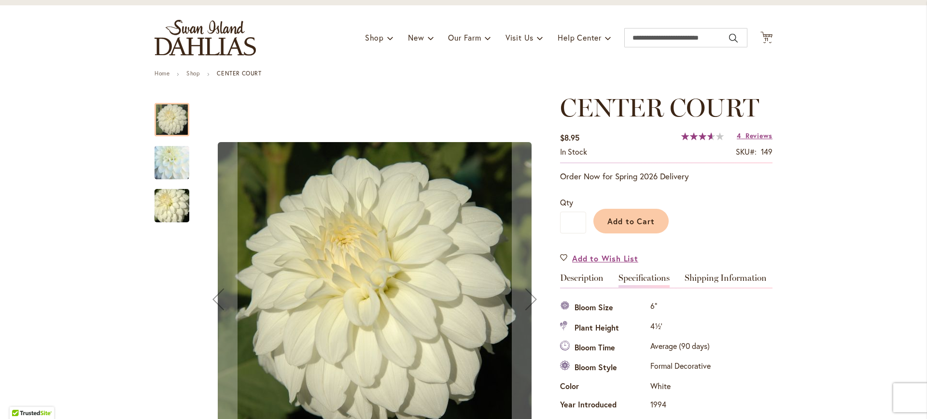
click at [179, 162] on img "CENTER COURT" at bounding box center [172, 162] width 70 height 67
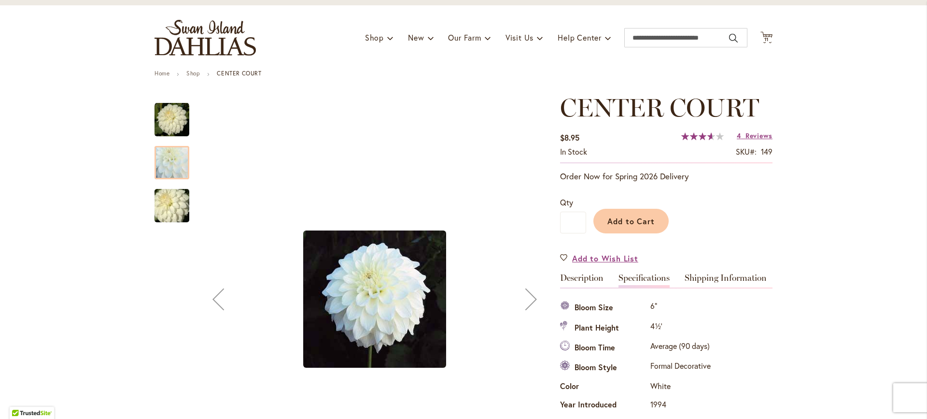
click at [171, 198] on img "CENTER COURT" at bounding box center [172, 206] width 70 height 46
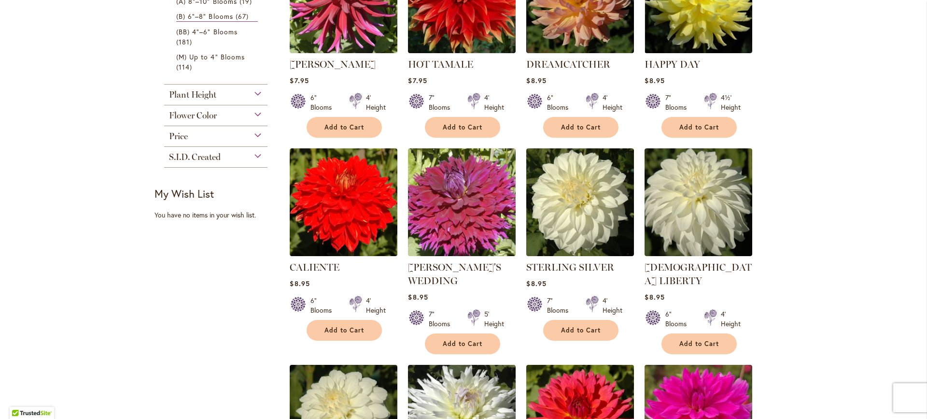
scroll to position [726, 0]
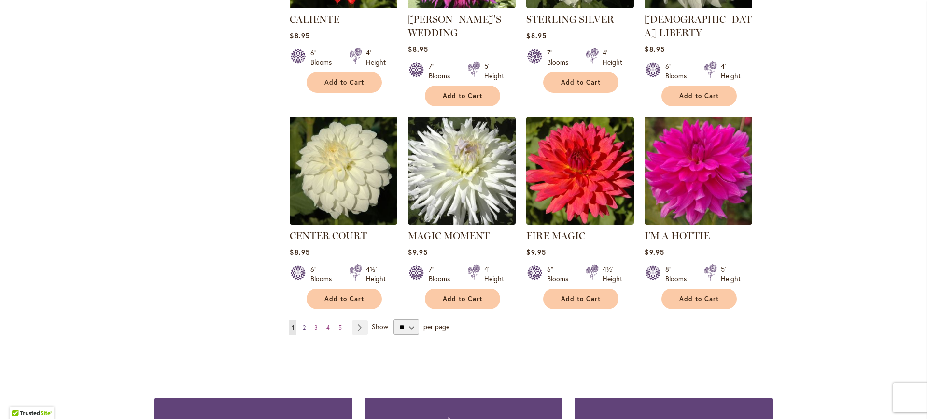
click at [303, 325] on link "Page 2" at bounding box center [304, 327] width 8 height 14
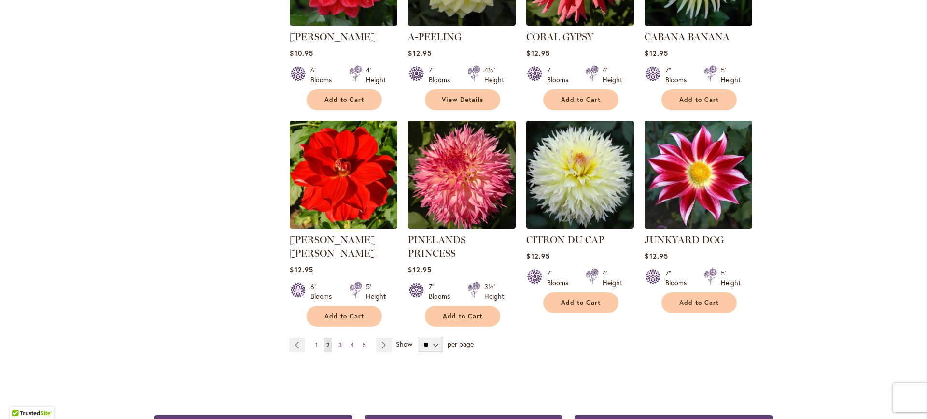
scroll to position [768, 0]
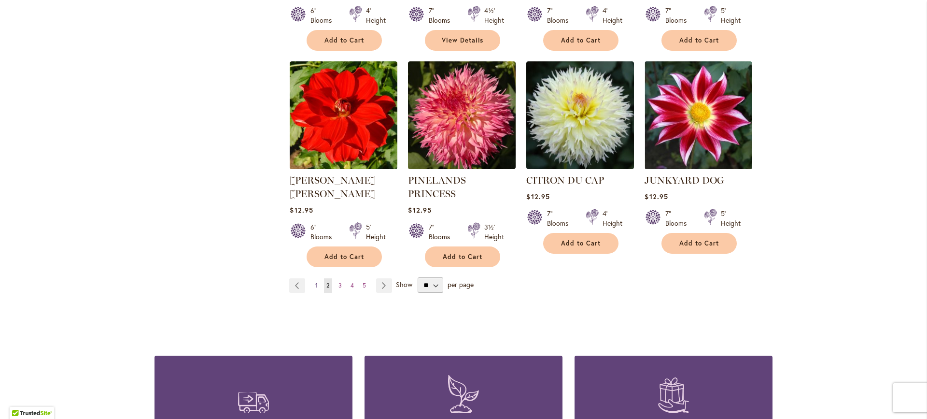
click at [315, 282] on span "1" at bounding box center [316, 285] width 2 height 7
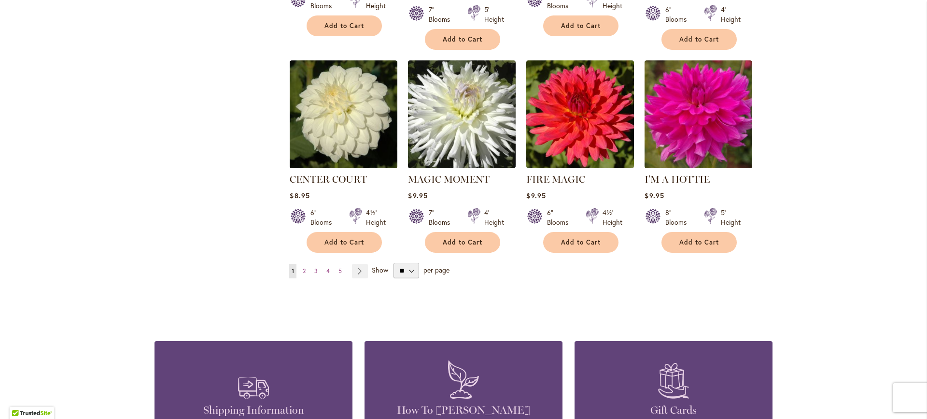
scroll to position [724, 0]
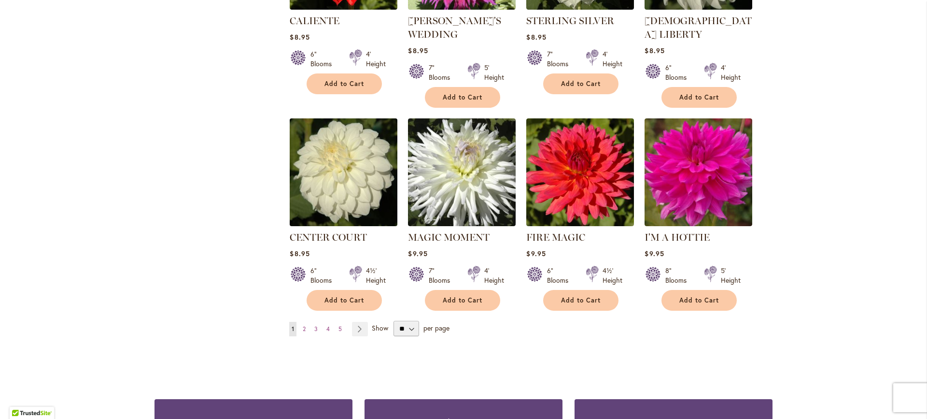
click at [364, 158] on img at bounding box center [343, 171] width 113 height 113
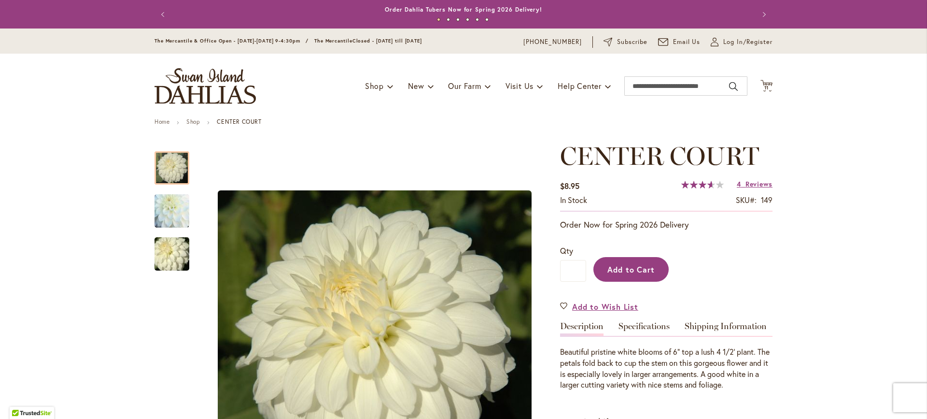
click at [640, 267] on span "Add to Cart" at bounding box center [631, 269] width 48 height 10
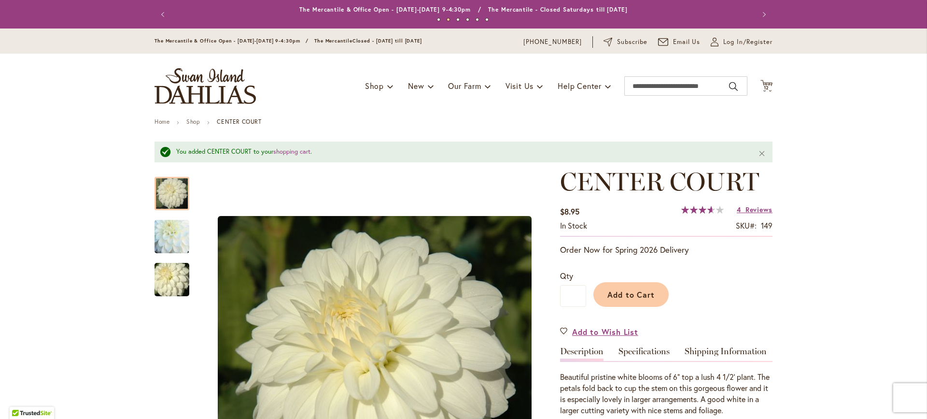
click at [761, 78] on div "Toggle Nav Shop Dahlia Tubers Collections Fresh Cut Dahlias Gardening Supplies …" at bounding box center [463, 86] width 637 height 65
click at [764, 88] on span "12" at bounding box center [767, 88] width 6 height 6
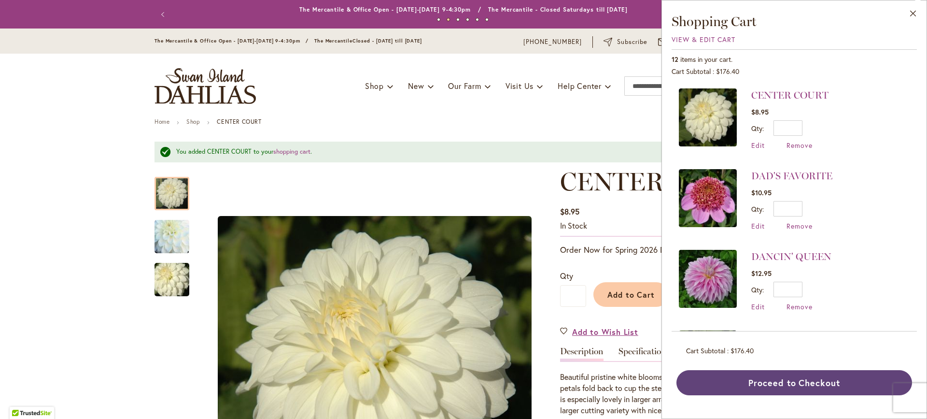
click at [779, 383] on button "Proceed to Checkout" at bounding box center [795, 382] width 236 height 25
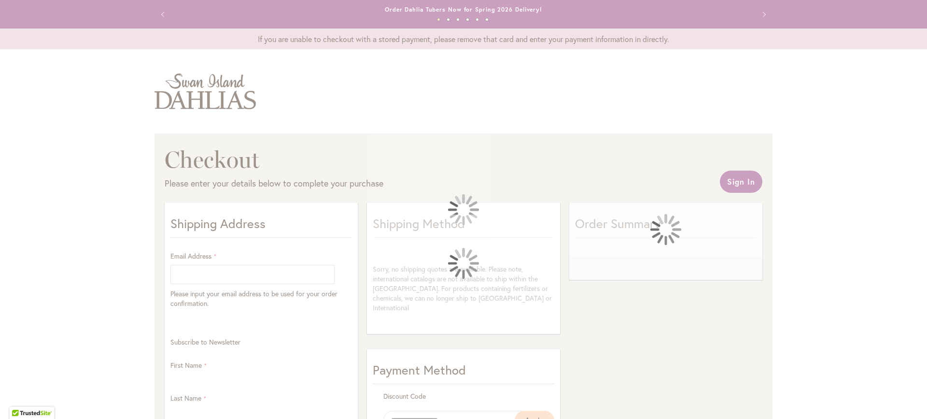
select select "**"
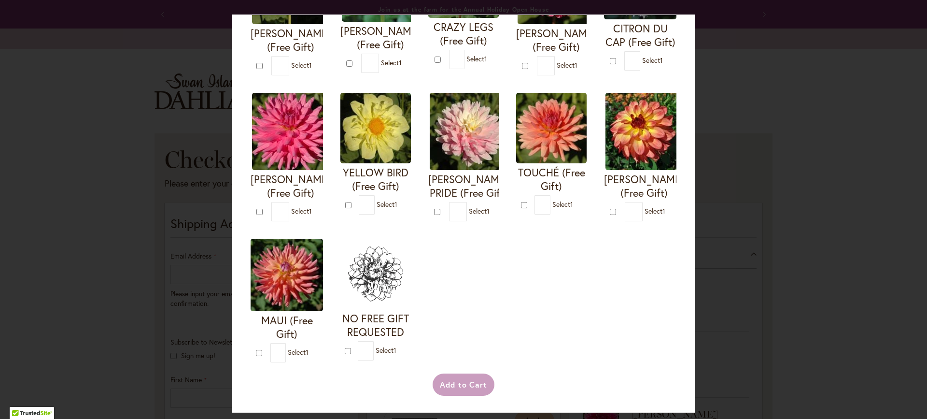
scroll to position [427, 0]
type input "*"
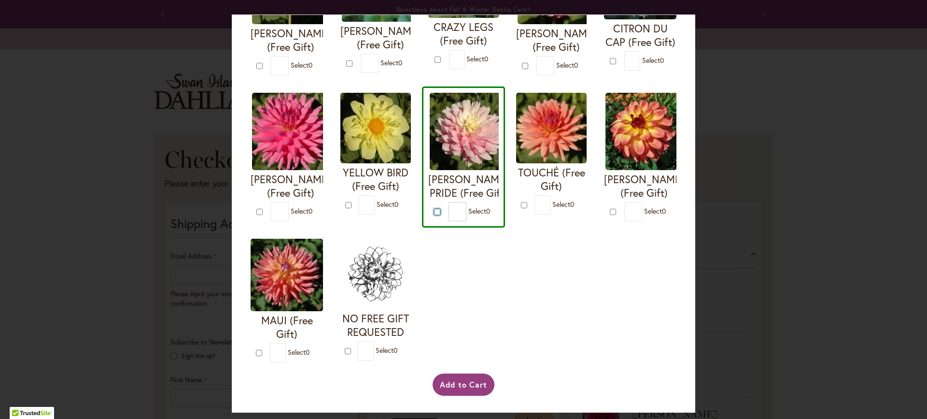
scroll to position [440, 0]
click at [450, 392] on button "Add to Cart" at bounding box center [464, 384] width 62 height 22
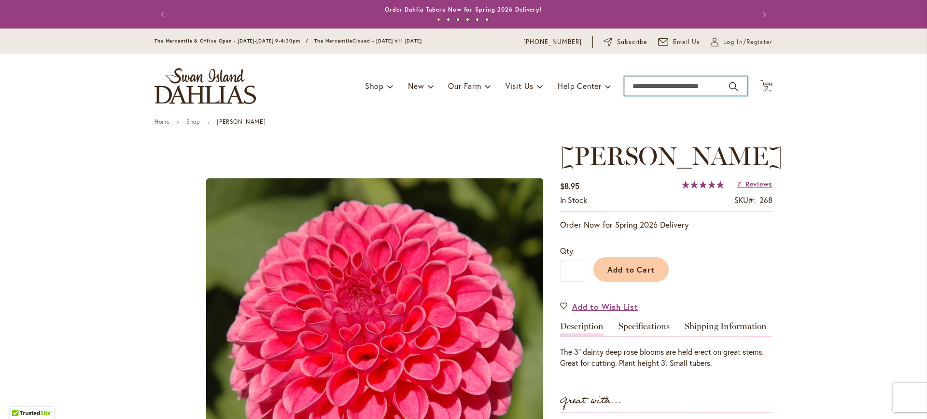
click at [670, 94] on input "Search" at bounding box center [685, 85] width 123 height 19
type input "**********"
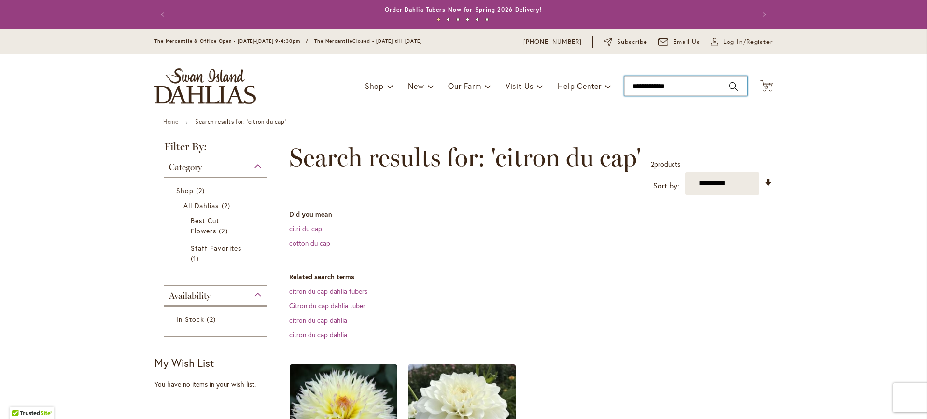
type input "**********"
click at [636, 90] on input "**********" at bounding box center [685, 85] width 123 height 19
type input "******"
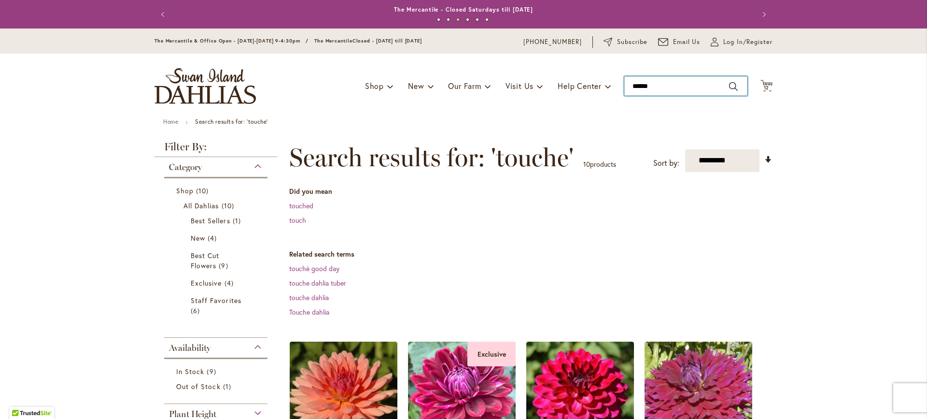
click at [652, 86] on input "******" at bounding box center [685, 85] width 123 height 19
type input "**********"
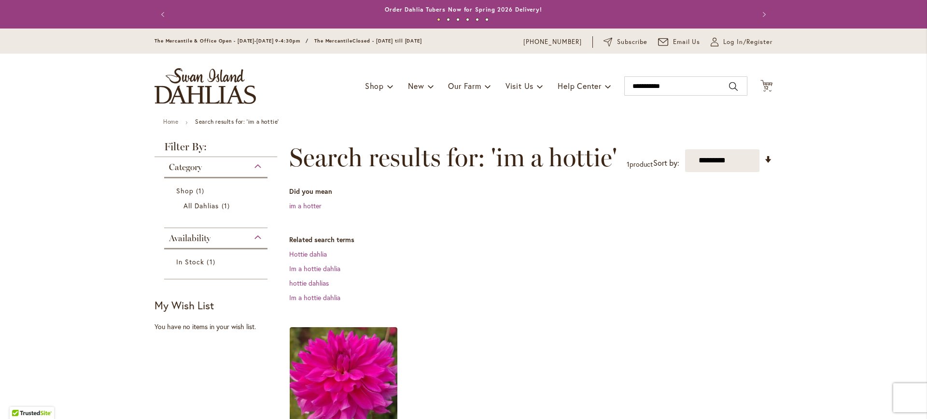
scroll to position [241, 0]
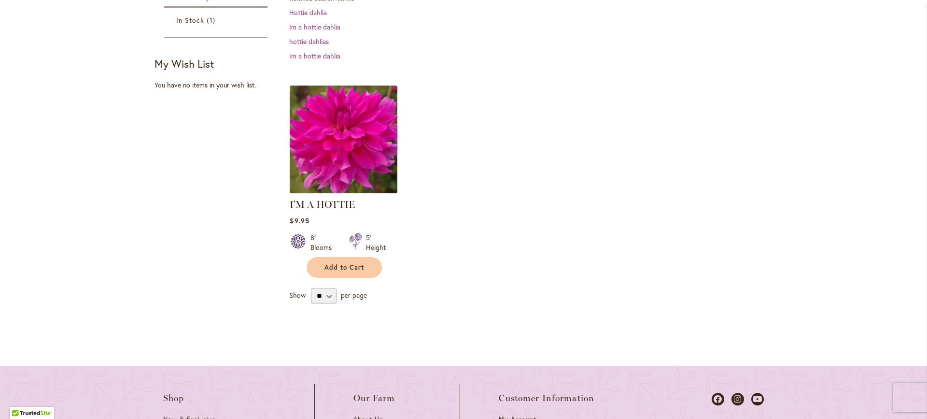
click at [365, 163] on img at bounding box center [343, 139] width 113 height 113
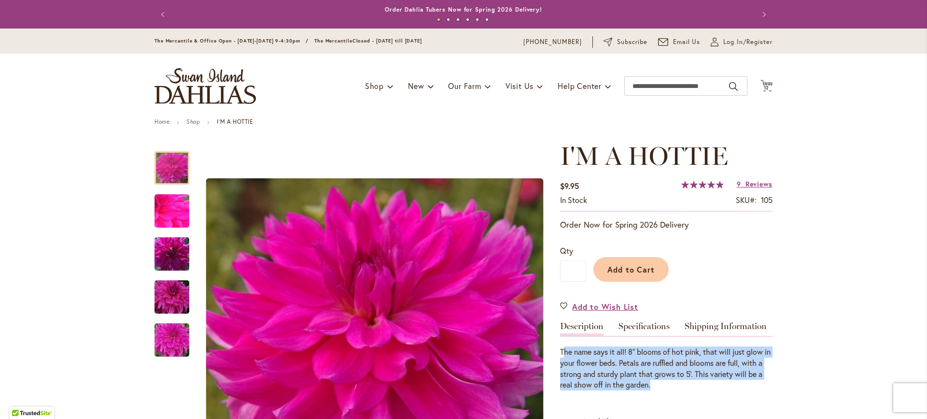
drag, startPoint x: 560, startPoint y: 351, endPoint x: 740, endPoint y: 391, distance: 184.9
click at [740, 391] on div "I'M A HOTTIE $9.95 In stock SKU 105 Rating: 99 % of 100 9 Reviews Add Your Revi…" at bounding box center [666, 407] width 212 height 533
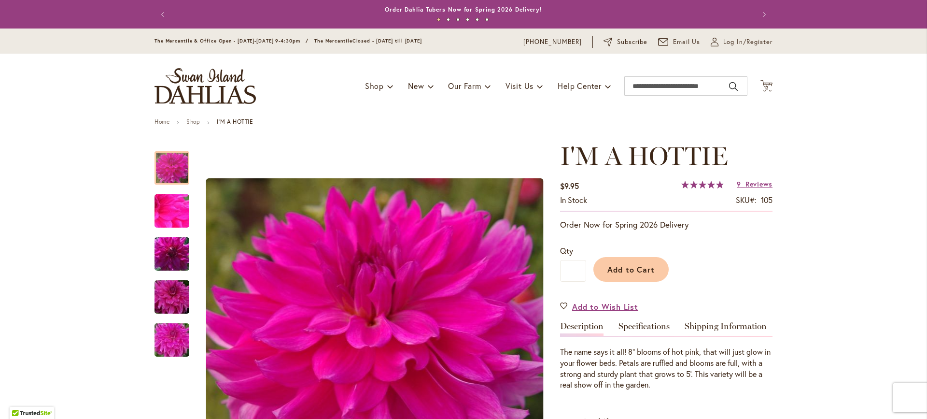
click at [740, 391] on div "I'M A HOTTIE $9.95 In stock SKU 105 Rating: 99 % of 100 9 Reviews Add Your Revi…" at bounding box center [666, 407] width 212 height 533
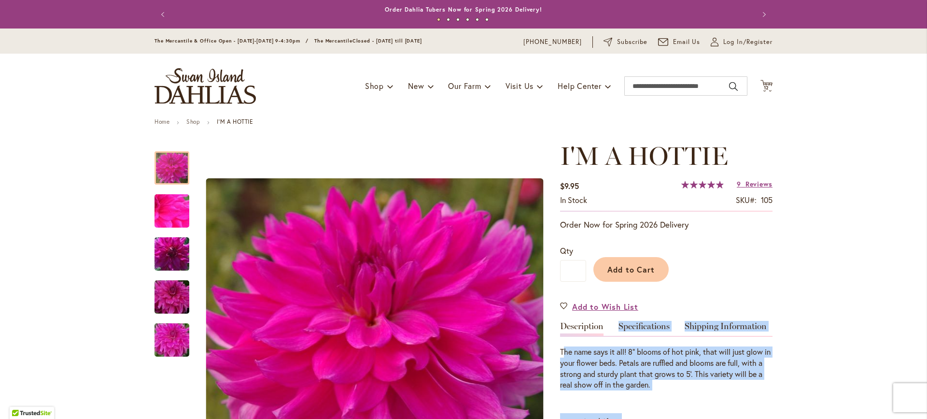
drag, startPoint x: 773, startPoint y: 392, endPoint x: 562, endPoint y: 356, distance: 214.5
click at [562, 356] on div "The name says it all! 8" blooms of hot pink, that will just glow in your flower…" at bounding box center [666, 368] width 212 height 44
drag, startPoint x: 562, startPoint y: 356, endPoint x: 743, endPoint y: 391, distance: 184.9
click at [743, 391] on div "I'M A HOTTIE $9.95 In stock SKU 105 Rating: 99 % of 100 9 Reviews Add Your Revi…" at bounding box center [666, 407] width 212 height 533
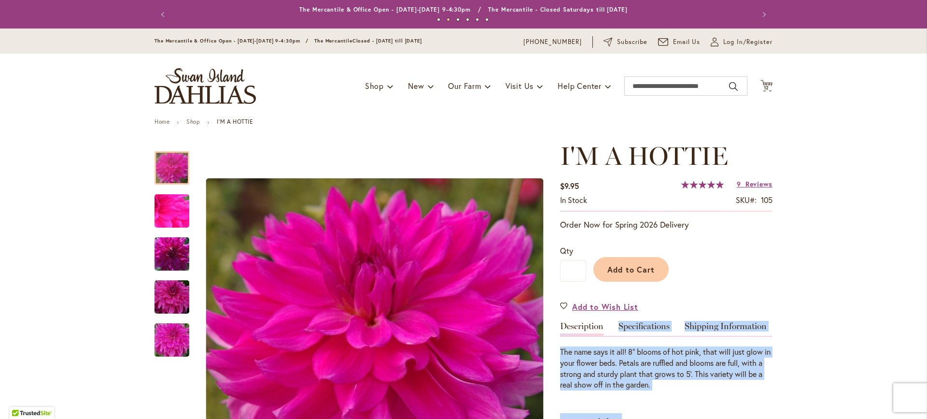
click at [743, 391] on div "I'M A HOTTIE $9.95 In stock SKU 105 Rating: 99 % of 100 9 Reviews Add Your Revi…" at bounding box center [666, 407] width 212 height 533
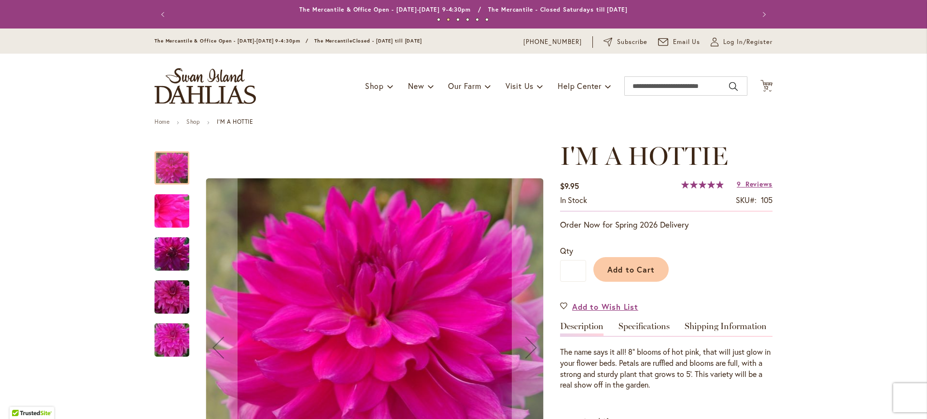
click at [170, 219] on img "I'm A Hottie" at bounding box center [172, 211] width 70 height 52
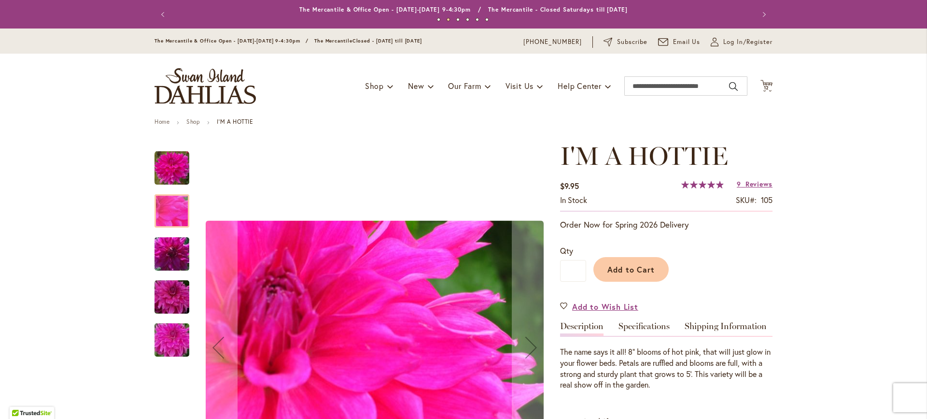
click at [169, 250] on img "I'm A Hottie" at bounding box center [172, 254] width 70 height 46
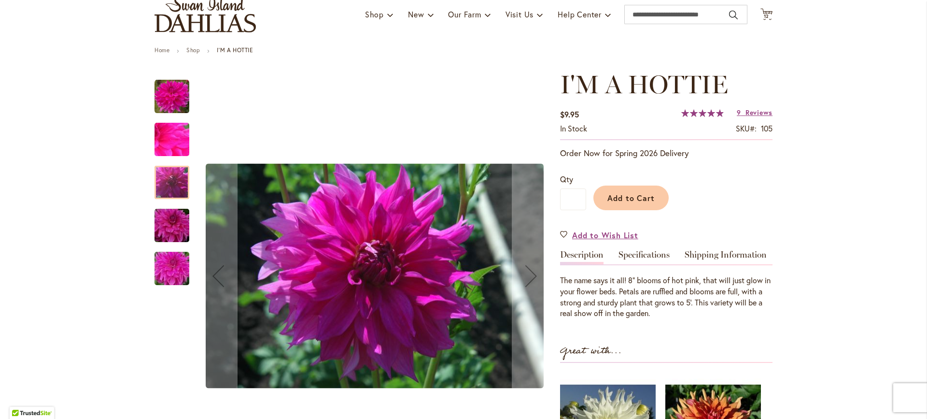
scroll to position [97, 0]
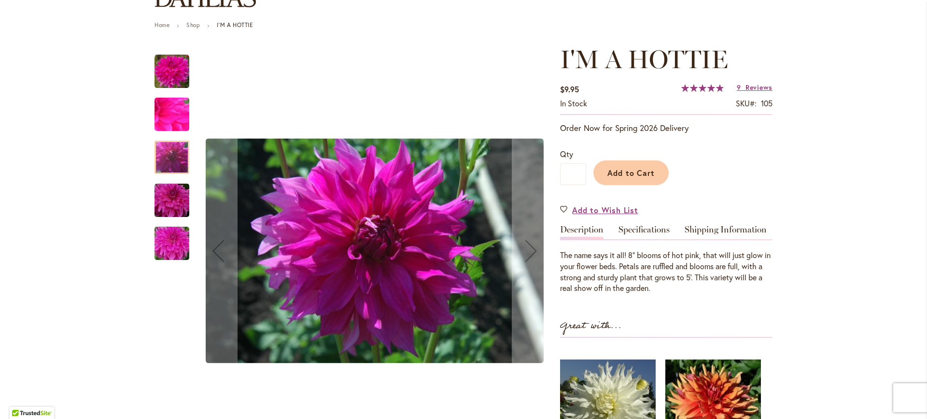
click at [171, 201] on img "I'm A Hottie" at bounding box center [172, 200] width 70 height 46
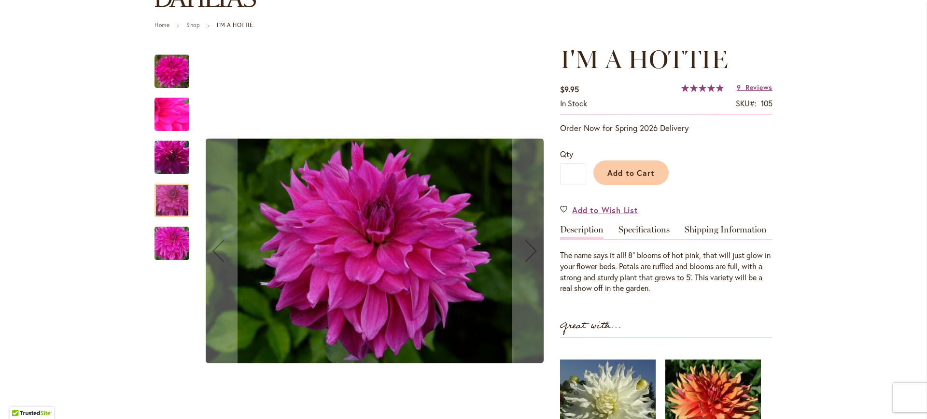
click at [170, 244] on img "I'm A Hottie" at bounding box center [172, 243] width 70 height 52
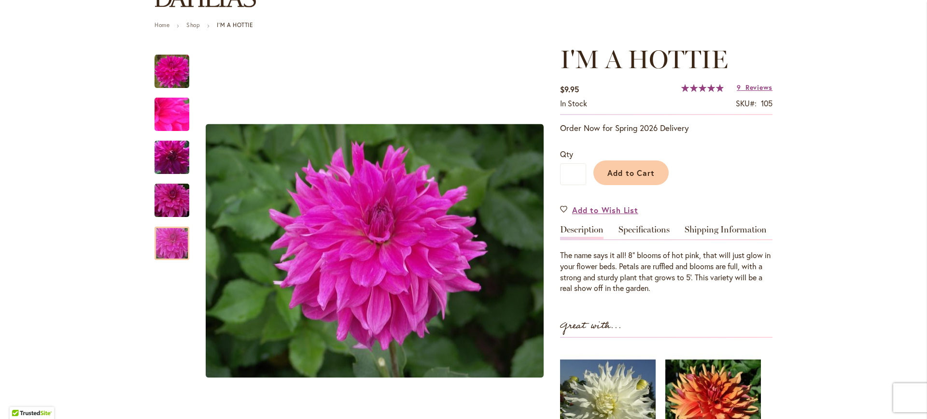
scroll to position [0, 0]
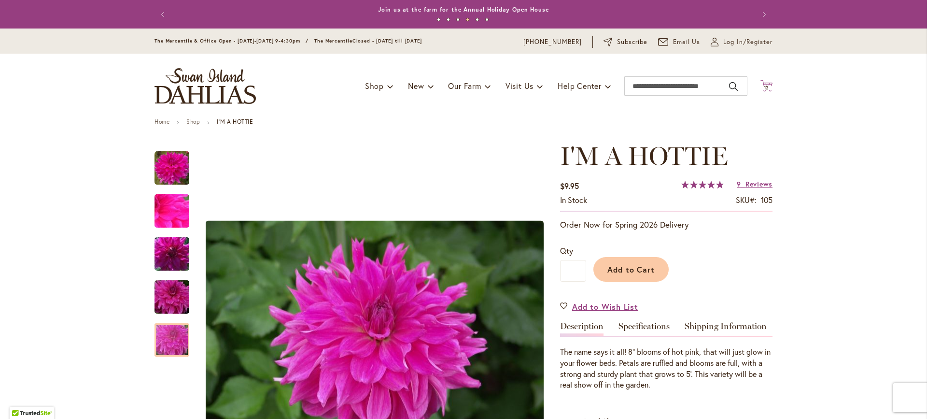
click at [764, 90] on span "12" at bounding box center [767, 88] width 6 height 6
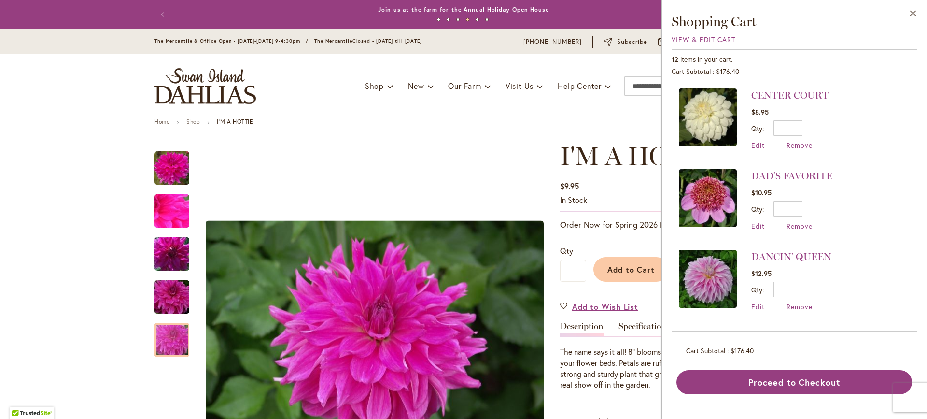
click at [588, 112] on div "Toggle Nav Shop Dahlia Tubers Collections Fresh Cut Dahlias Gardening Supplies …" at bounding box center [463, 86] width 637 height 65
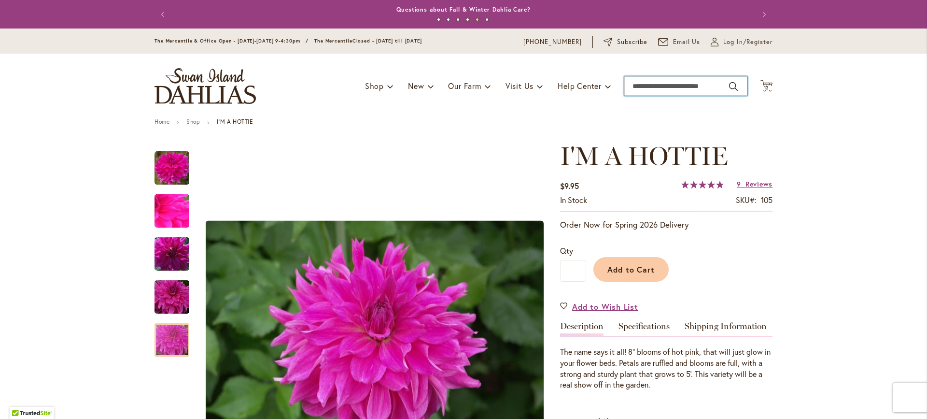
click at [645, 86] on input "Search" at bounding box center [685, 85] width 123 height 19
click at [660, 98] on div "Toggle Nav Shop Dahlia Tubers Collections Fresh Cut Dahlias Gardening Supplies …" at bounding box center [463, 86] width 637 height 65
click at [662, 88] on input "Search" at bounding box center [685, 85] width 123 height 19
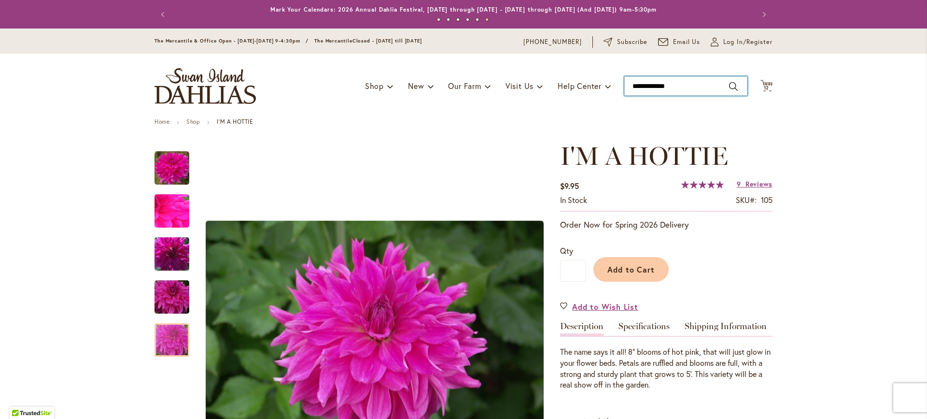
type input "**********"
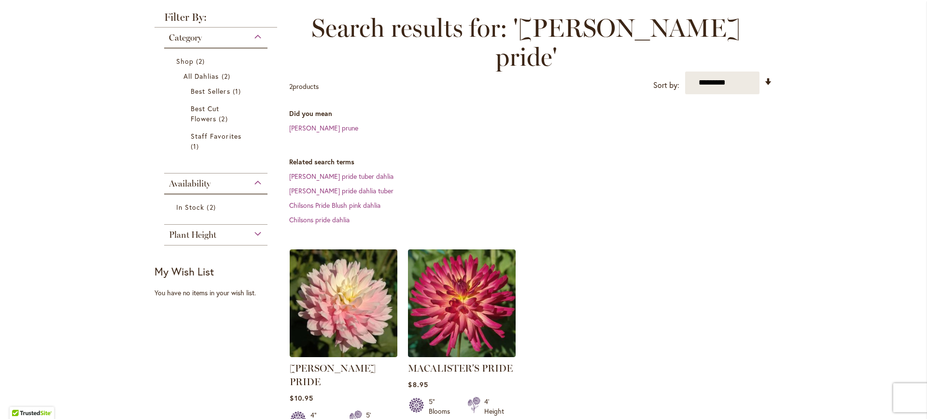
scroll to position [193, 0]
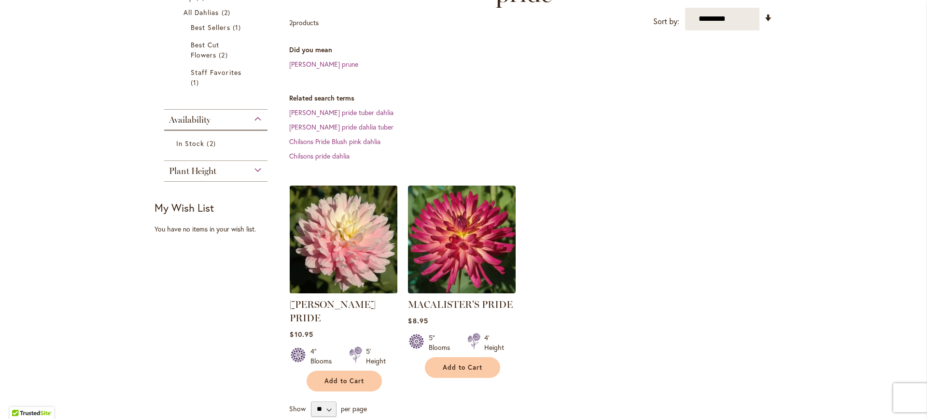
click at [364, 201] on img at bounding box center [343, 239] width 113 height 113
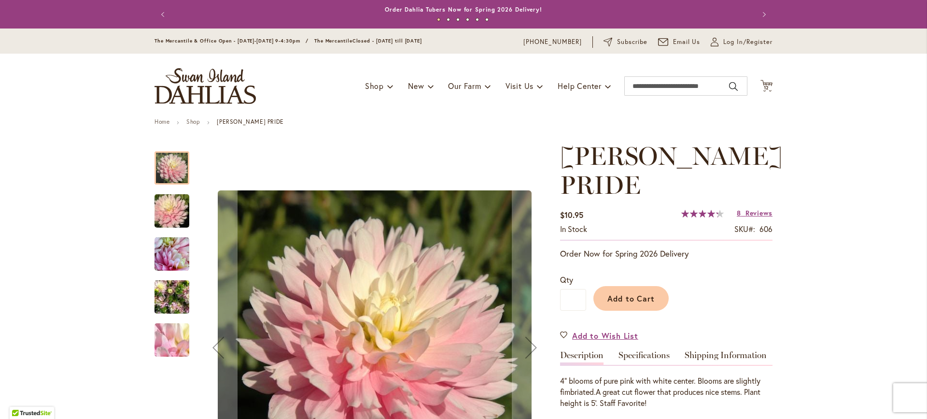
click at [178, 216] on img "CHILSON'S PRIDE" at bounding box center [172, 211] width 70 height 46
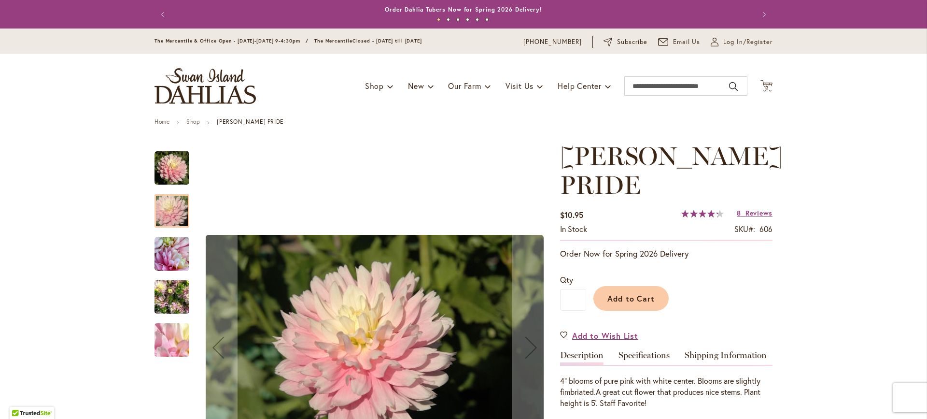
click at [172, 248] on img "CHILSON'S PRIDE" at bounding box center [172, 254] width 35 height 35
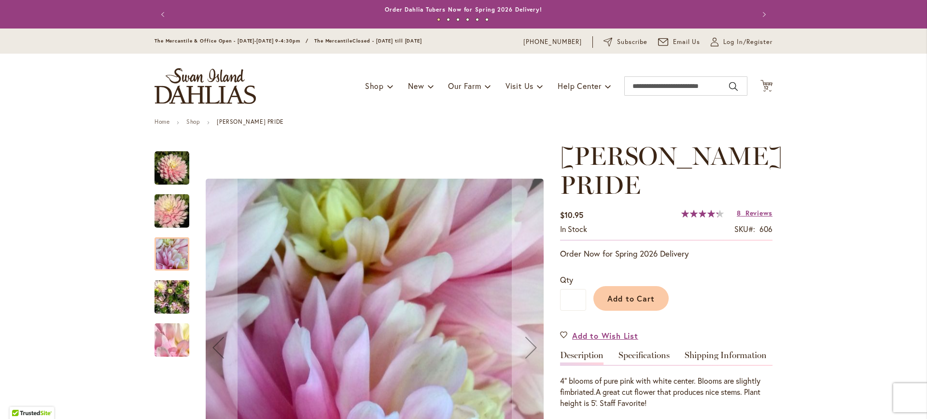
click at [173, 282] on img "CHILSON'S PRIDE" at bounding box center [172, 297] width 35 height 46
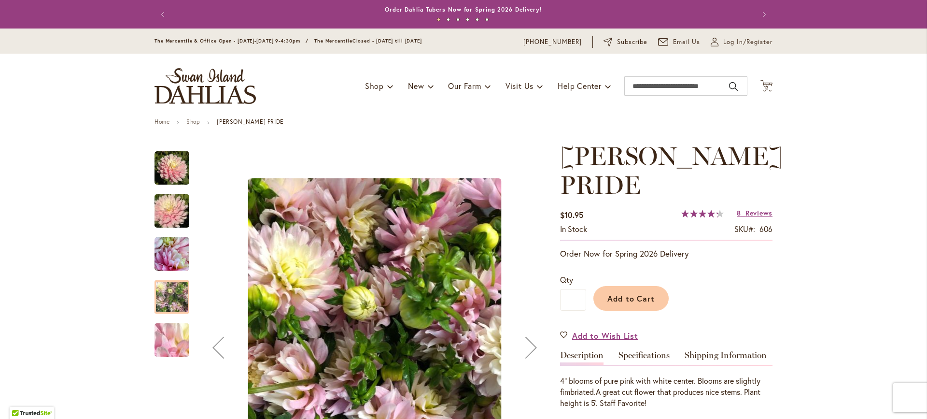
click at [165, 333] on img "CHILSON'S PRIDE" at bounding box center [172, 340] width 70 height 52
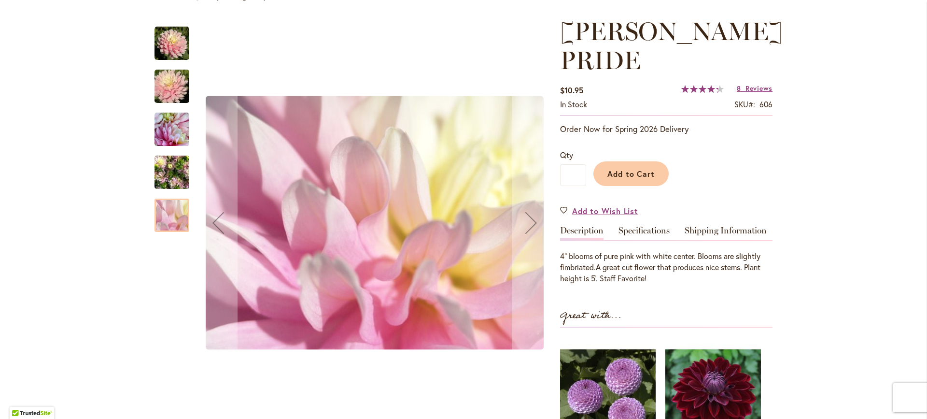
scroll to position [193, 0]
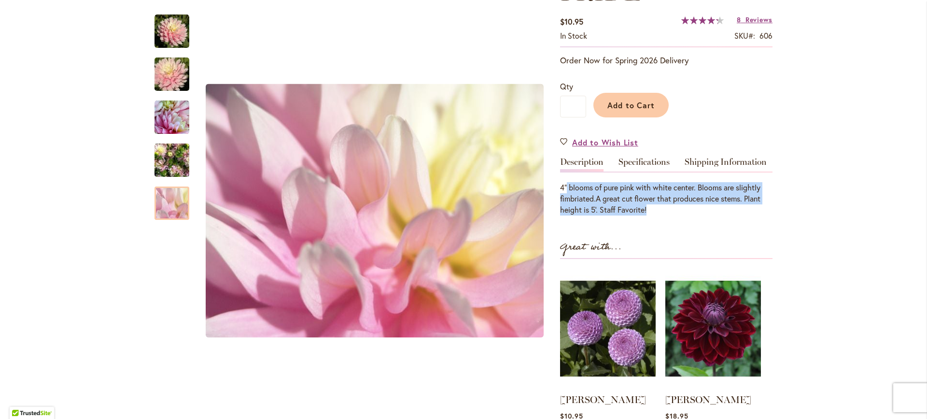
drag, startPoint x: 563, startPoint y: 191, endPoint x: 667, endPoint y: 209, distance: 105.7
click at [668, 209] on div "4" blooms of pure pink with white center. Blooms are slightly fimbriated.A grea…" at bounding box center [666, 198] width 212 height 33
click at [667, 209] on div "4" blooms of pure pink with white center. Blooms are slightly fimbriated.A grea…" at bounding box center [666, 198] width 212 height 33
drag, startPoint x: 684, startPoint y: 208, endPoint x: 571, endPoint y: 191, distance: 114.7
click at [571, 191] on div "4" blooms of pure pink with white center. Blooms are slightly fimbriated.A grea…" at bounding box center [666, 198] width 212 height 33
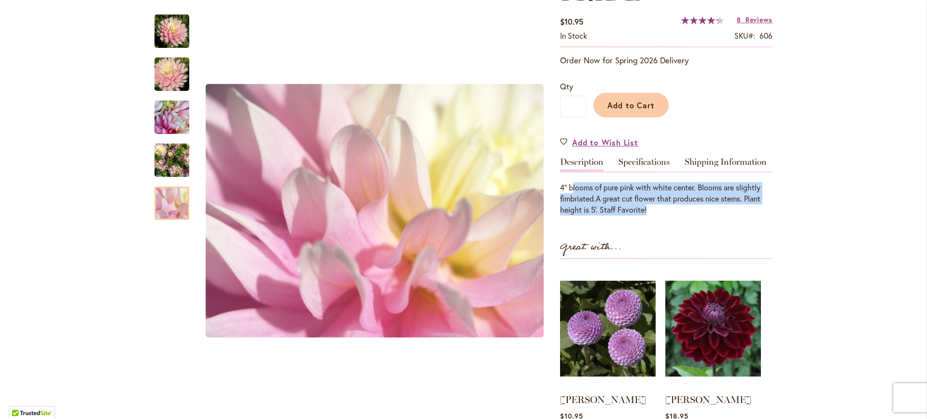
click at [571, 191] on div "4" blooms of pure pink with white center. Blooms are slightly fimbriated.A grea…" at bounding box center [666, 198] width 212 height 33
drag, startPoint x: 562, startPoint y: 182, endPoint x: 710, endPoint y: 232, distance: 156.1
click at [710, 232] on div "CHILSON'S PRIDE $10.95 In stock SKU 606 Rating: 86 % of 100 8 Reviews Add Your …" at bounding box center [666, 223] width 212 height 551
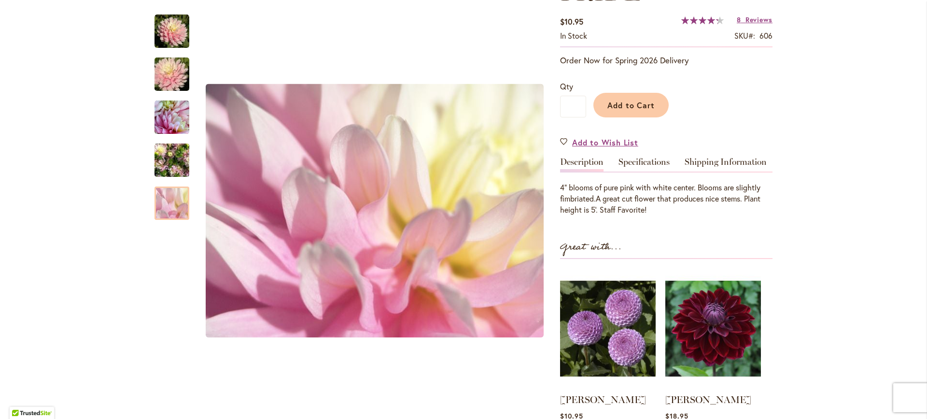
click at [710, 232] on div "CHILSON'S PRIDE $10.95 In stock SKU 606 Rating: 86 % of 100 8 Reviews Add Your …" at bounding box center [666, 223] width 212 height 551
click at [652, 169] on link "Specifications" at bounding box center [644, 164] width 51 height 14
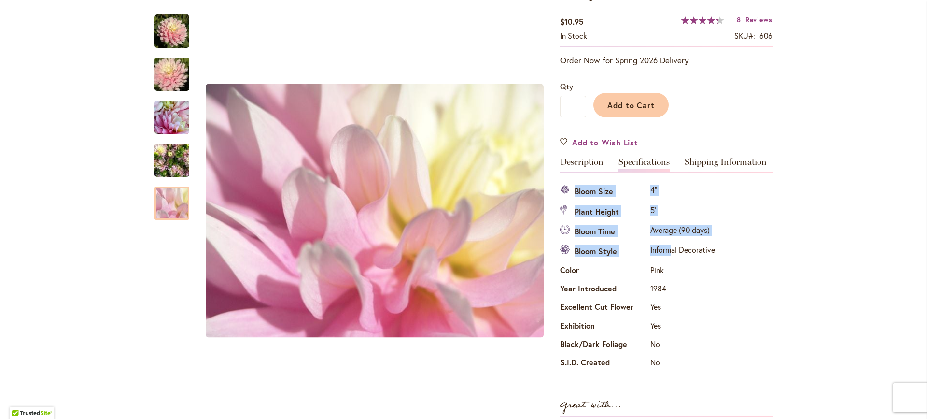
drag, startPoint x: 747, startPoint y: 353, endPoint x: 664, endPoint y: 256, distance: 127.5
click at [665, 256] on div "Specifications Bloom Size 4" Plant Height 5' Bloom Time Average (90 days) Bloom…" at bounding box center [666, 277] width 212 height 191
click at [664, 256] on td "Informal Decorative" at bounding box center [683, 252] width 70 height 20
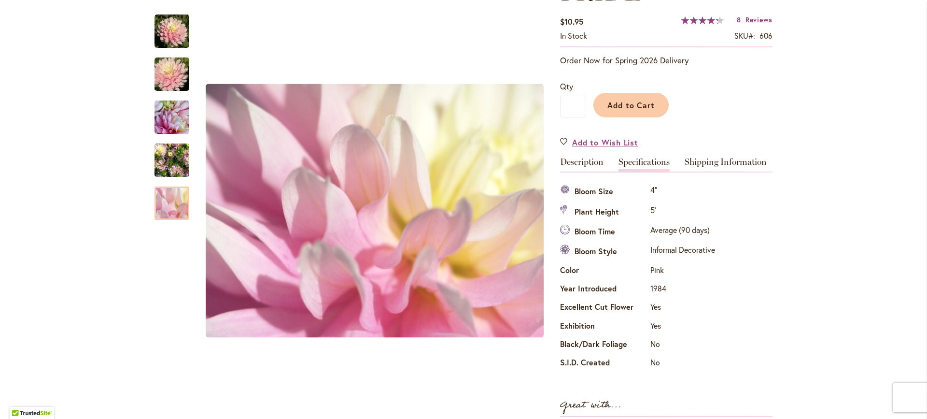
click at [678, 227] on td "Average (90 days)" at bounding box center [683, 232] width 70 height 20
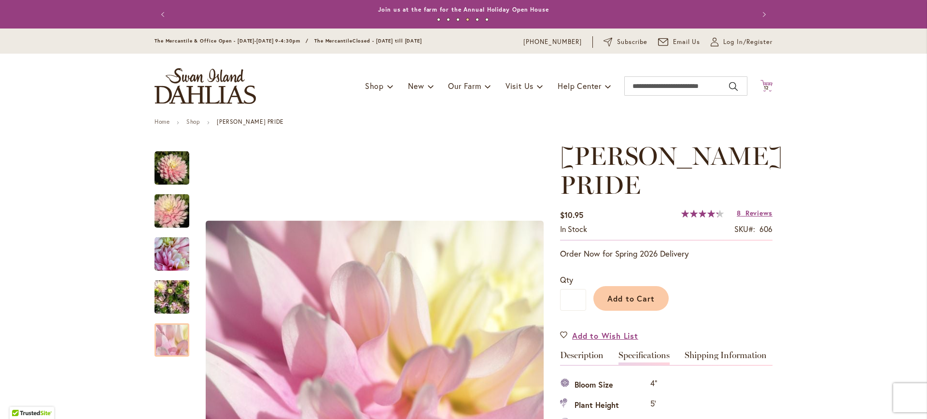
click at [761, 83] on icon "Cart .cls-1 { fill: #231f20; }" at bounding box center [767, 86] width 12 height 12
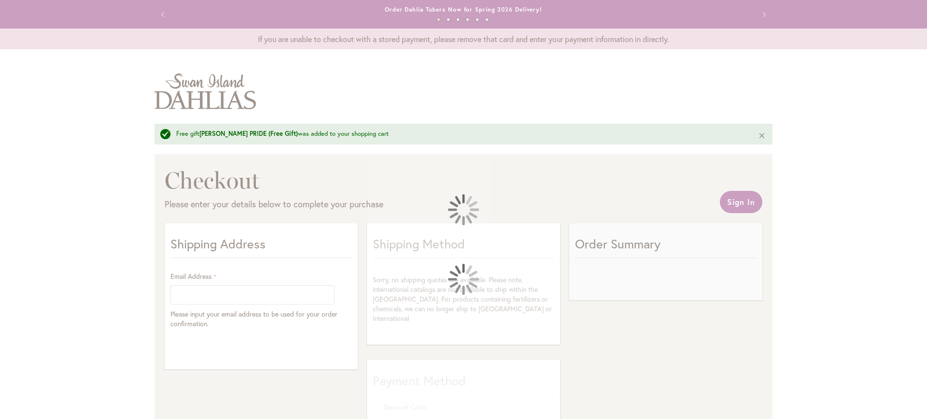
select select "**"
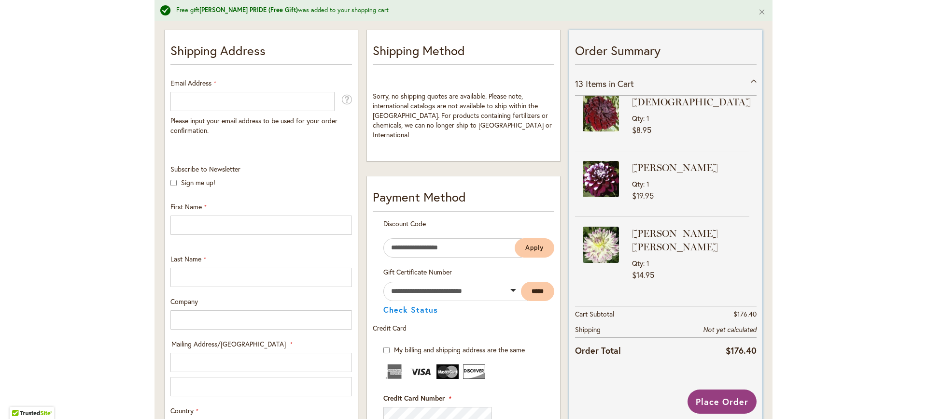
scroll to position [700, 0]
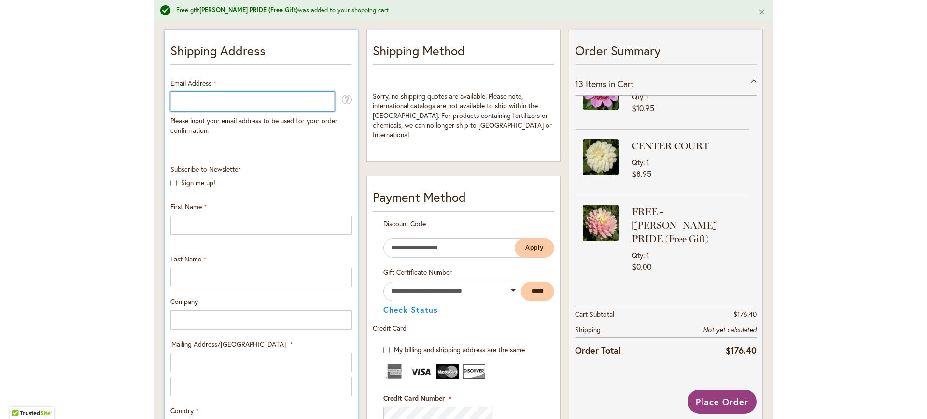
click at [230, 104] on input "Email Address" at bounding box center [252, 101] width 164 height 19
type input "**********"
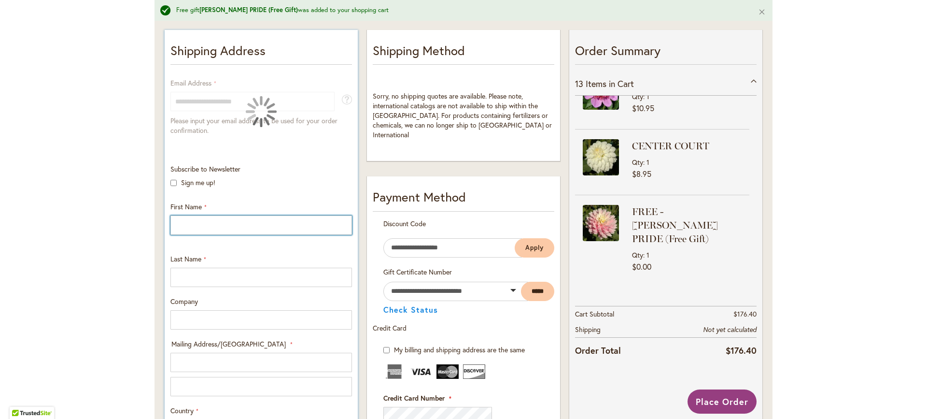
click at [200, 227] on input "First Name" at bounding box center [261, 224] width 182 height 19
type input "****"
type input "********"
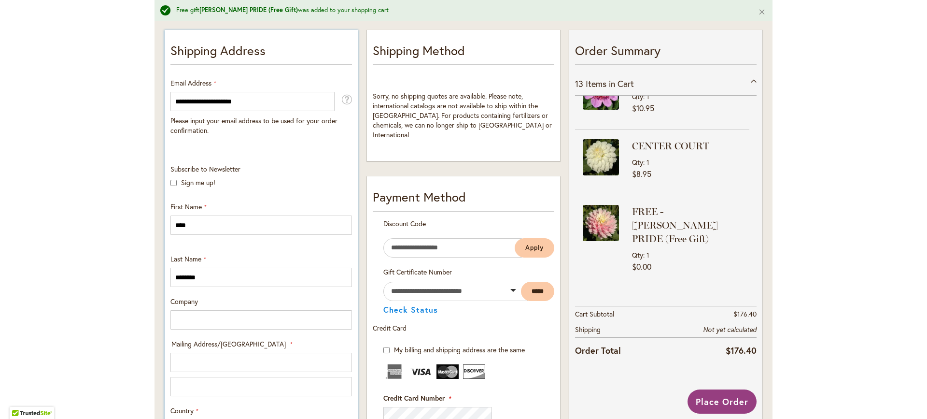
type input "**********"
select select "**"
type input "******"
type input "*****"
type input "**********"
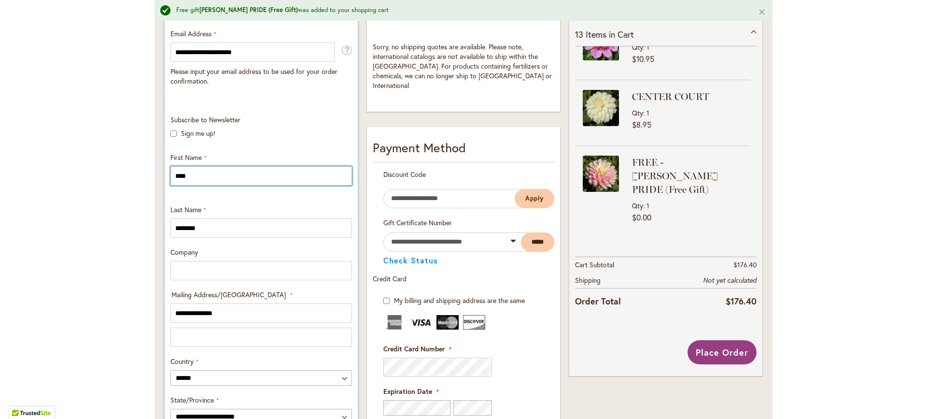
scroll to position [338, 0]
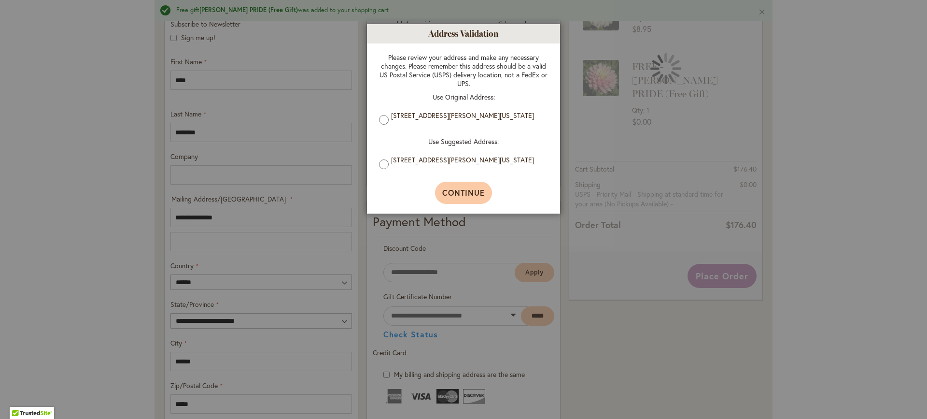
click at [459, 194] on span "Continue" at bounding box center [463, 192] width 43 height 10
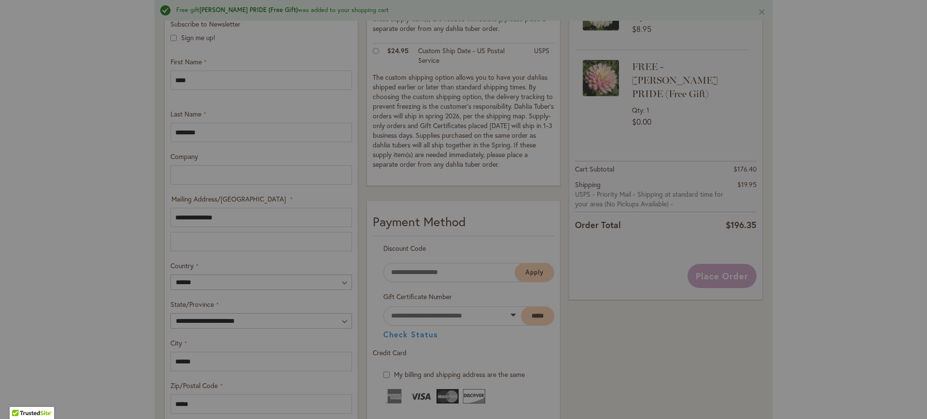
type input "**********"
type input "******"
type input "**********"
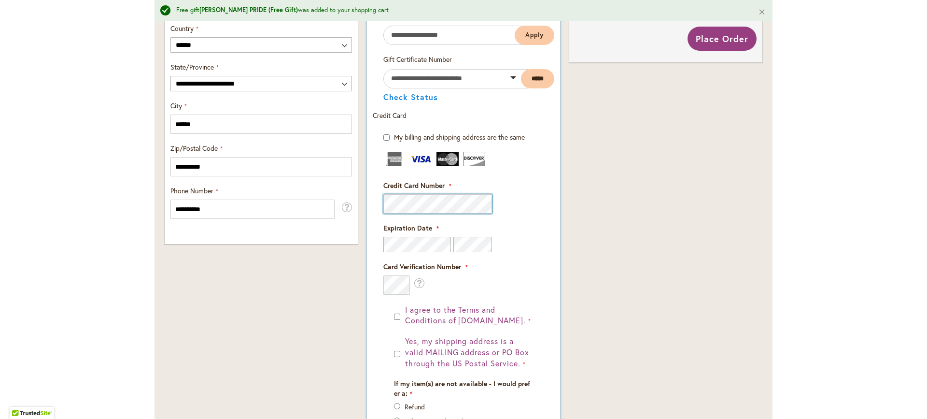
scroll to position [579, 0]
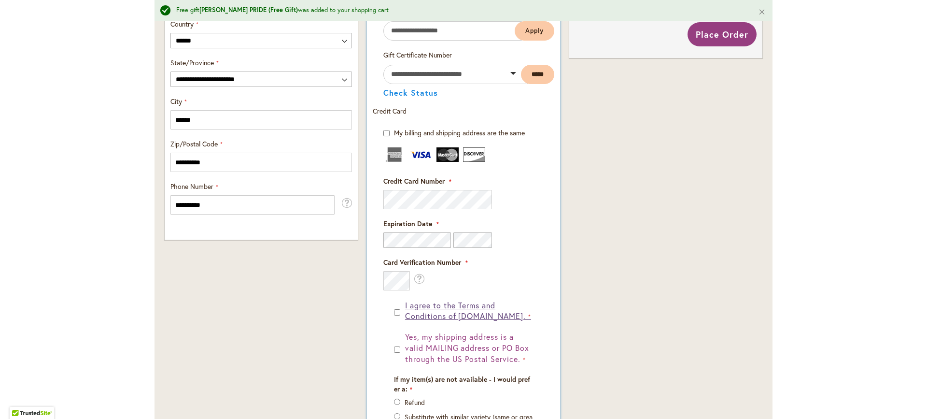
click at [472, 308] on span "I agree to the Terms and Conditions of dahlias.com." at bounding box center [465, 310] width 121 height 21
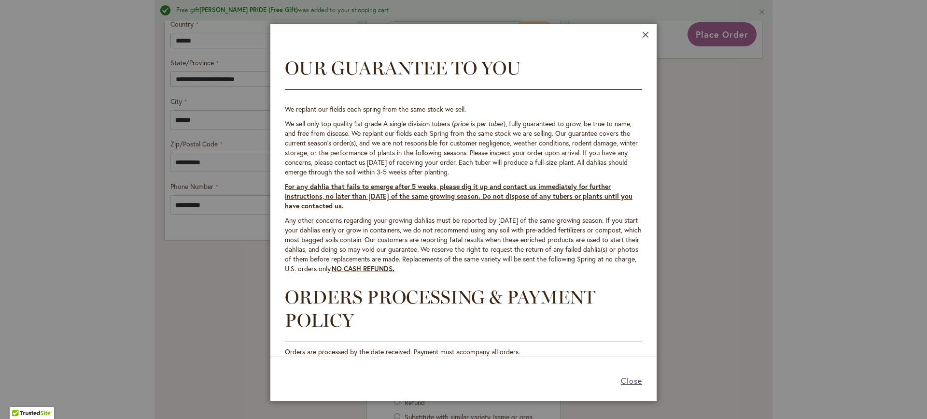
click at [627, 379] on span "Close" at bounding box center [631, 380] width 21 height 10
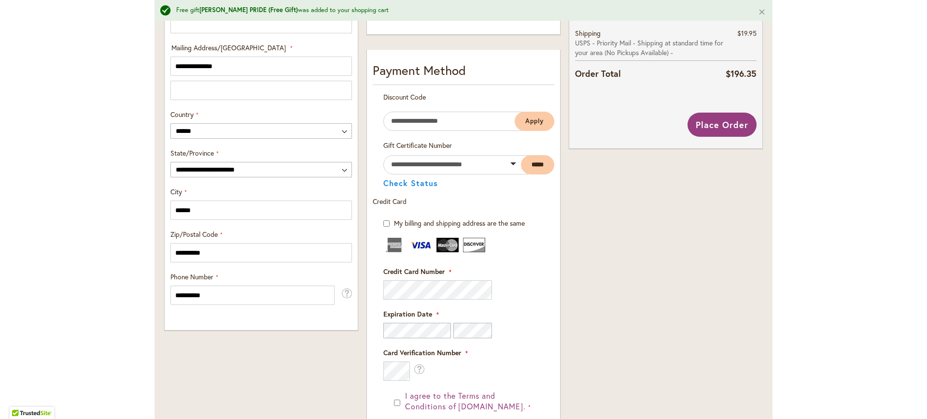
scroll to position [344, 0]
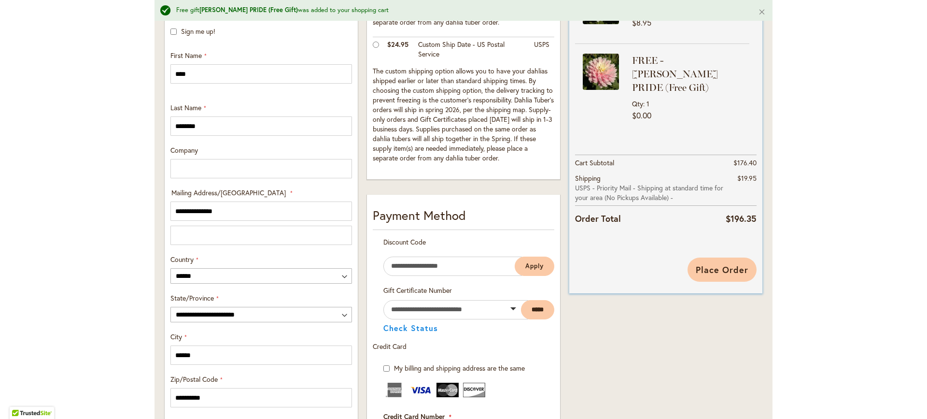
click at [715, 266] on span "Place Order" at bounding box center [722, 270] width 53 height 12
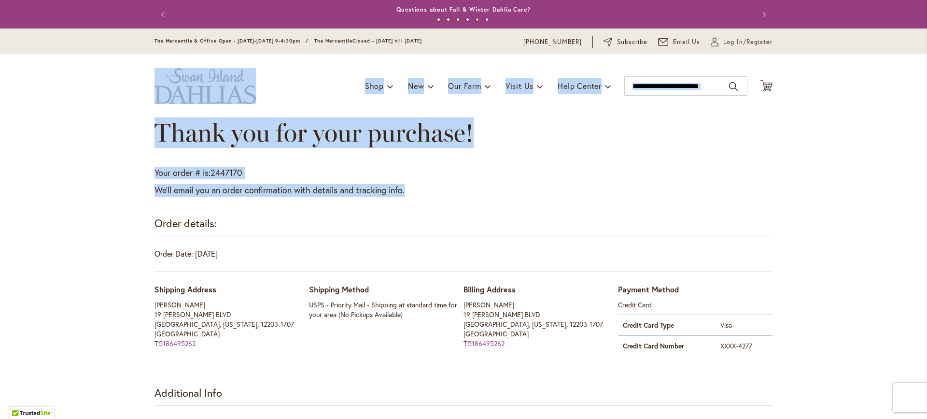
drag, startPoint x: 119, startPoint y: 82, endPoint x: 492, endPoint y: 198, distance: 389.8
